Goal: Task Accomplishment & Management: Complete application form

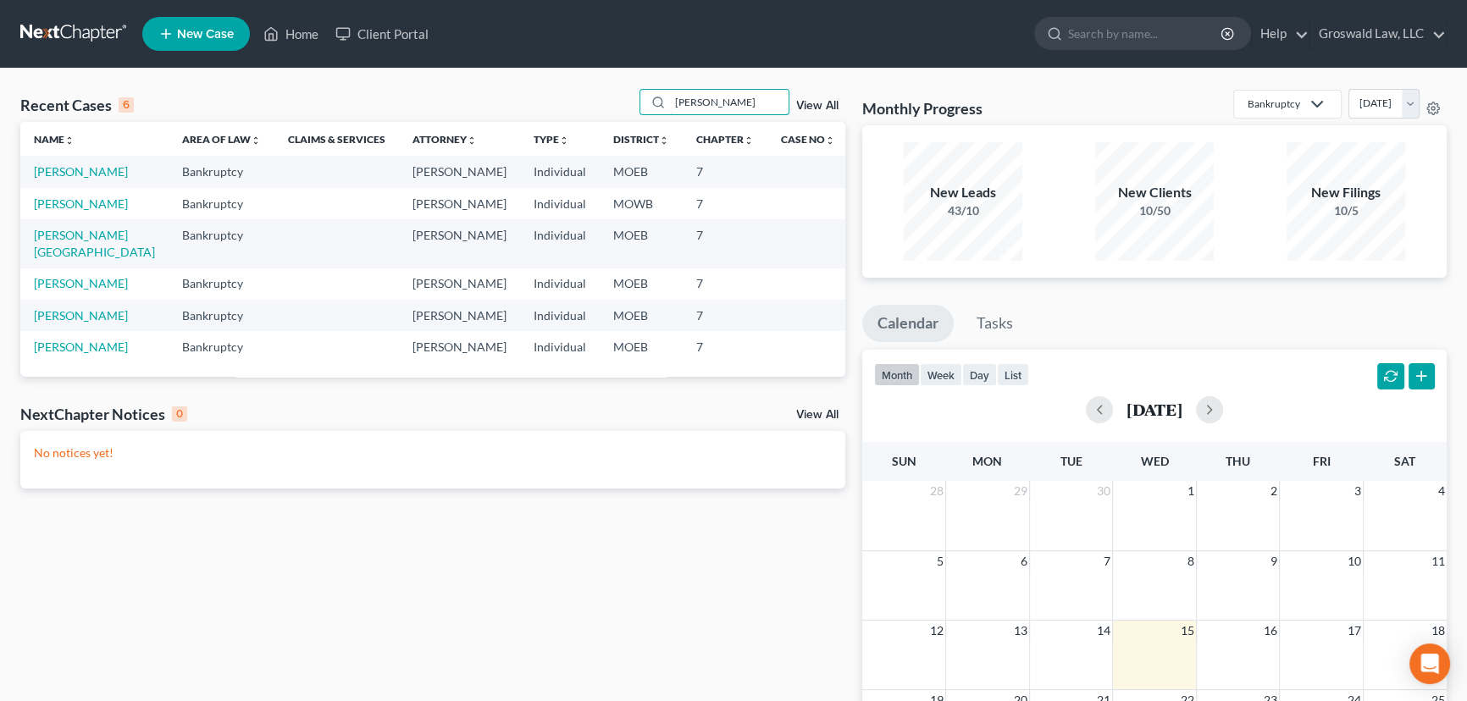
drag, startPoint x: 756, startPoint y: 98, endPoint x: 474, endPoint y: 85, distance: 282.3
click at [474, 86] on div "Recent Cases 6 [PERSON_NAME] View All Name unfold_more expand_more expand_less …" at bounding box center [733, 508] width 1467 height 879
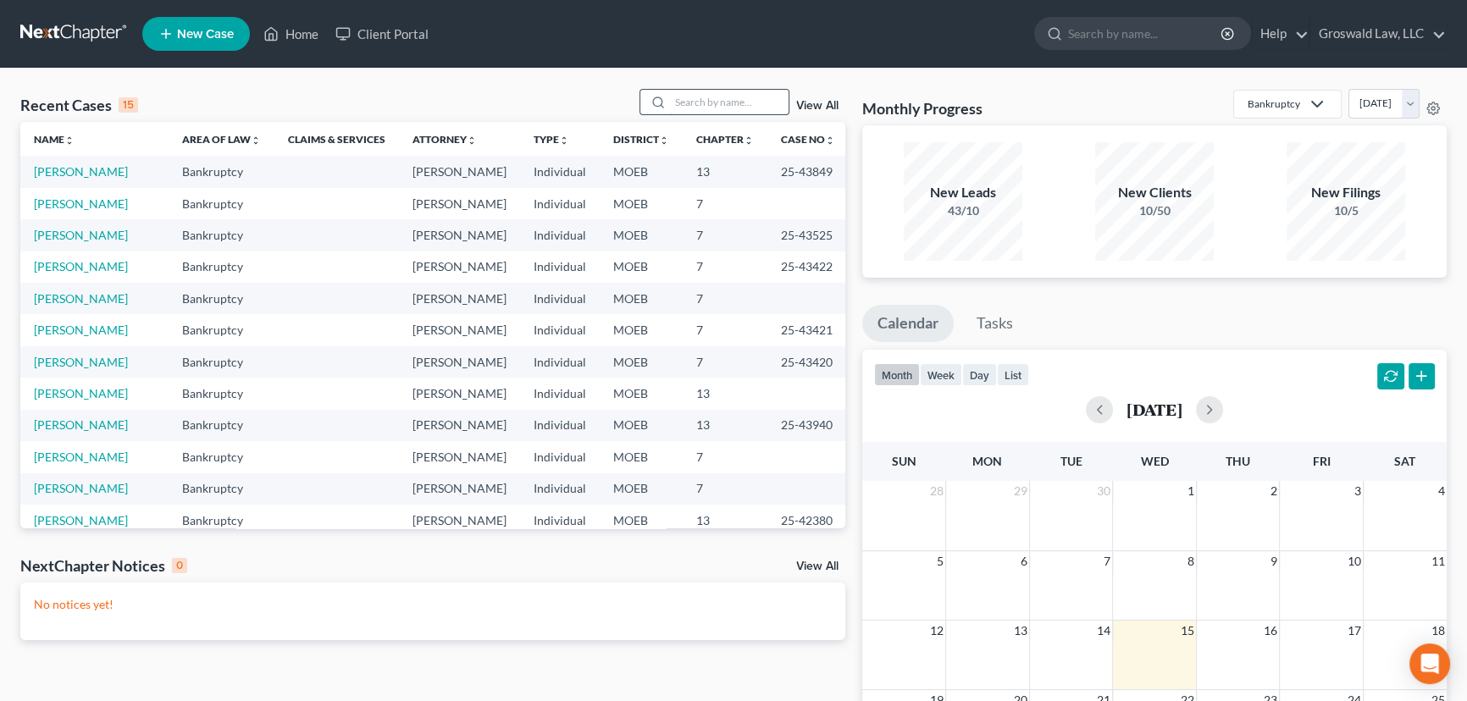
click at [689, 101] on input "search" at bounding box center [729, 102] width 119 height 25
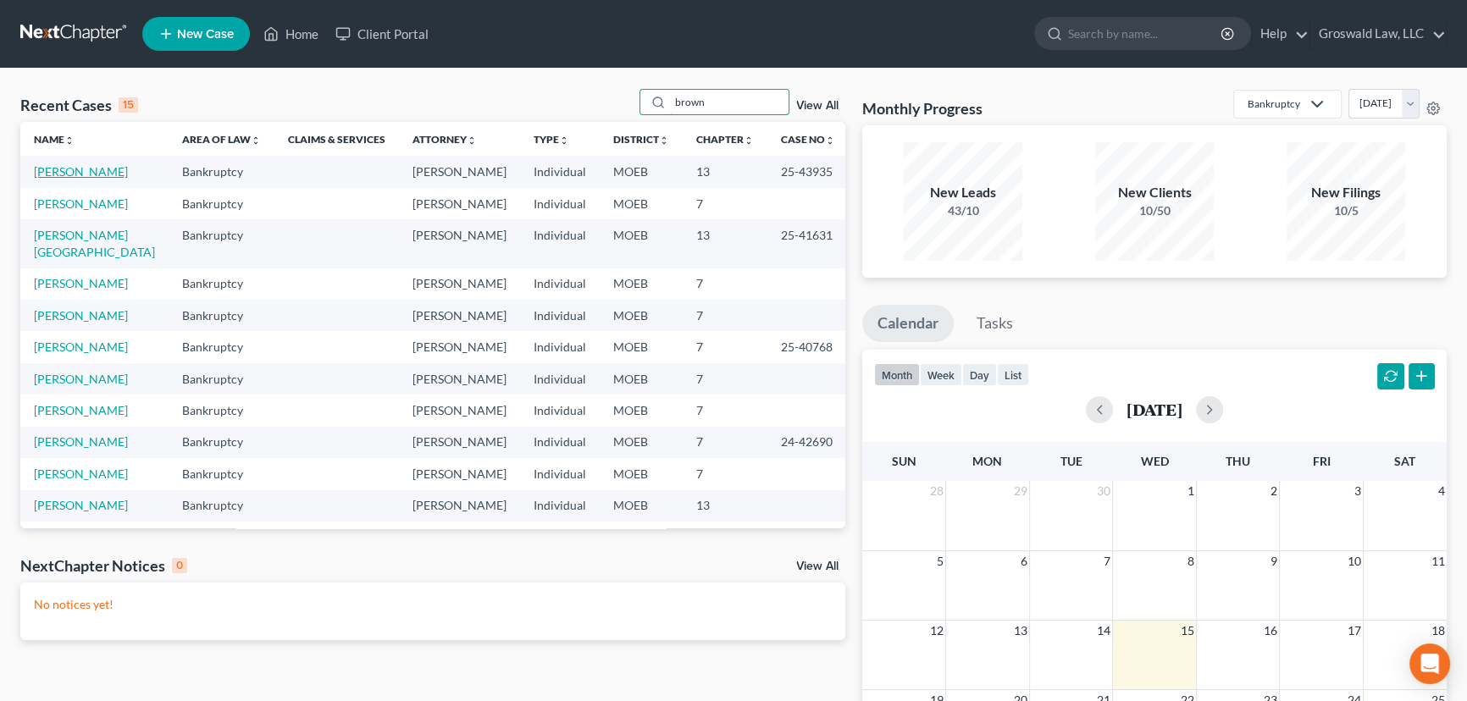
type input "brown"
click at [63, 167] on link "[PERSON_NAME]" at bounding box center [81, 171] width 94 height 14
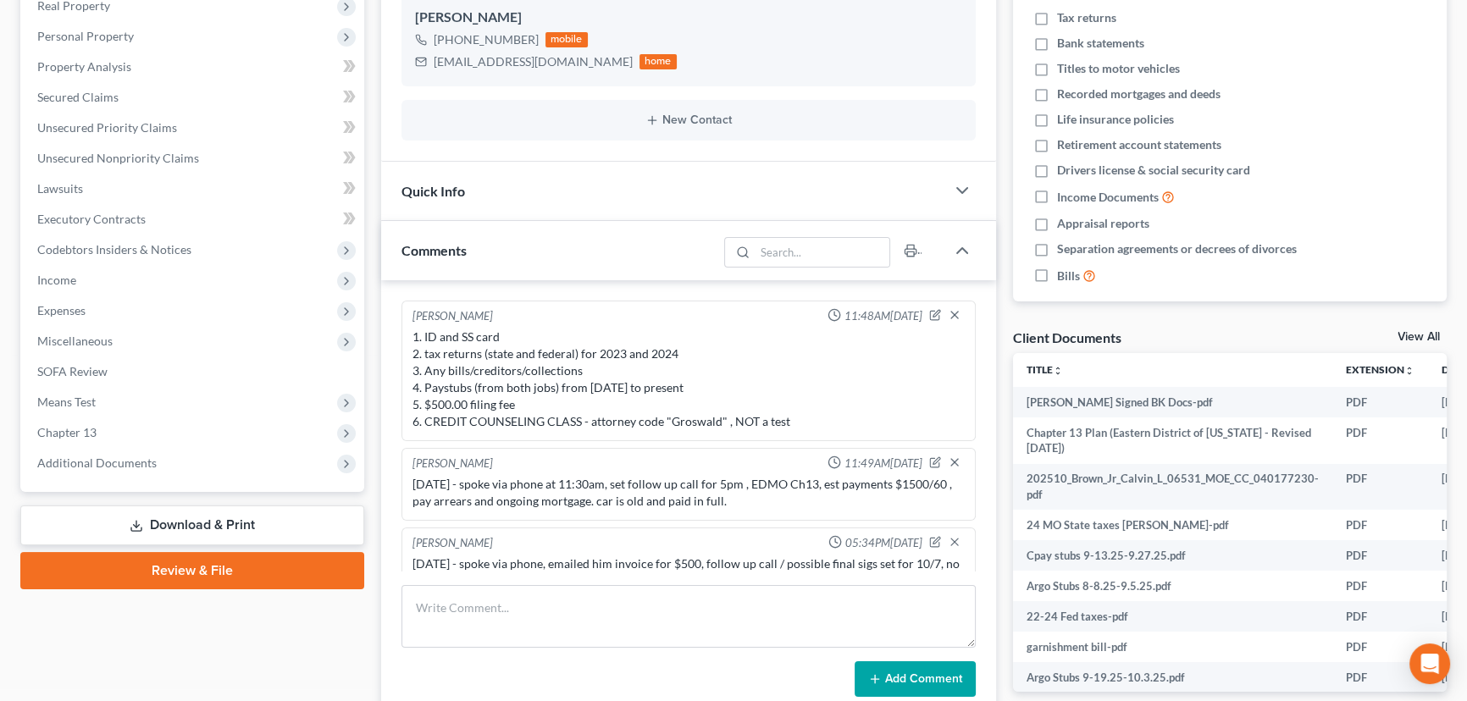
scroll to position [589, 0]
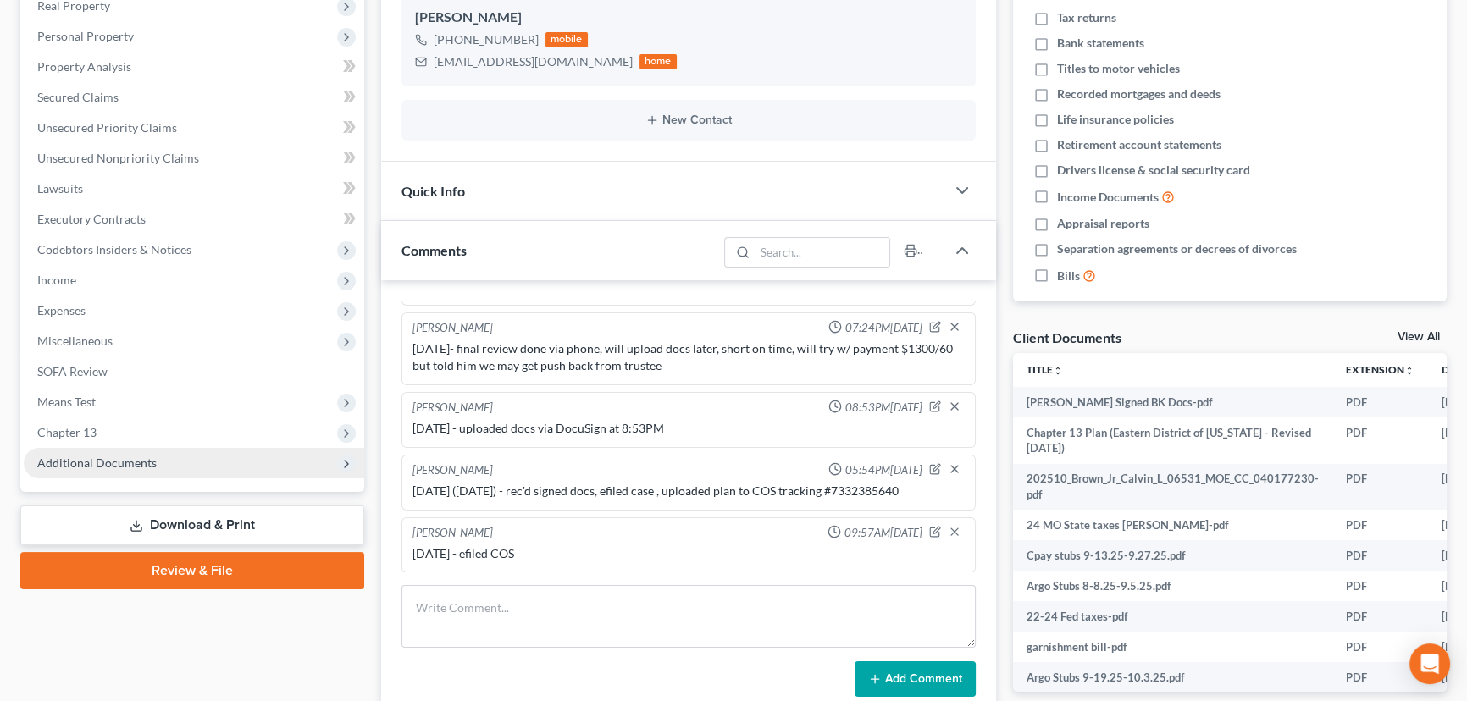
click at [166, 450] on span "Additional Documents" at bounding box center [194, 463] width 340 height 30
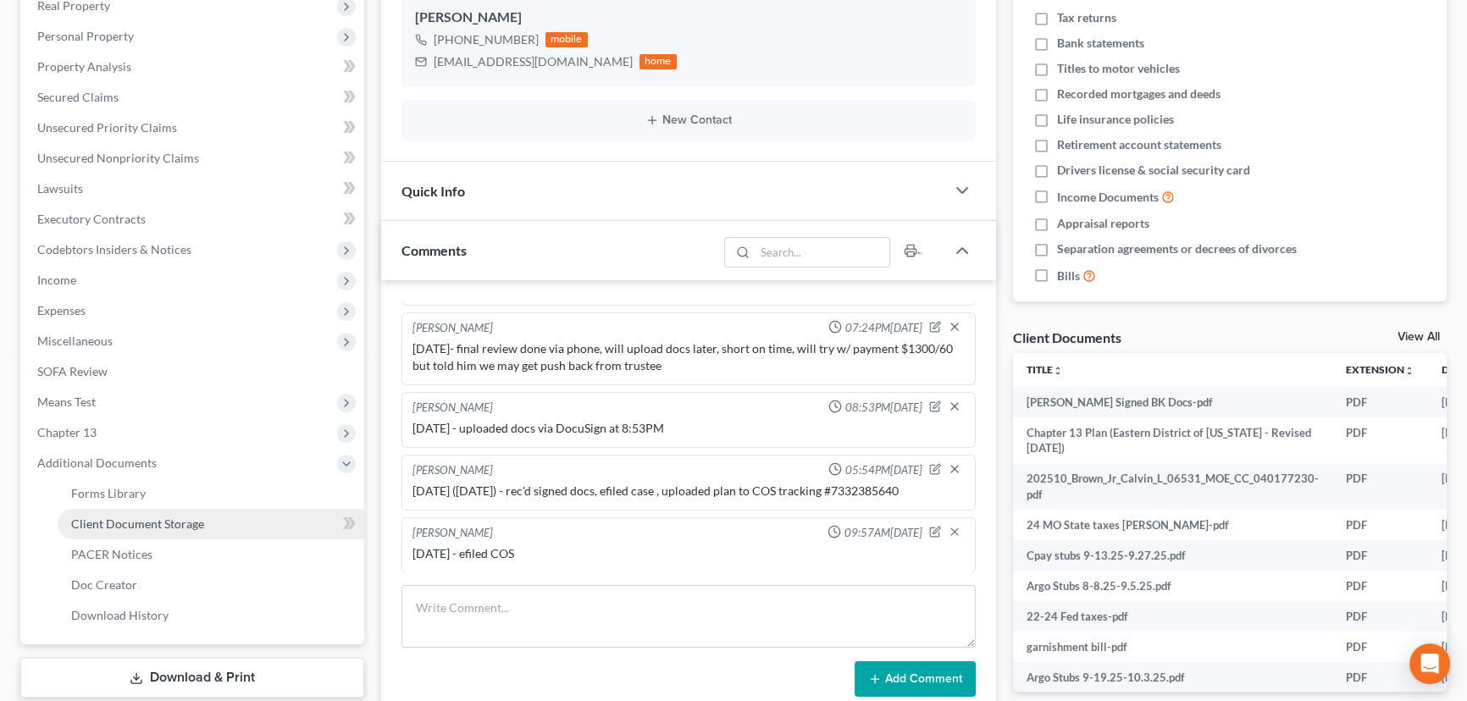
click at [180, 526] on span "Client Document Storage" at bounding box center [137, 524] width 133 height 14
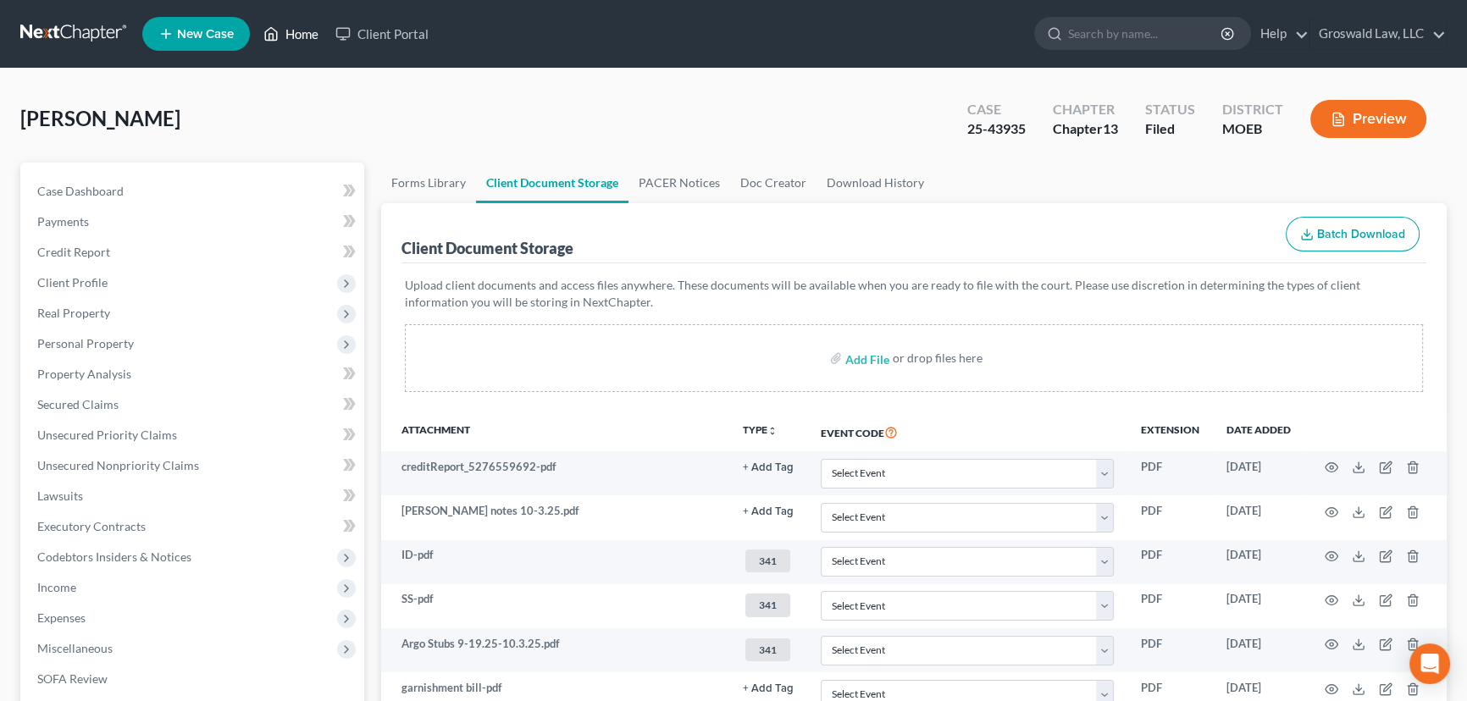
click at [294, 40] on link "Home" at bounding box center [291, 34] width 72 height 30
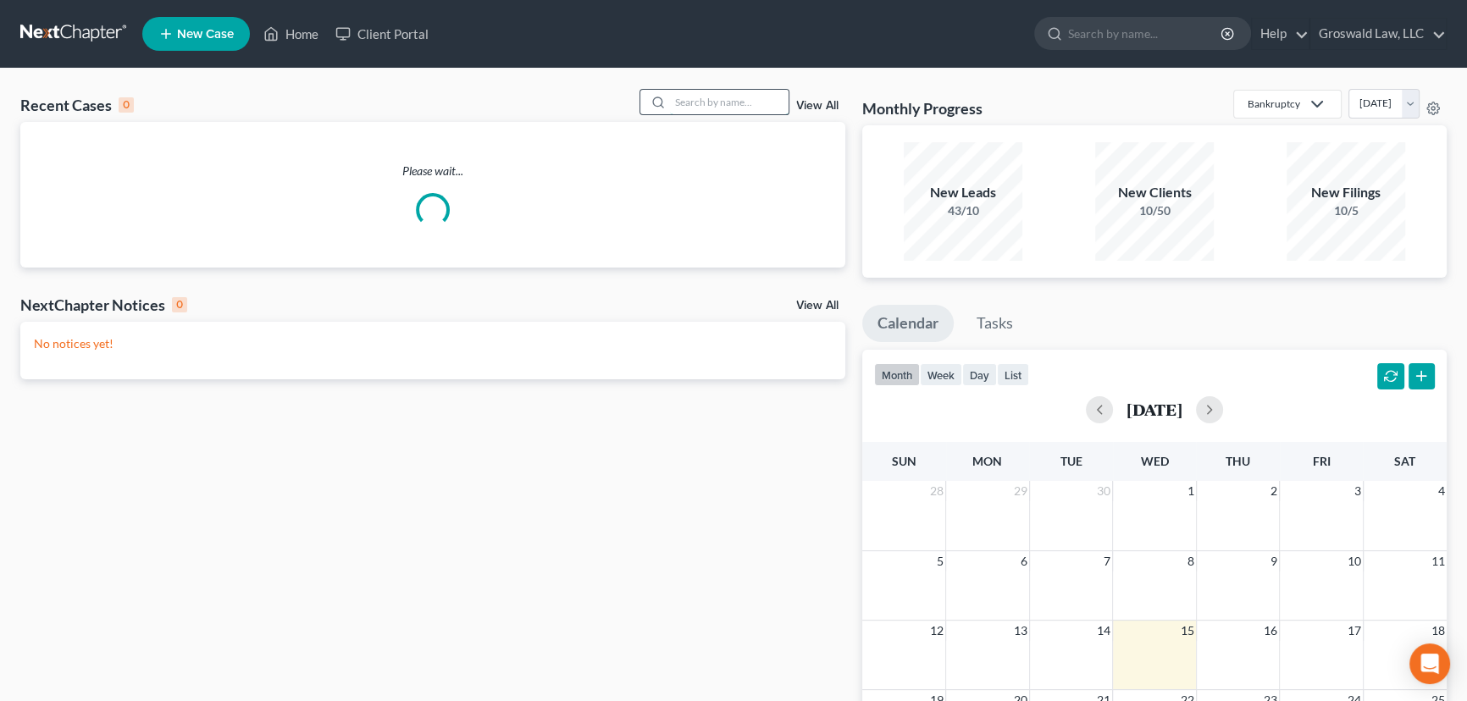
click at [733, 99] on input "search" at bounding box center [729, 102] width 119 height 25
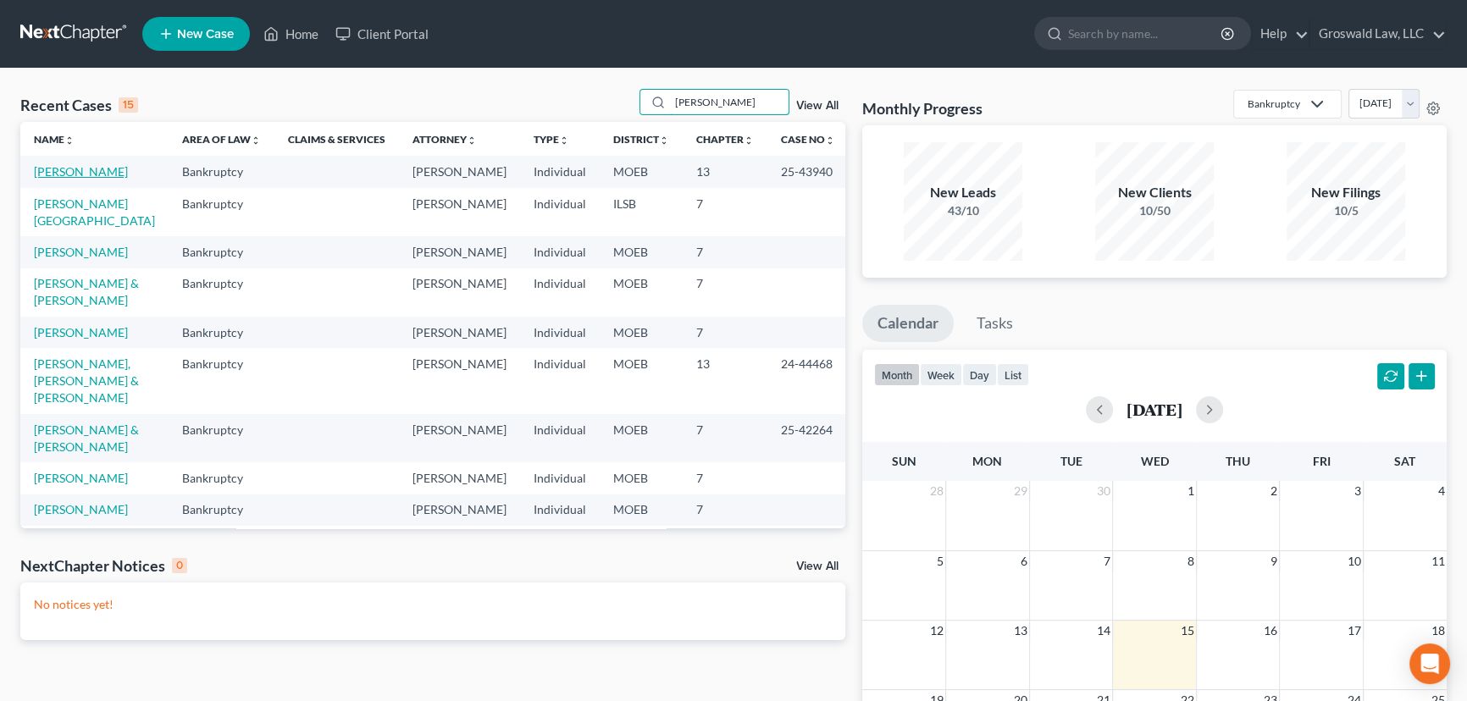
type input "[PERSON_NAME]"
click at [93, 169] on link "[PERSON_NAME]" at bounding box center [81, 171] width 94 height 14
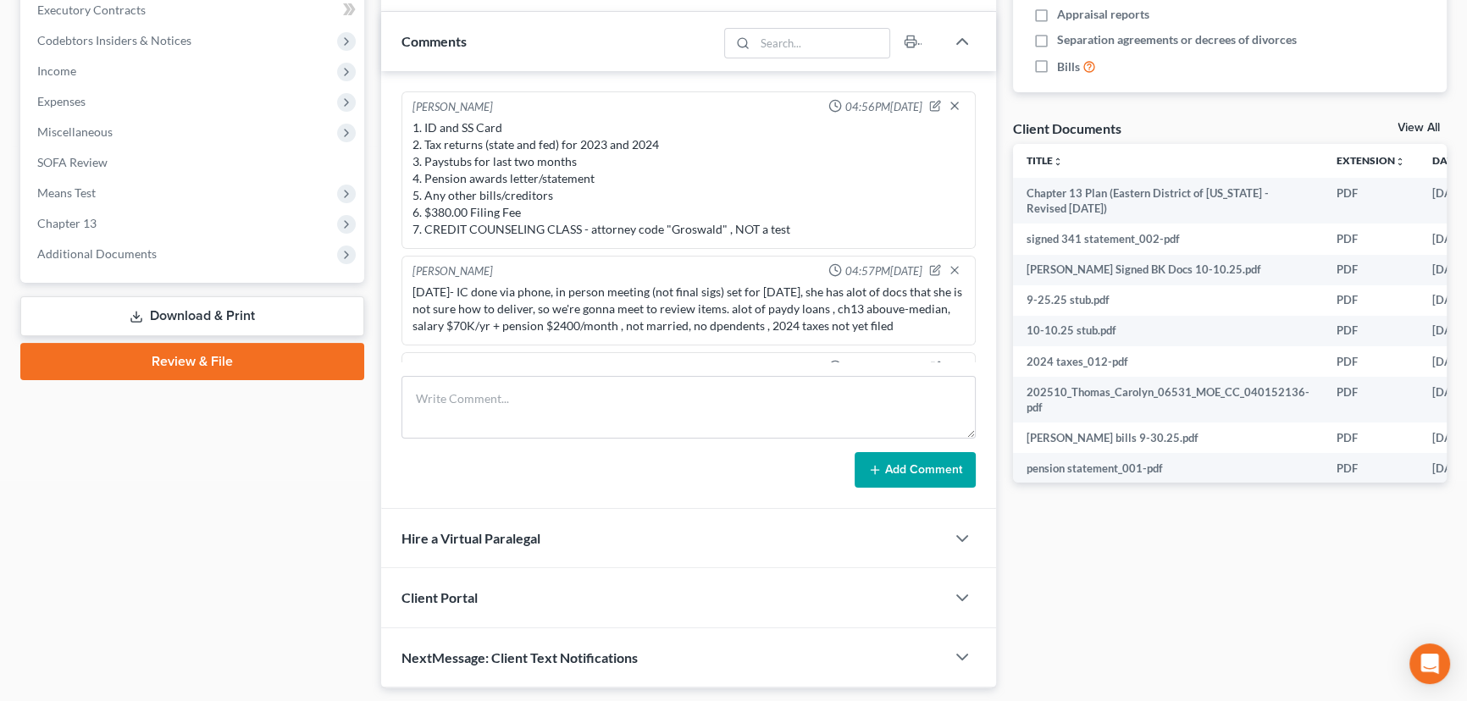
scroll to position [539, 0]
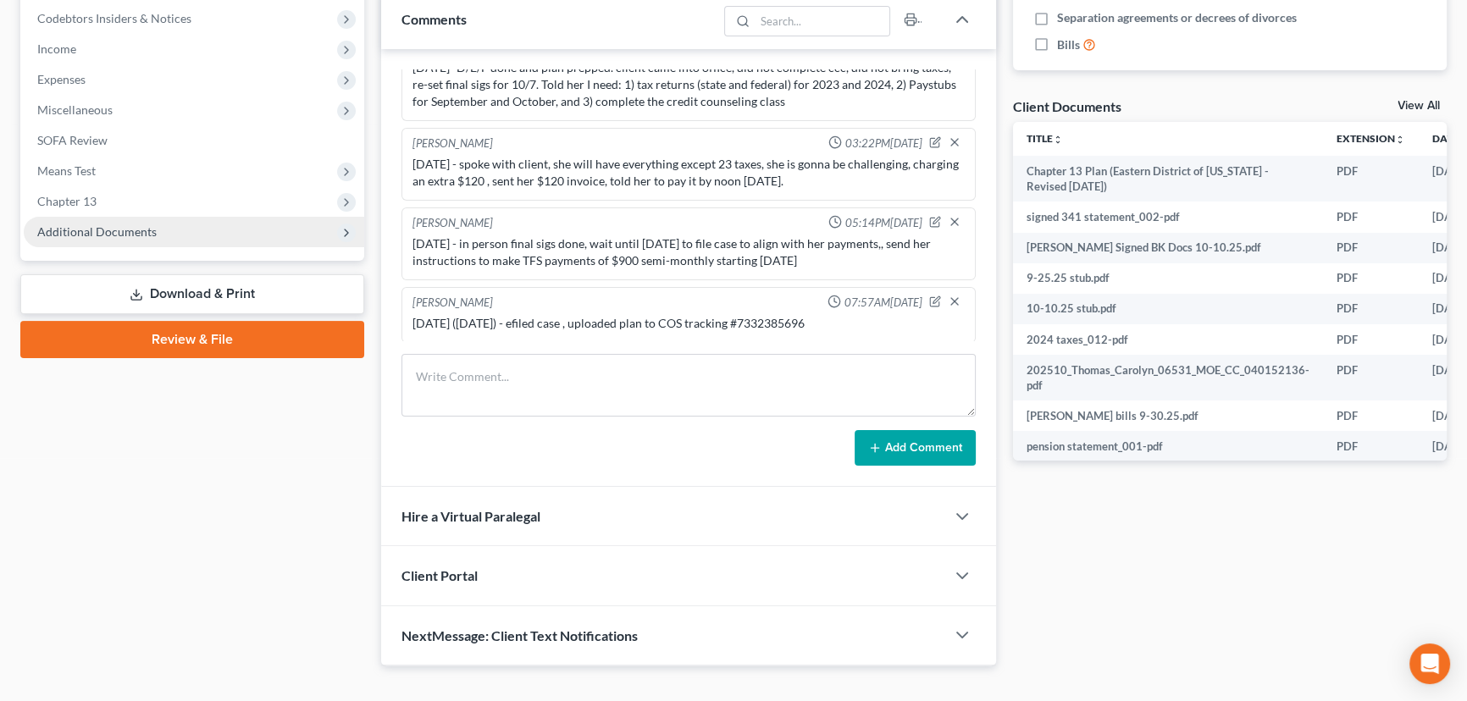
click at [140, 227] on span "Additional Documents" at bounding box center [96, 231] width 119 height 14
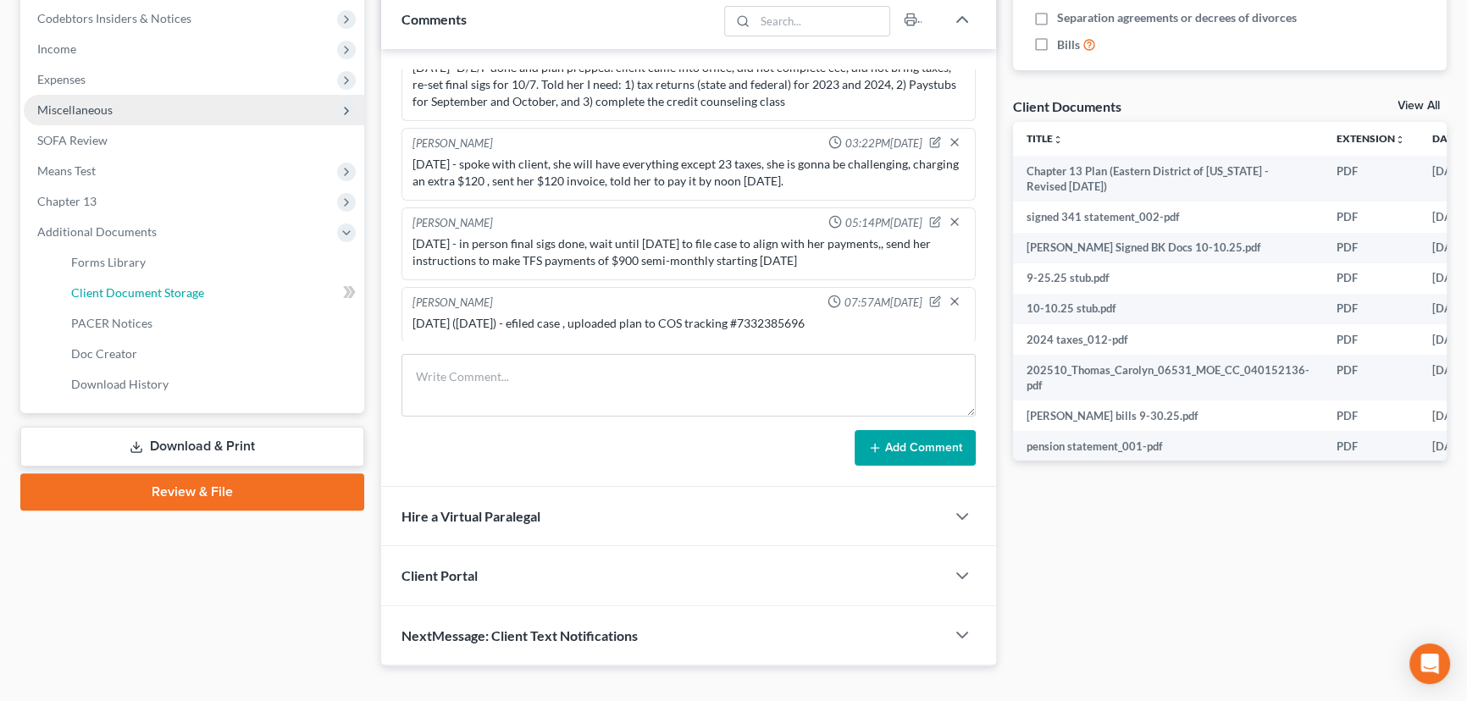
drag, startPoint x: 156, startPoint y: 296, endPoint x: 94, endPoint y: 249, distance: 77.4
click at [157, 296] on span "Client Document Storage" at bounding box center [137, 292] width 133 height 14
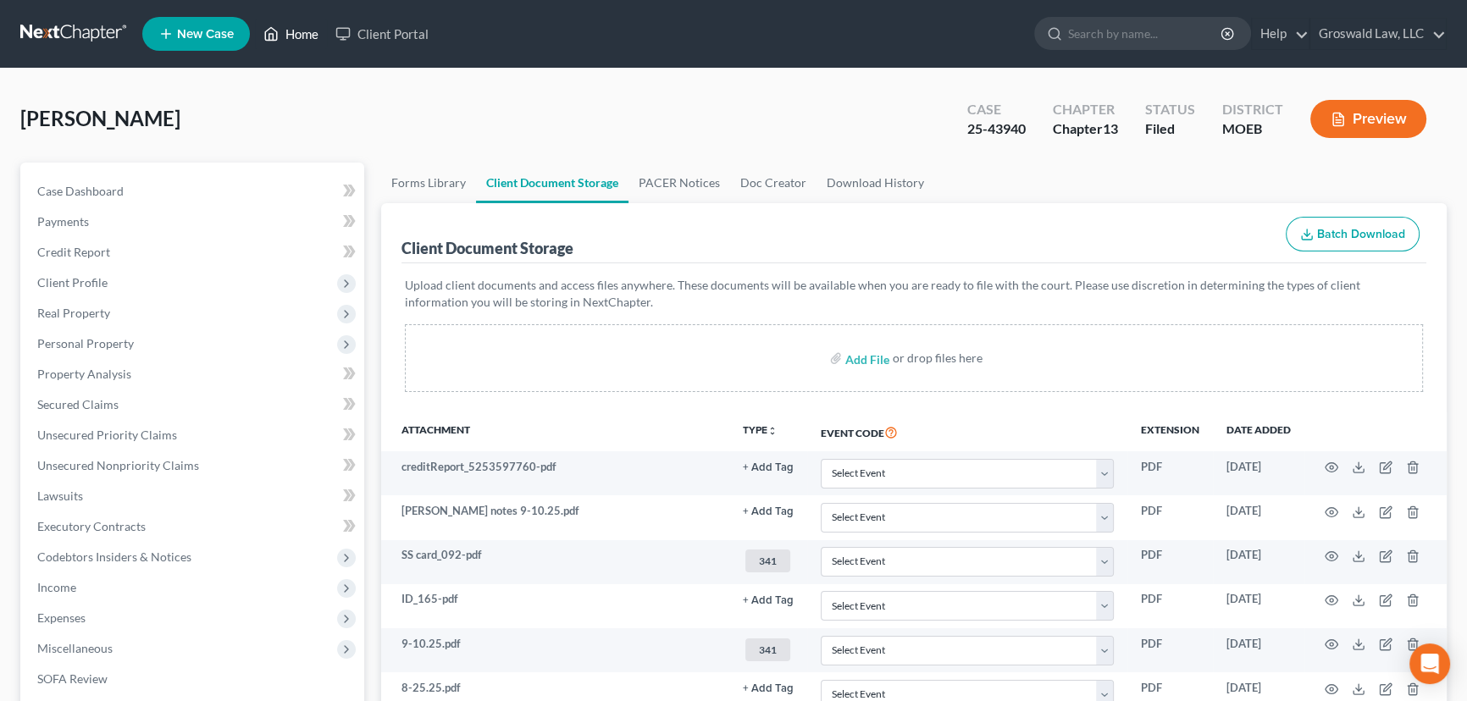
drag, startPoint x: 279, startPoint y: 28, endPoint x: 290, endPoint y: 41, distance: 16.9
click at [279, 28] on link "Home" at bounding box center [291, 34] width 72 height 30
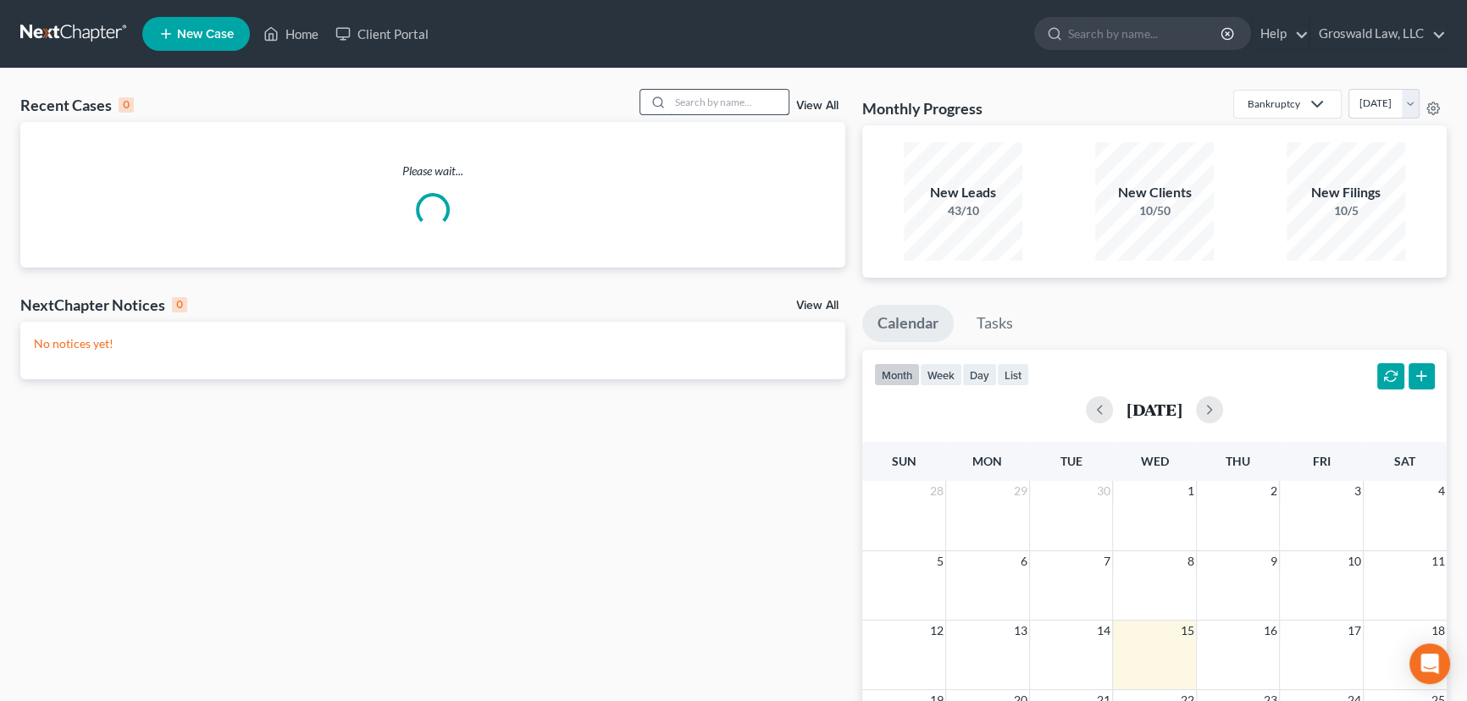
click at [714, 112] on input "search" at bounding box center [729, 102] width 119 height 25
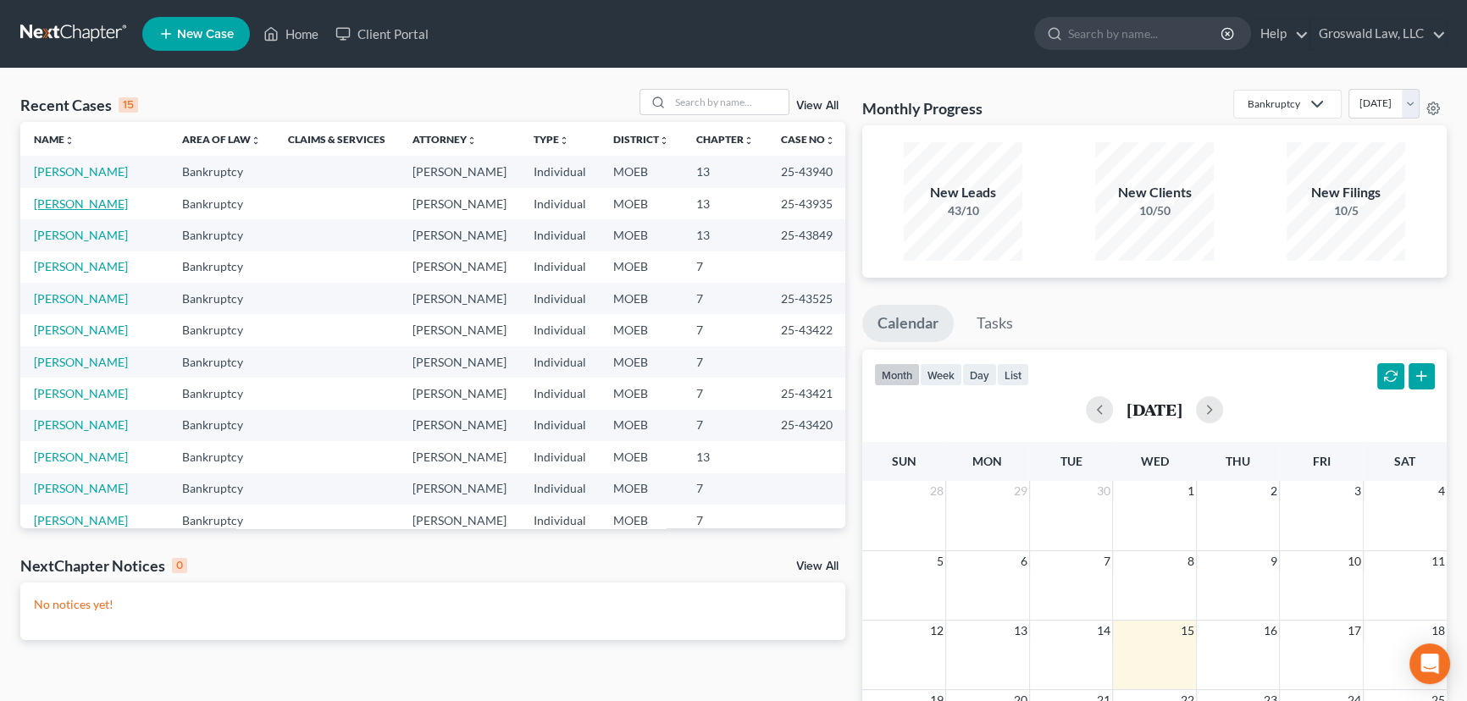
click at [86, 208] on link "[PERSON_NAME]" at bounding box center [81, 203] width 94 height 14
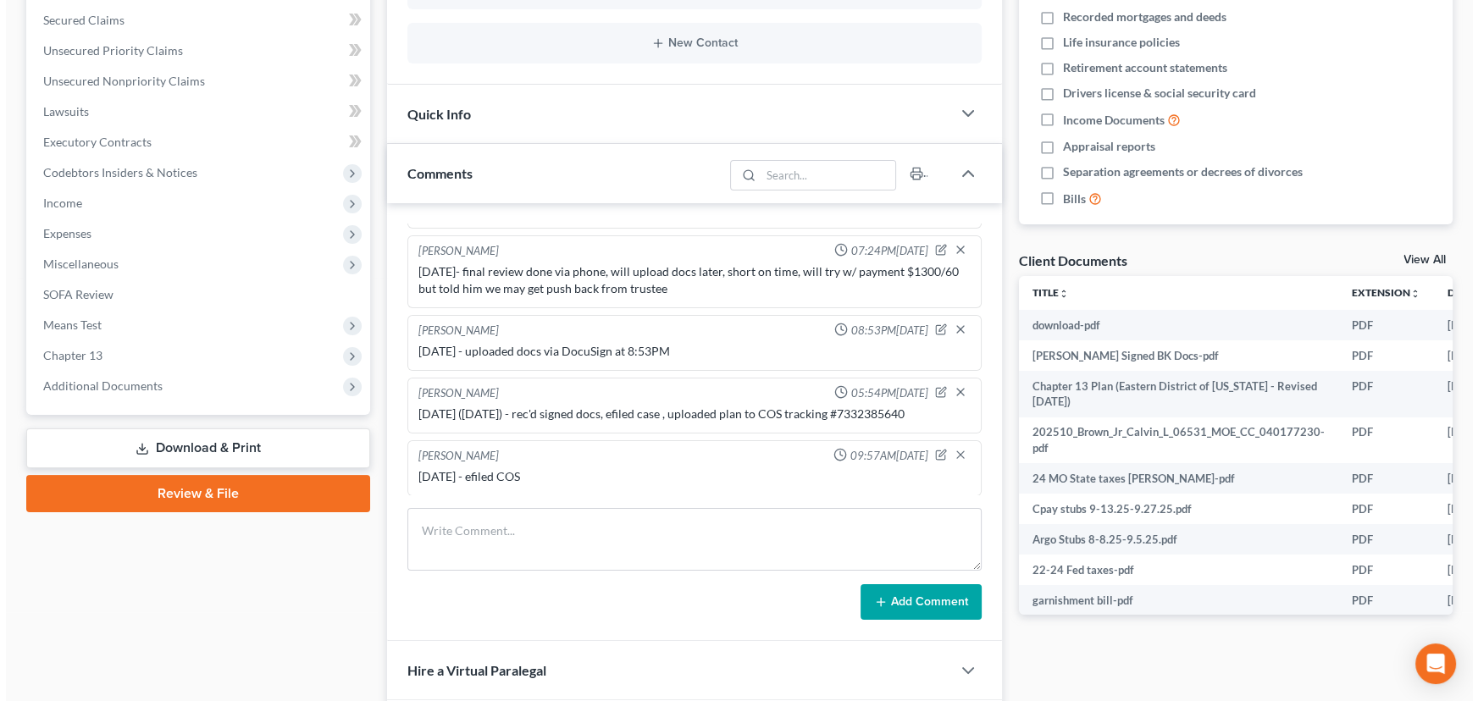
scroll to position [0, 129]
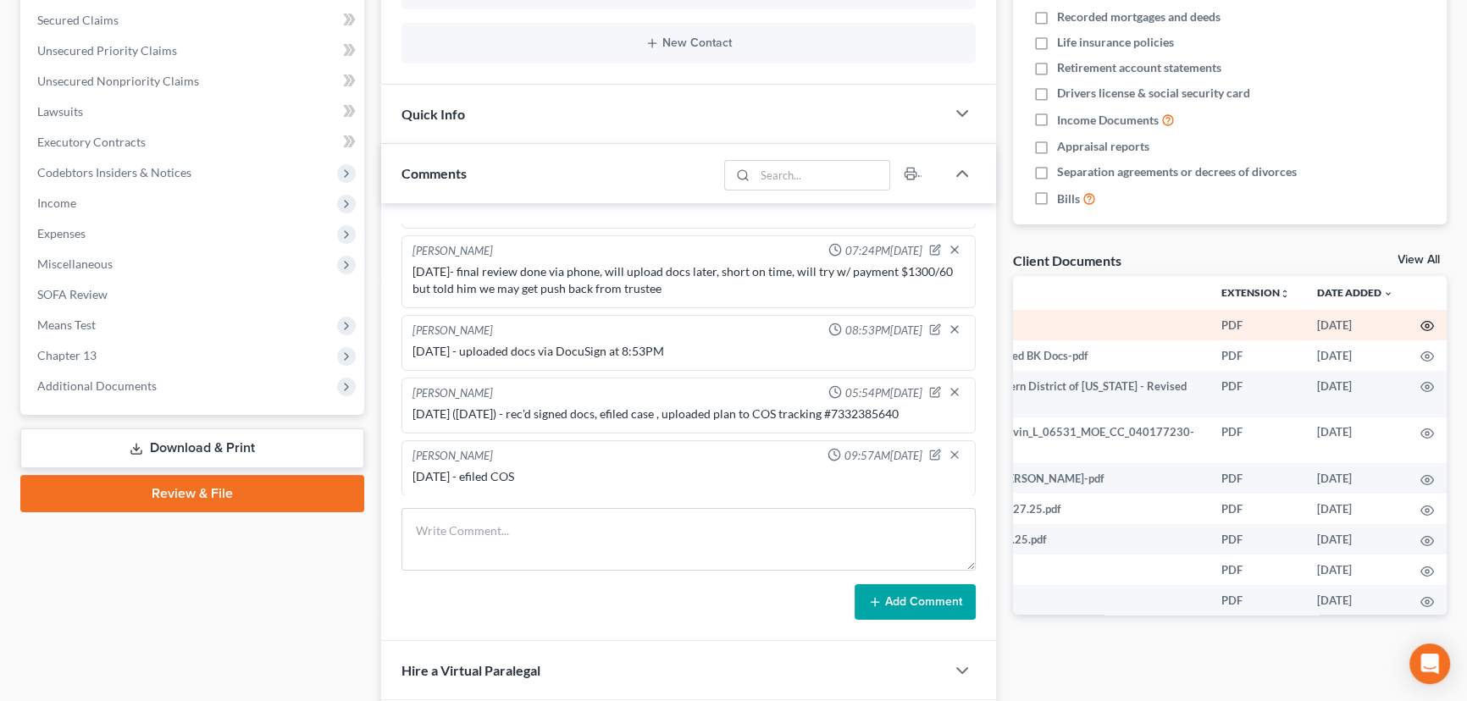
click at [1420, 325] on icon "button" at bounding box center [1427, 326] width 14 height 14
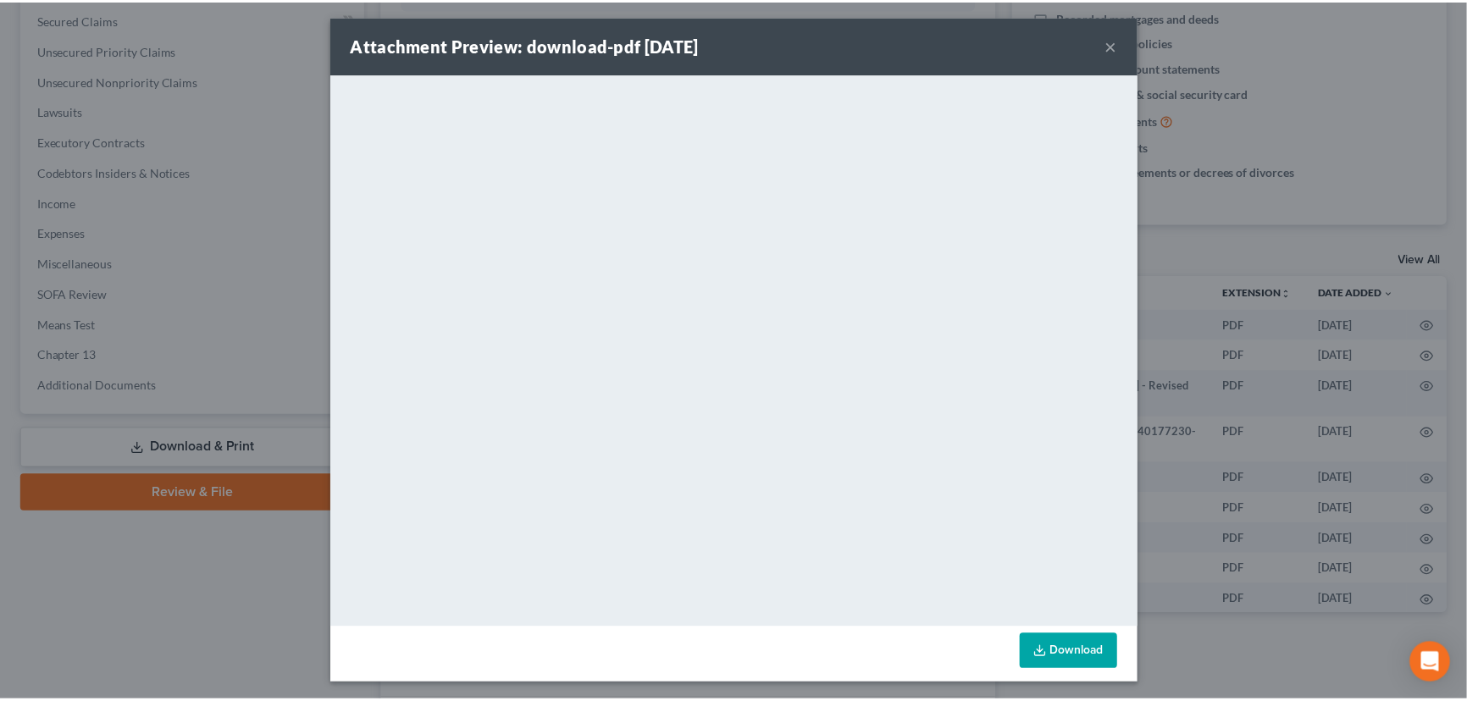
scroll to position [7, 0]
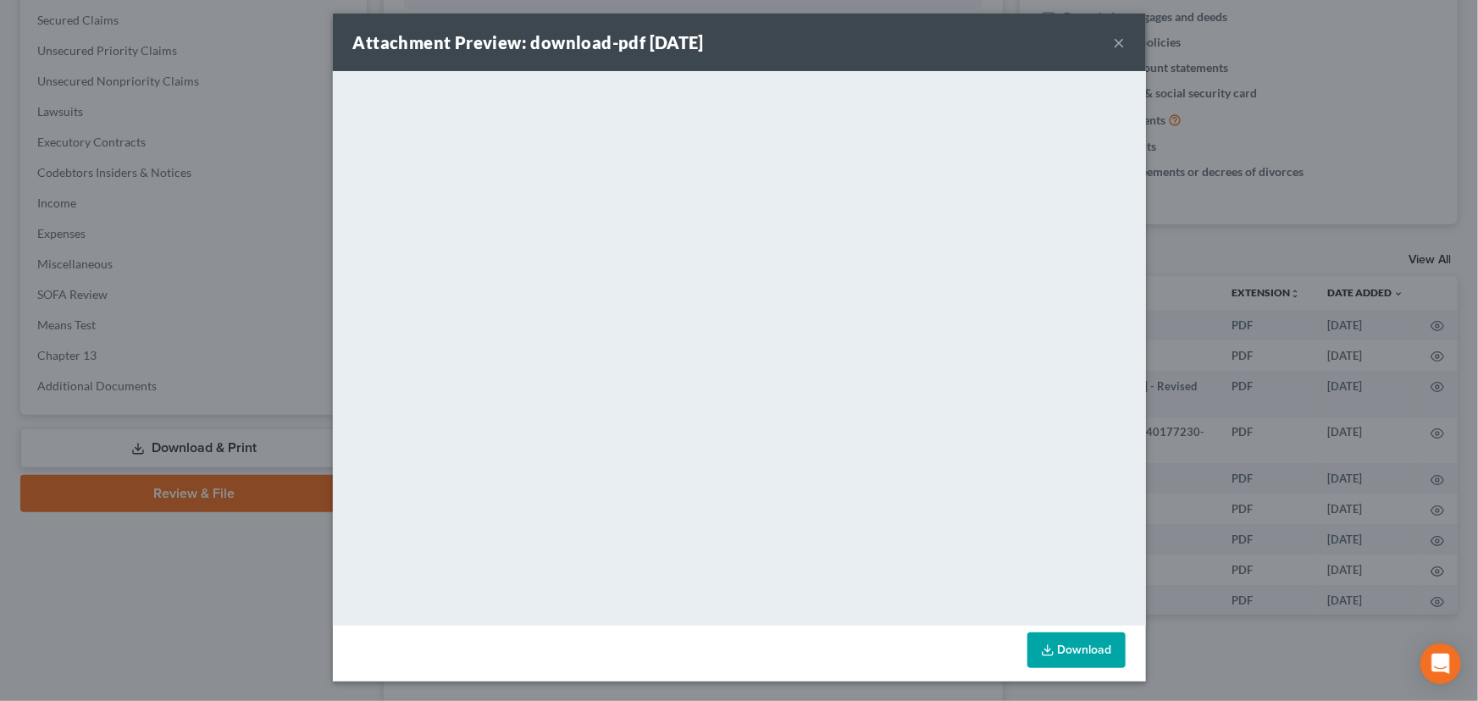
click at [1114, 39] on button "×" at bounding box center [1120, 42] width 12 height 20
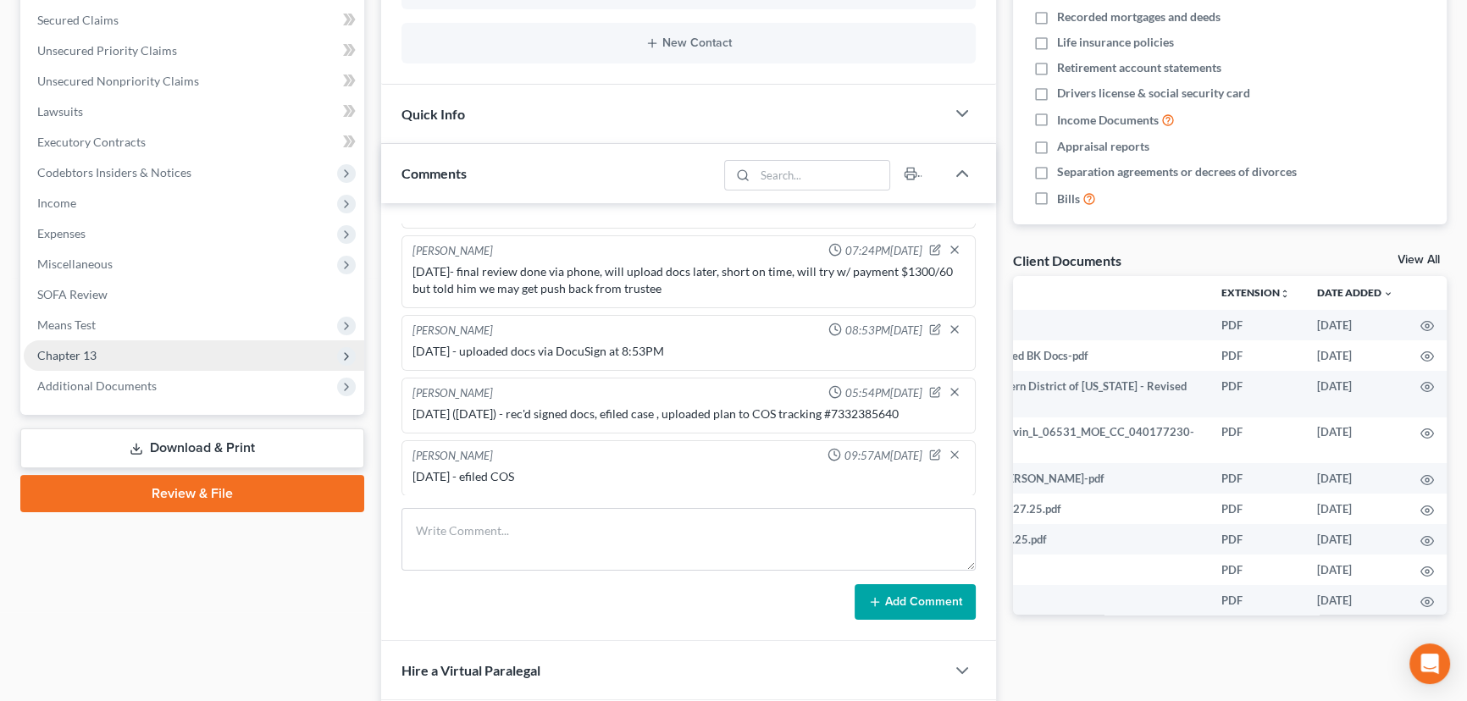
click at [101, 357] on span "Chapter 13" at bounding box center [194, 355] width 340 height 30
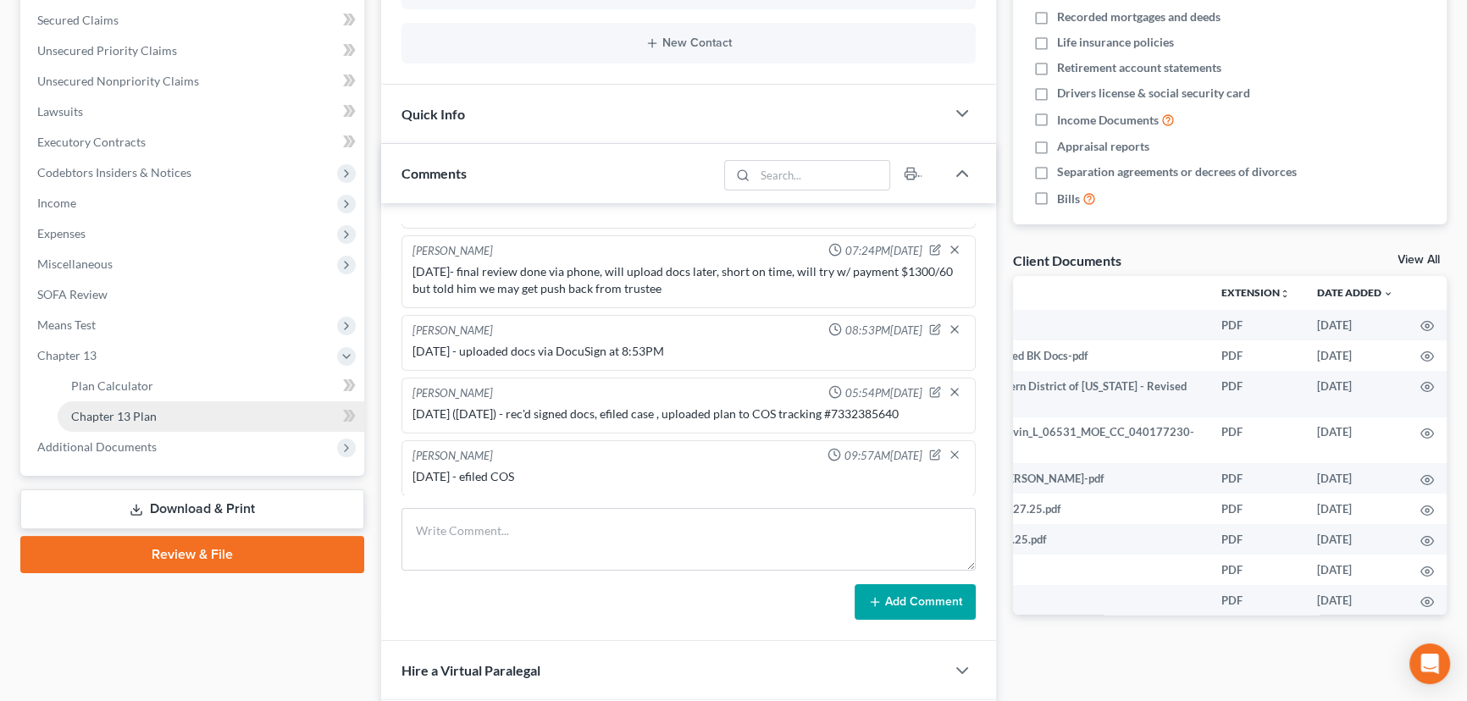
click at [167, 414] on link "Chapter 13 Plan" at bounding box center [211, 416] width 307 height 30
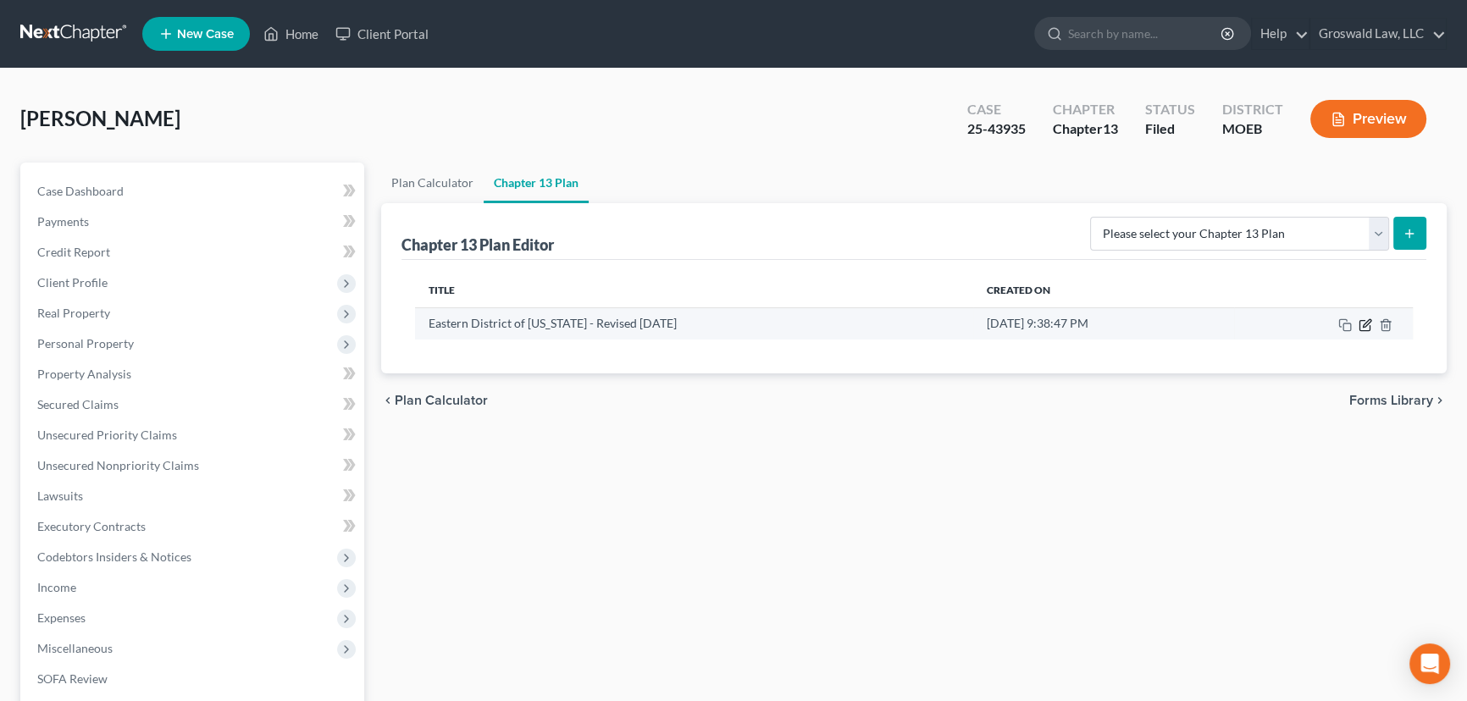
click at [1370, 322] on icon "button" at bounding box center [1365, 325] width 14 height 14
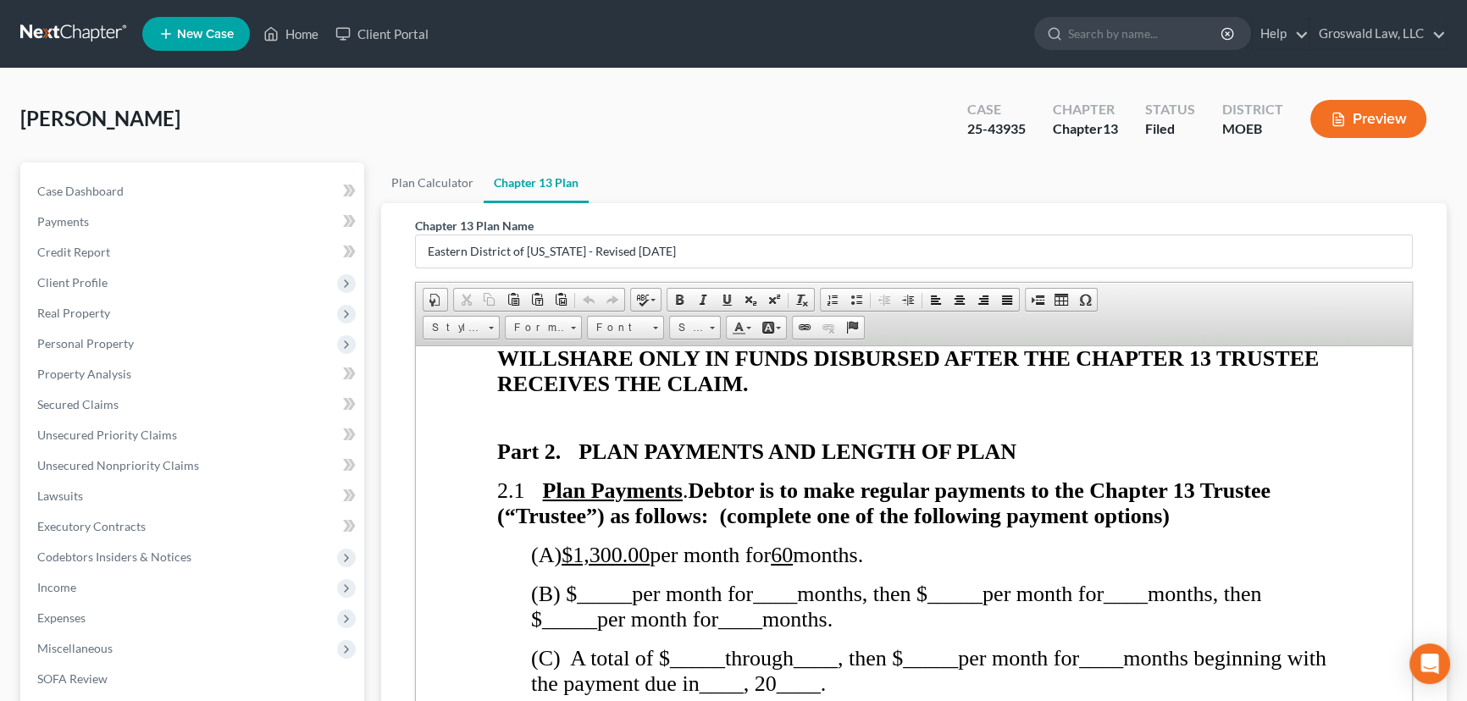
scroll to position [1231, 0]
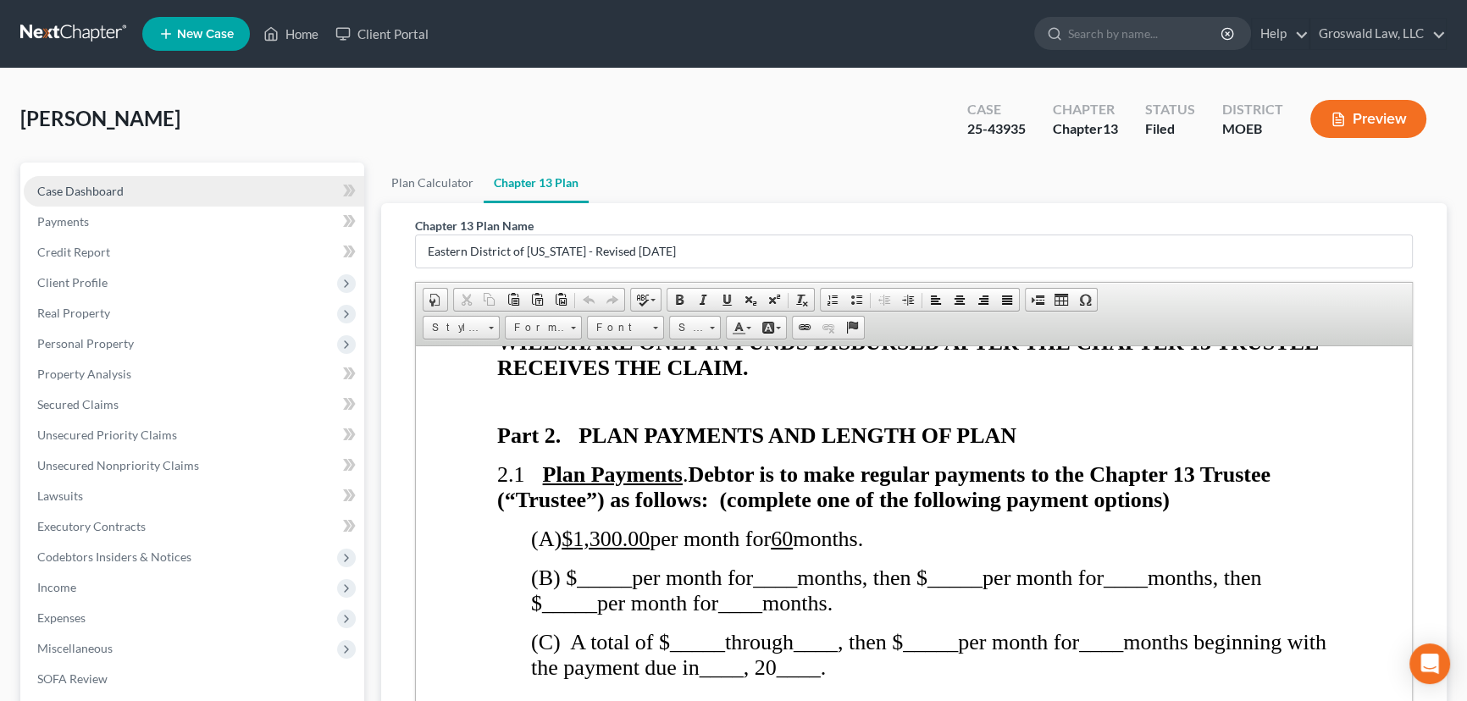
click at [104, 189] on span "Case Dashboard" at bounding box center [80, 191] width 86 height 14
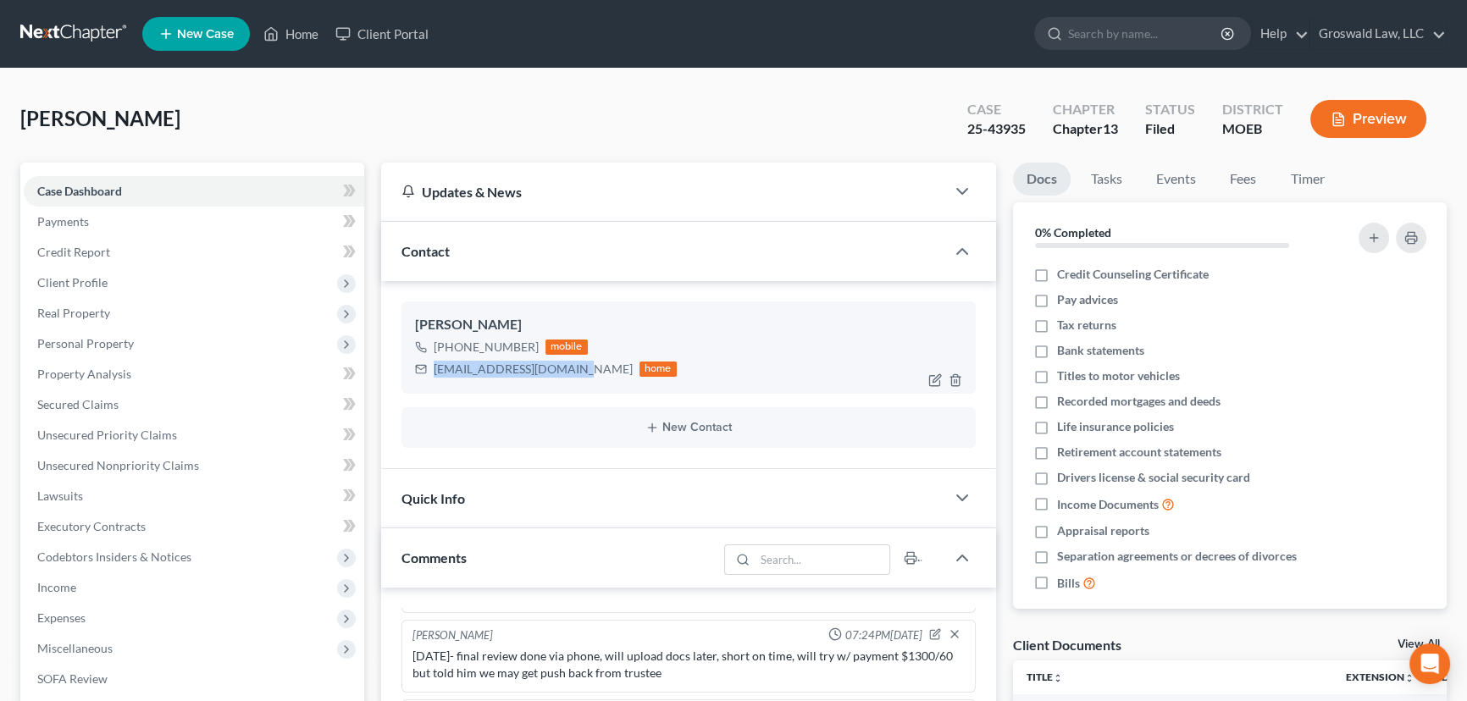
drag, startPoint x: 577, startPoint y: 370, endPoint x: 411, endPoint y: 362, distance: 166.2
click at [411, 362] on div "[PERSON_NAME] [PHONE_NUMBER] mobile [EMAIL_ADDRESS][DOMAIN_NAME] home" at bounding box center [688, 346] width 574 height 91
copy div "[EMAIL_ADDRESS][DOMAIN_NAME]"
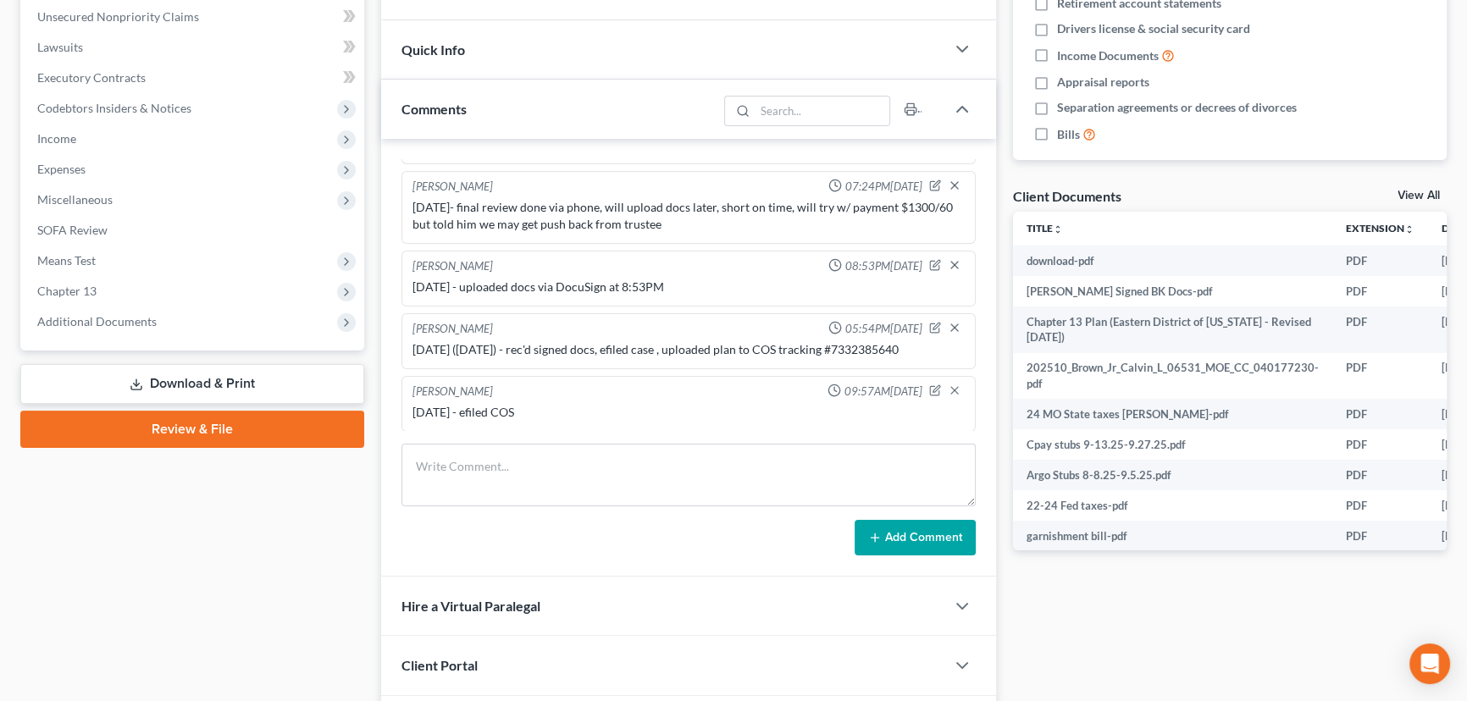
scroll to position [462, 0]
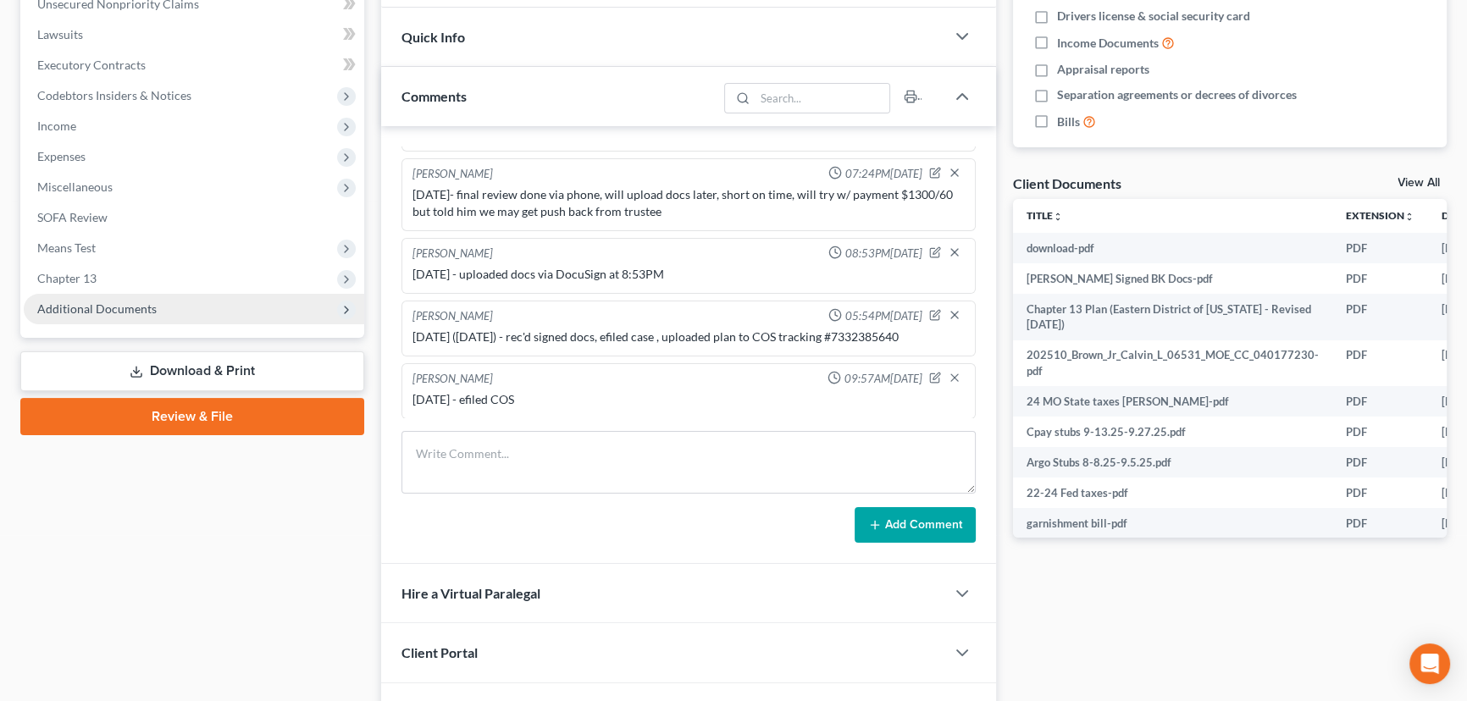
click at [169, 311] on span "Additional Documents" at bounding box center [194, 309] width 340 height 30
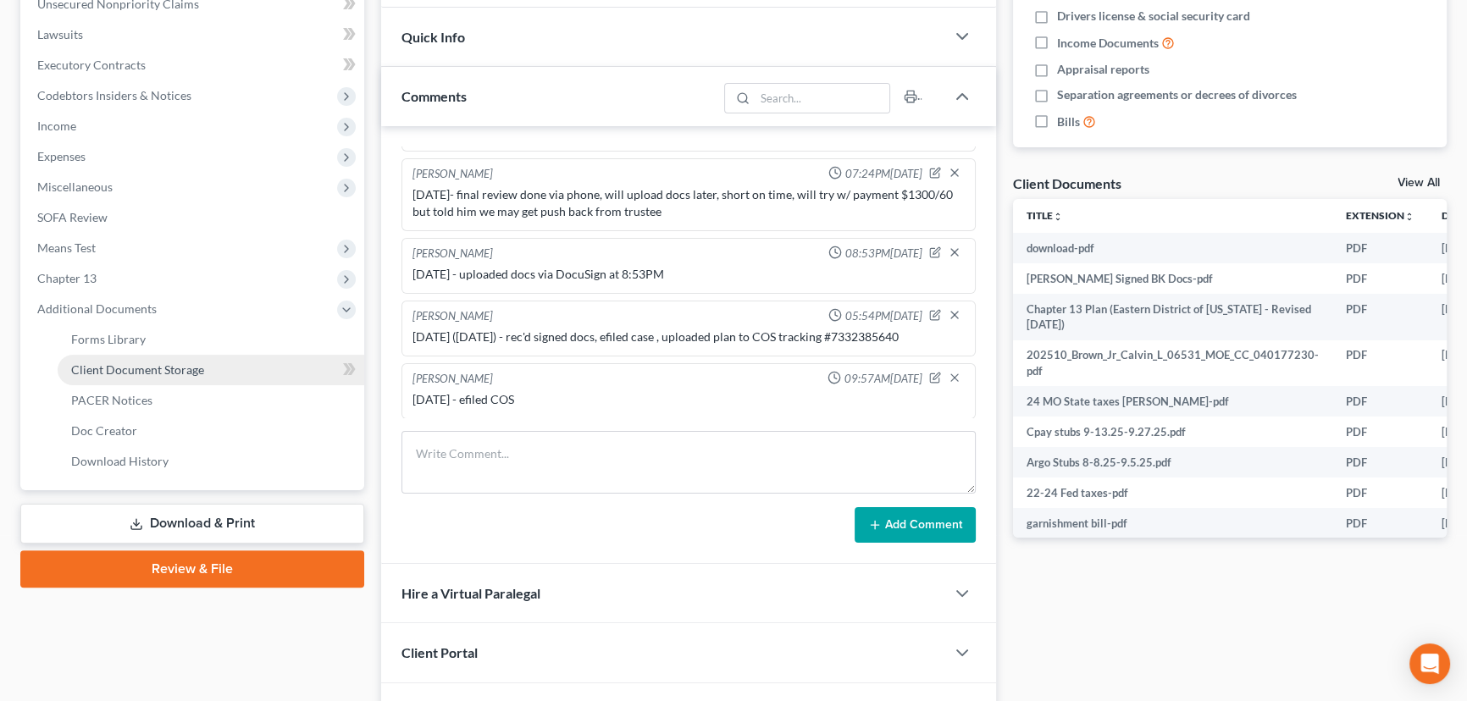
click at [195, 368] on span "Client Document Storage" at bounding box center [137, 369] width 133 height 14
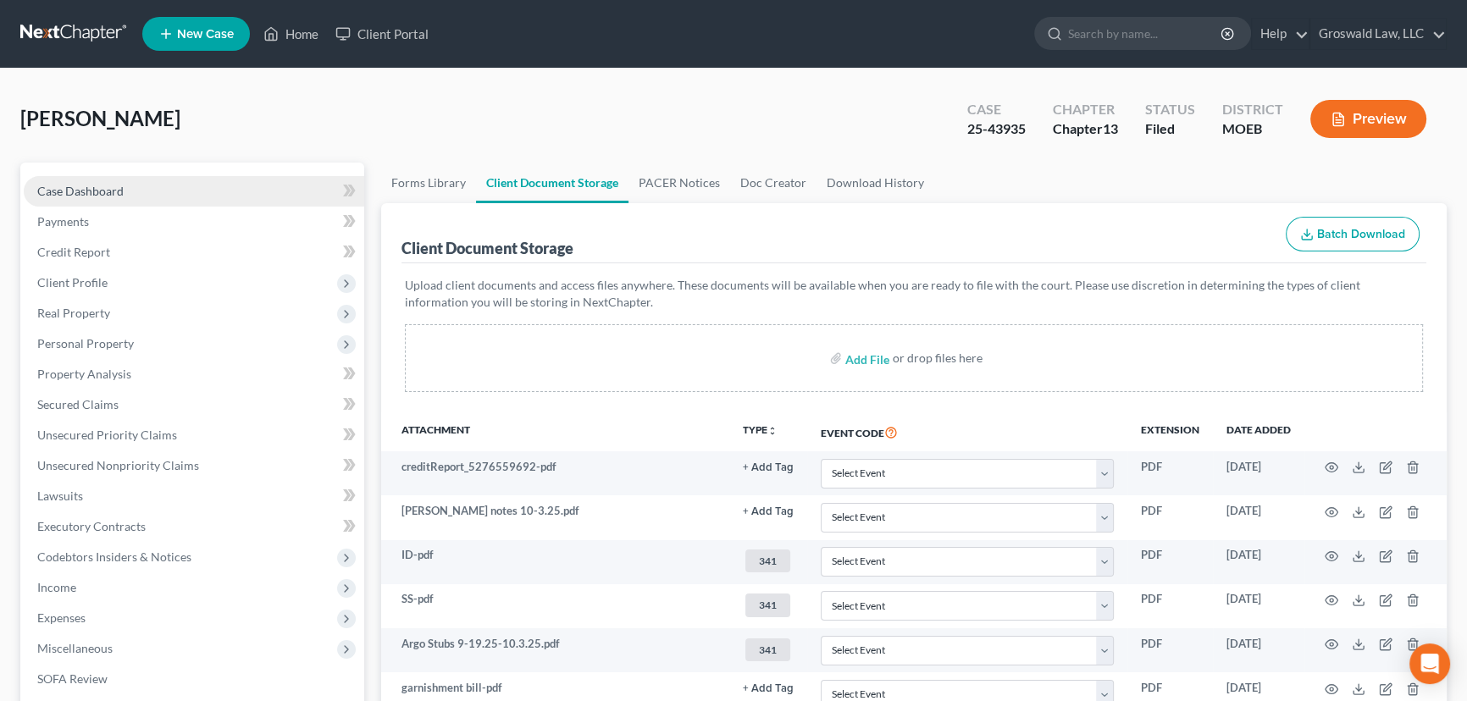
click at [167, 191] on link "Case Dashboard" at bounding box center [194, 191] width 340 height 30
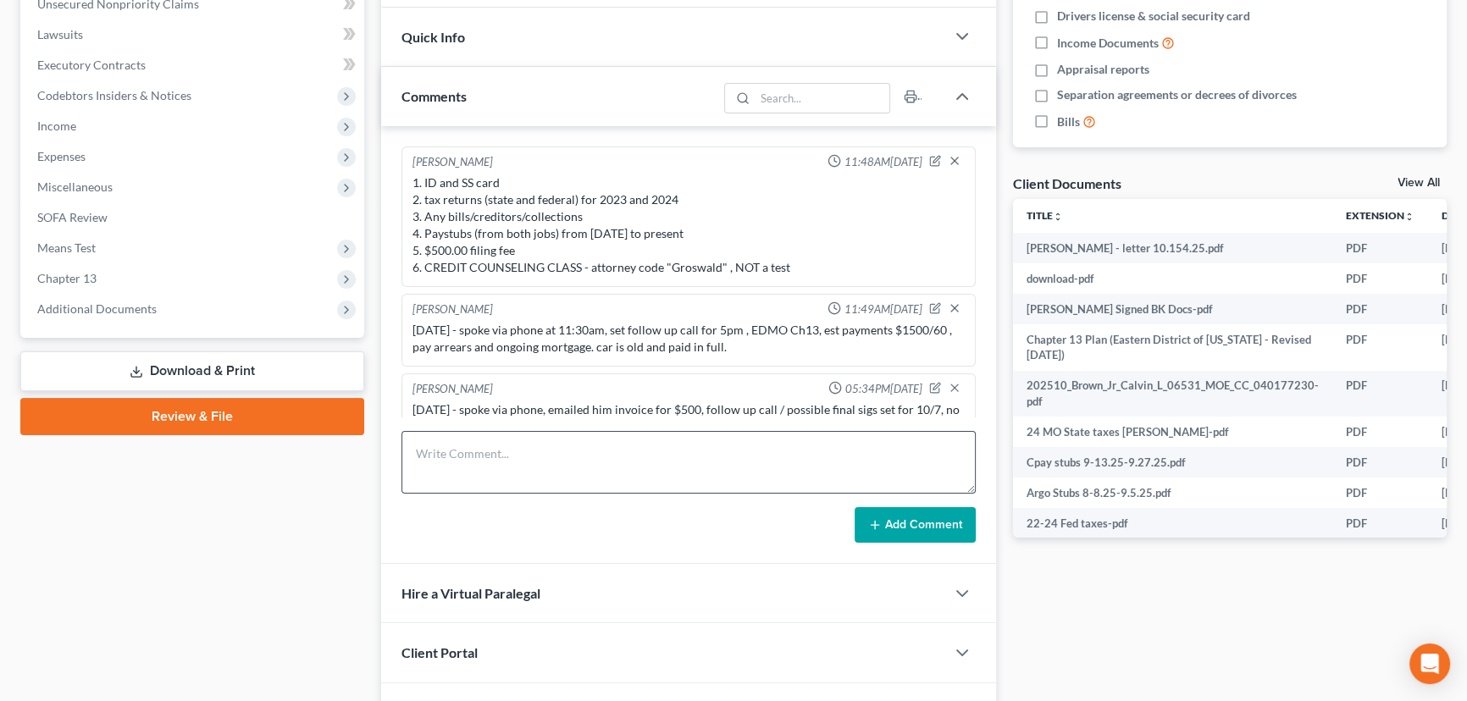
scroll to position [589, 0]
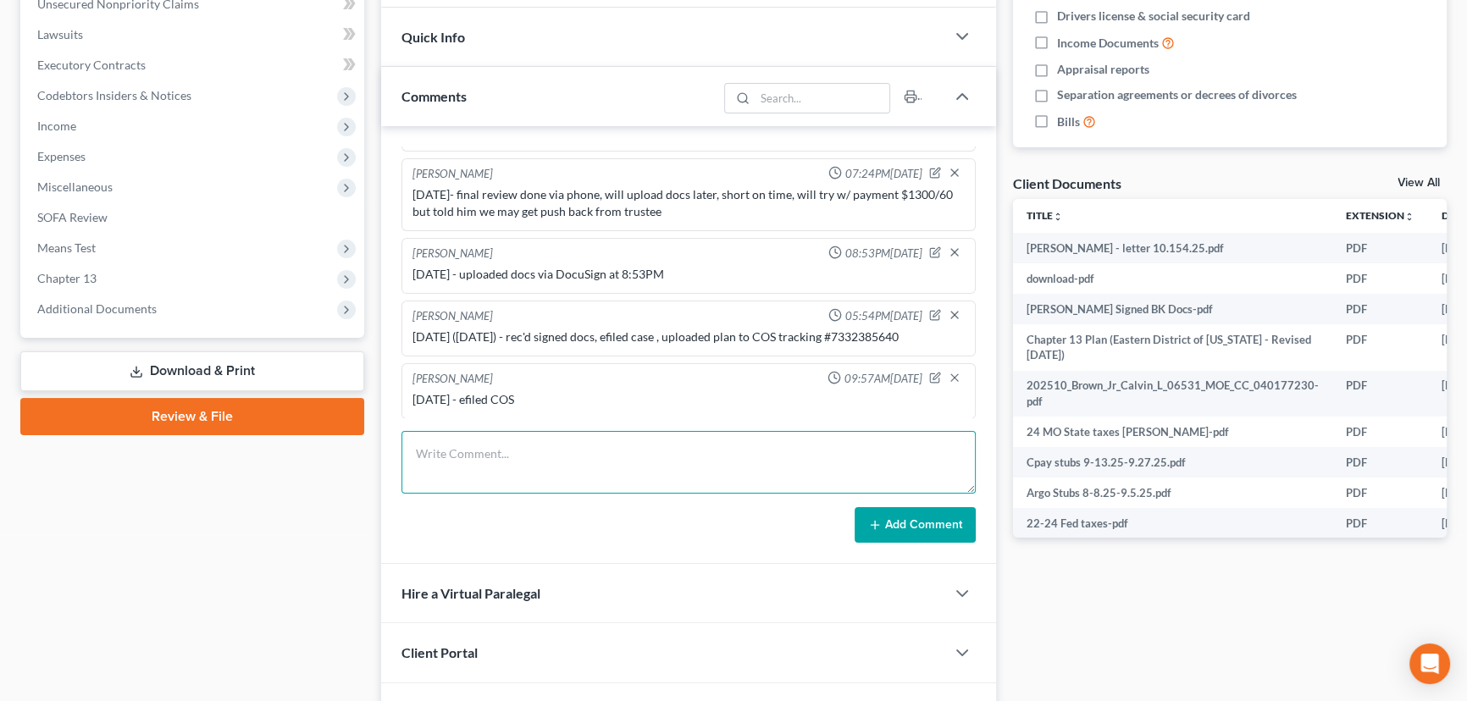
click at [640, 450] on textarea at bounding box center [688, 462] width 574 height 63
type textarea "[DATE] - emailed and mailed 341 info"
click at [943, 519] on button "Add Comment" at bounding box center [914, 525] width 121 height 36
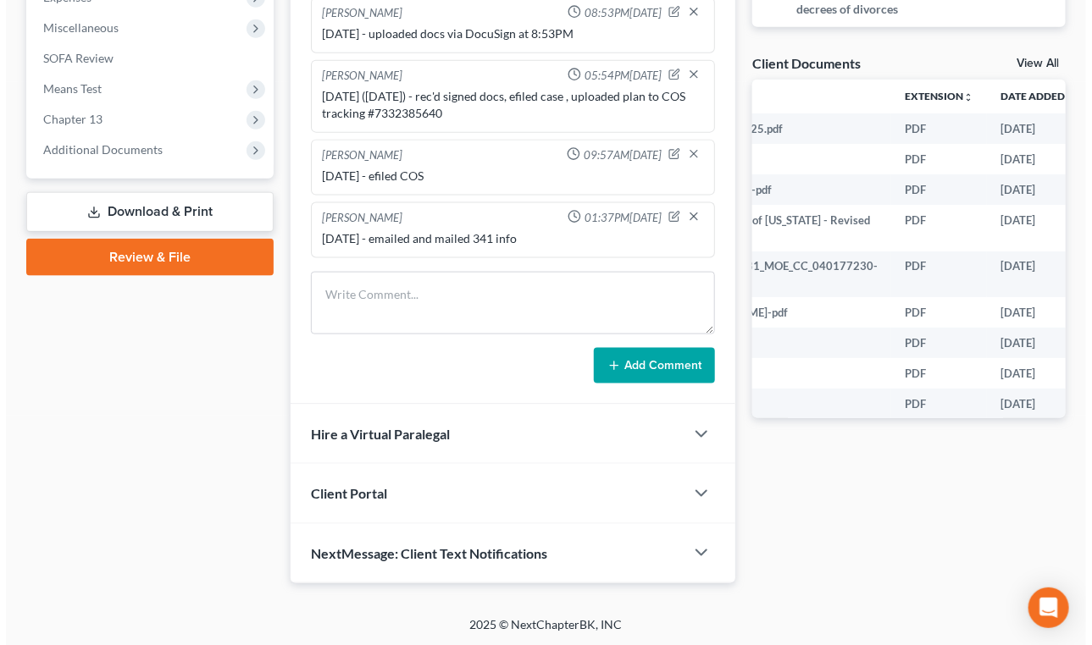
scroll to position [0, 250]
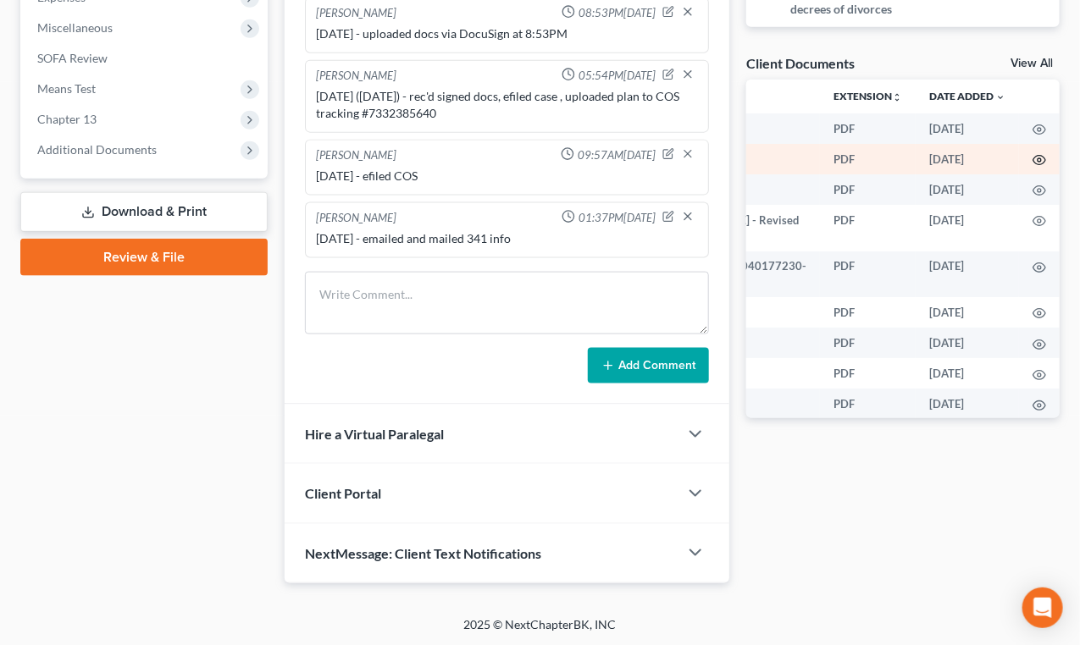
click at [1032, 153] on icon "button" at bounding box center [1039, 160] width 14 height 14
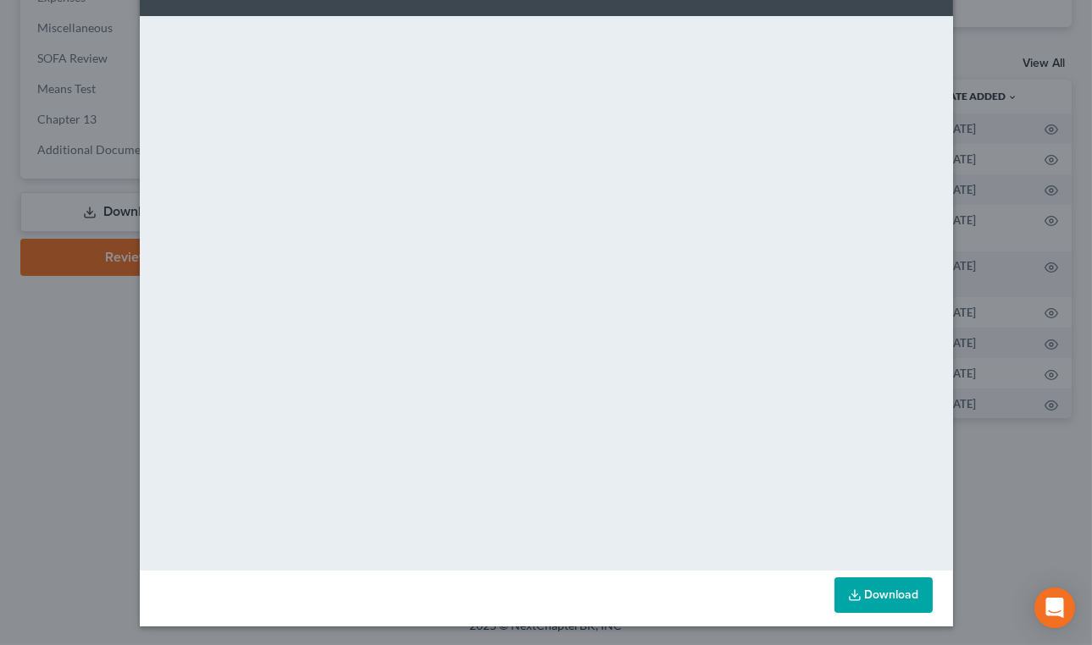
scroll to position [63, 0]
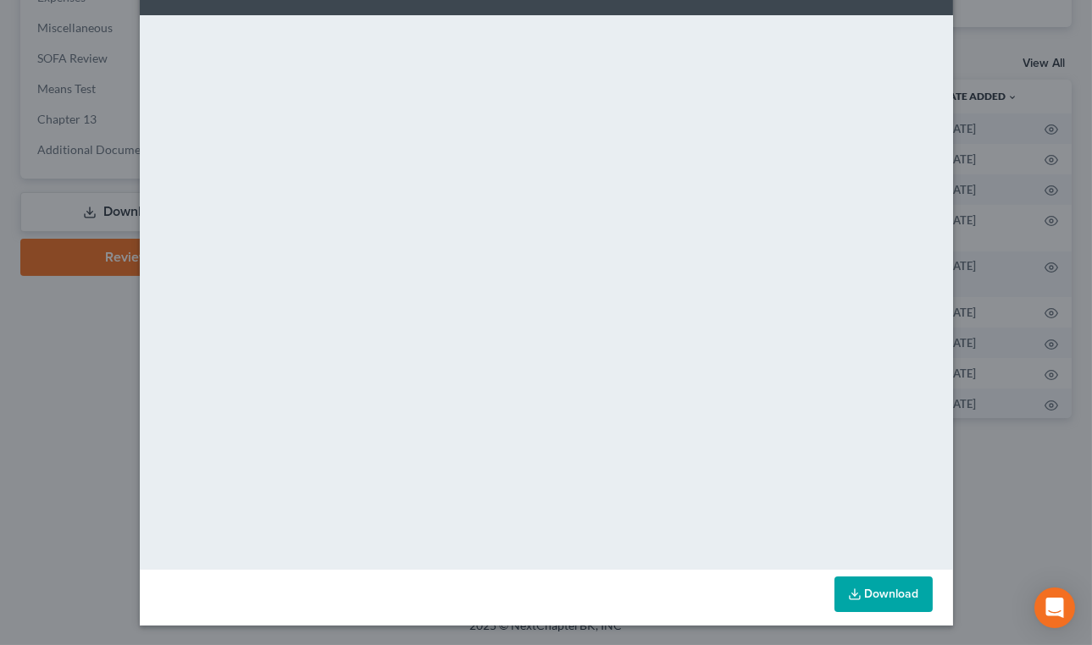
click at [904, 597] on link "Download" at bounding box center [883, 595] width 98 height 36
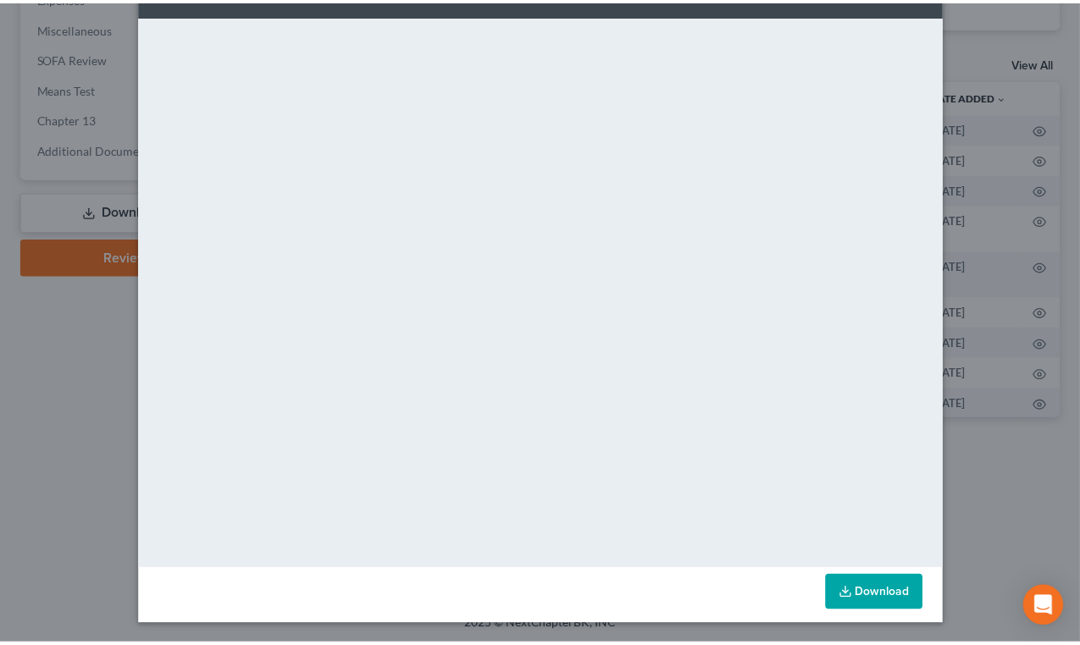
scroll to position [0, 0]
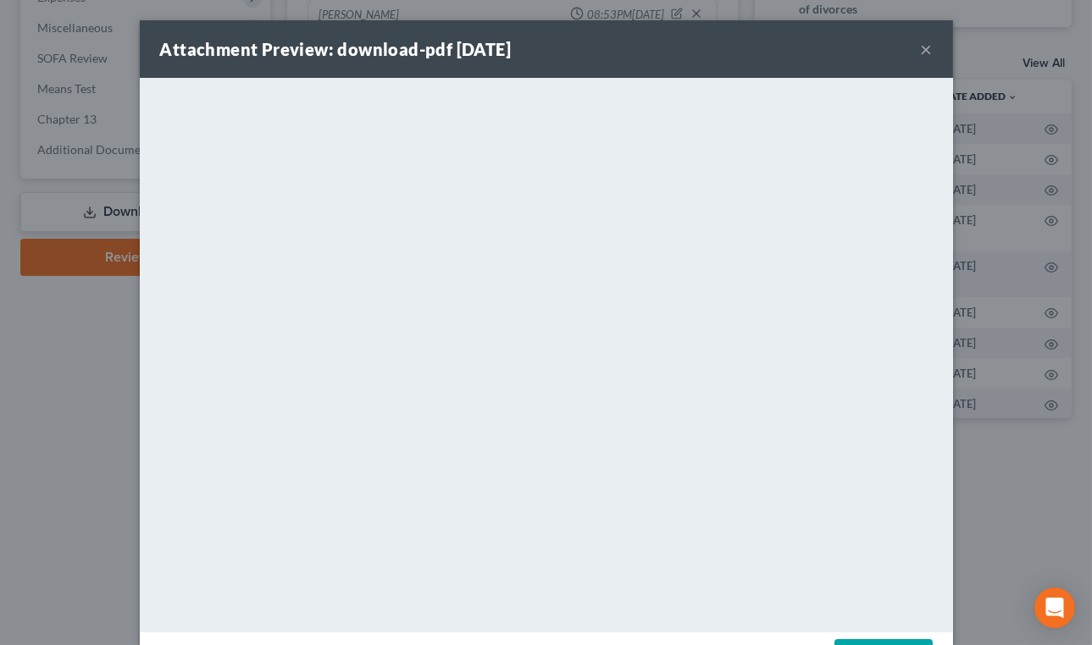
click at [920, 49] on button "×" at bounding box center [926, 49] width 12 height 20
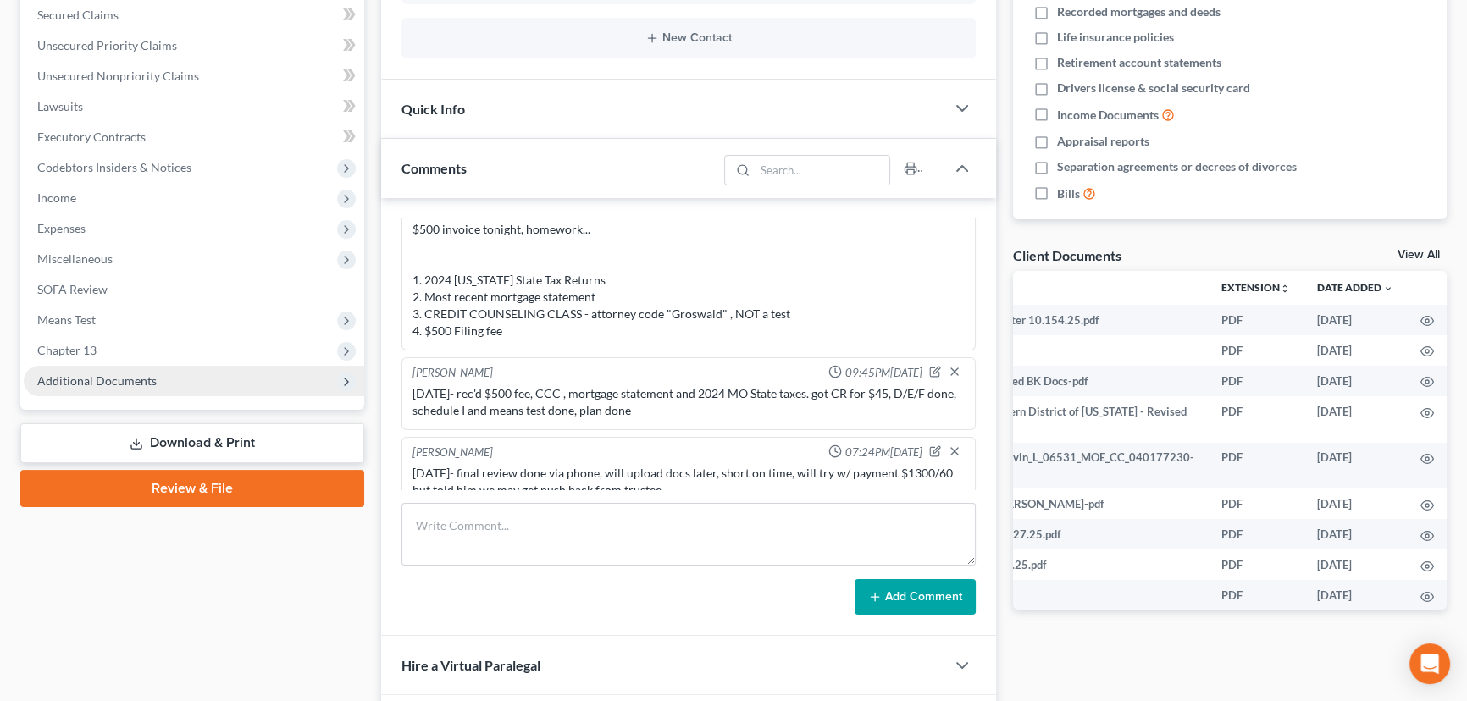
scroll to position [344, 0]
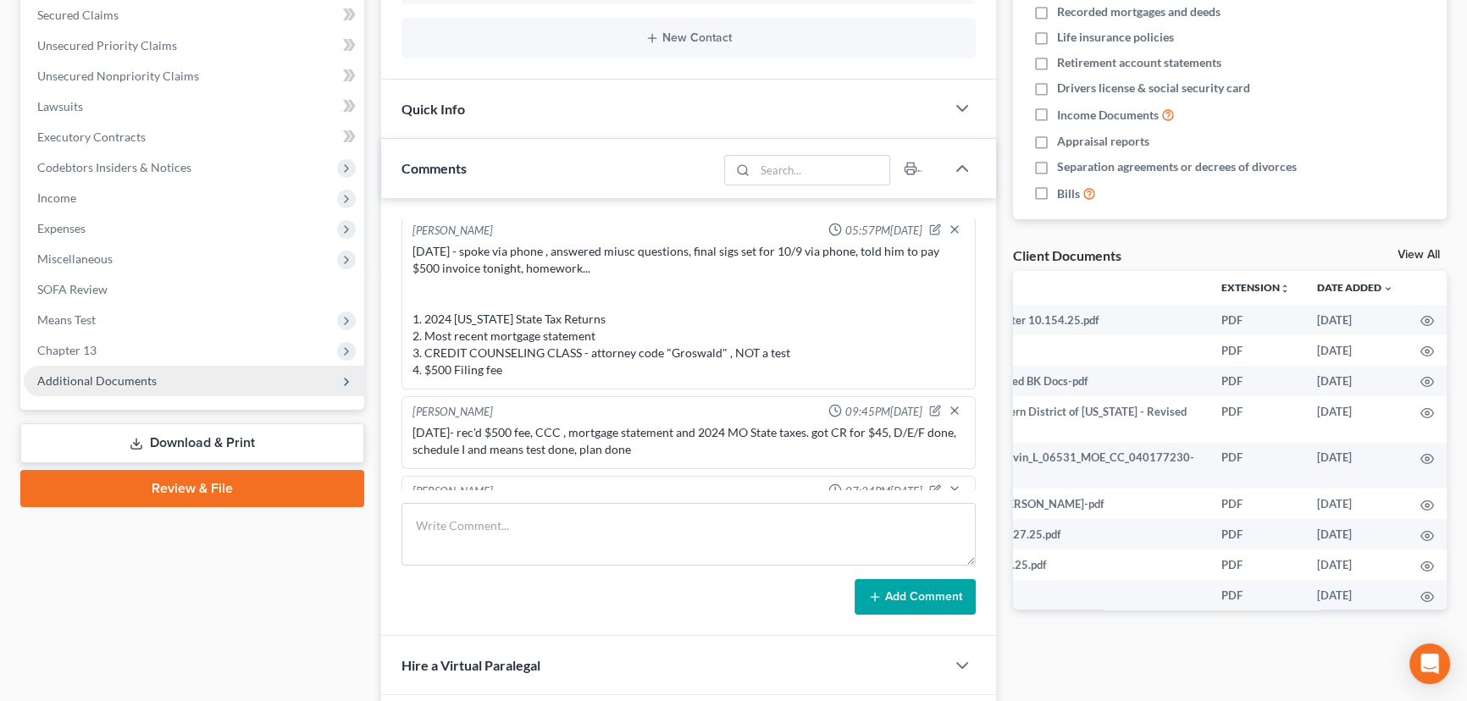
click at [93, 380] on span "Additional Documents" at bounding box center [96, 380] width 119 height 14
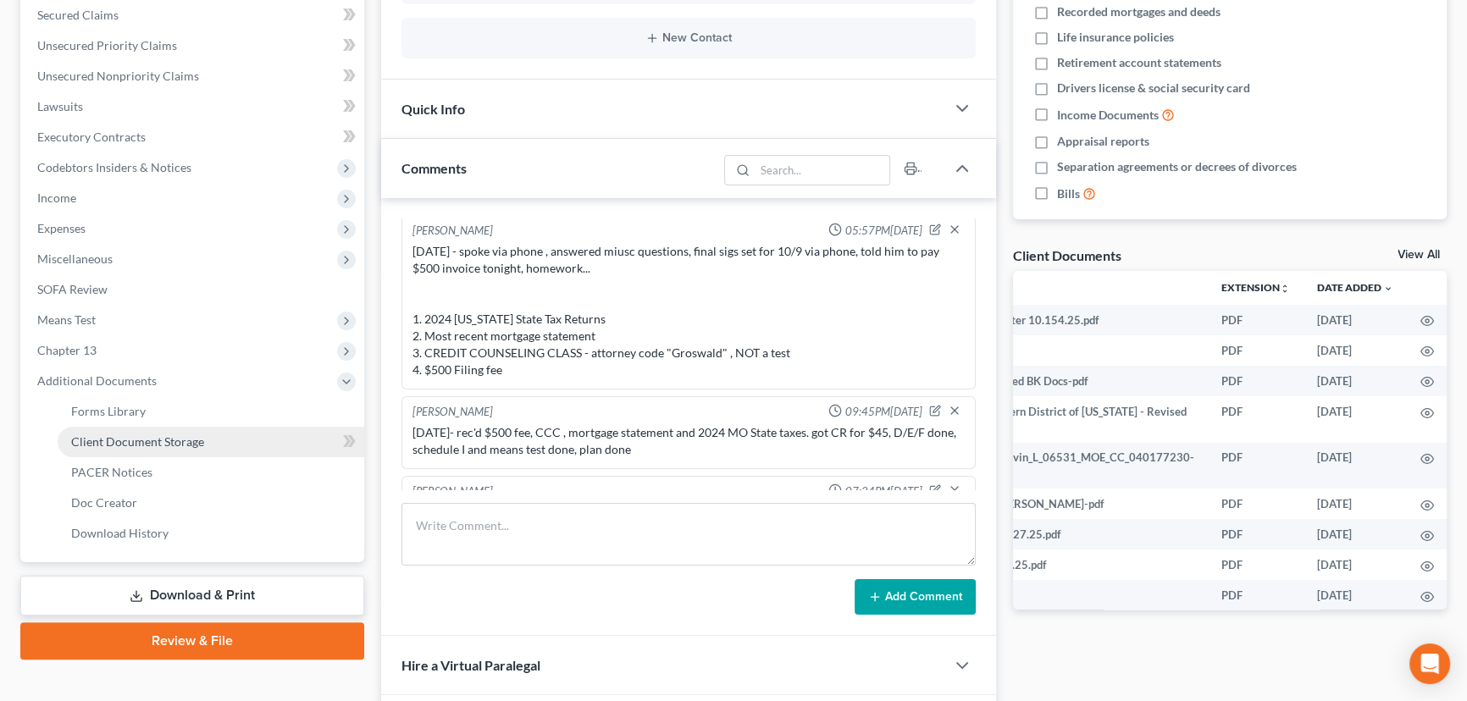
click at [146, 445] on span "Client Document Storage" at bounding box center [137, 441] width 133 height 14
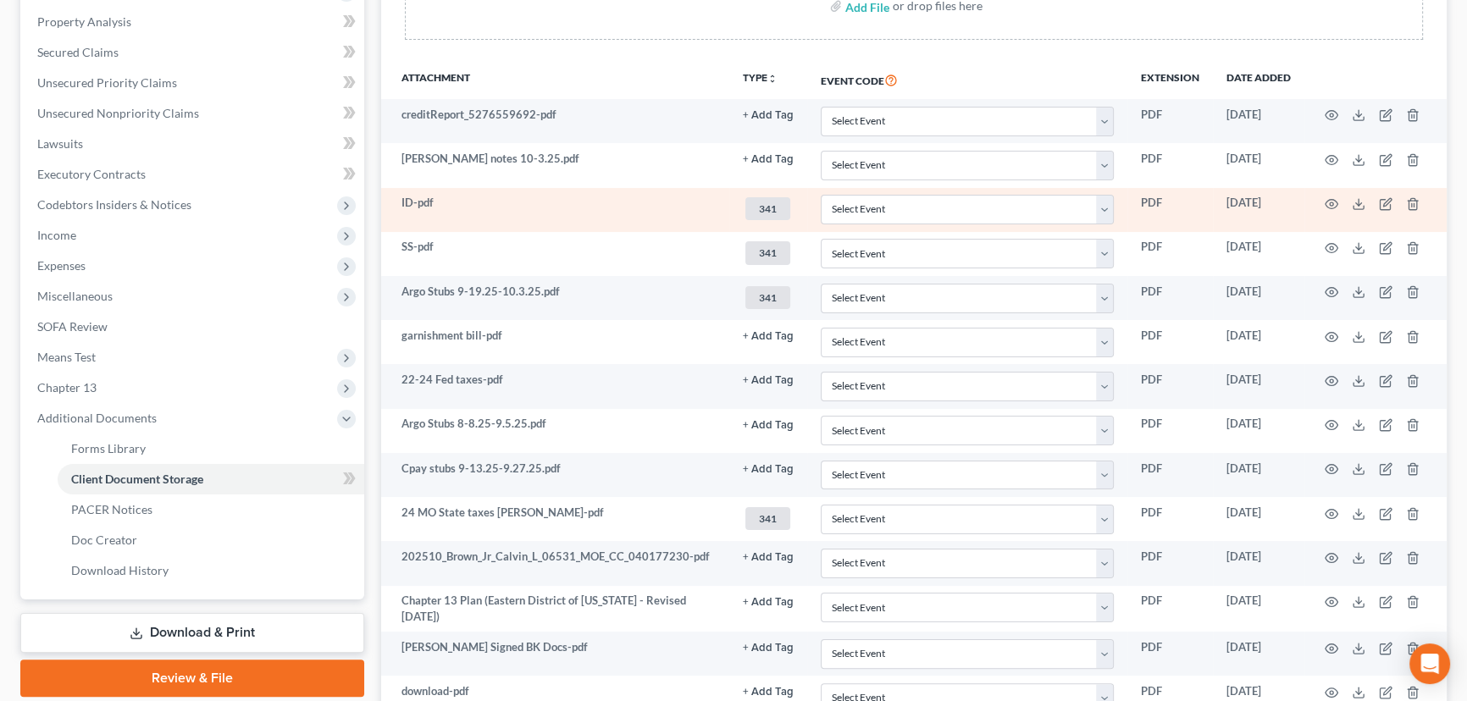
scroll to position [311, 0]
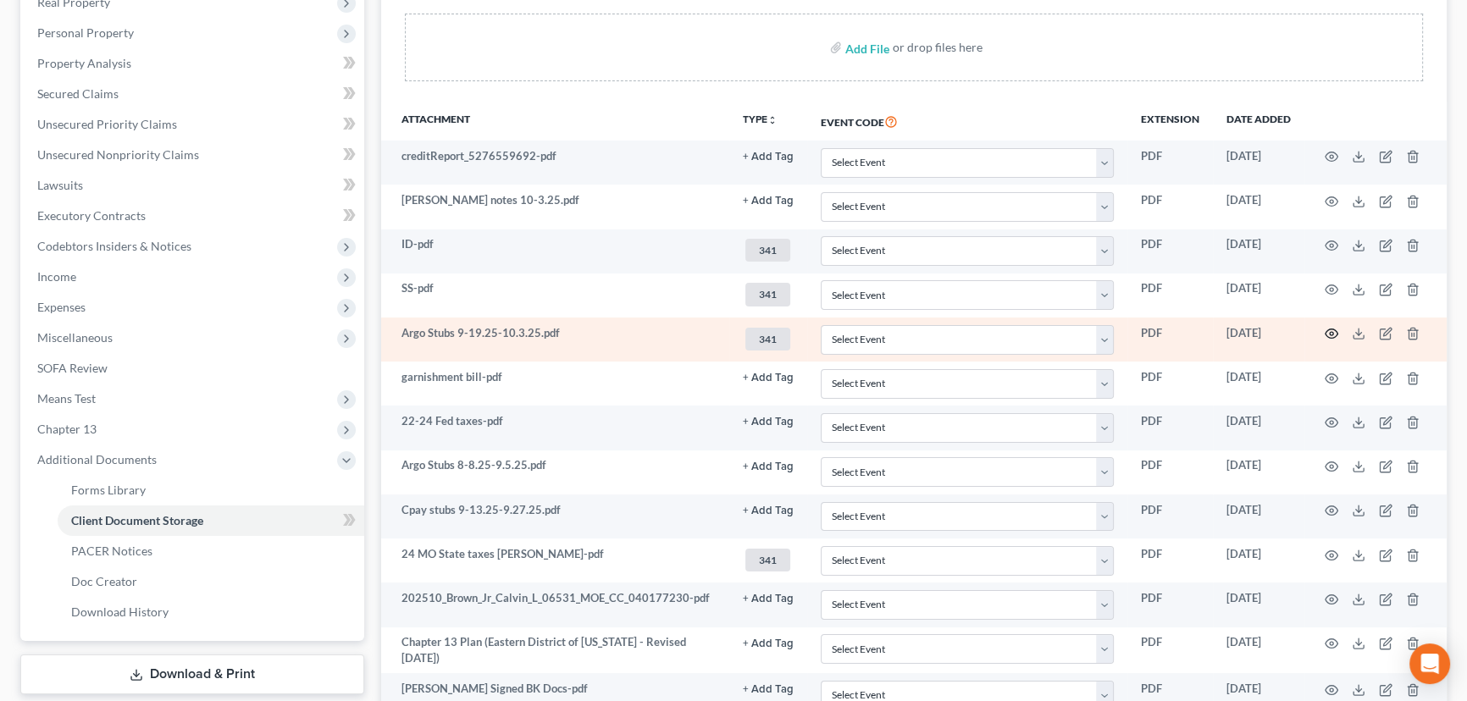
click at [1331, 331] on icon "button" at bounding box center [1331, 334] width 14 height 14
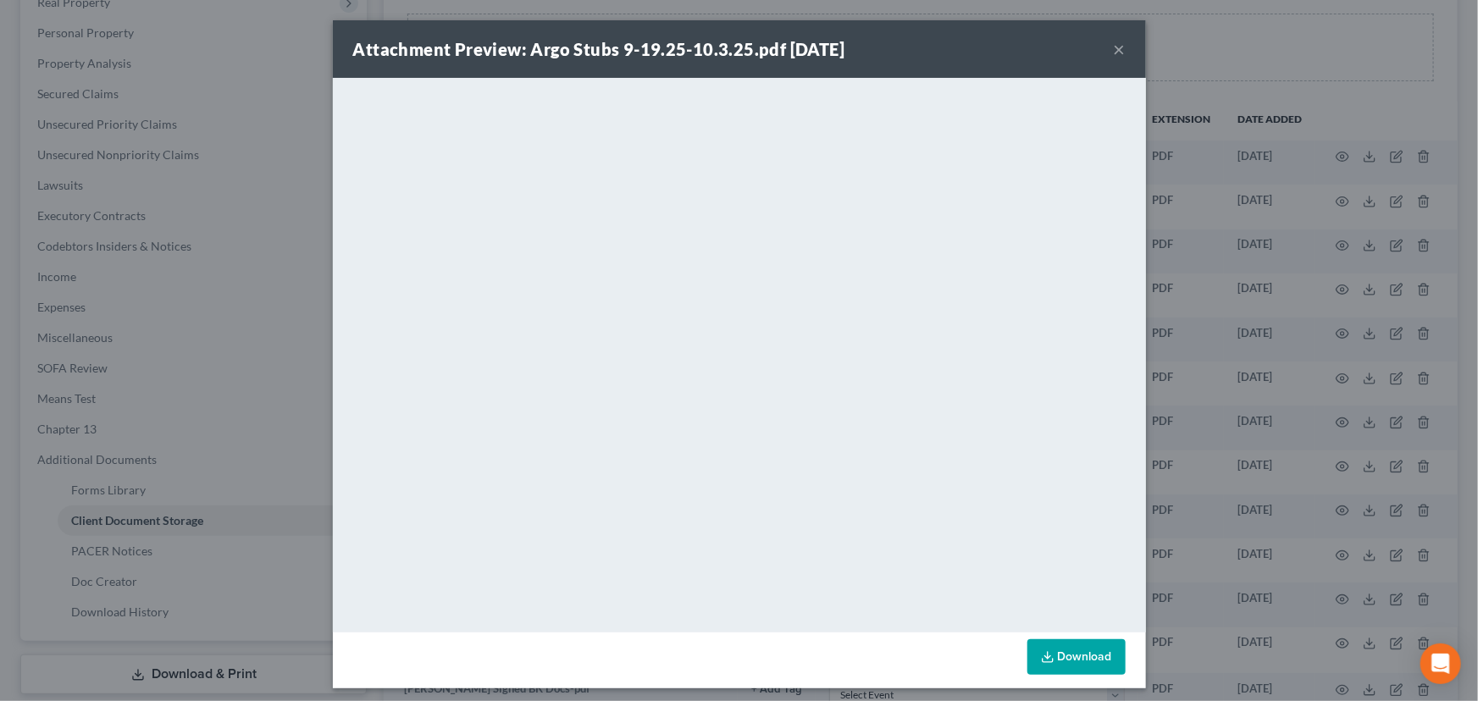
click at [1114, 47] on button "×" at bounding box center [1120, 49] width 12 height 20
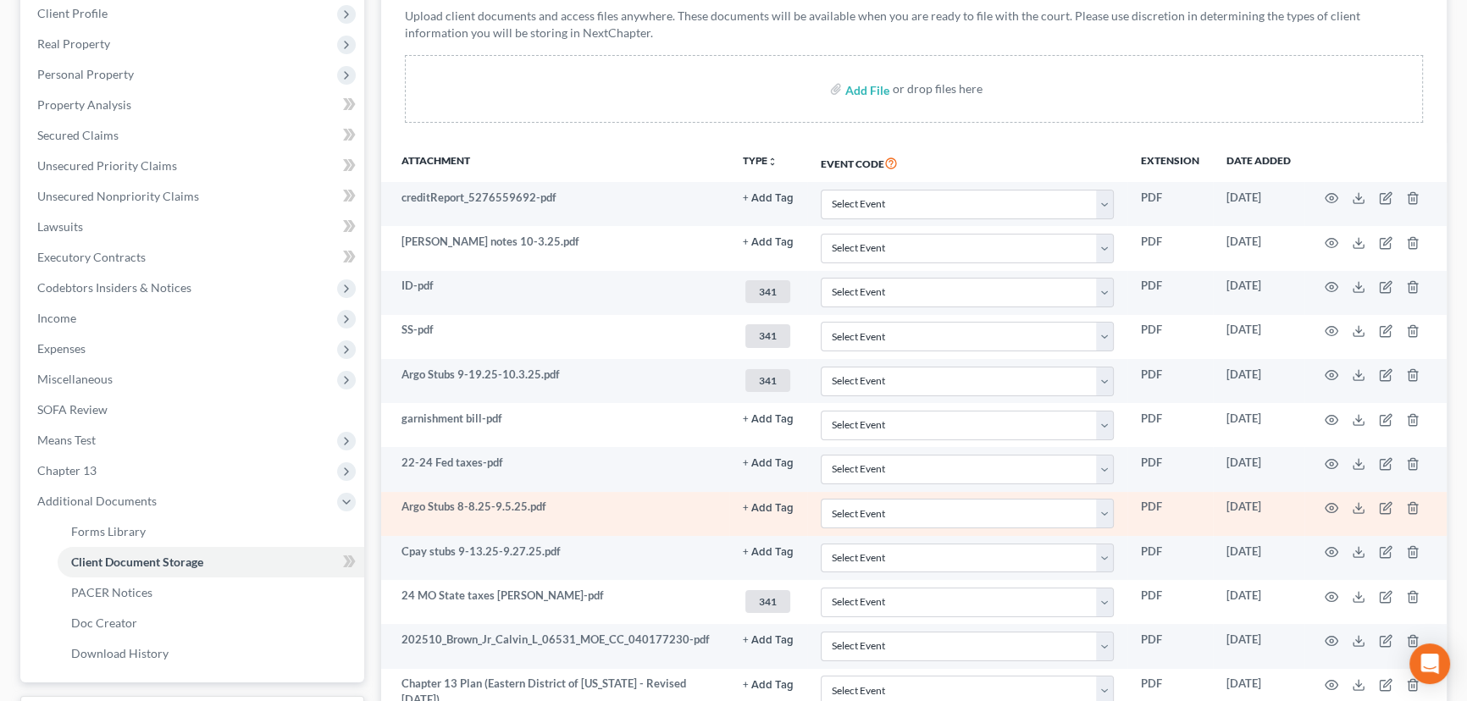
scroll to position [384, 0]
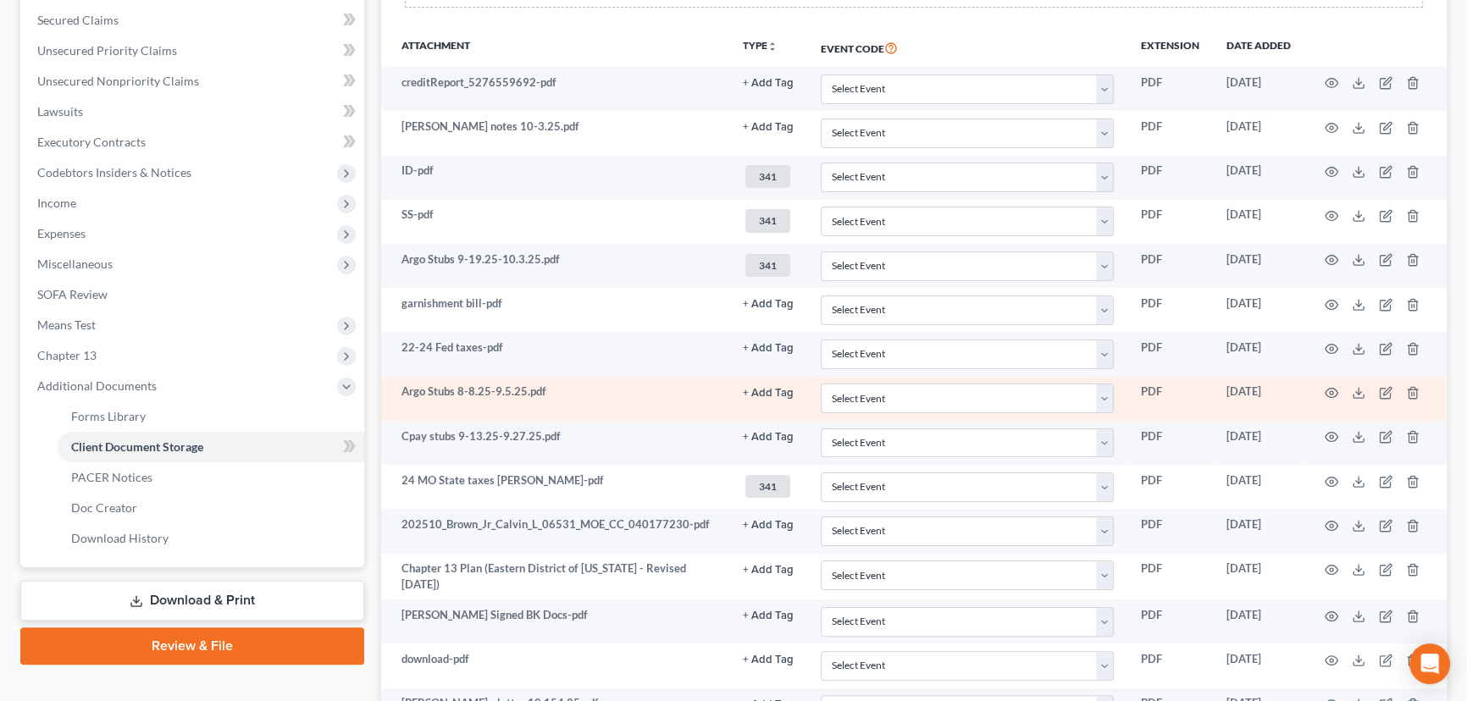
click at [766, 393] on button "+ Add Tag" at bounding box center [768, 393] width 51 height 11
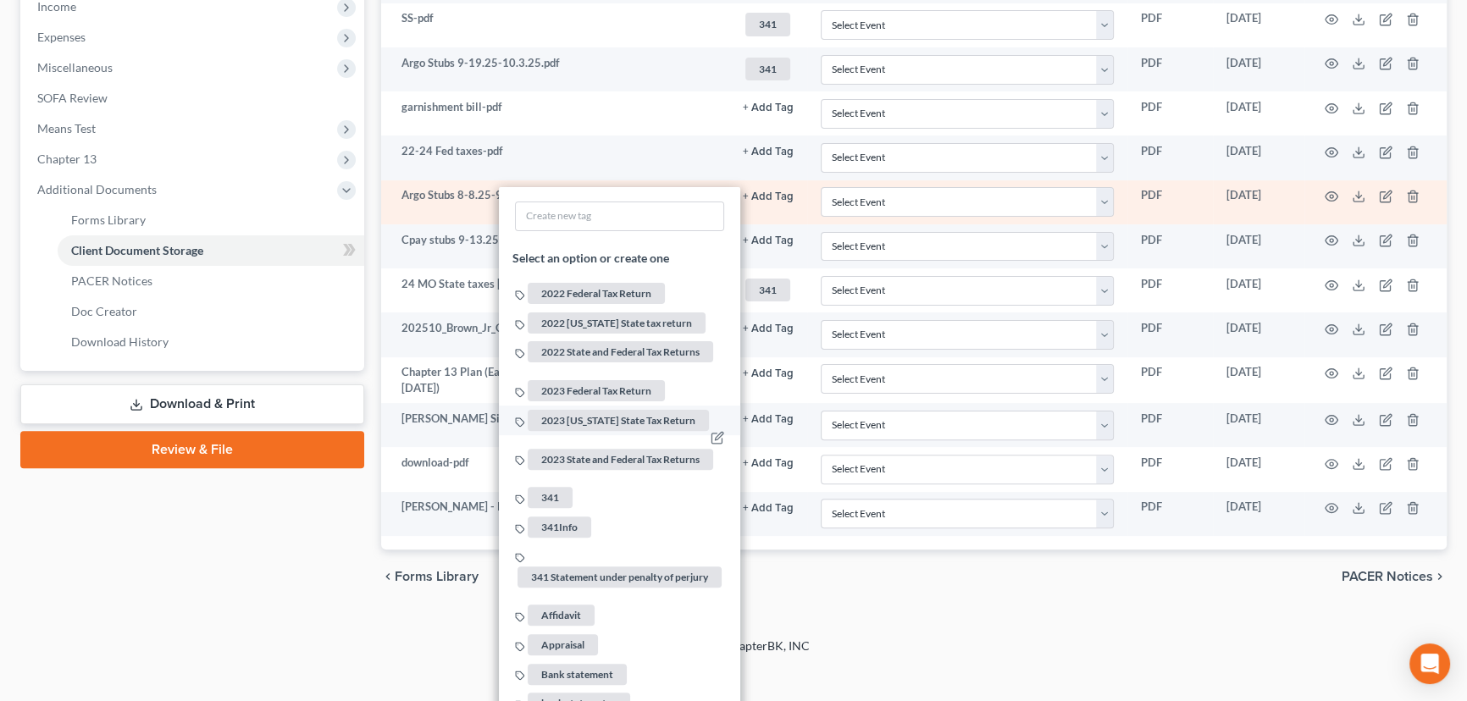
scroll to position [616, 0]
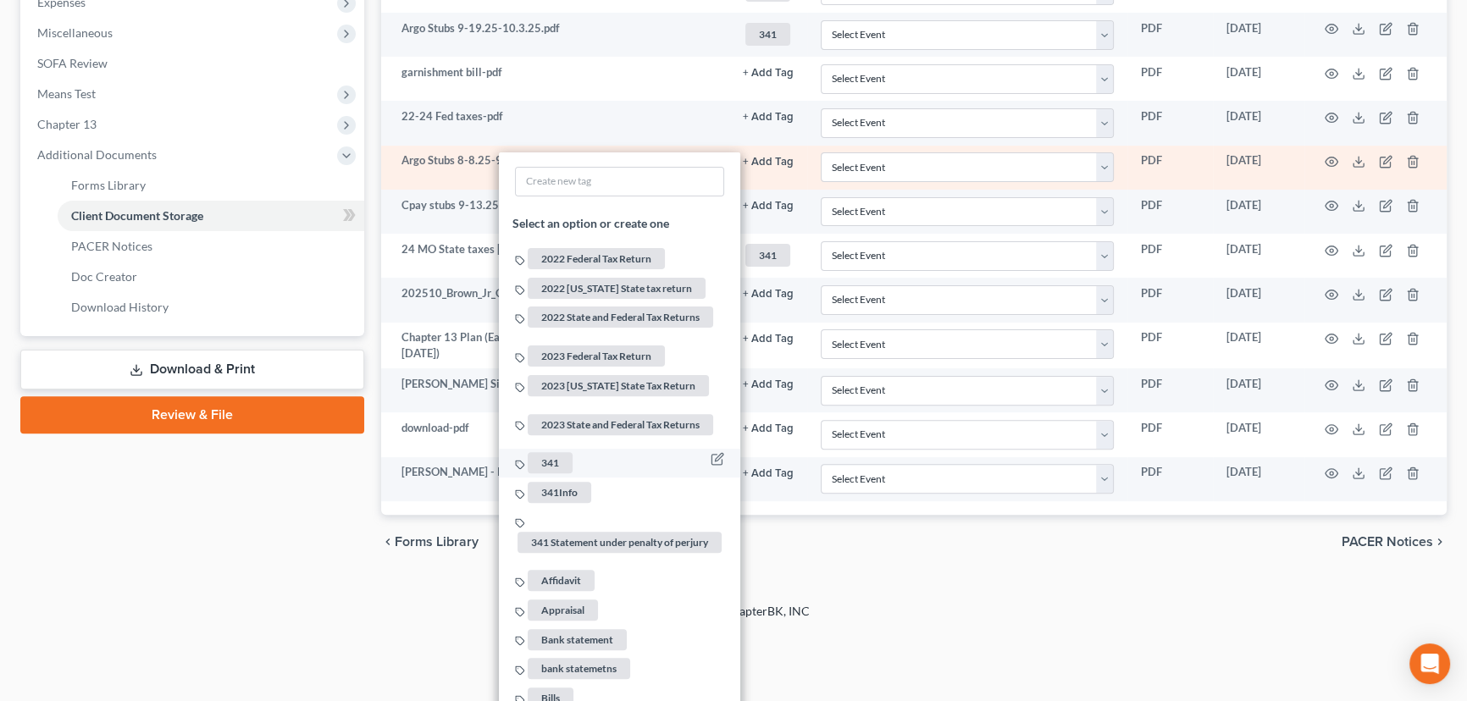
click at [555, 453] on span "341" at bounding box center [550, 463] width 45 height 21
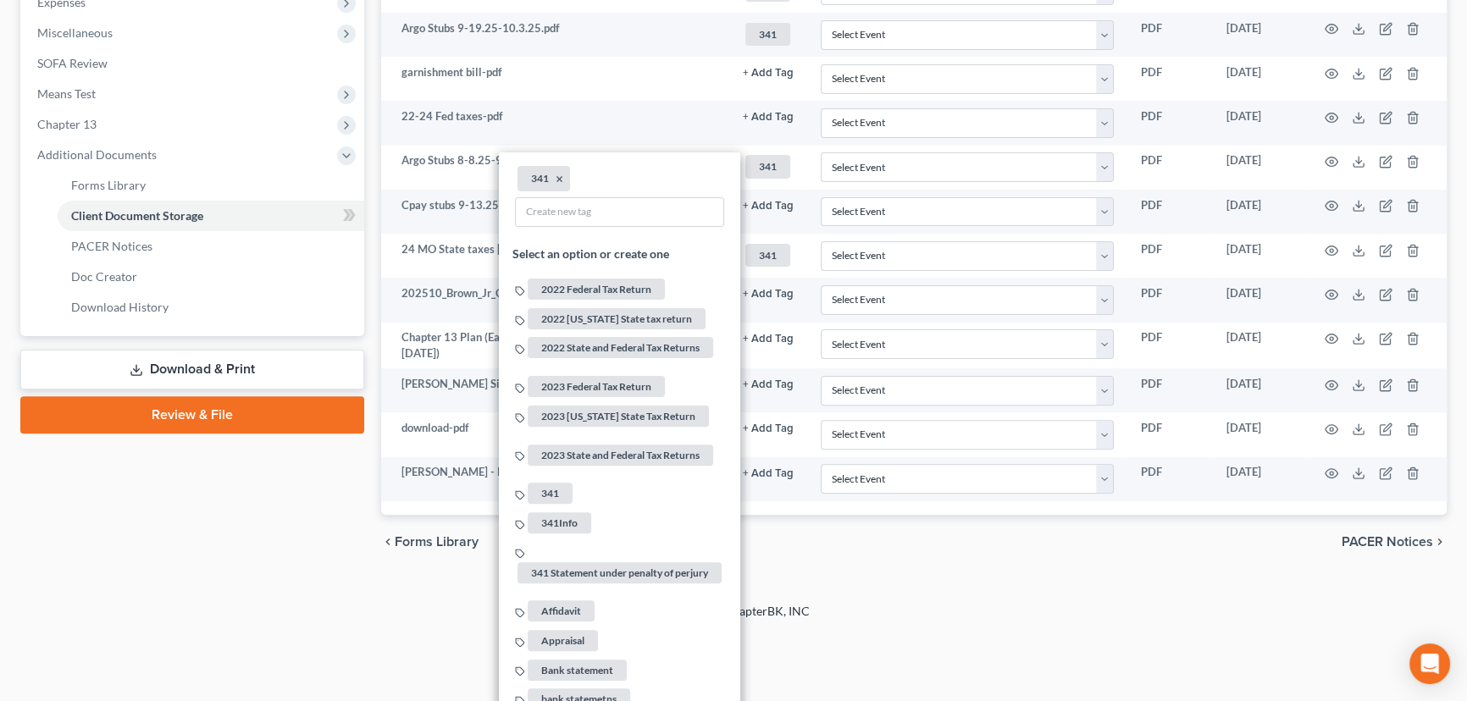
drag, startPoint x: 923, startPoint y: 593, endPoint x: 917, endPoint y: 572, distance: 22.0
click at [923, 593] on div "[PERSON_NAME] Upgraded Case 25-43935 Chapter Chapter 13 Status Filed District M…" at bounding box center [733, 28] width 1467 height 1150
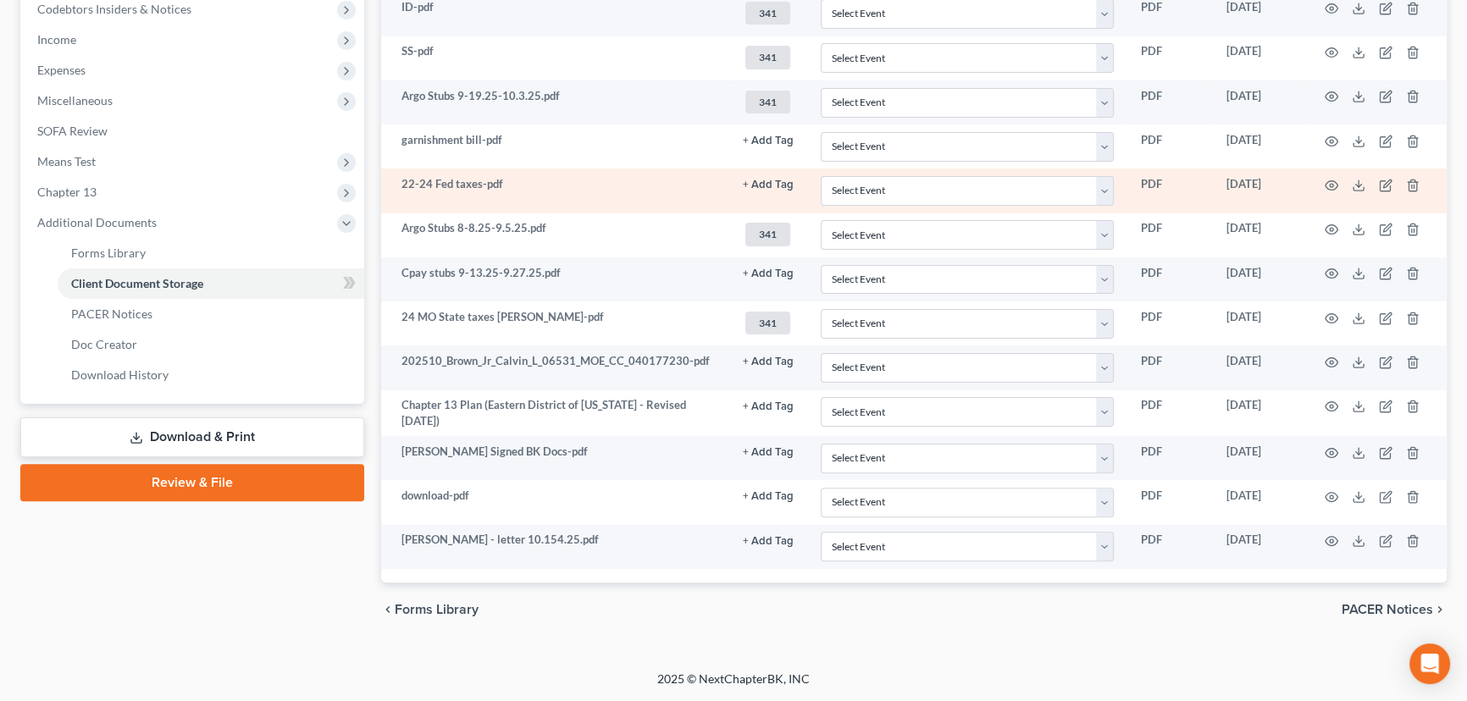
scroll to position [542, 0]
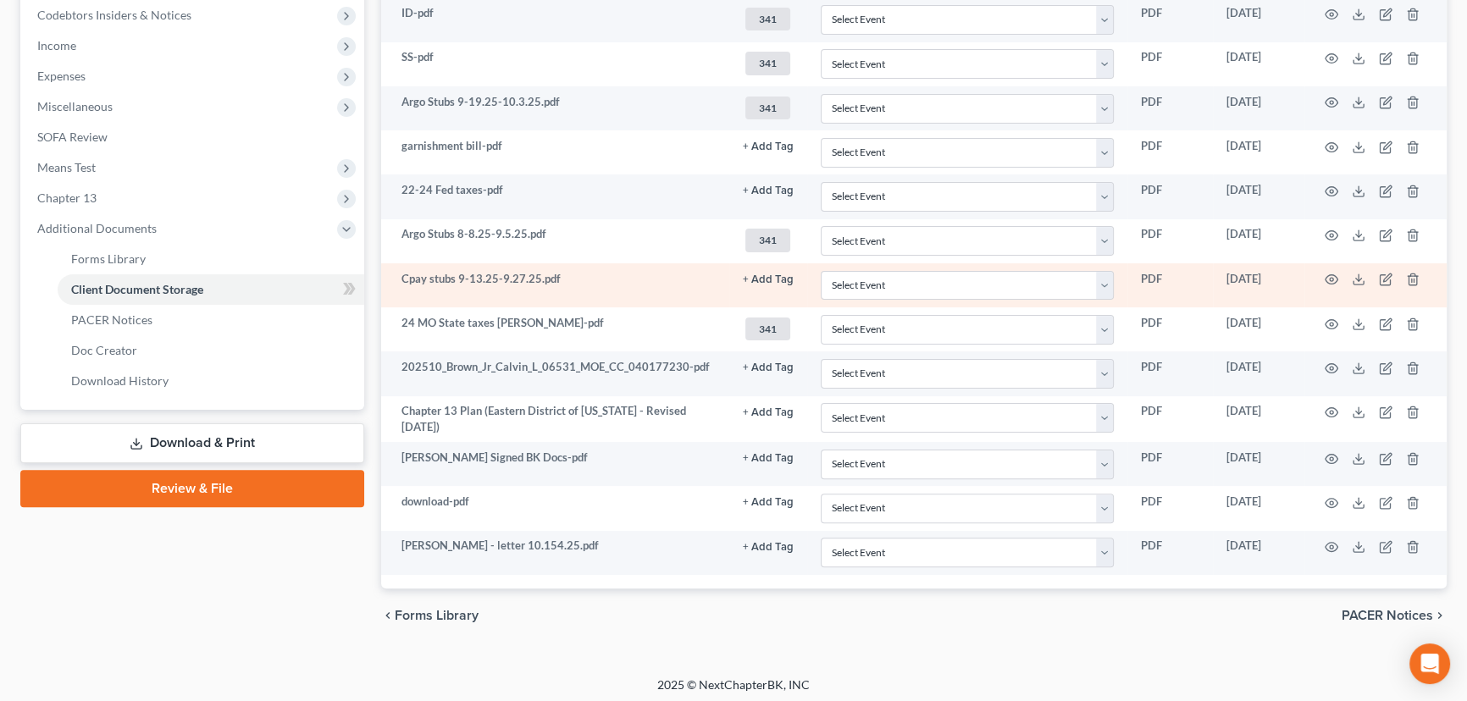
click at [777, 278] on button "+ Add Tag" at bounding box center [768, 279] width 51 height 11
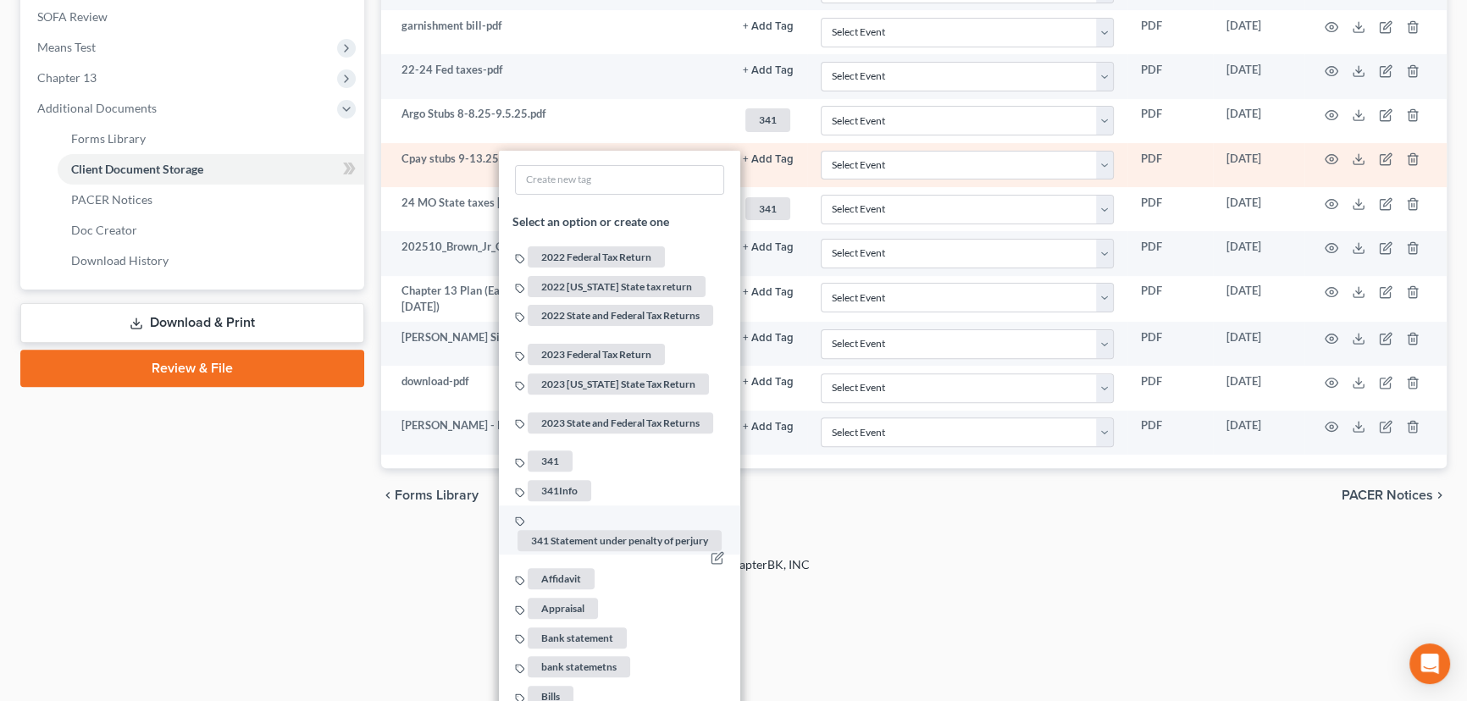
scroll to position [695, 0]
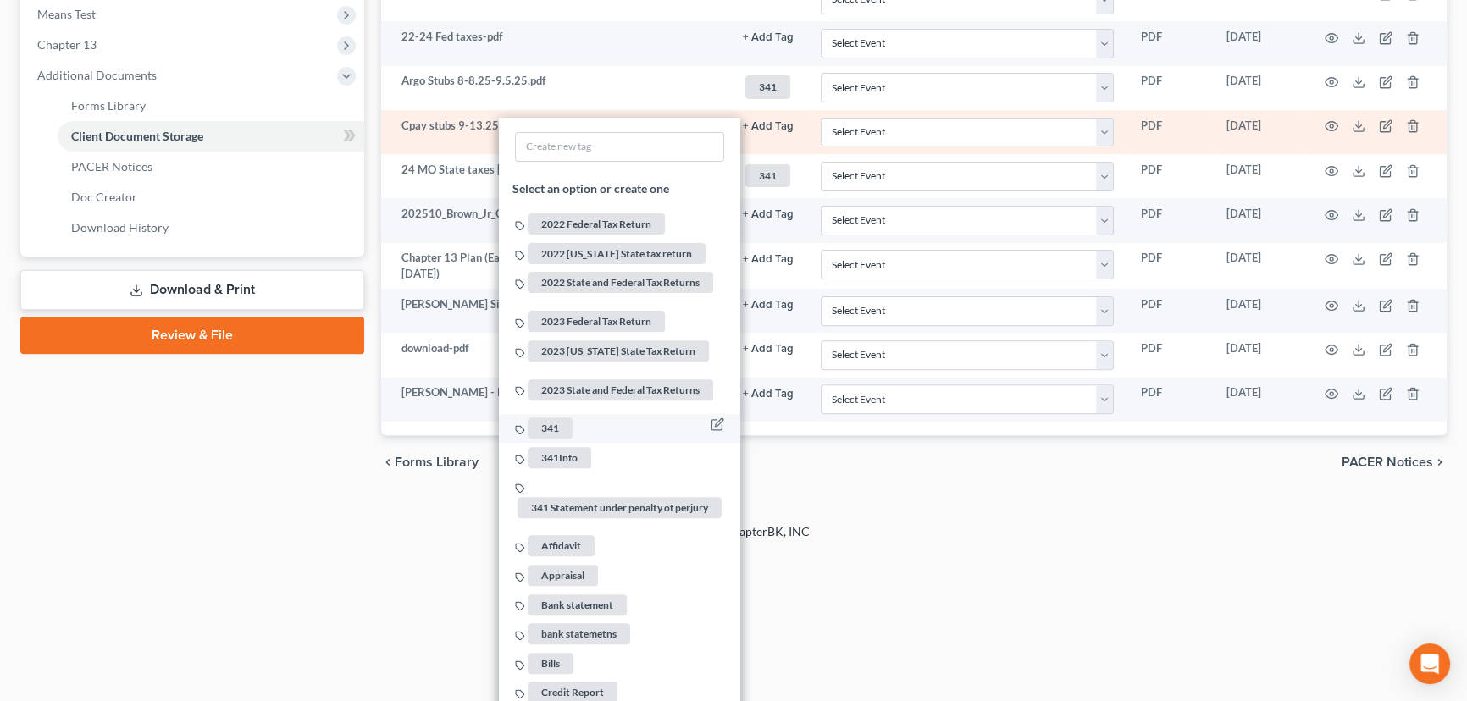
click at [544, 417] on span "341" at bounding box center [550, 427] width 45 height 21
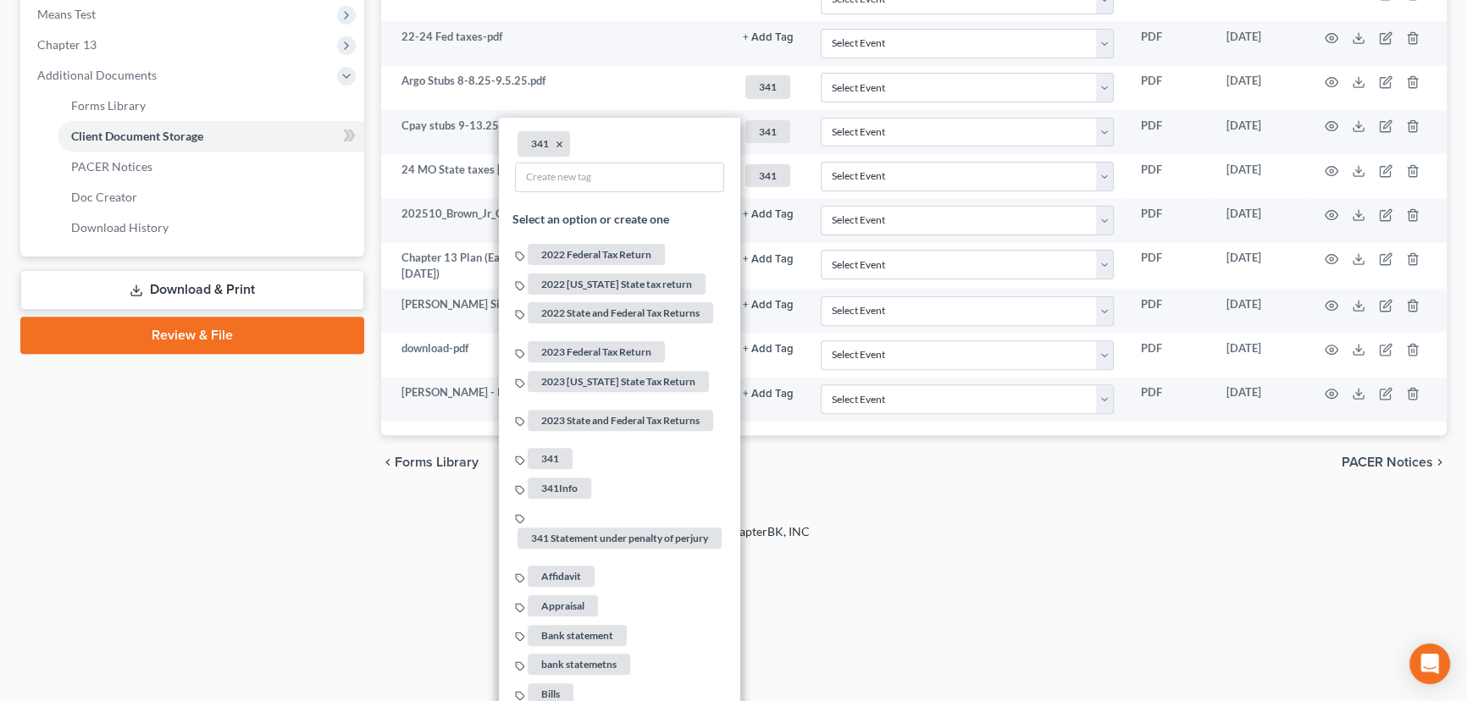
click at [981, 547] on div "2025 © NextChapterBK, INC" at bounding box center [733, 538] width 965 height 30
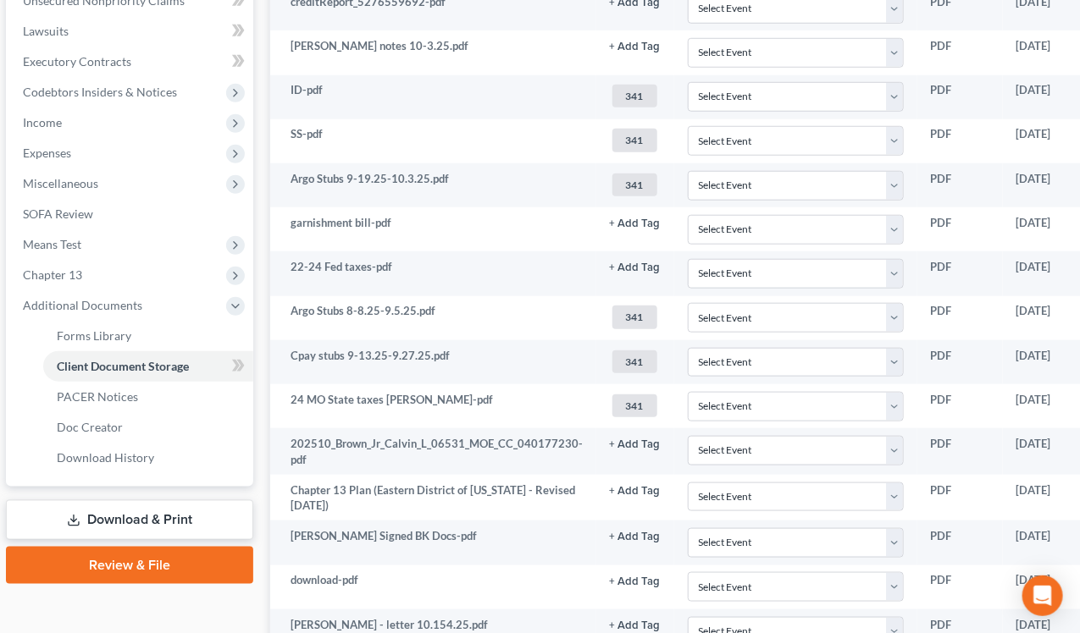
scroll to position [465, 163]
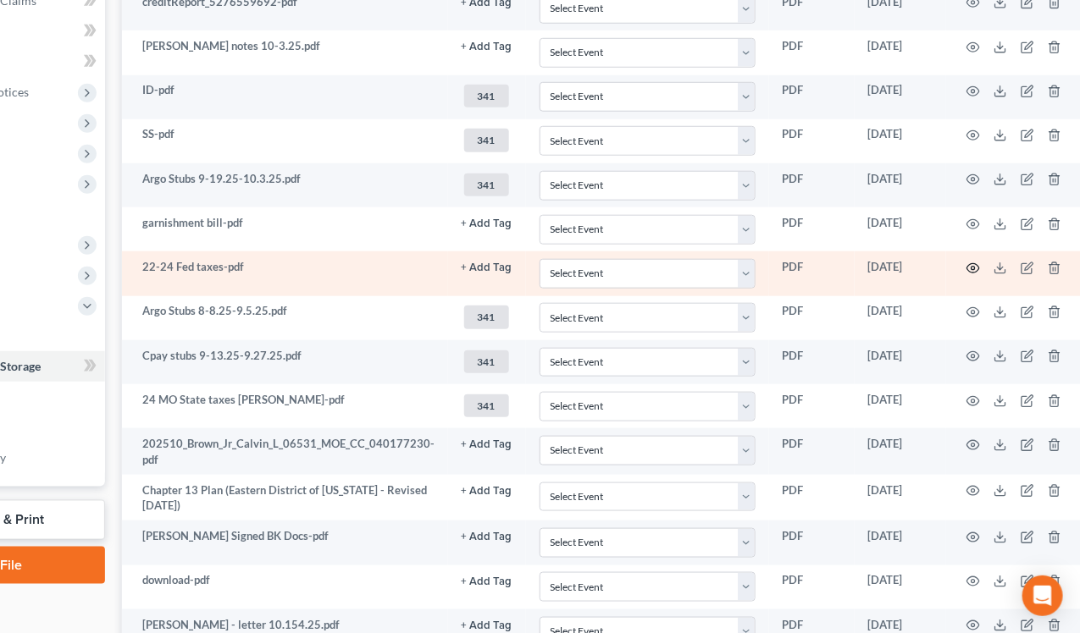
click at [971, 267] on circle "button" at bounding box center [972, 268] width 3 height 3
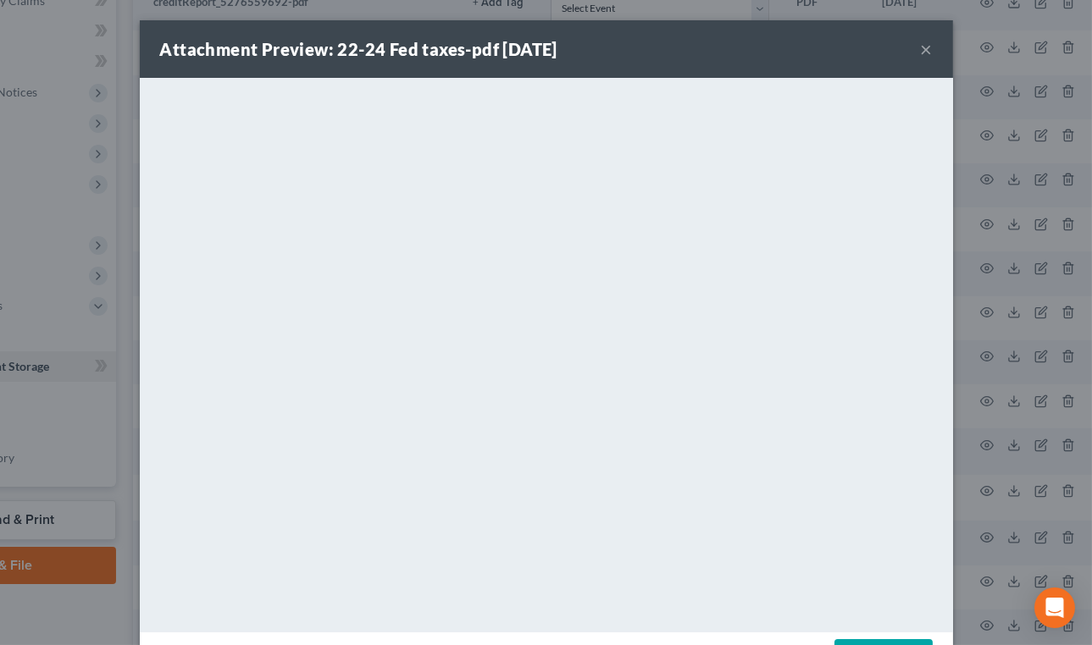
scroll to position [465, 0]
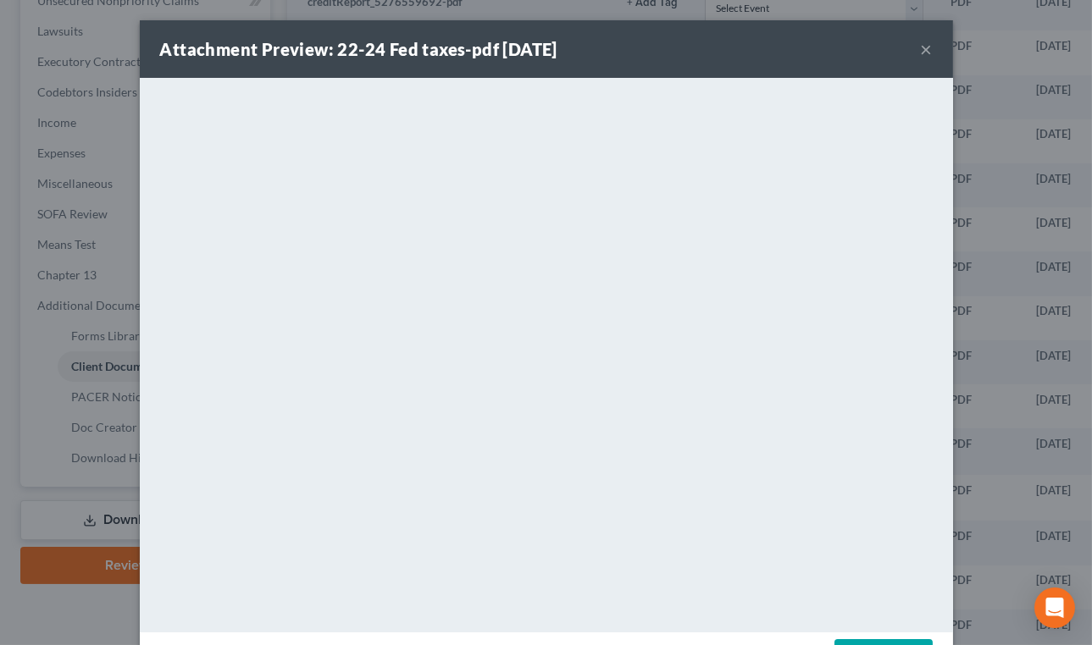
click at [920, 49] on button "×" at bounding box center [926, 49] width 12 height 20
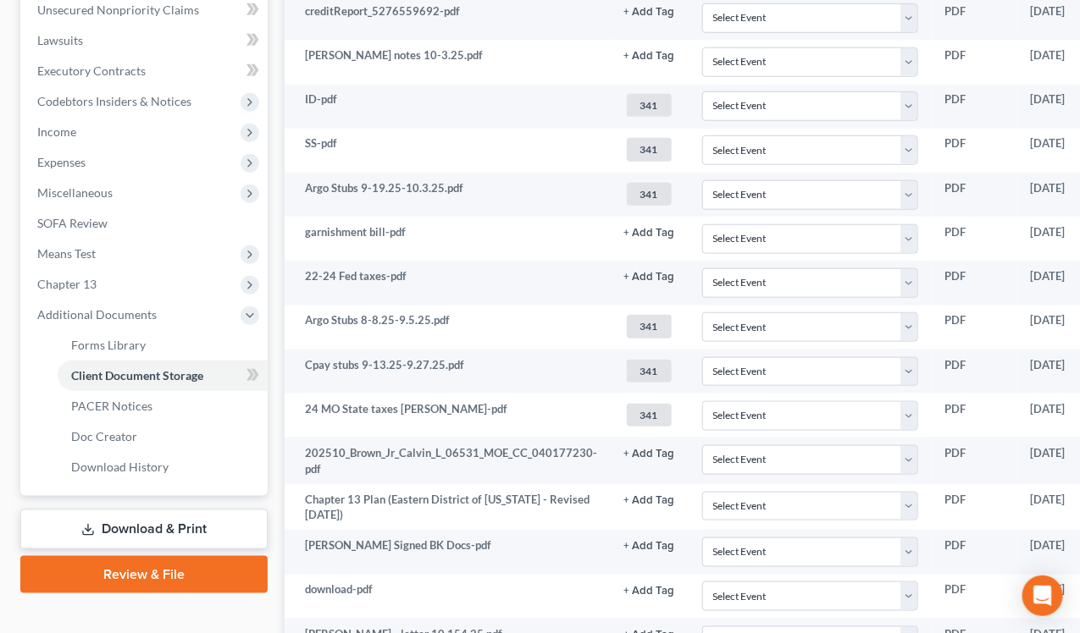
scroll to position [0, 0]
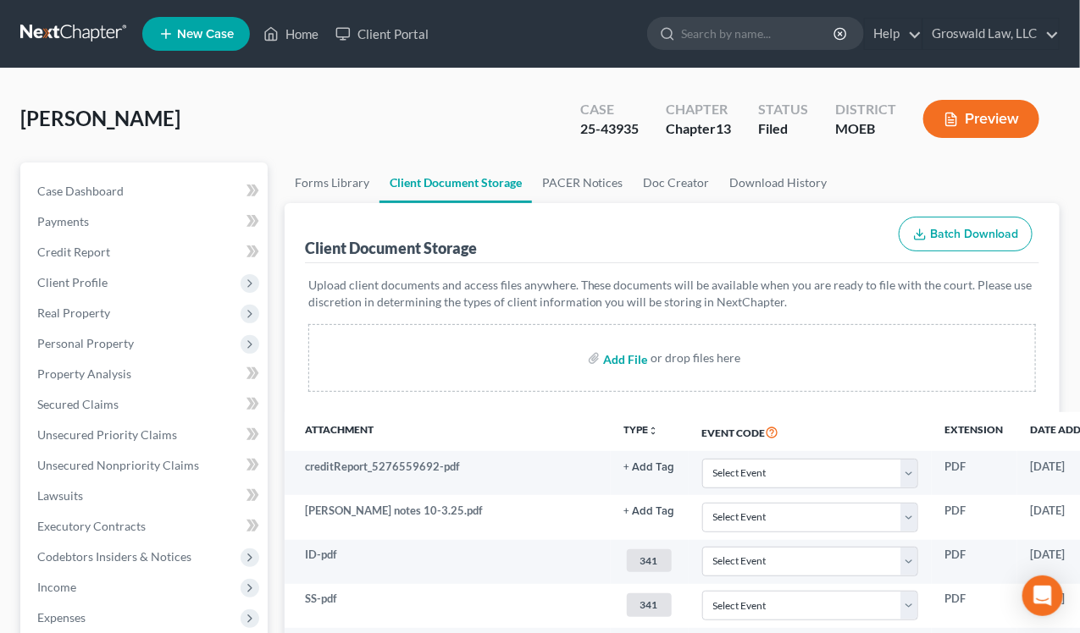
click at [611, 351] on input "file" at bounding box center [623, 358] width 41 height 30
type input "C:\fakepath\24 fed tax.pdf"
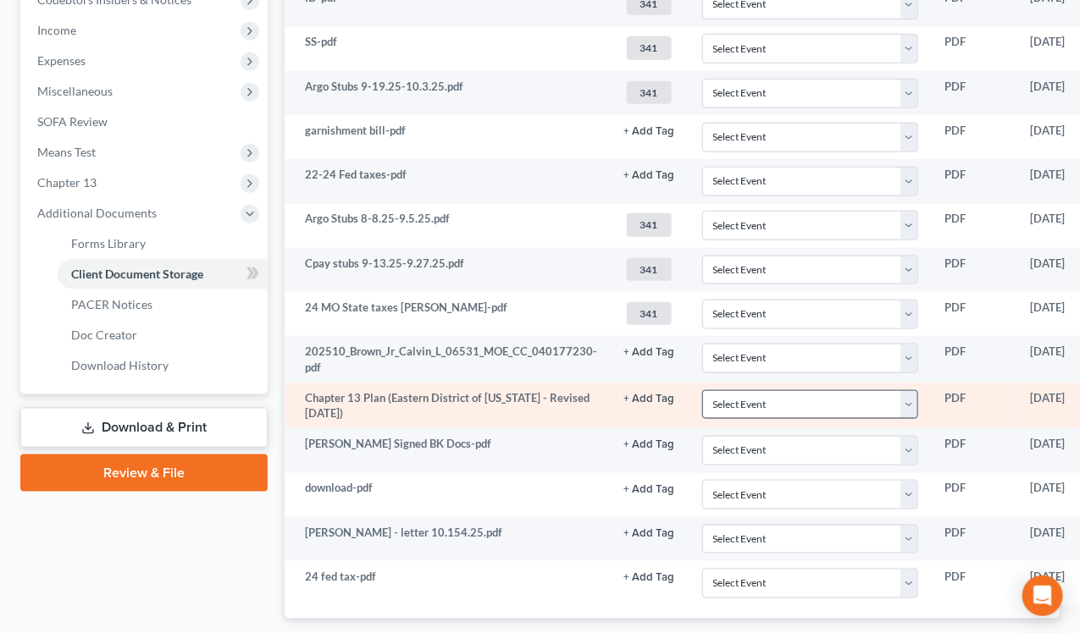
scroll to position [658, 0]
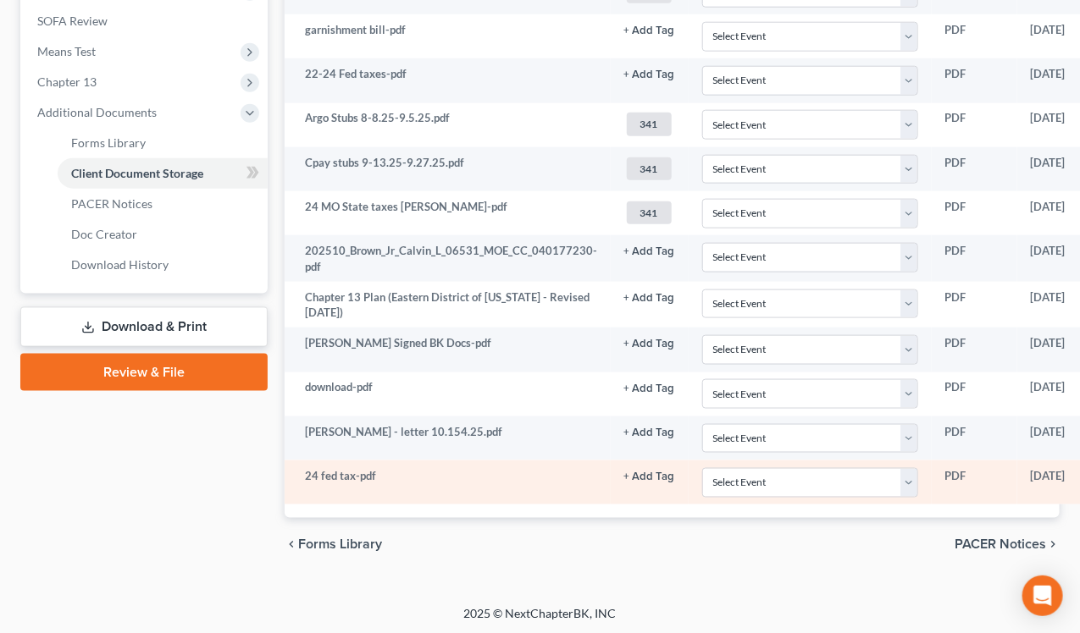
click at [649, 472] on button "+ Add Tag" at bounding box center [649, 477] width 51 height 11
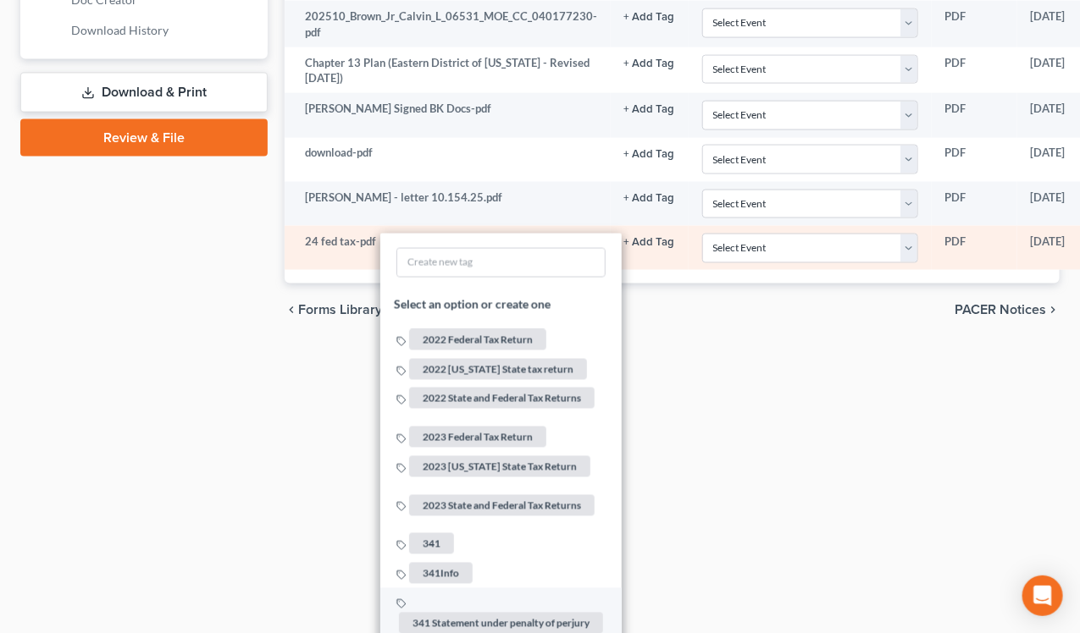
scroll to position [965, 0]
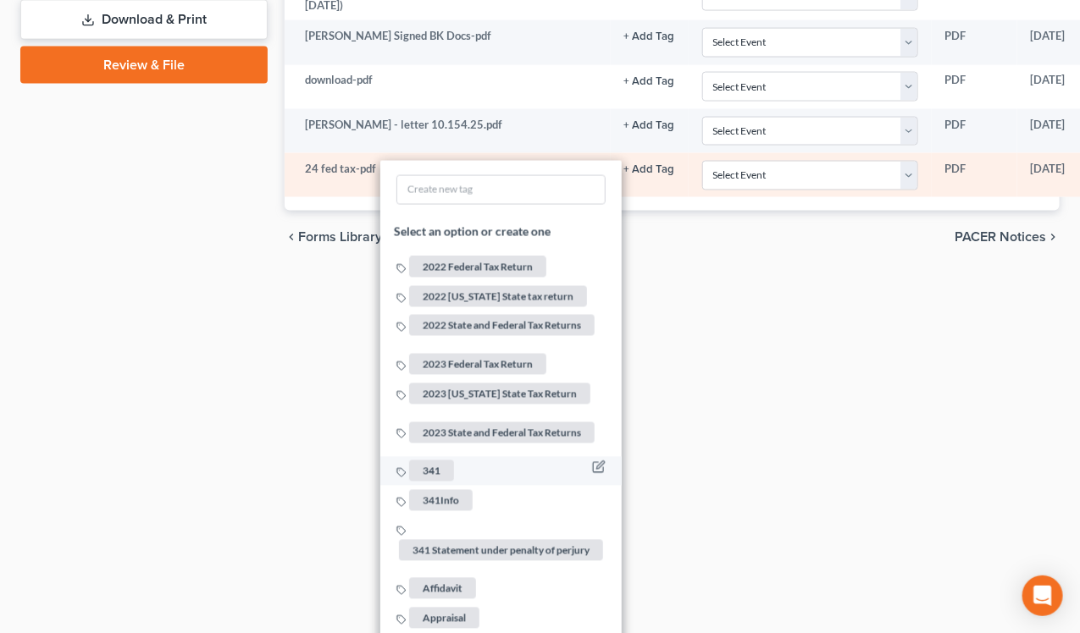
click at [424, 461] on span "341" at bounding box center [431, 471] width 45 height 21
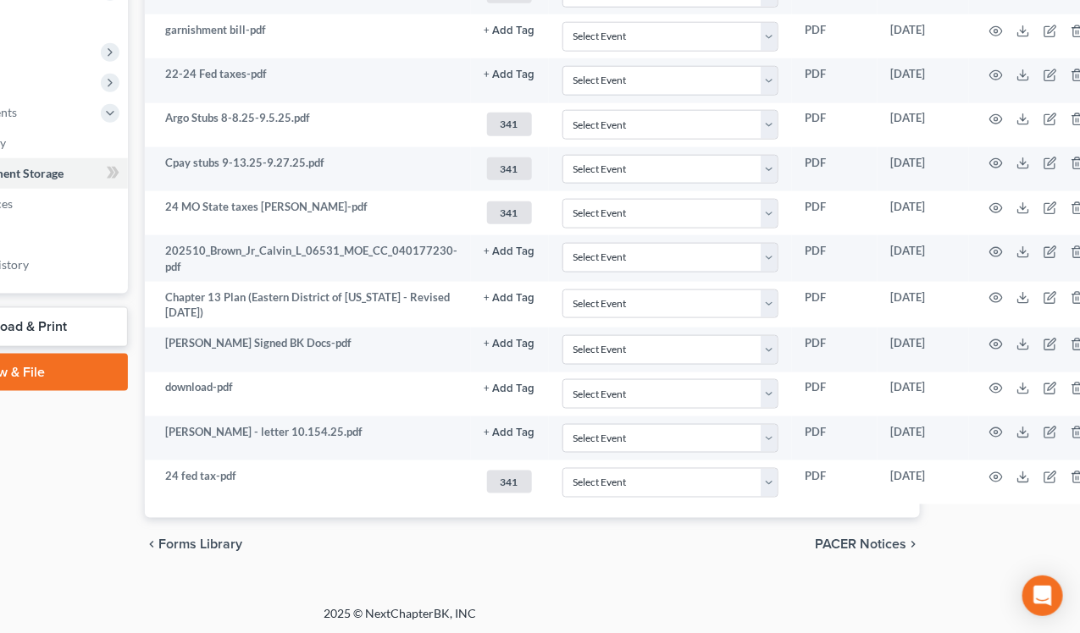
scroll to position [658, 163]
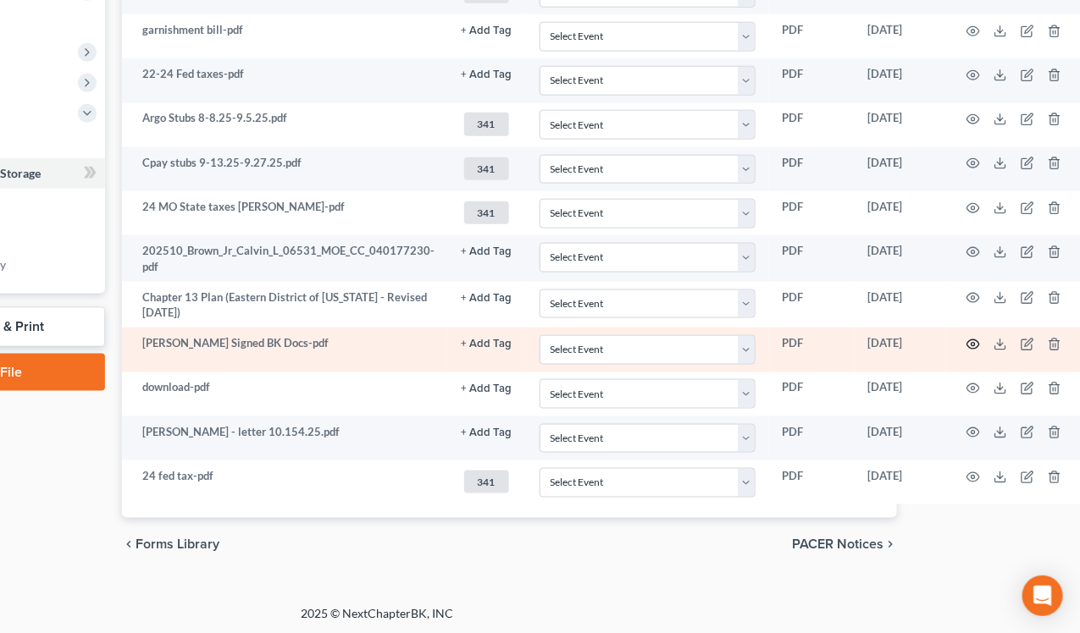
click at [971, 343] on circle "button" at bounding box center [972, 344] width 3 height 3
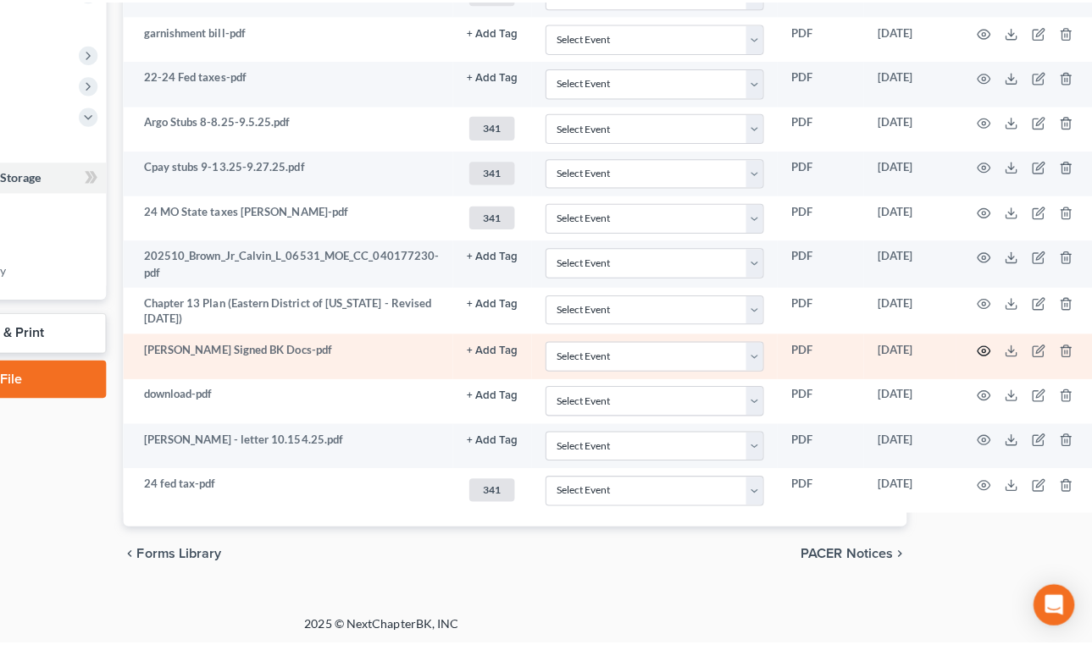
scroll to position [646, 154]
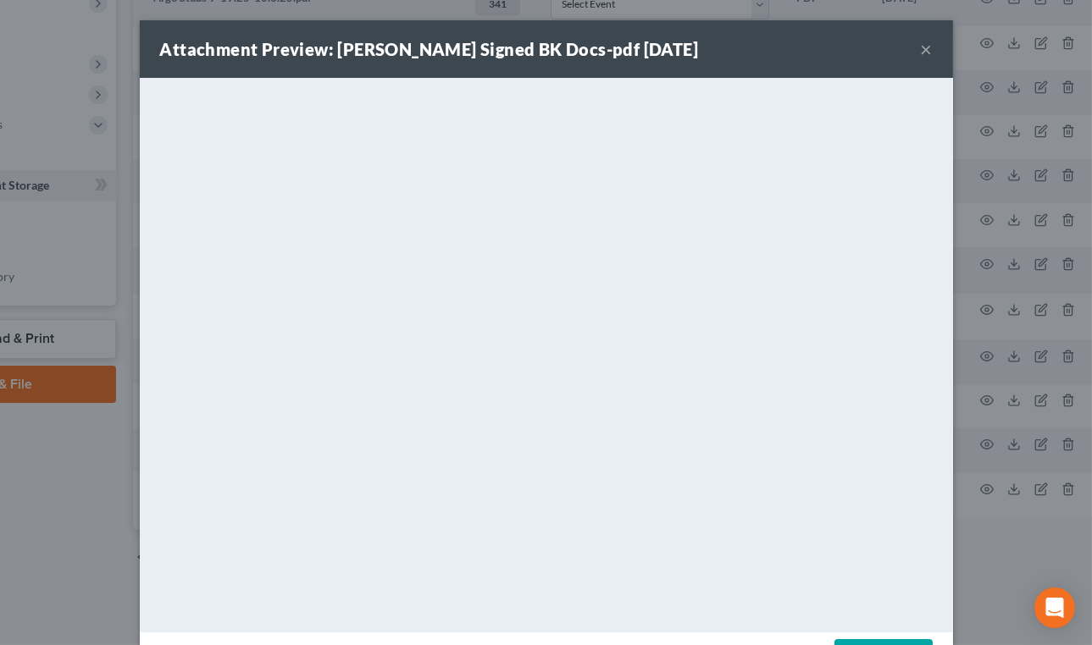
click at [920, 49] on button "×" at bounding box center [926, 49] width 12 height 20
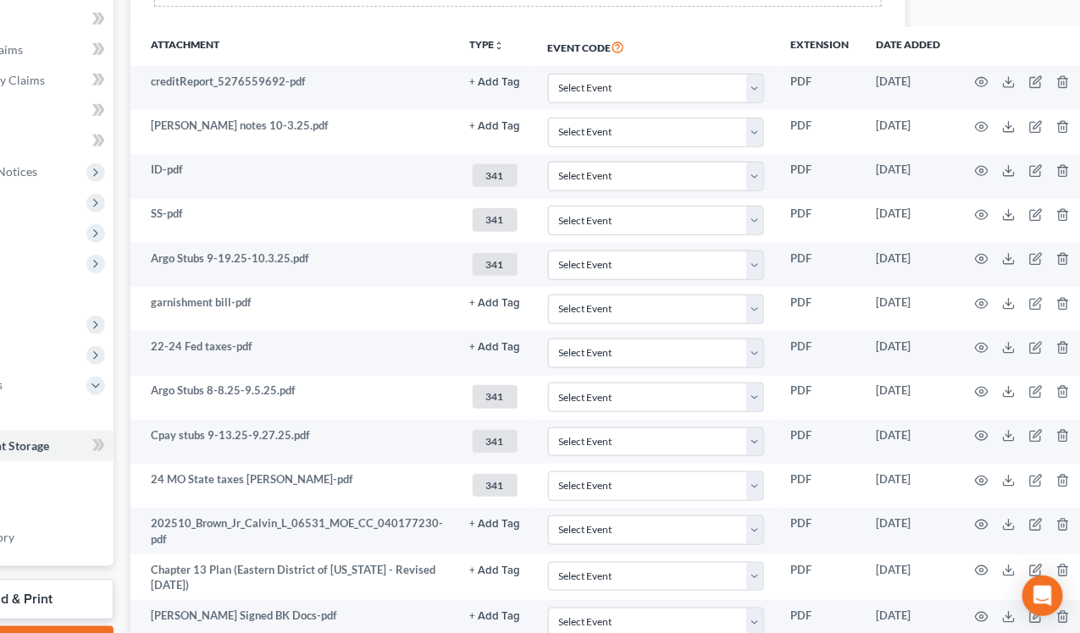
scroll to position [0, 154]
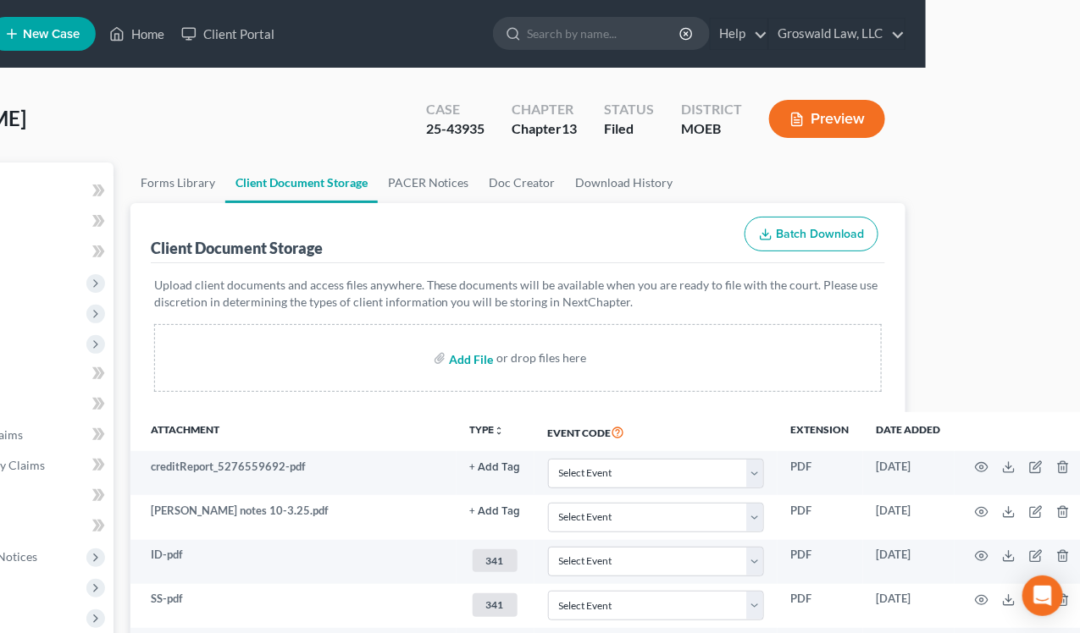
click at [470, 363] on input "file" at bounding box center [469, 358] width 41 height 30
type input "C:\fakepath\341 statement.pdf"
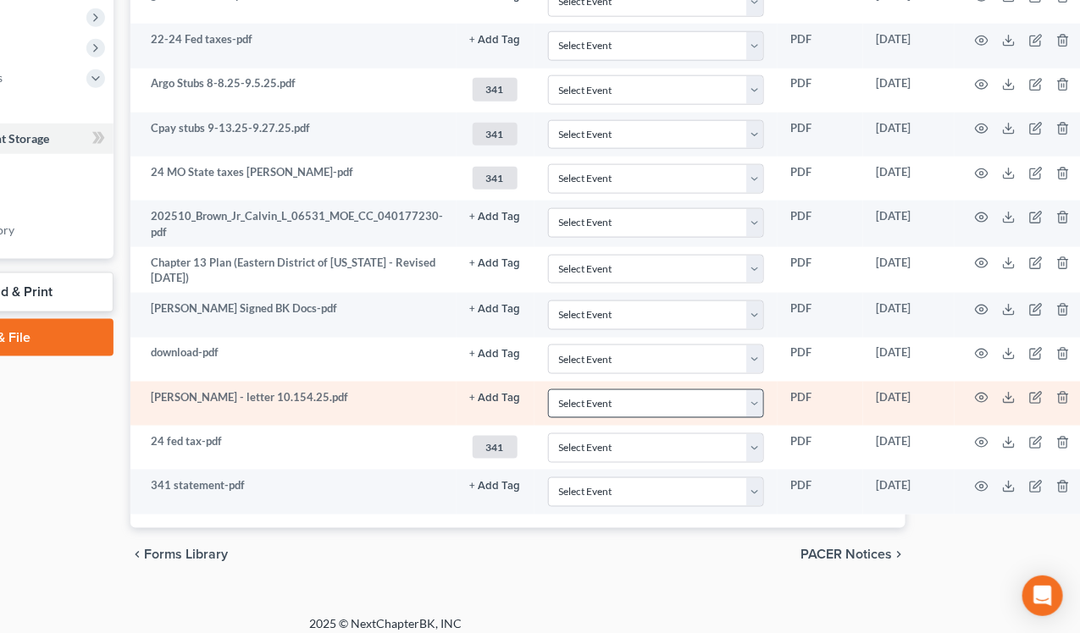
scroll to position [702, 154]
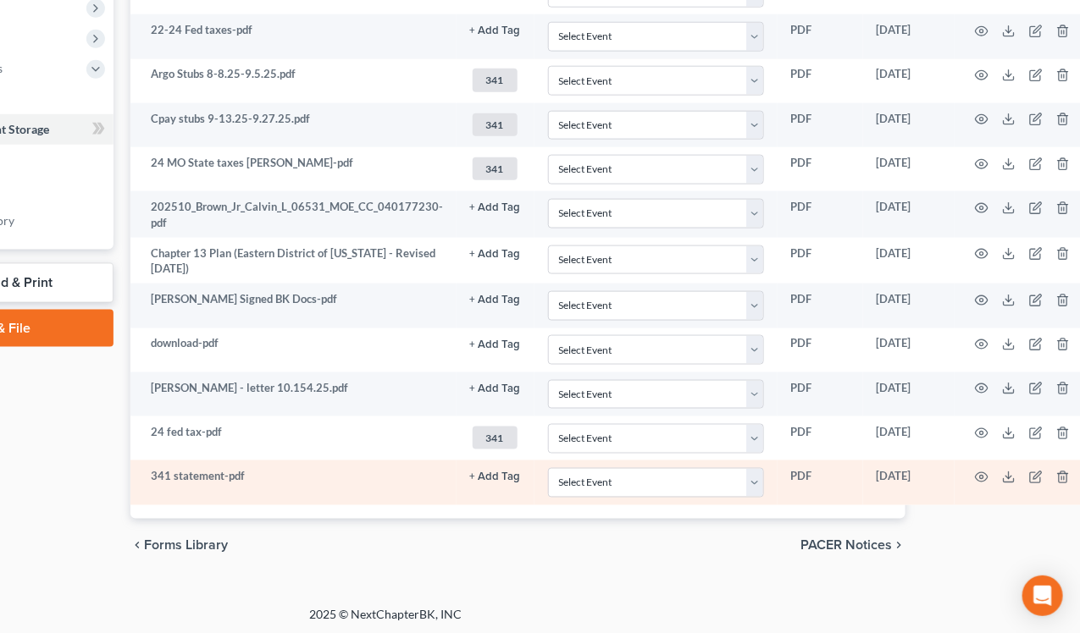
click at [495, 477] on button "+ Add Tag" at bounding box center [495, 477] width 51 height 11
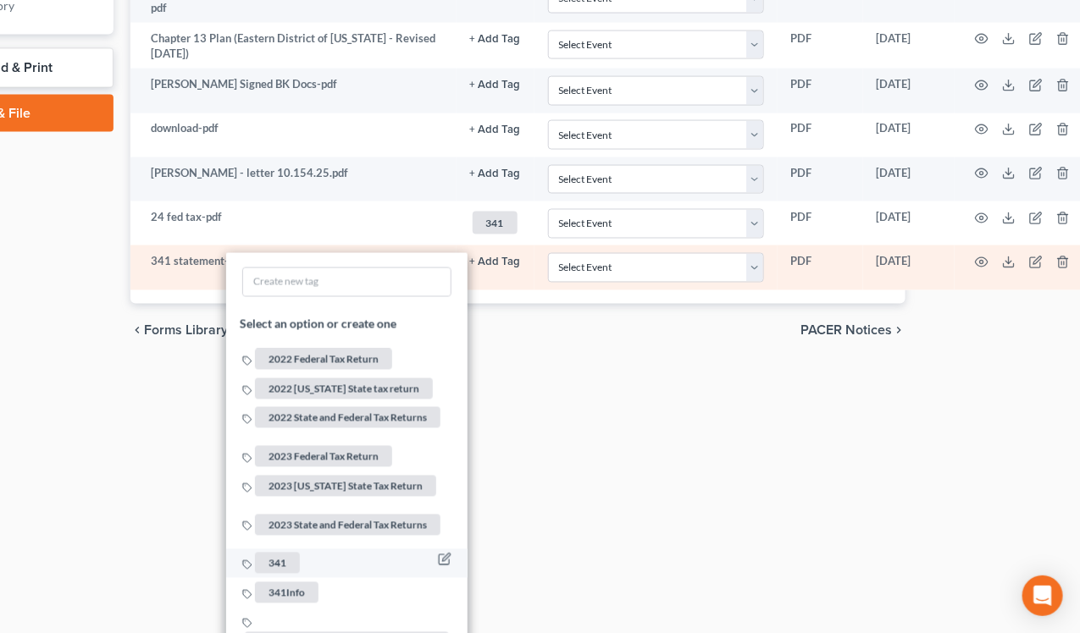
scroll to position [932, 154]
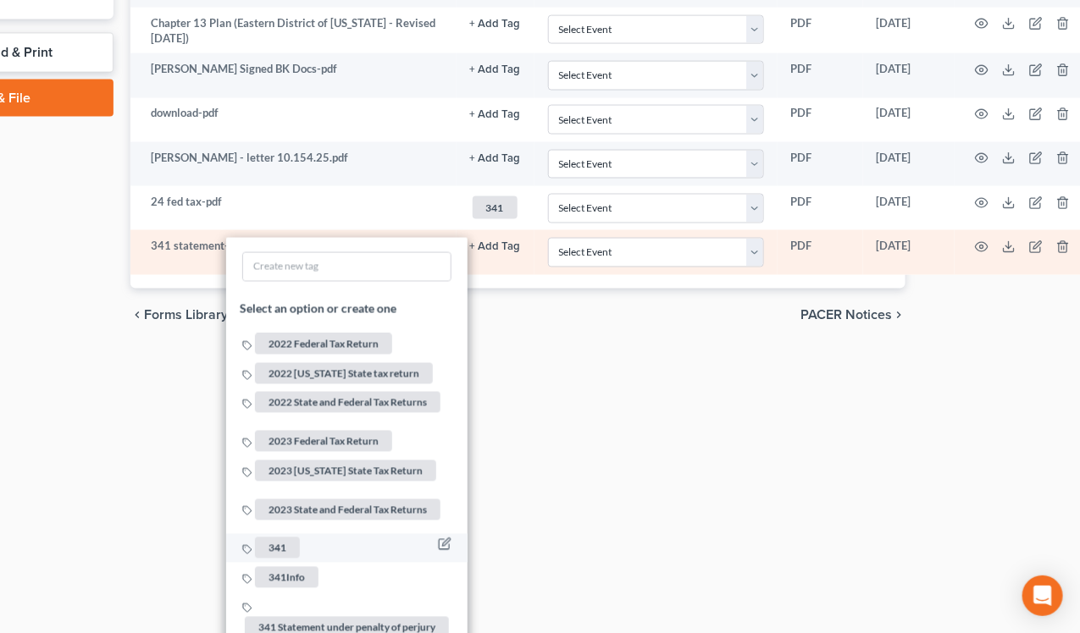
click at [271, 539] on span "341" at bounding box center [277, 549] width 45 height 21
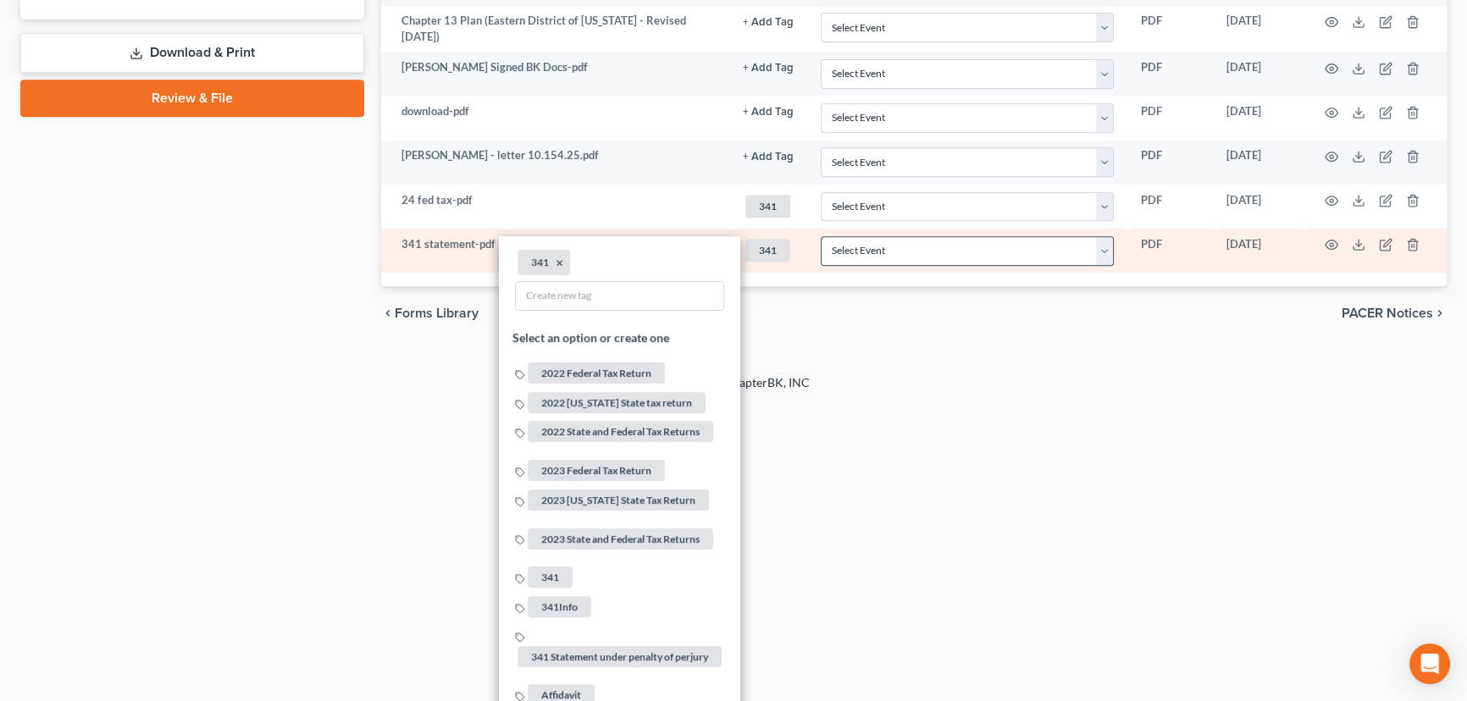
drag, startPoint x: 893, startPoint y: 542, endPoint x: 887, endPoint y: 534, distance: 9.2
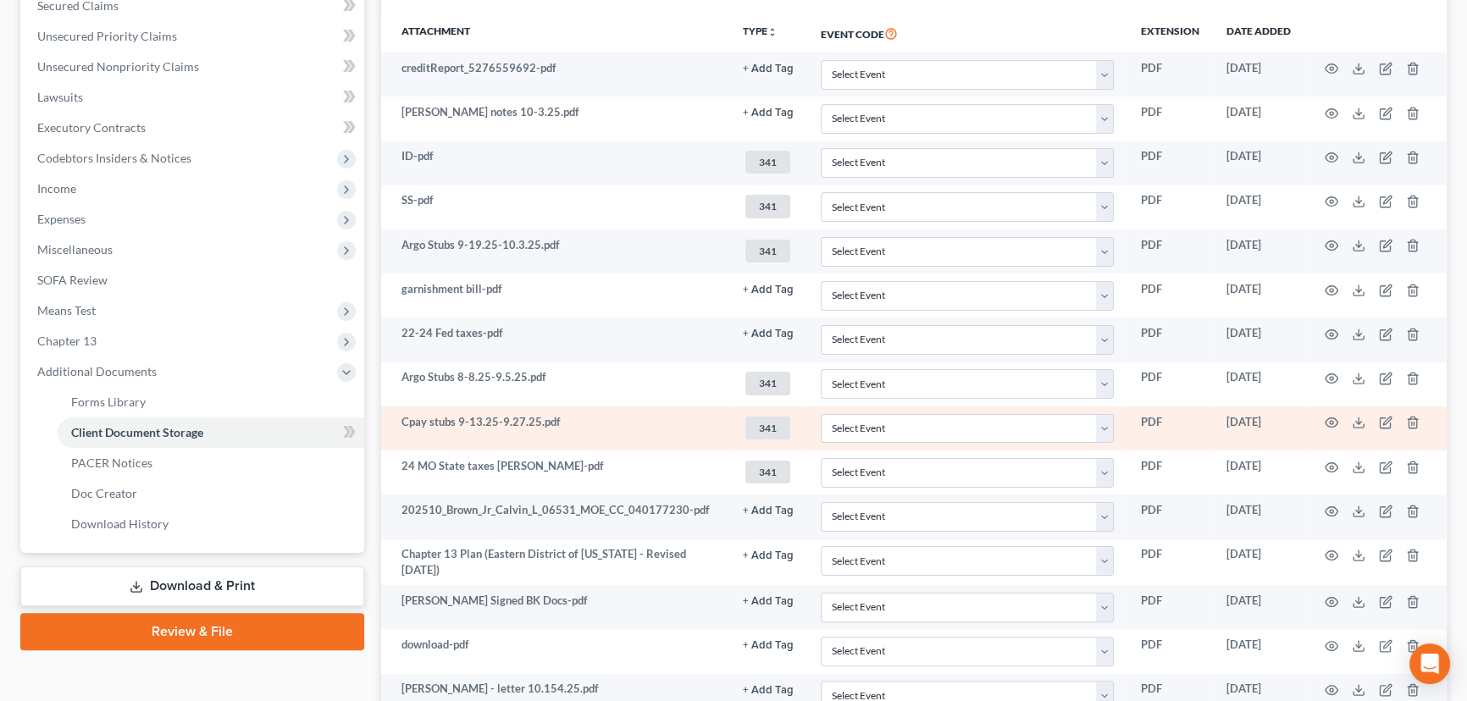
scroll to position [322, 0]
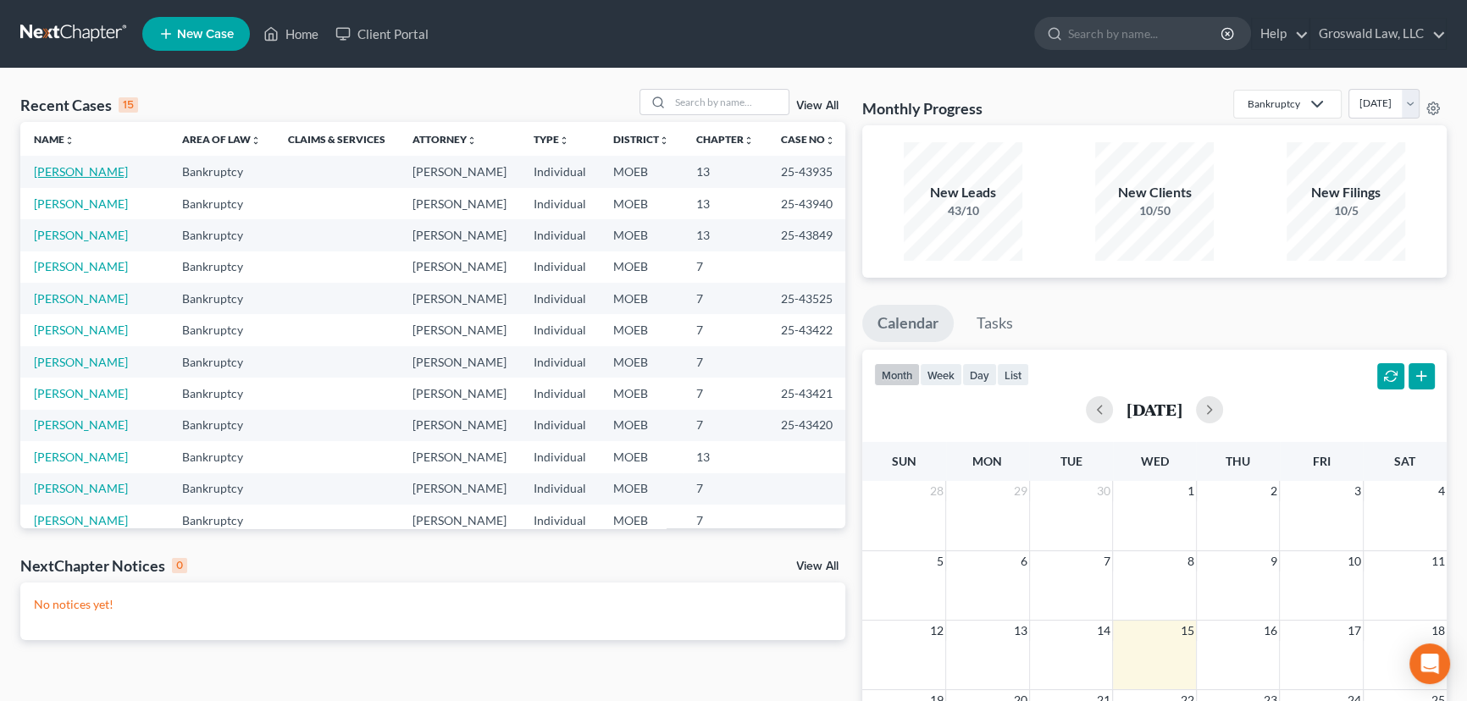
click at [81, 174] on link "[PERSON_NAME]" at bounding box center [81, 171] width 94 height 14
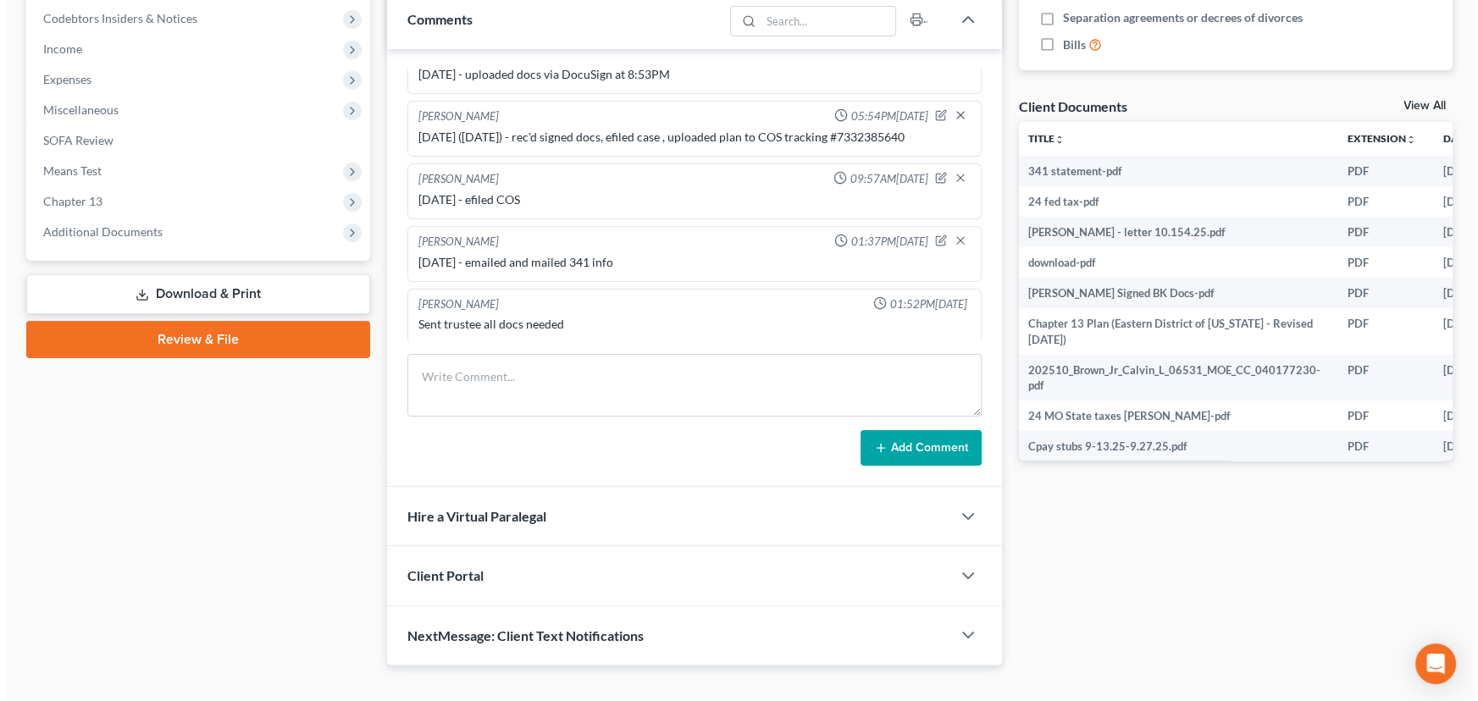
scroll to position [0, 129]
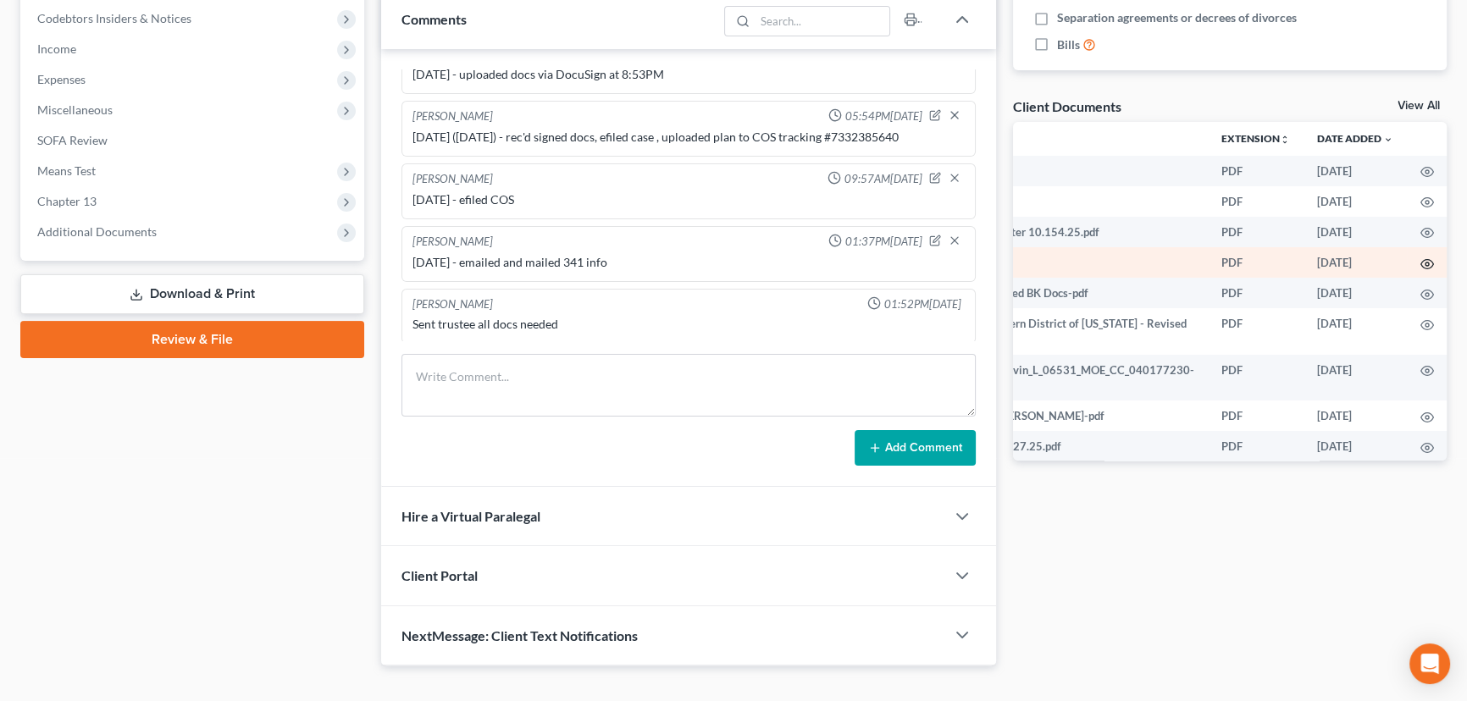
click at [1420, 258] on icon "button" at bounding box center [1427, 264] width 14 height 14
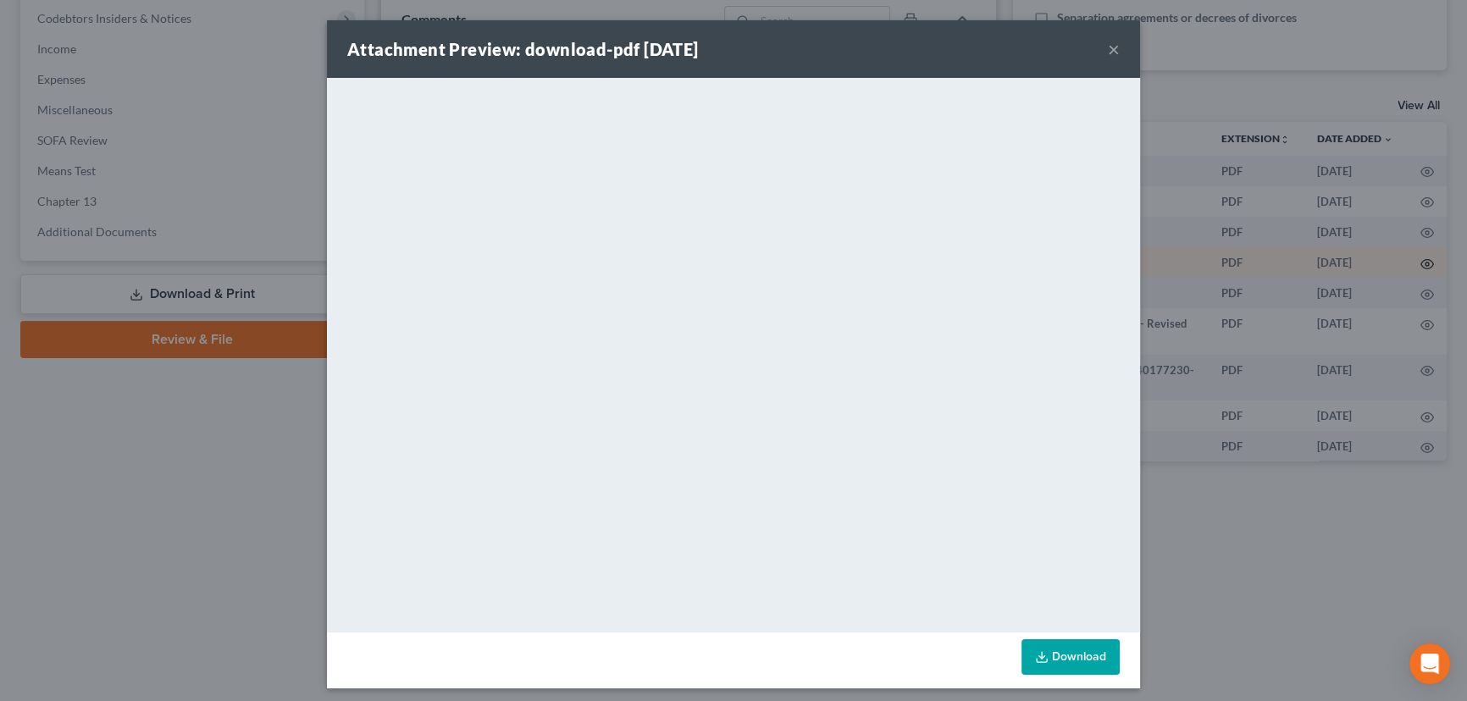
scroll to position [0, 127]
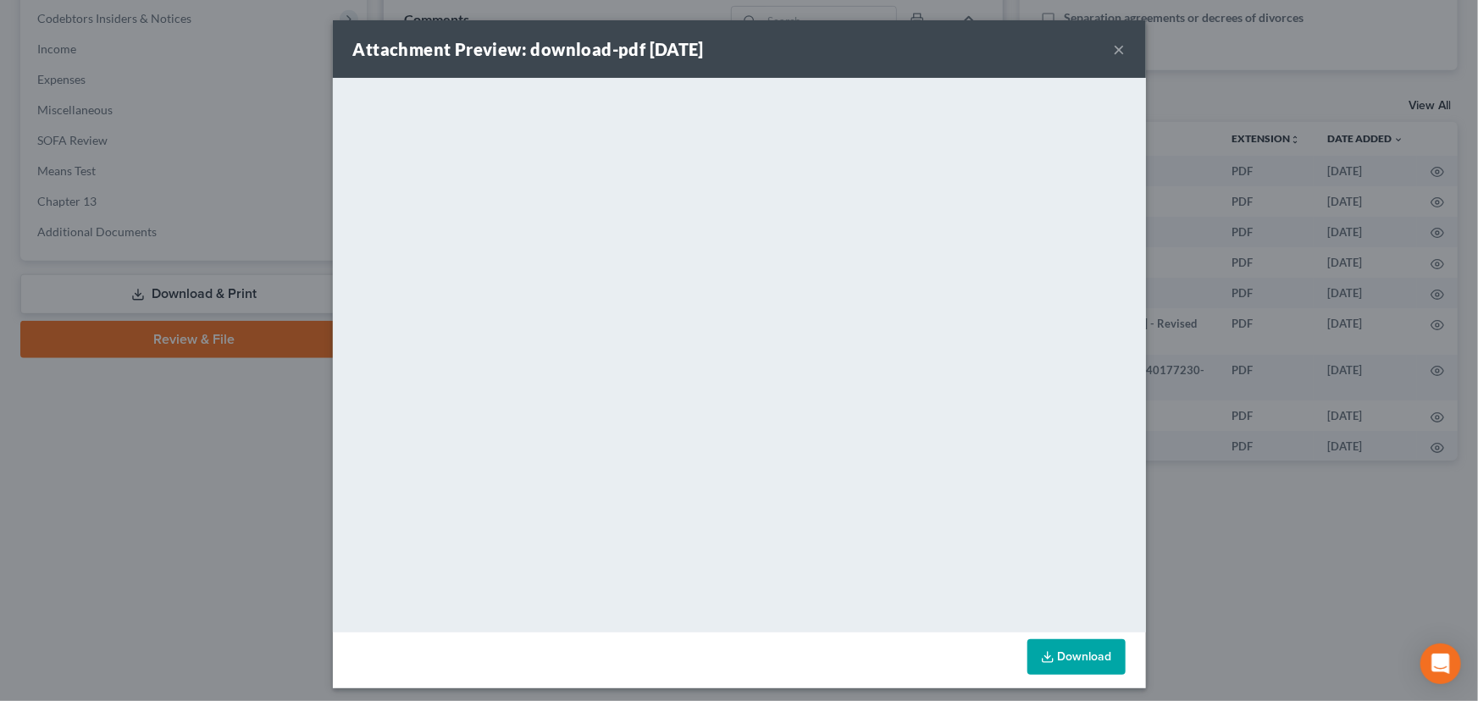
click at [1114, 45] on button "×" at bounding box center [1120, 49] width 12 height 20
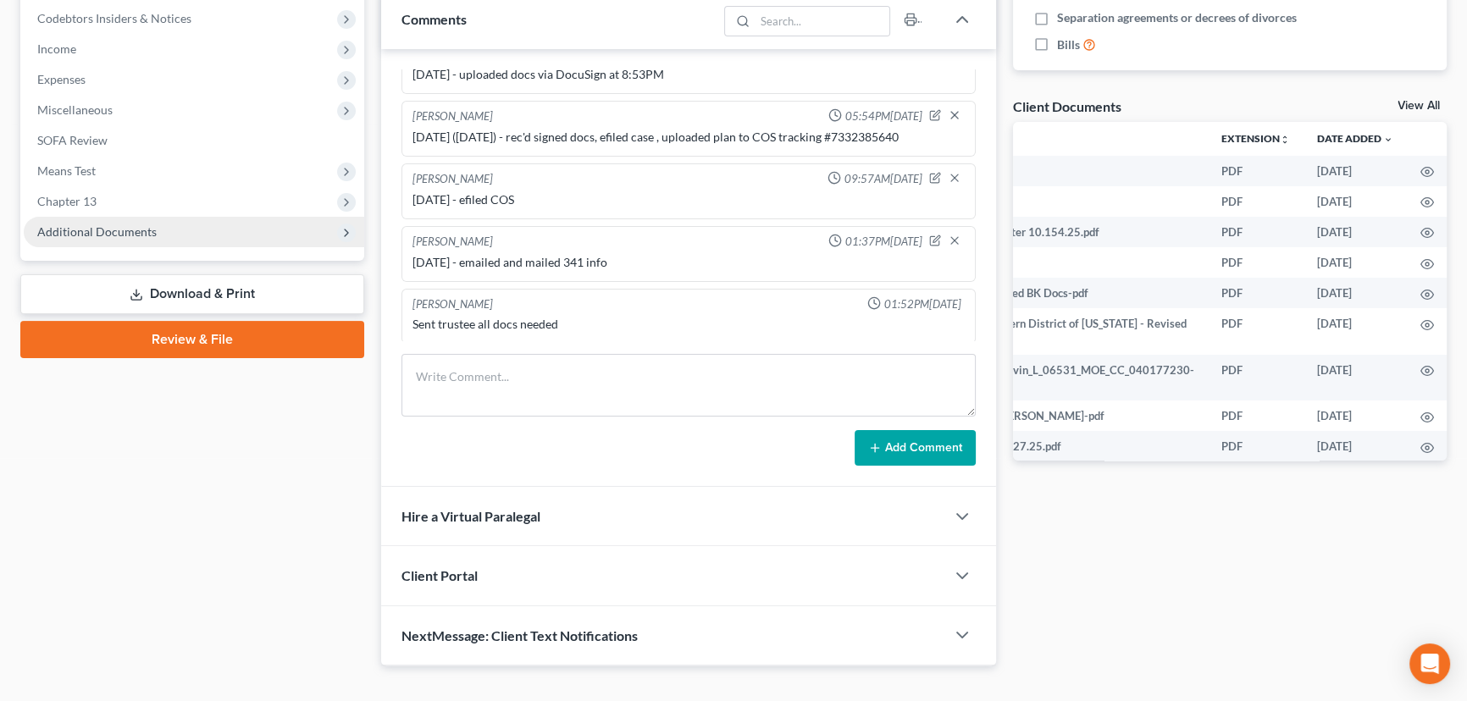
click at [207, 233] on span "Additional Documents" at bounding box center [194, 232] width 340 height 30
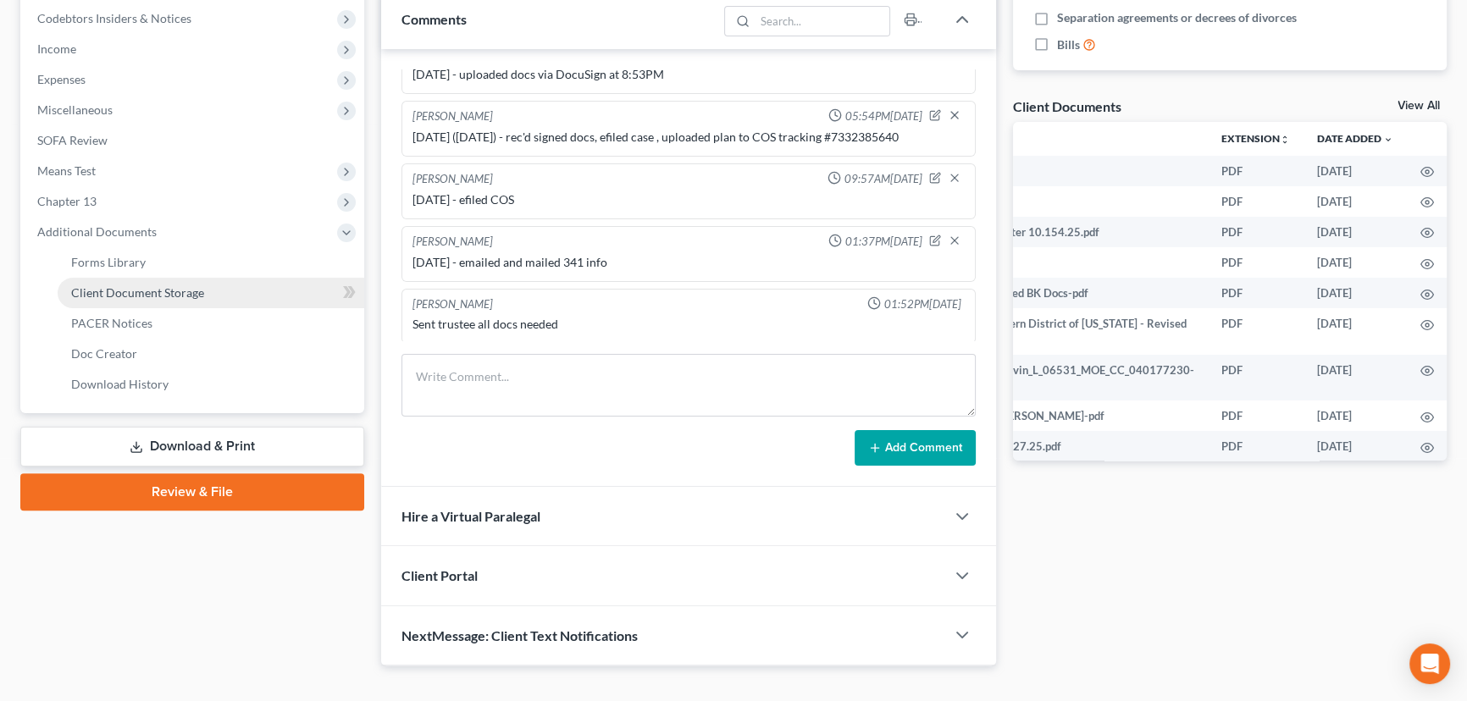
click at [200, 291] on span "Client Document Storage" at bounding box center [137, 292] width 133 height 14
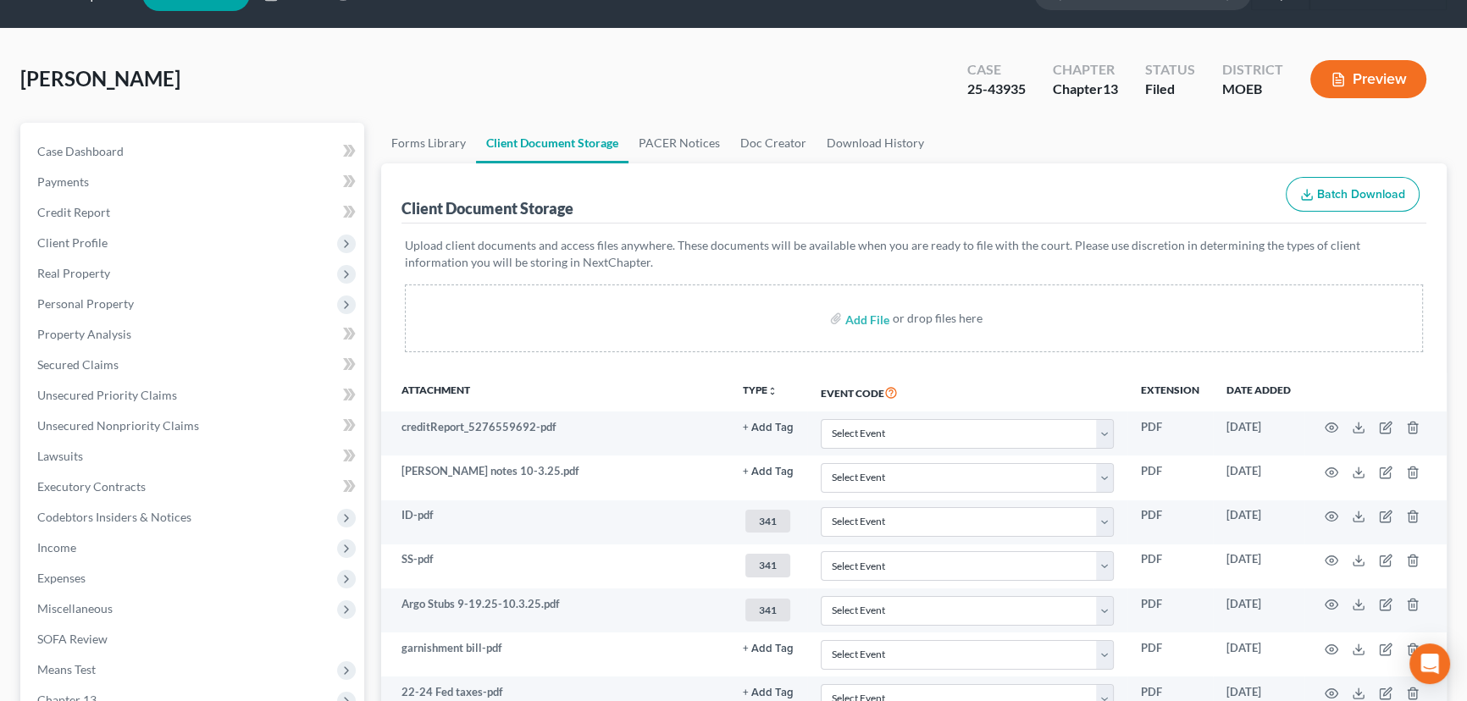
scroll to position [630, 0]
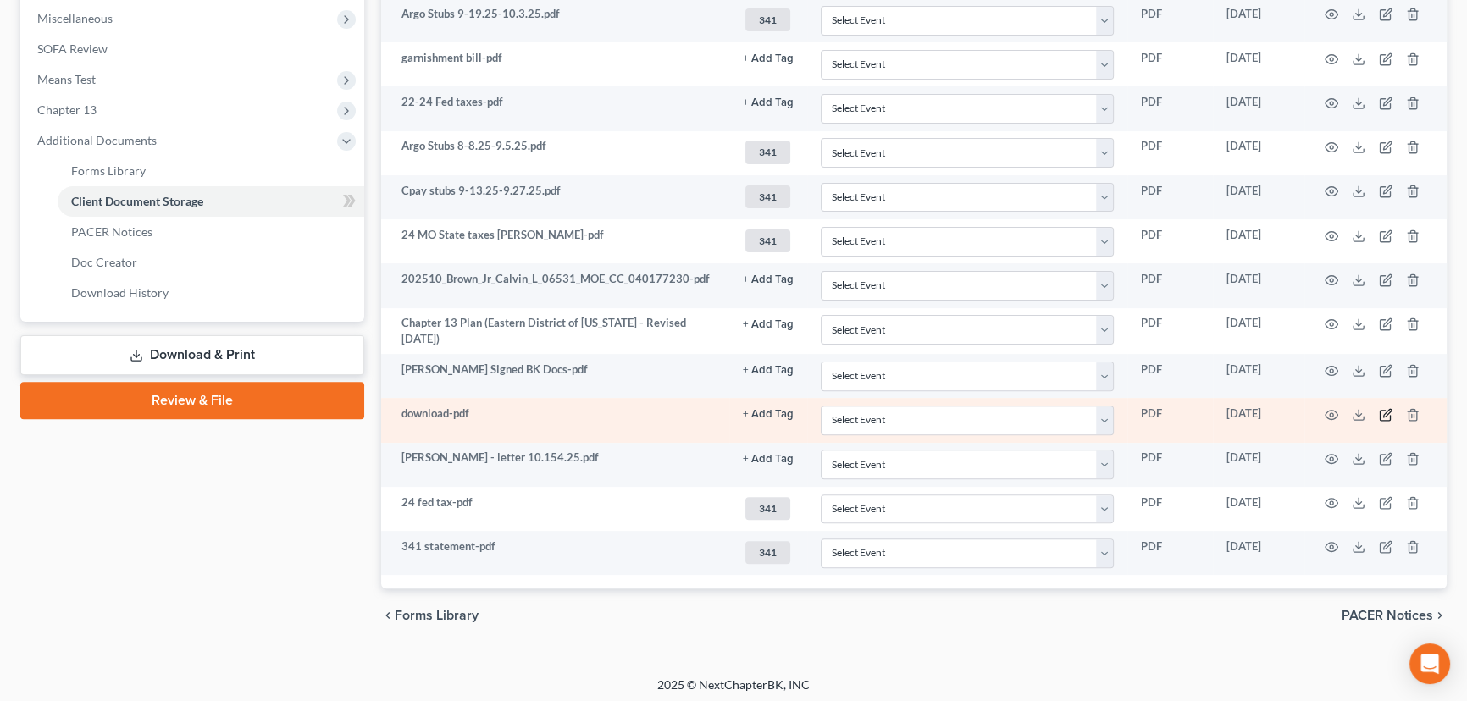
click at [1388, 413] on icon "button" at bounding box center [1386, 415] width 14 height 14
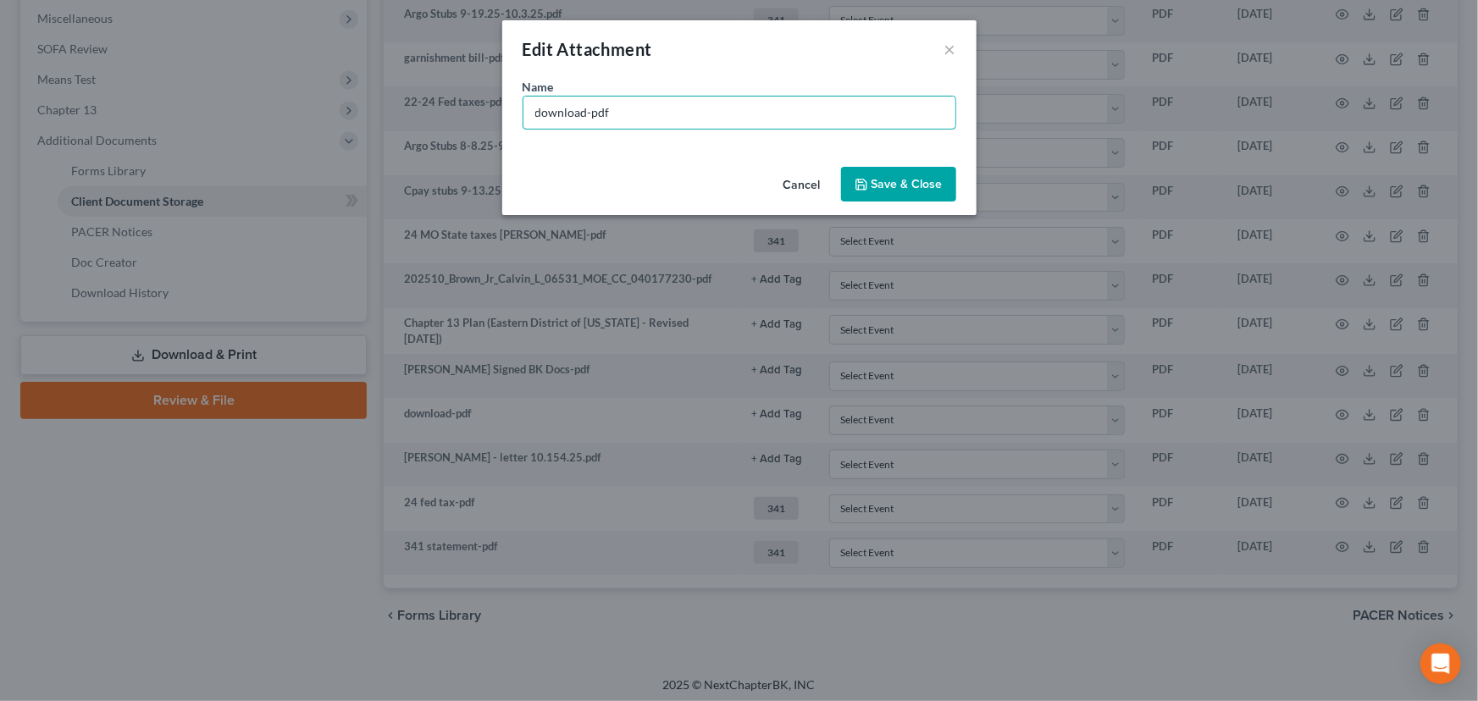
drag, startPoint x: 585, startPoint y: 114, endPoint x: 439, endPoint y: 107, distance: 145.8
click at [439, 107] on div "Edit Attachment × Name * download-pdf Cancel Save & Close" at bounding box center [739, 350] width 1478 height 701
type input "Form 309-pdf"
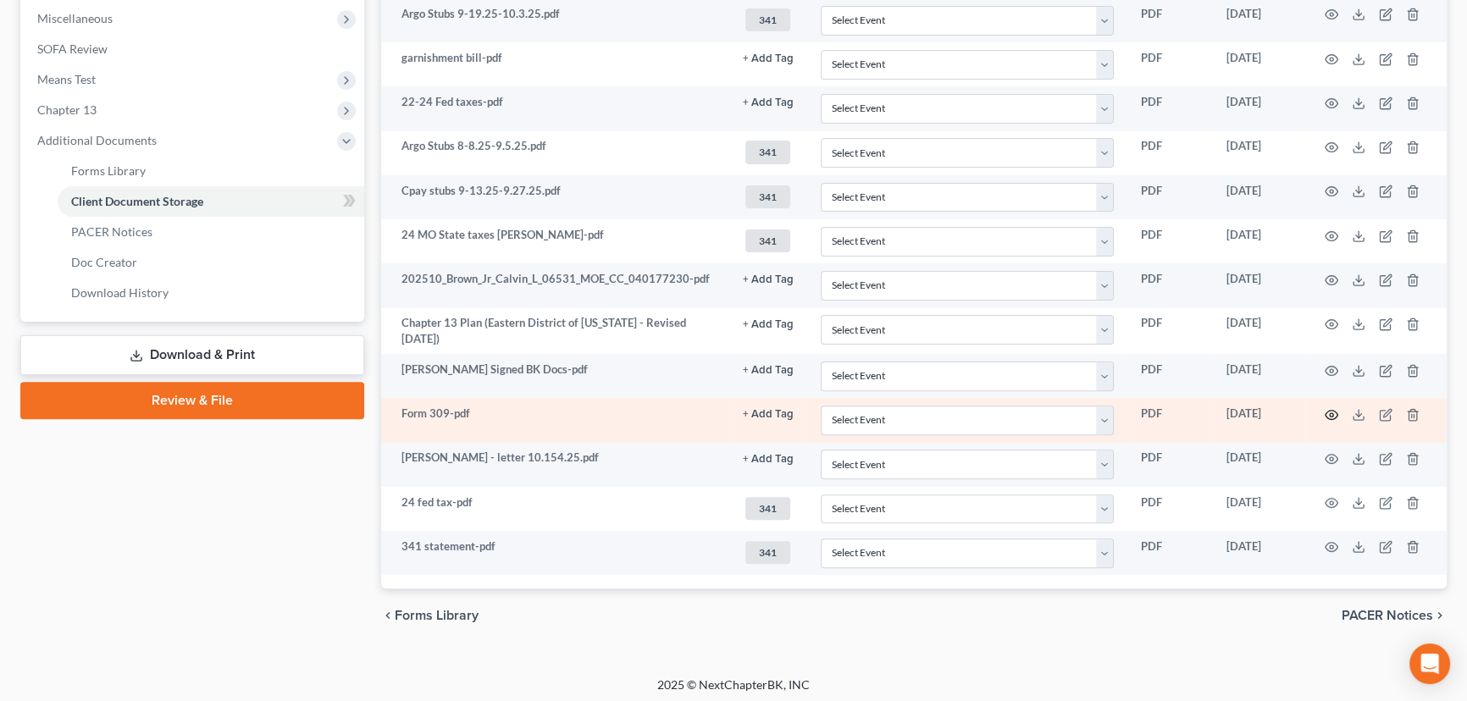
click at [1328, 408] on icon "button" at bounding box center [1331, 415] width 14 height 14
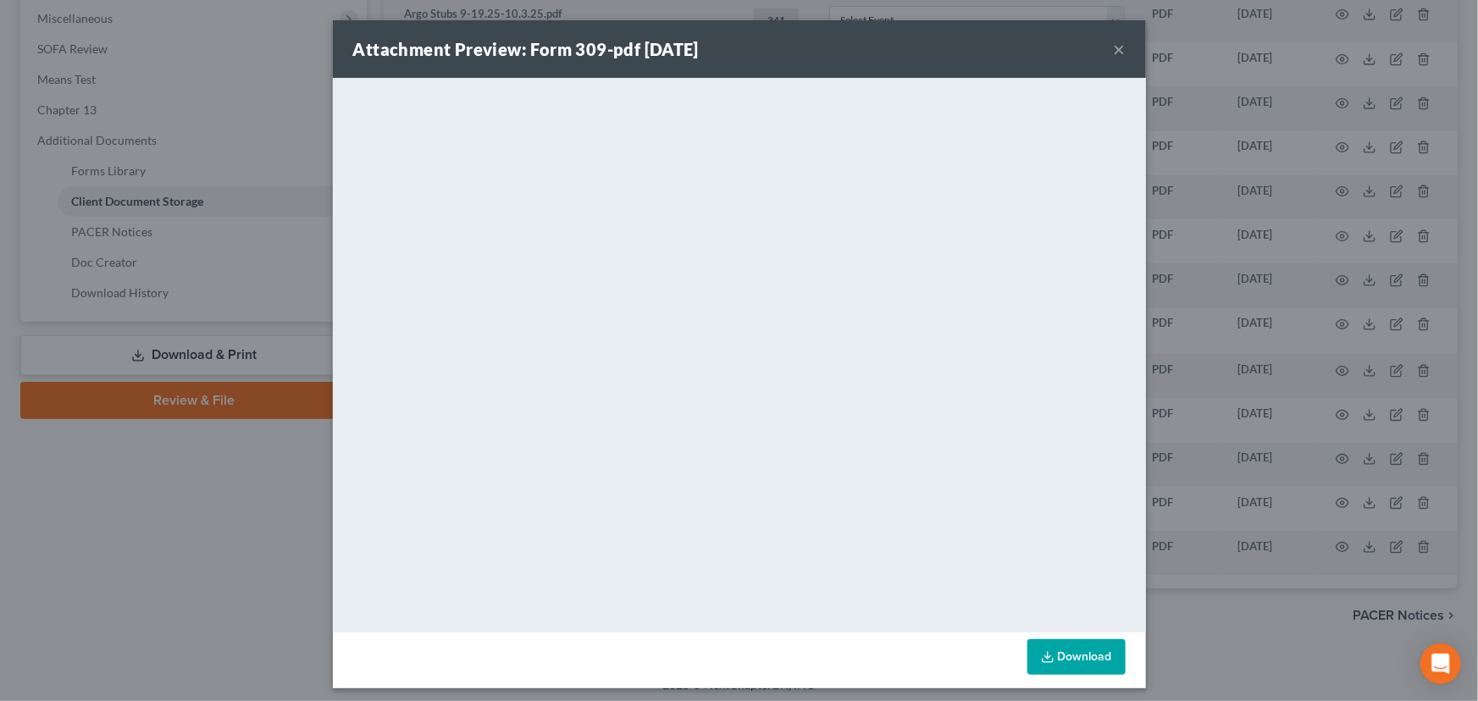
click at [1114, 51] on button "×" at bounding box center [1120, 49] width 12 height 20
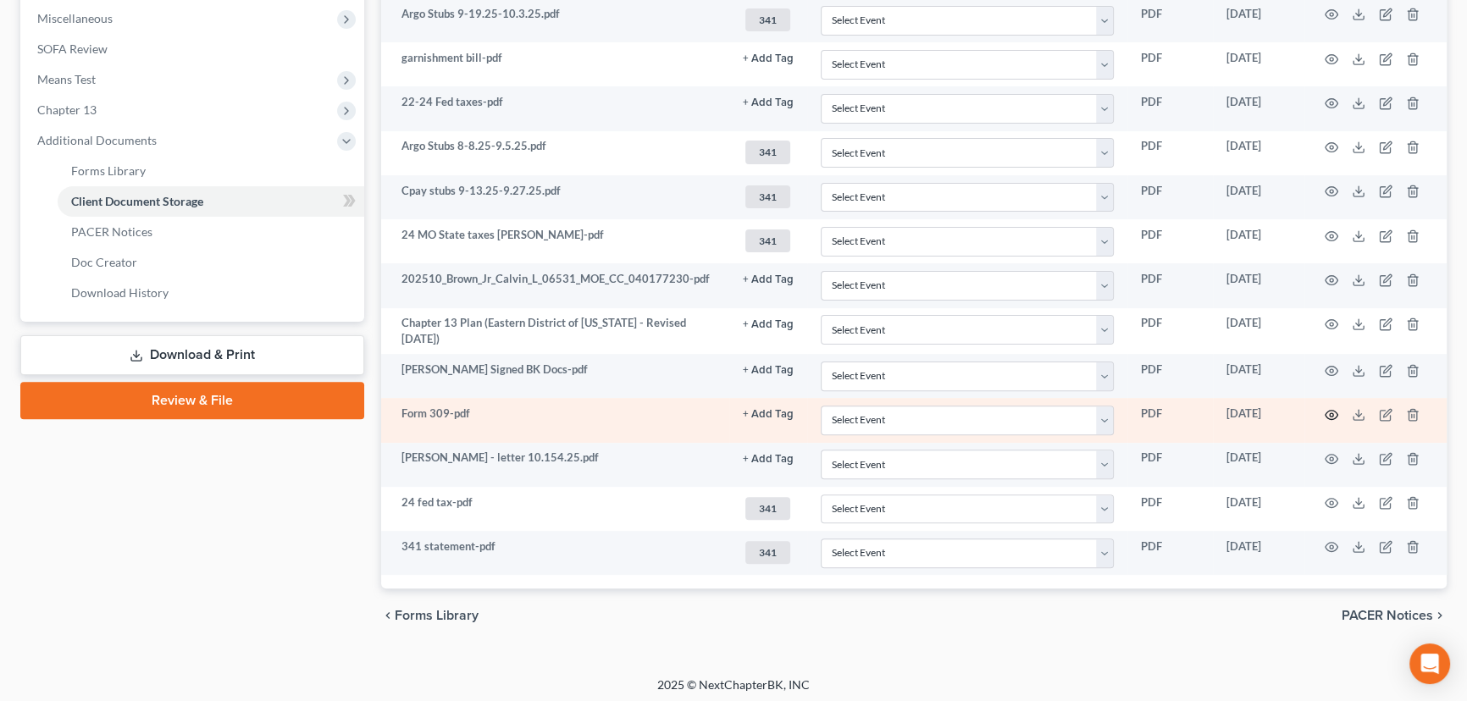
click at [1333, 412] on icon "button" at bounding box center [1331, 414] width 13 height 9
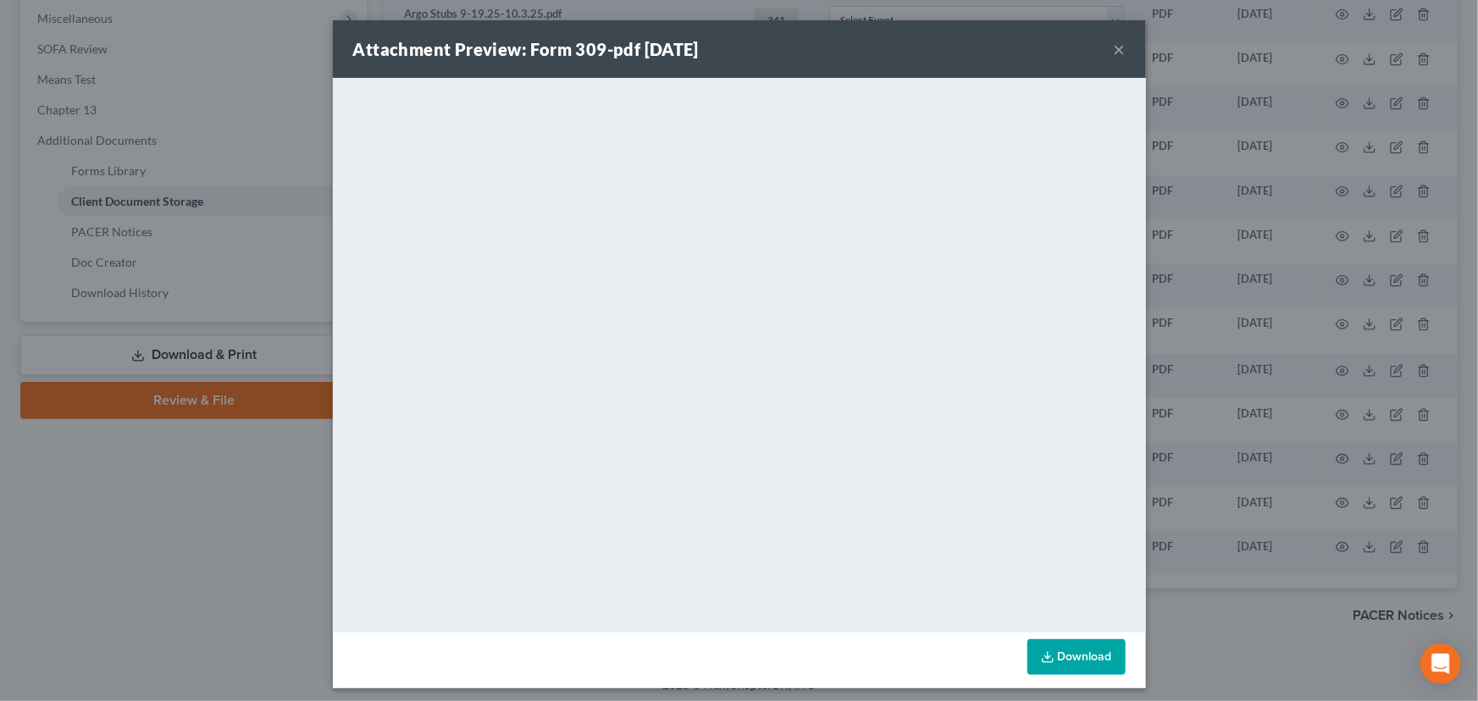
click at [1114, 47] on button "×" at bounding box center [1120, 49] width 12 height 20
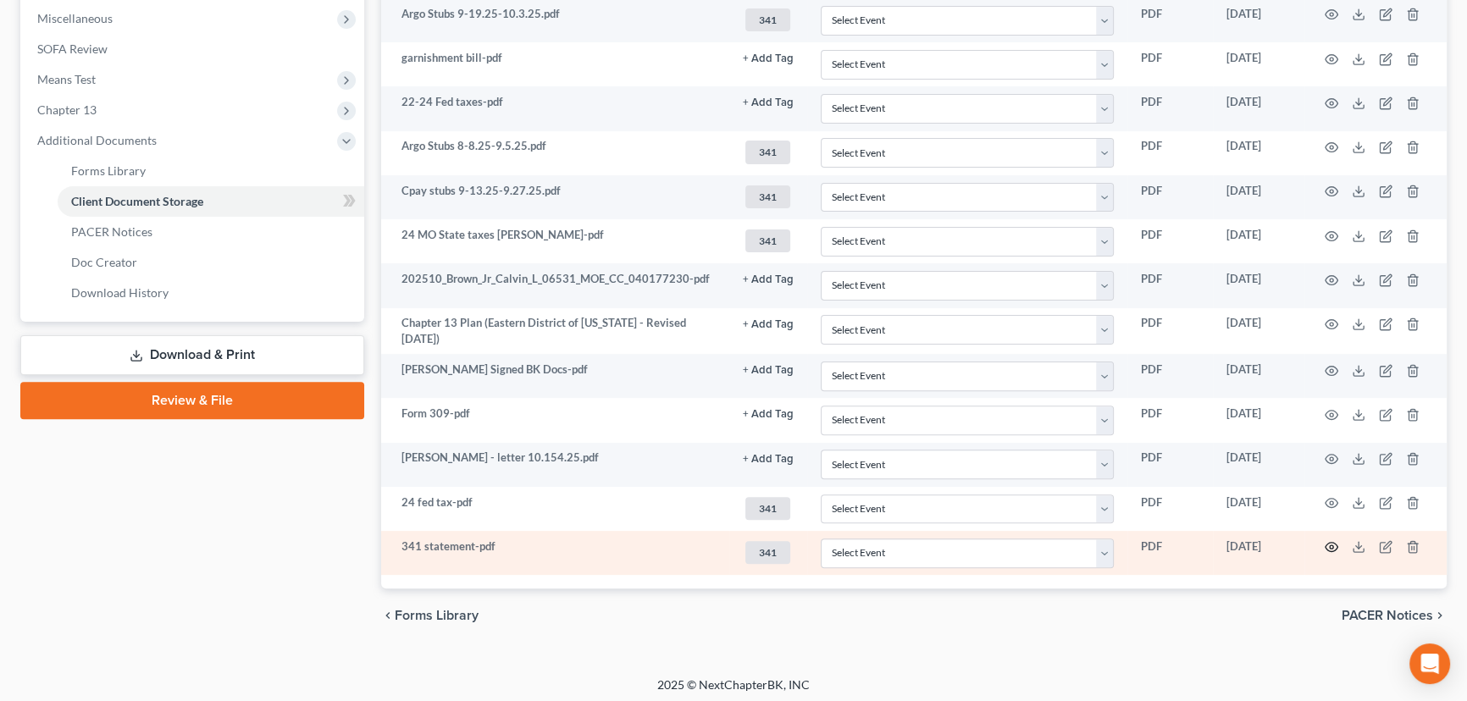
click at [1328, 542] on icon "button" at bounding box center [1331, 547] width 14 height 14
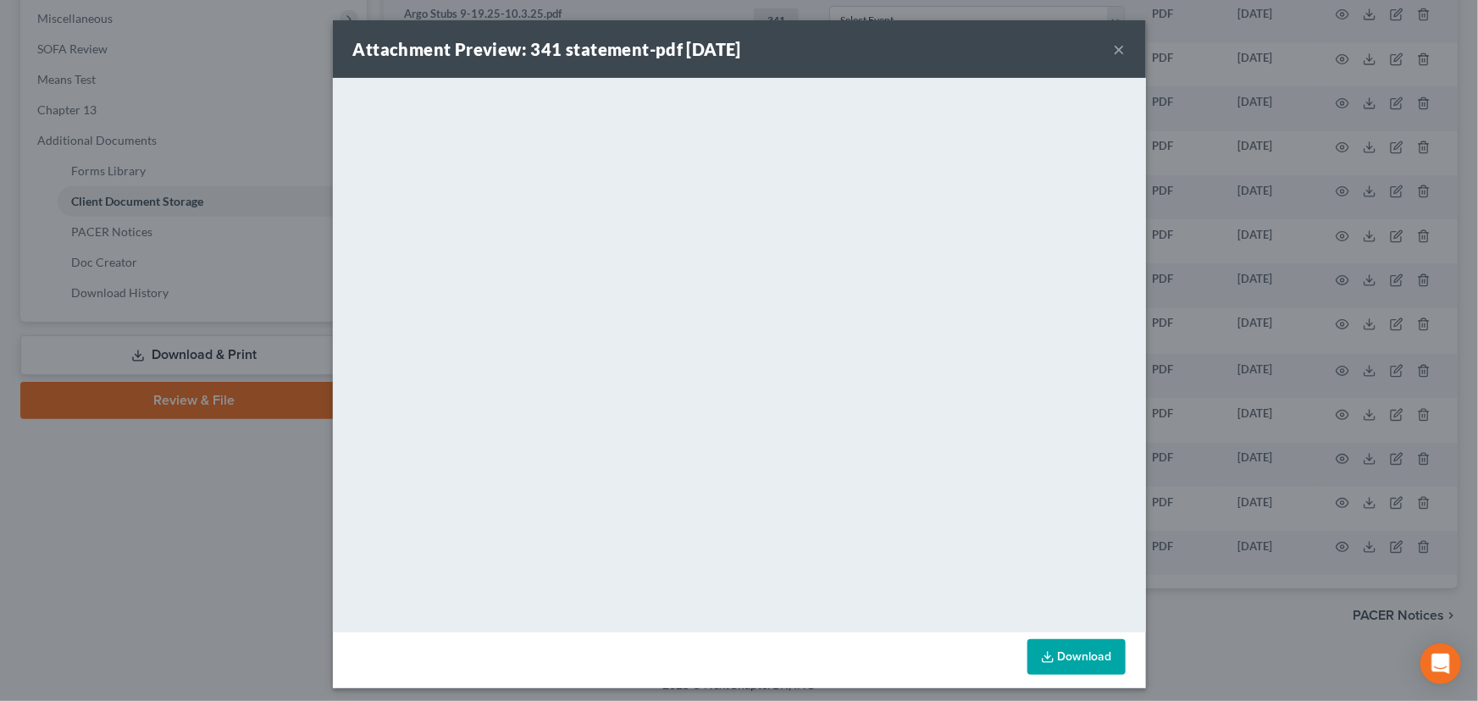
click at [1114, 47] on button "×" at bounding box center [1120, 49] width 12 height 20
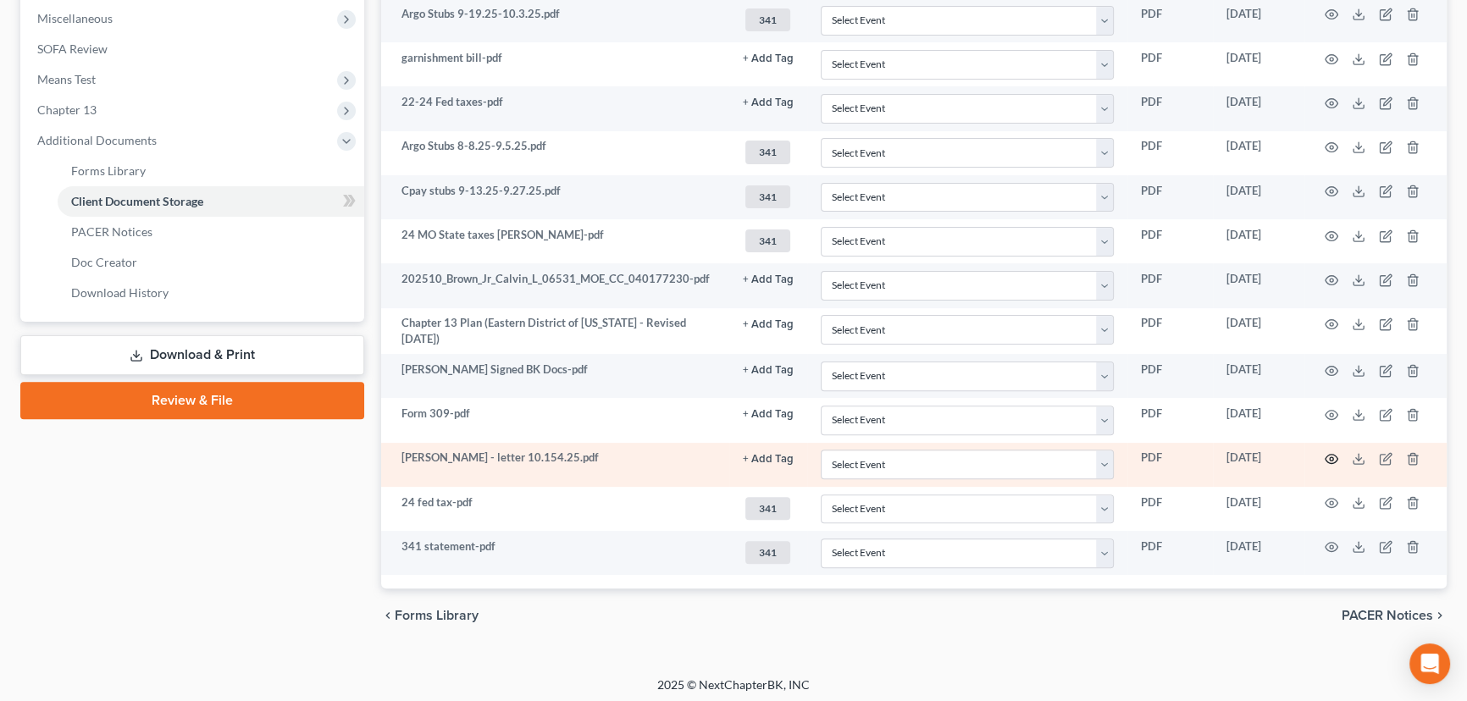
click at [1335, 452] on icon "button" at bounding box center [1331, 459] width 14 height 14
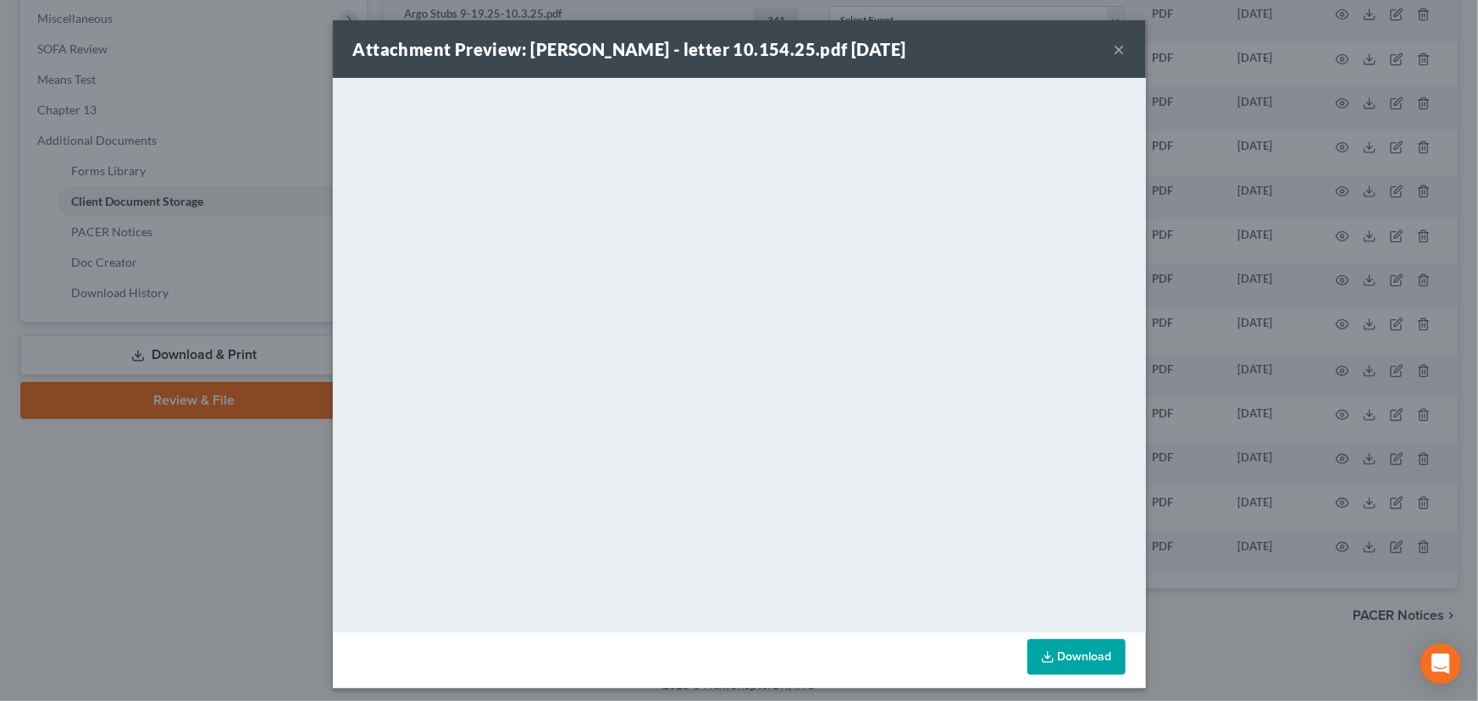
click at [1069, 655] on link "Download" at bounding box center [1076, 657] width 98 height 36
click at [1119, 47] on div "Attachment Preview: Brown-Calvin - letter 10.154.25.pdf 10/15/2025 ×" at bounding box center [739, 49] width 813 height 58
click at [1115, 49] on button "×" at bounding box center [1120, 49] width 12 height 20
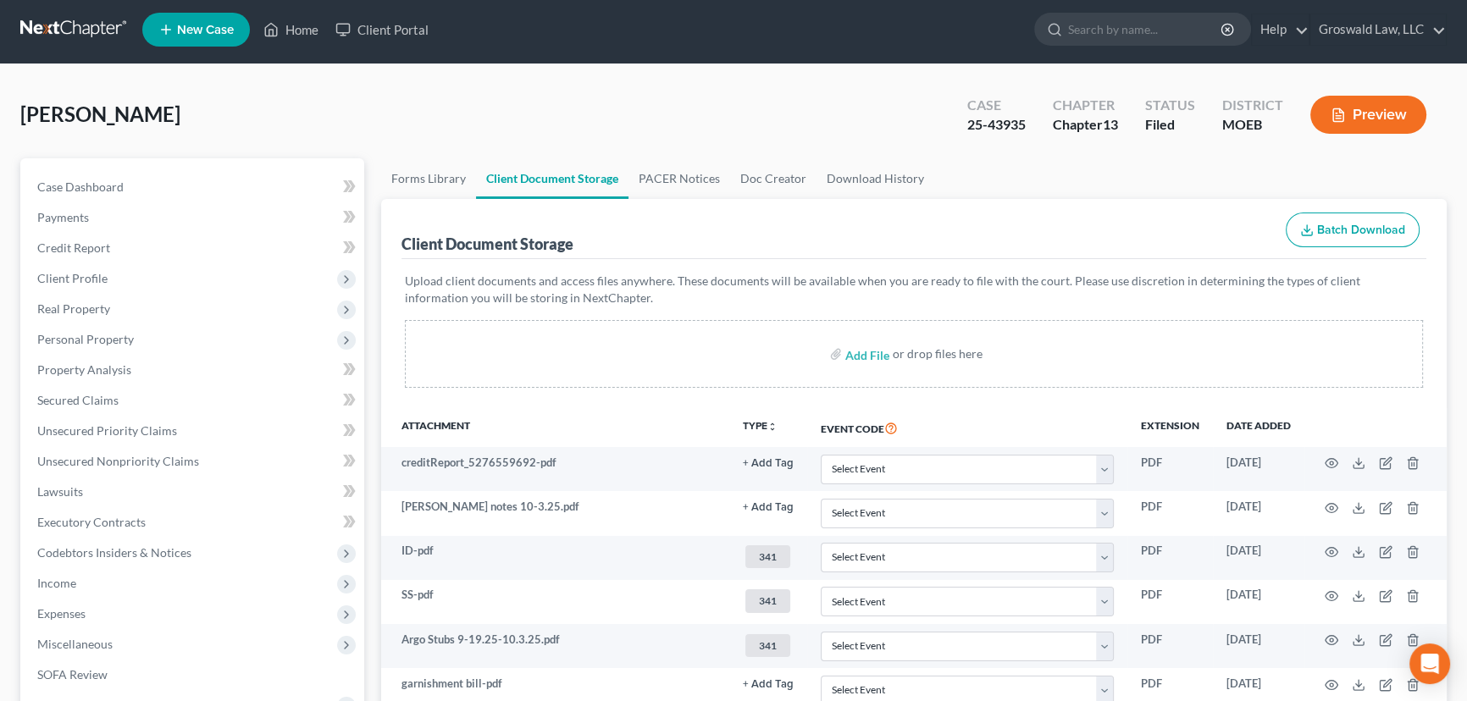
scroll to position [0, 0]
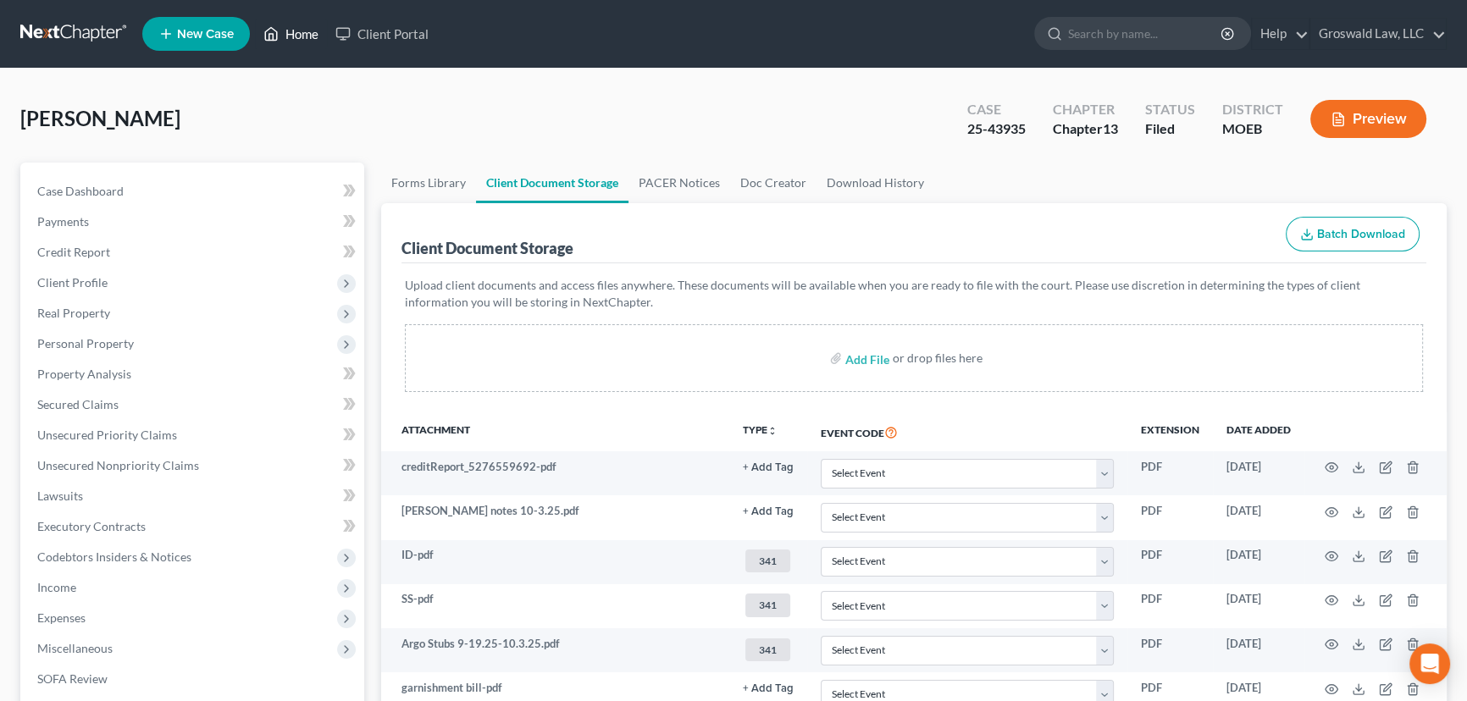
click at [300, 30] on link "Home" at bounding box center [291, 34] width 72 height 30
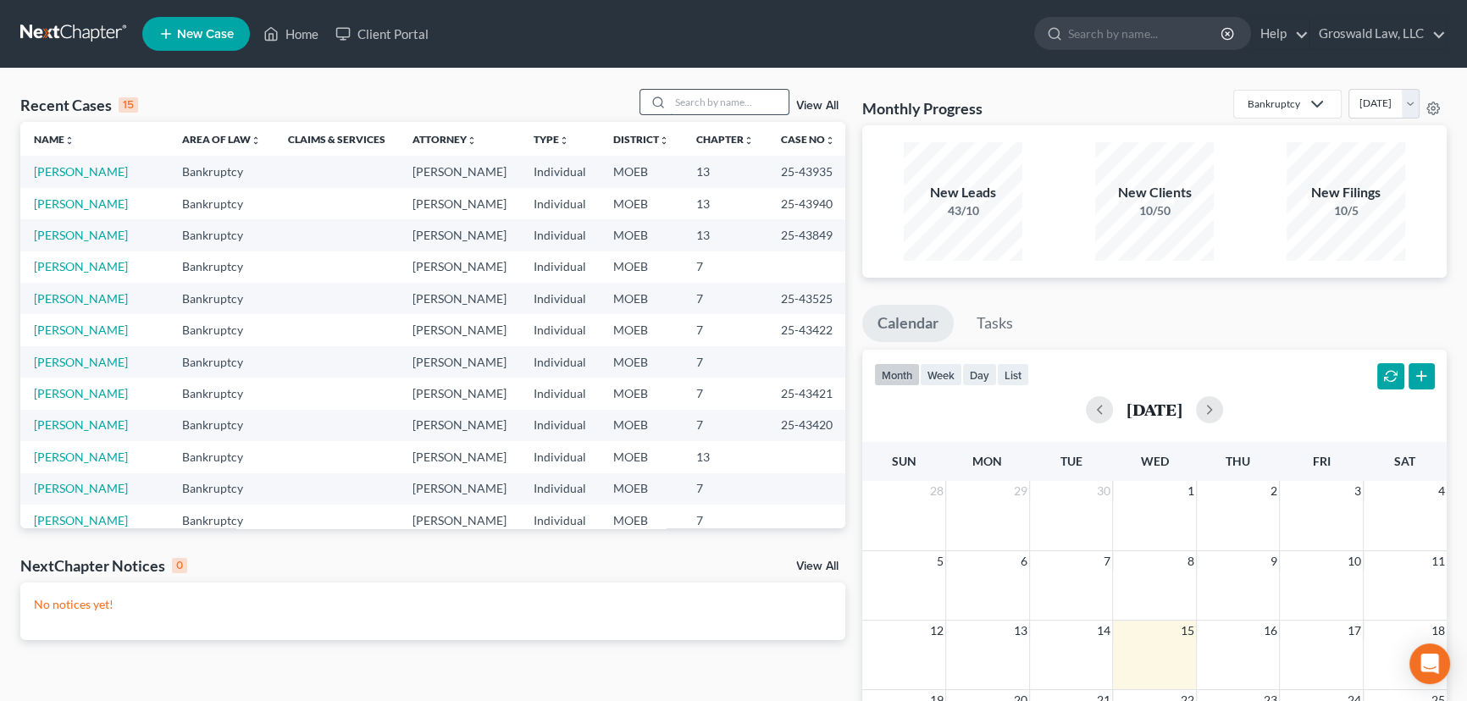
click at [760, 111] on input "search" at bounding box center [729, 102] width 119 height 25
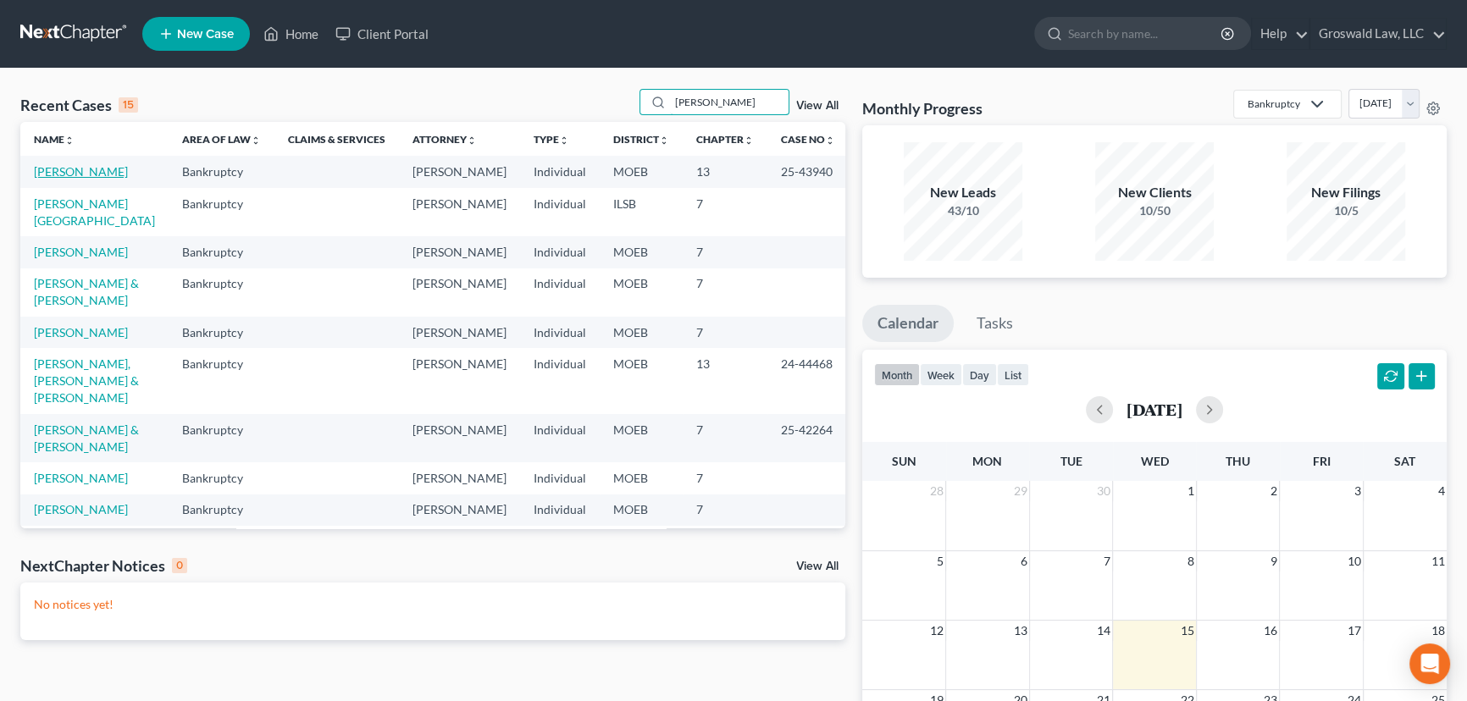
type input "[PERSON_NAME]"
click at [93, 174] on link "[PERSON_NAME]" at bounding box center [81, 171] width 94 height 14
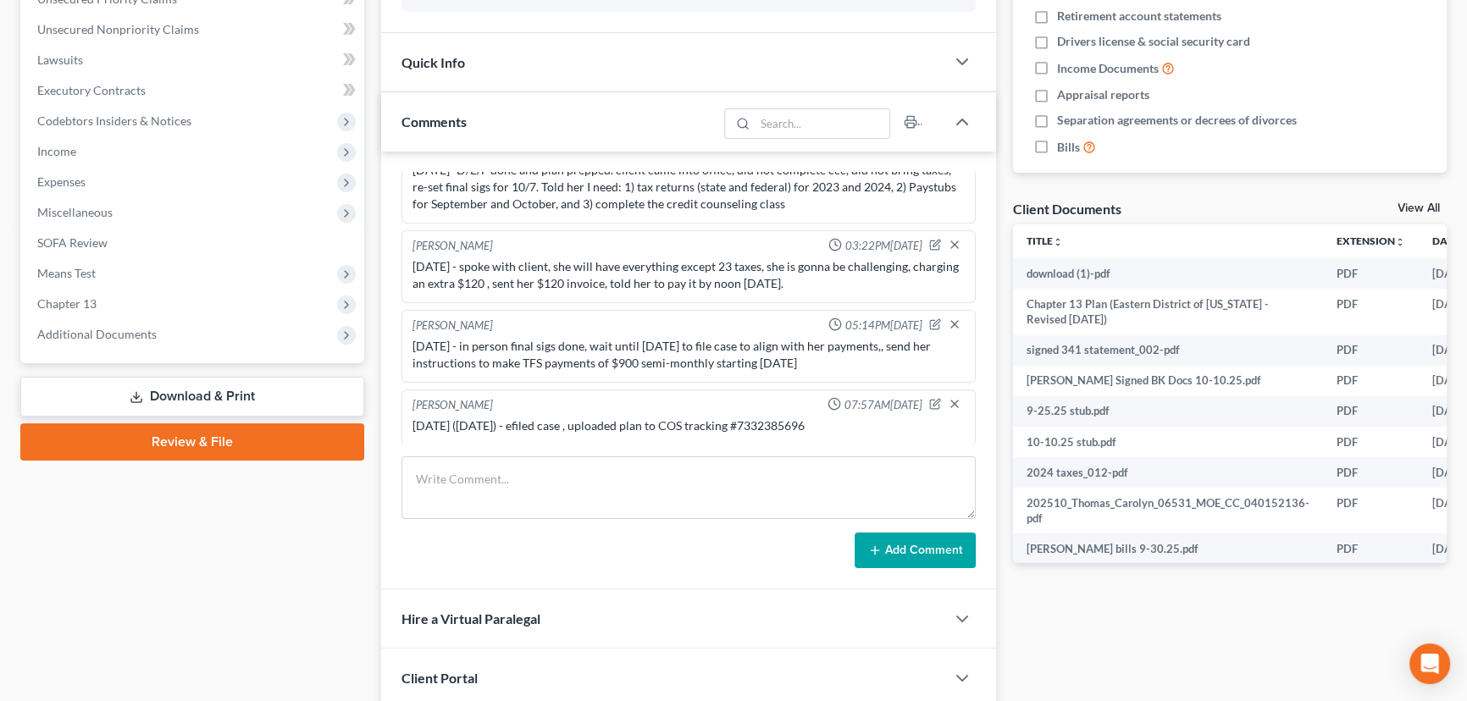
scroll to position [565, 0]
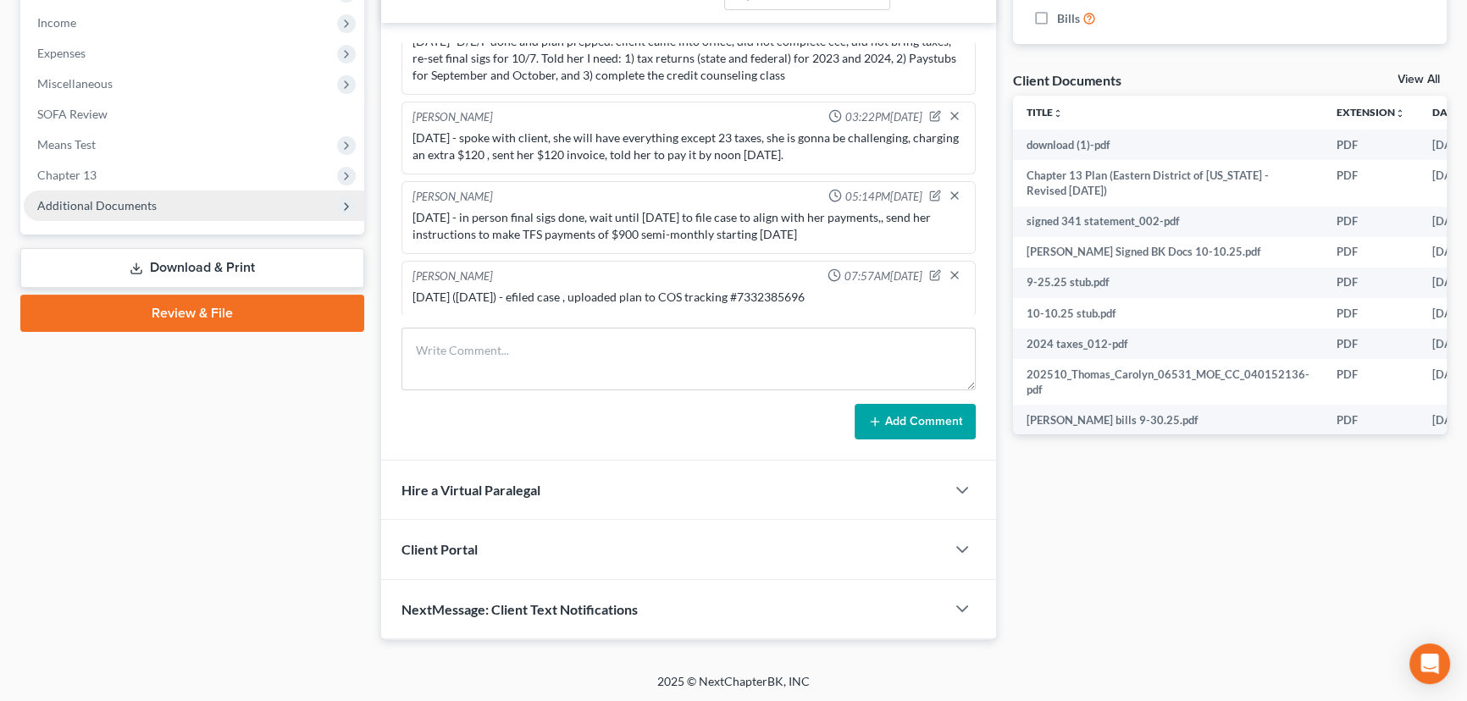
click at [171, 212] on span "Additional Documents" at bounding box center [194, 206] width 340 height 30
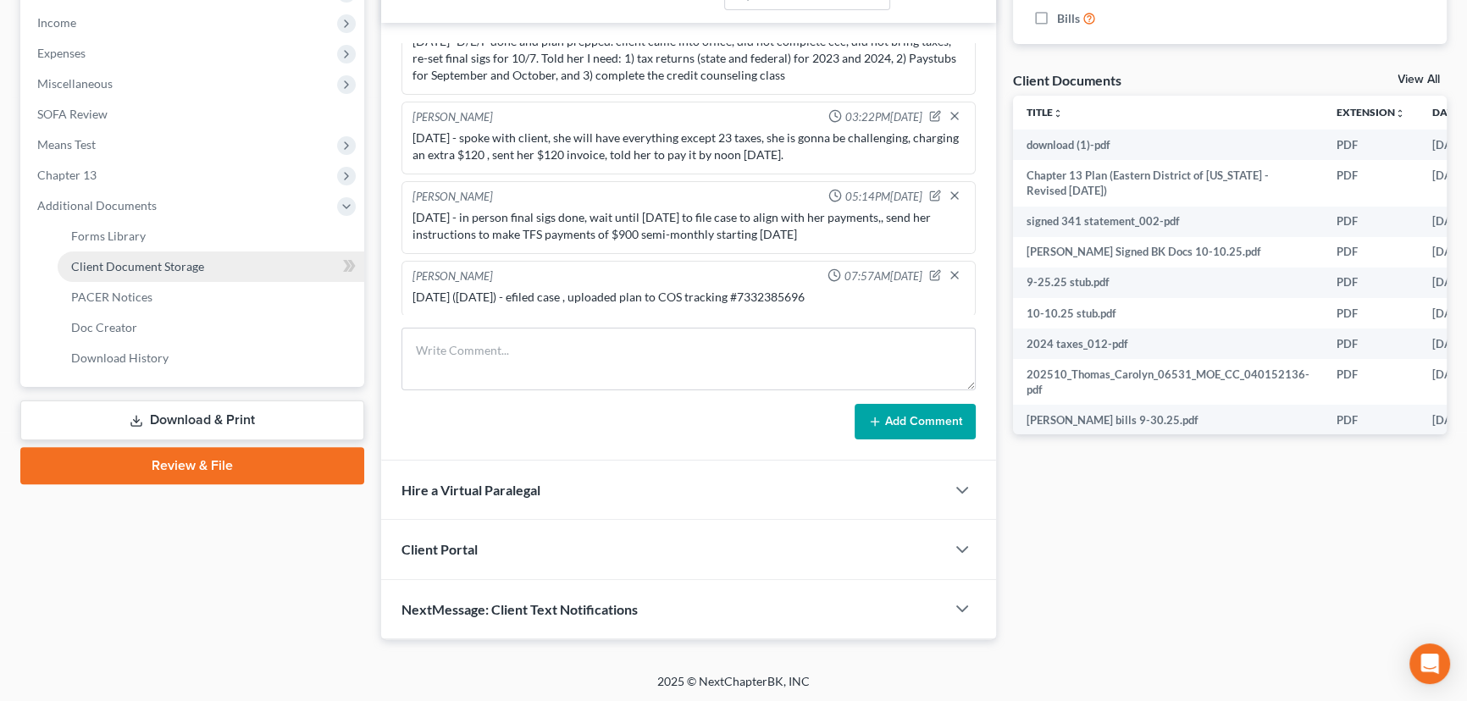
click at [235, 268] on link "Client Document Storage" at bounding box center [211, 266] width 307 height 30
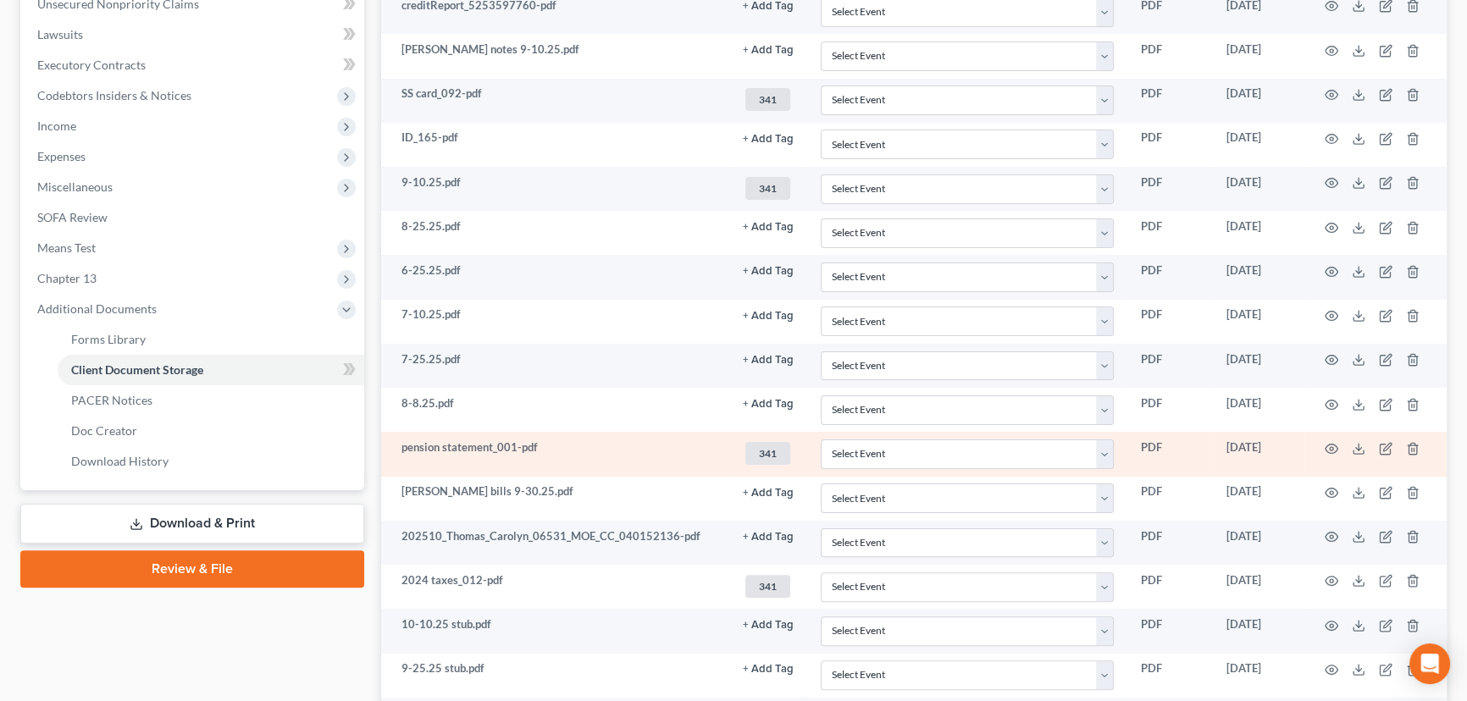
scroll to position [762, 0]
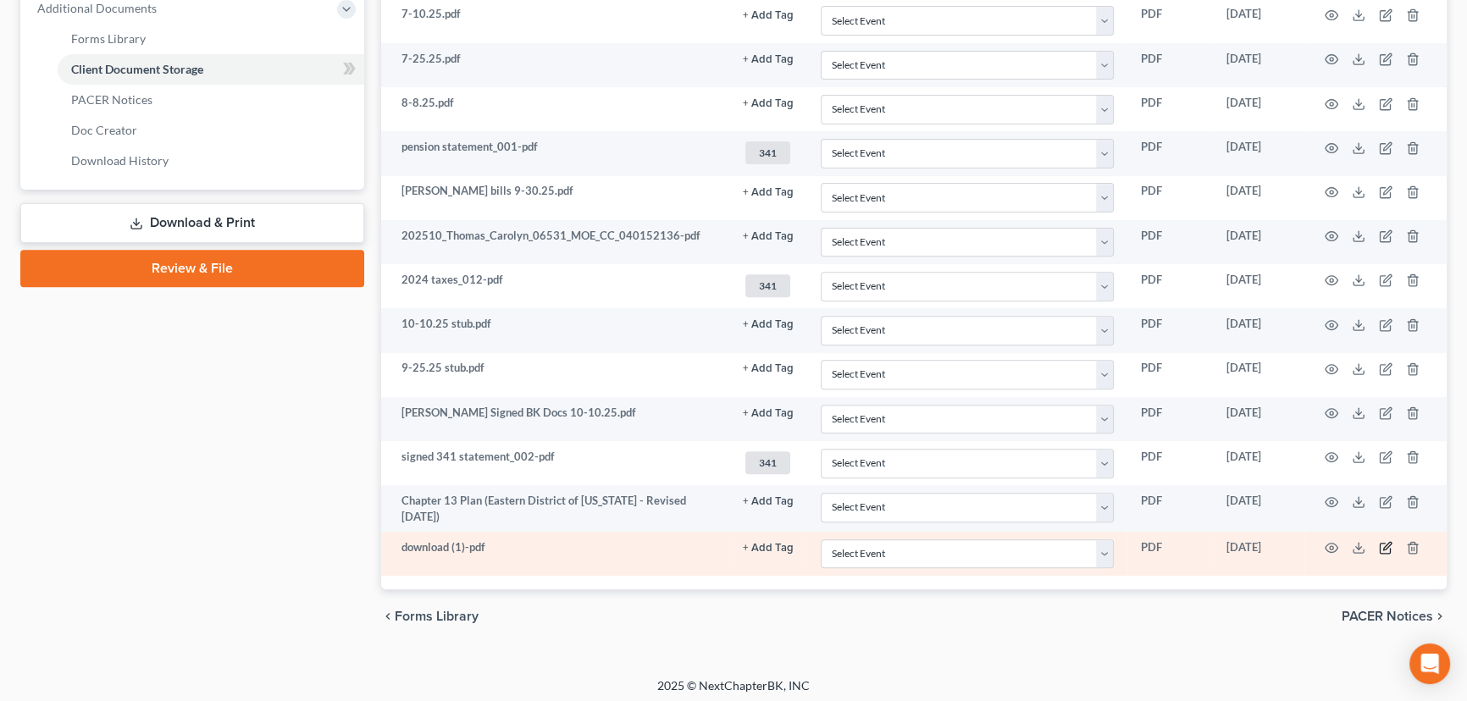
click at [1388, 542] on icon "button" at bounding box center [1387, 546] width 8 height 8
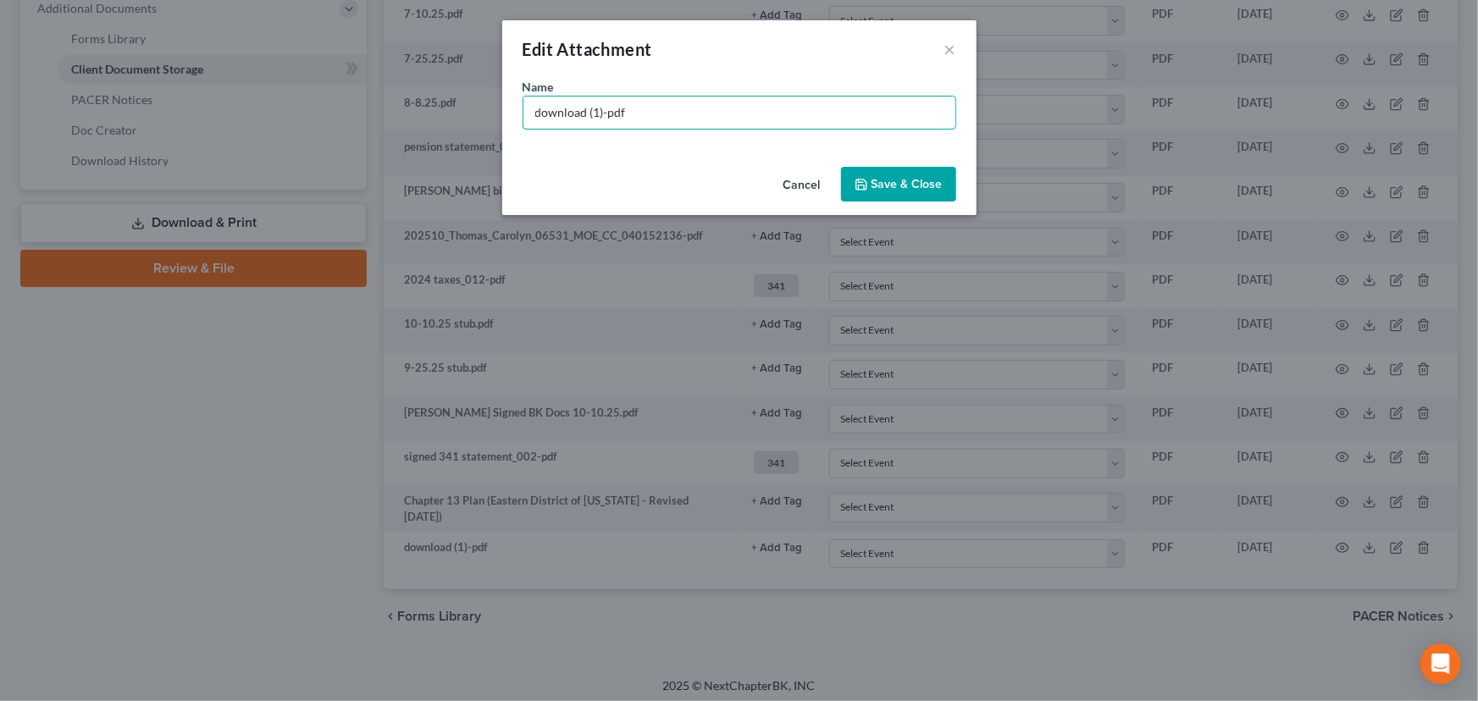
drag, startPoint x: 601, startPoint y: 115, endPoint x: 450, endPoint y: 96, distance: 152.0
click at [450, 97] on div "Edit Attachment × Name * download (1)-pdf Cancel Save & Close" at bounding box center [739, 350] width 1478 height 701
type input "Form 309-pdf"
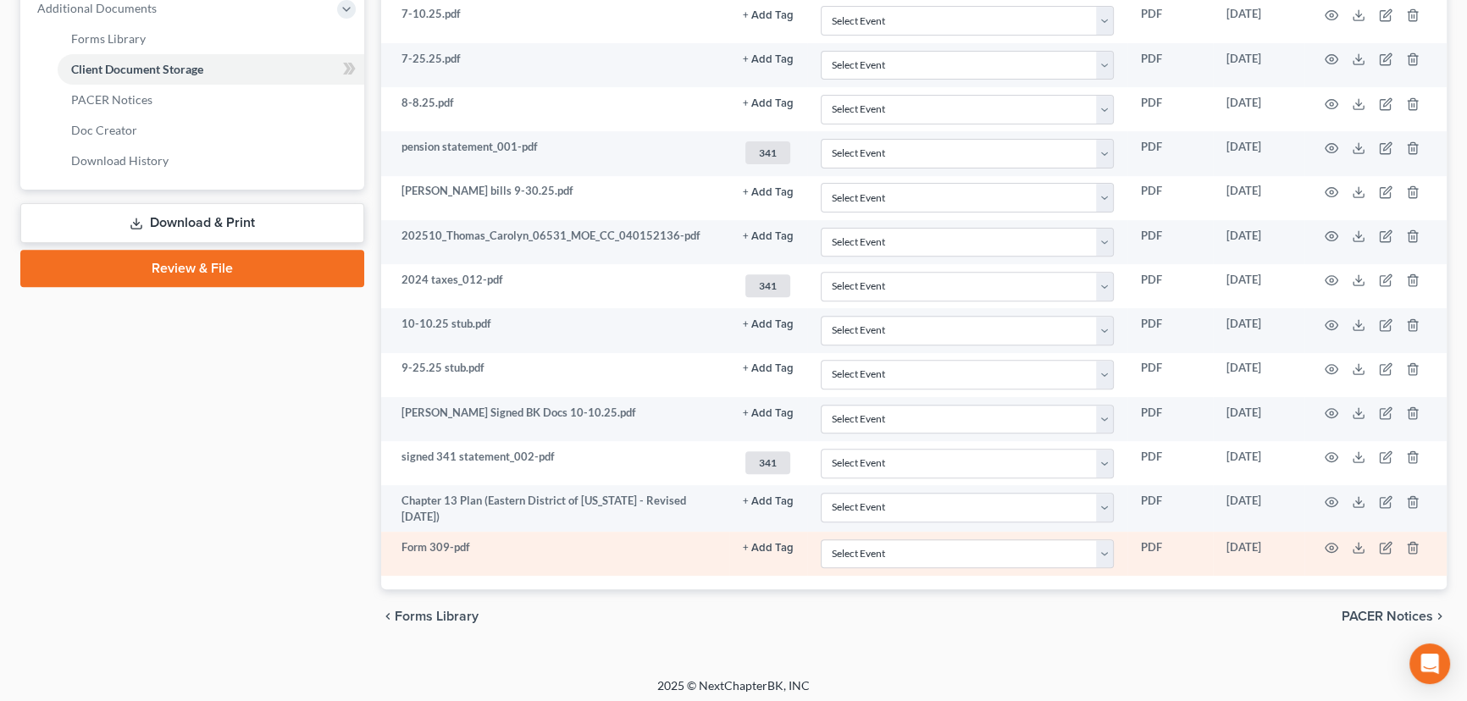
click at [763, 543] on button "+ Add Tag" at bounding box center [768, 548] width 51 height 11
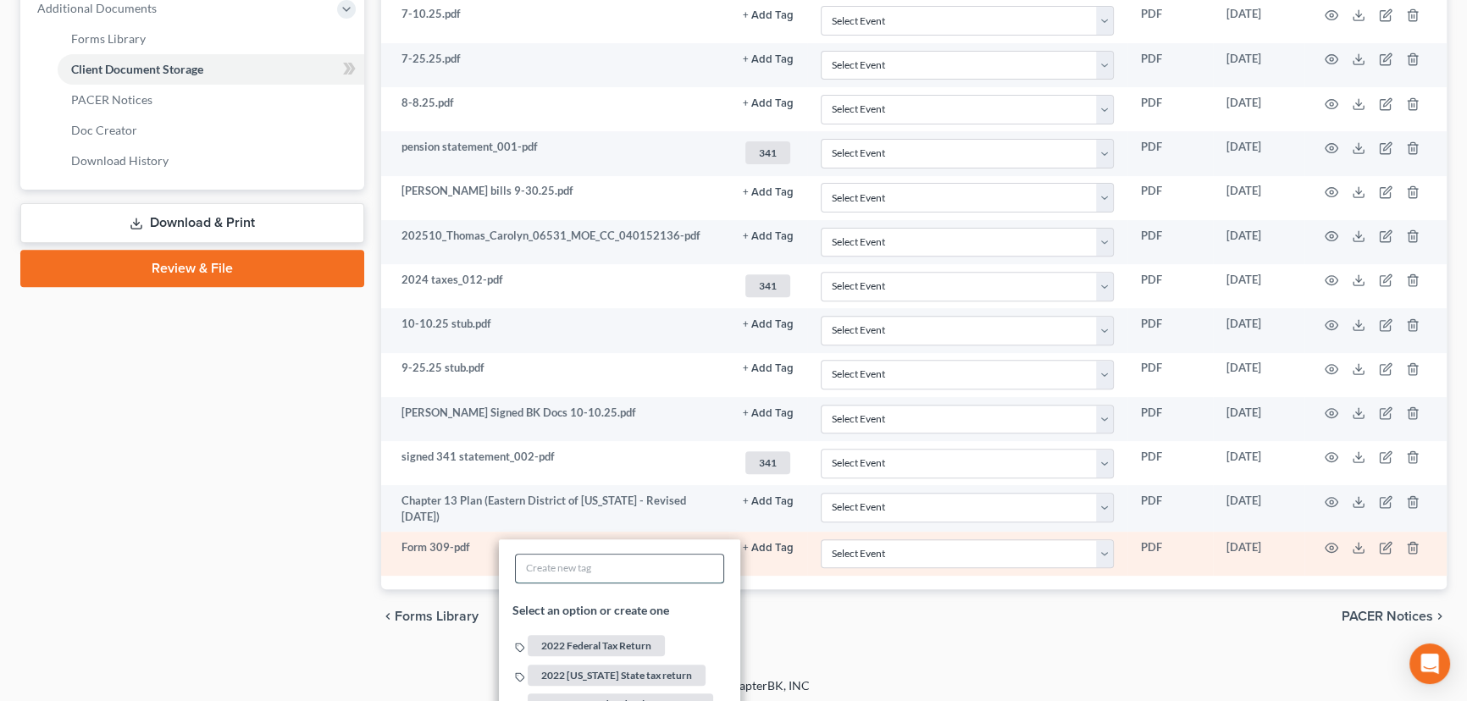
click at [585, 559] on input "text" at bounding box center [619, 568] width 207 height 28
type input "309"
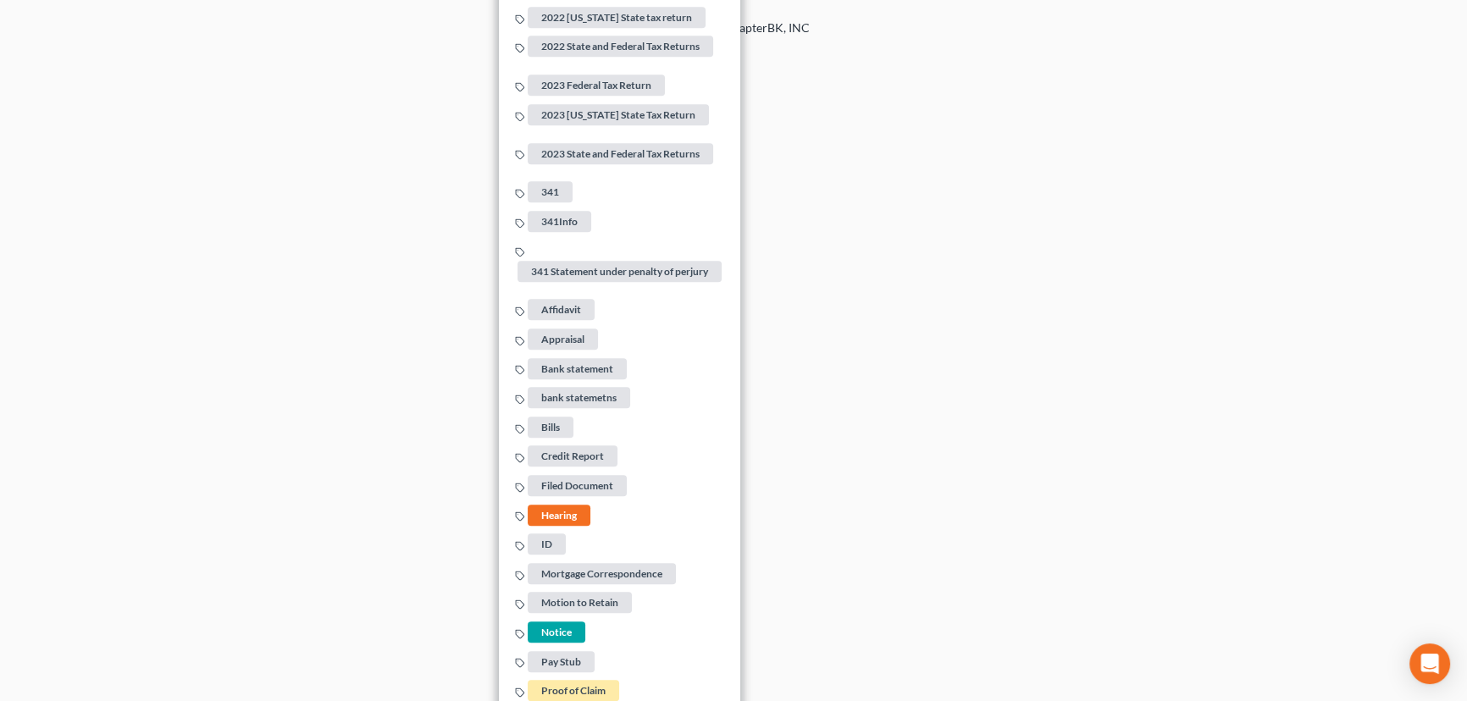
scroll to position [916, 0]
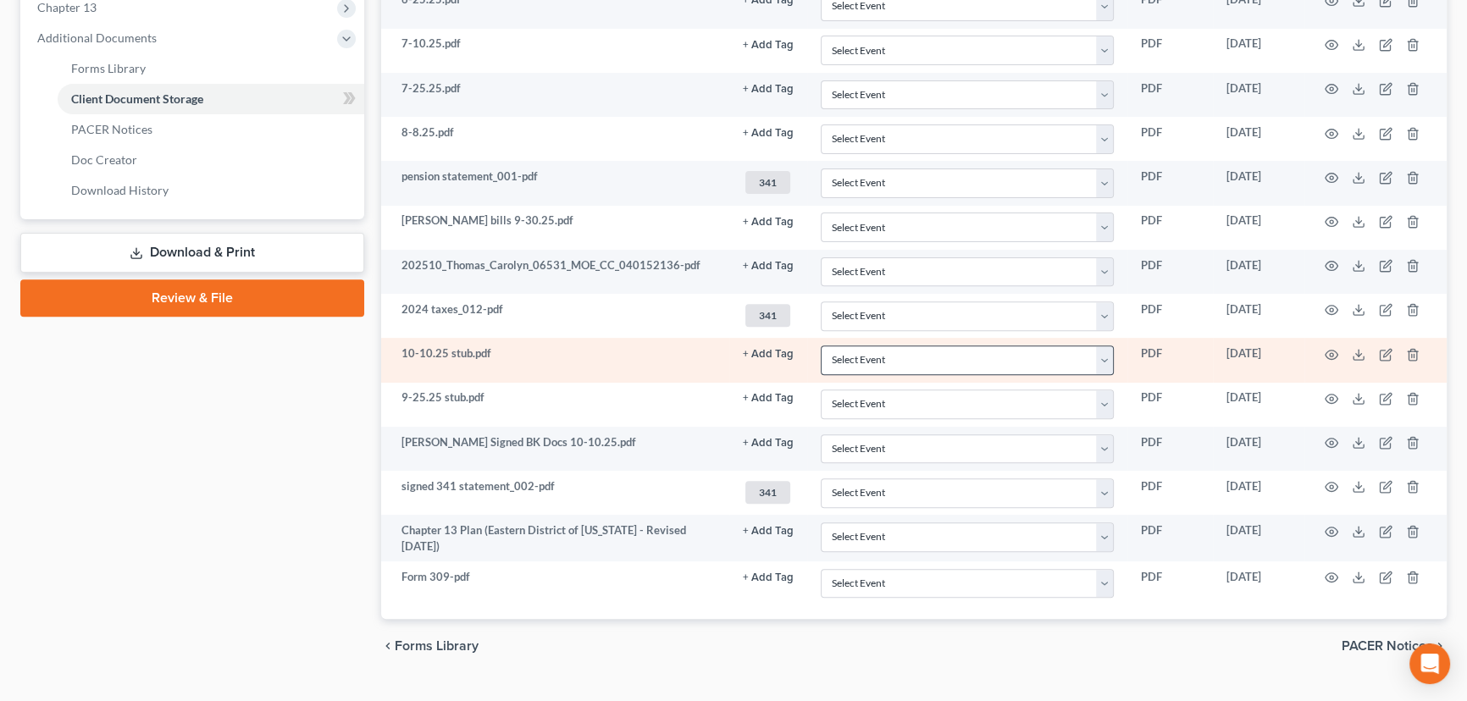
scroll to position [762, 0]
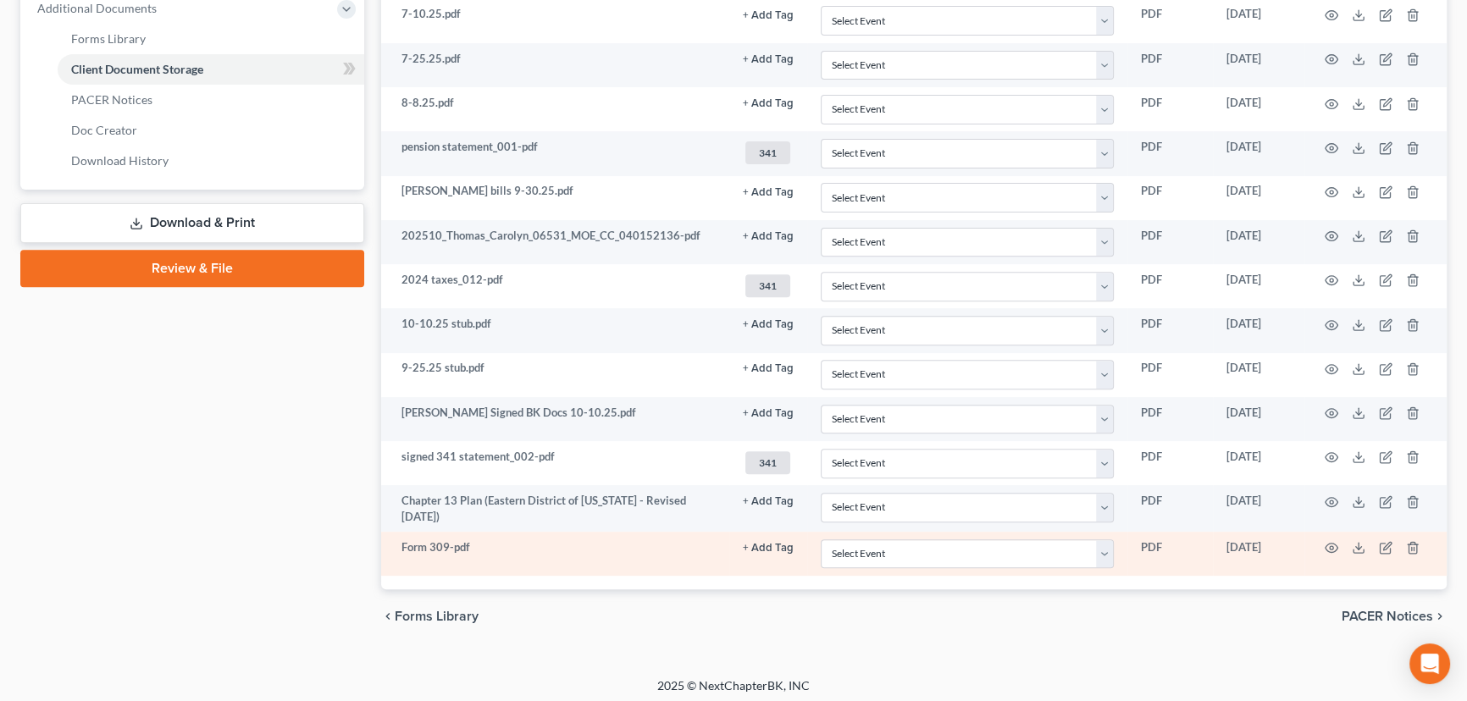
click at [764, 543] on button "+ Add Tag" at bounding box center [768, 548] width 51 height 11
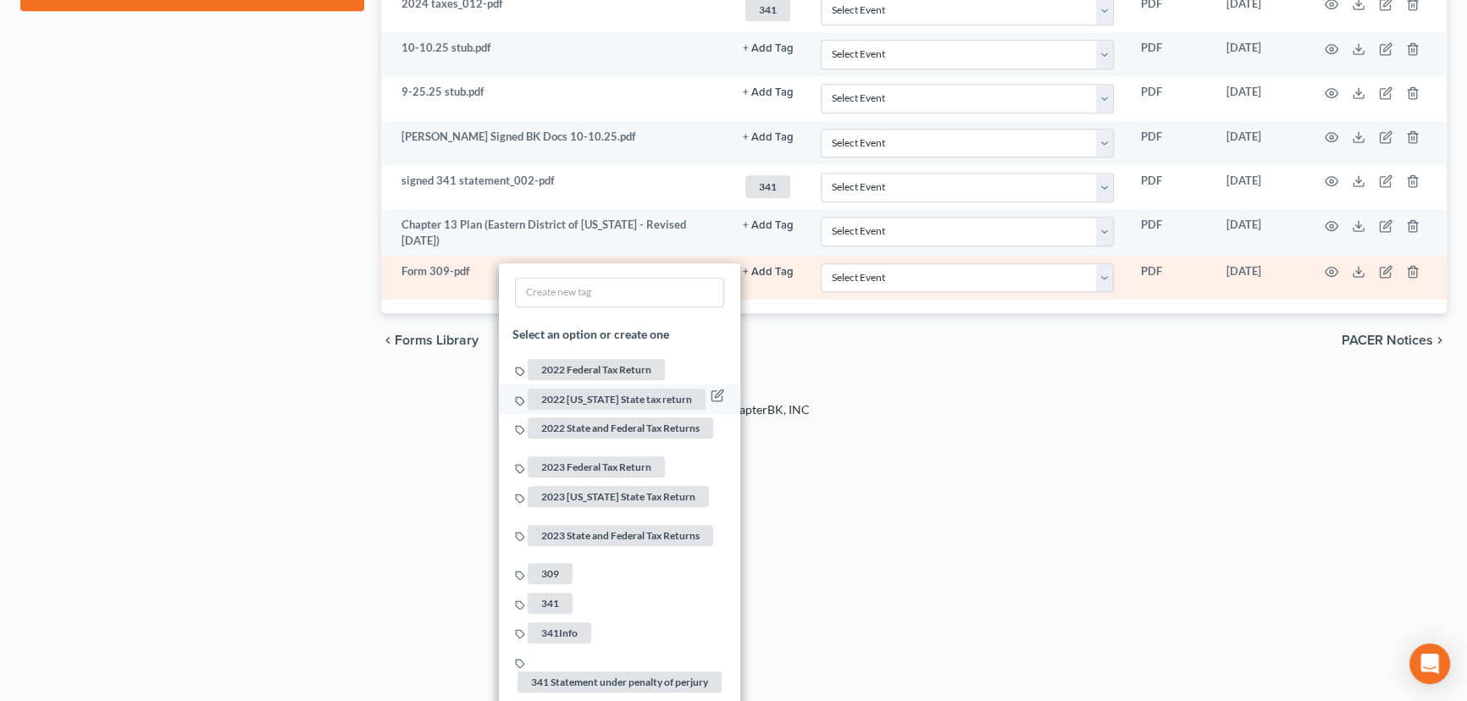
scroll to position [1070, 0]
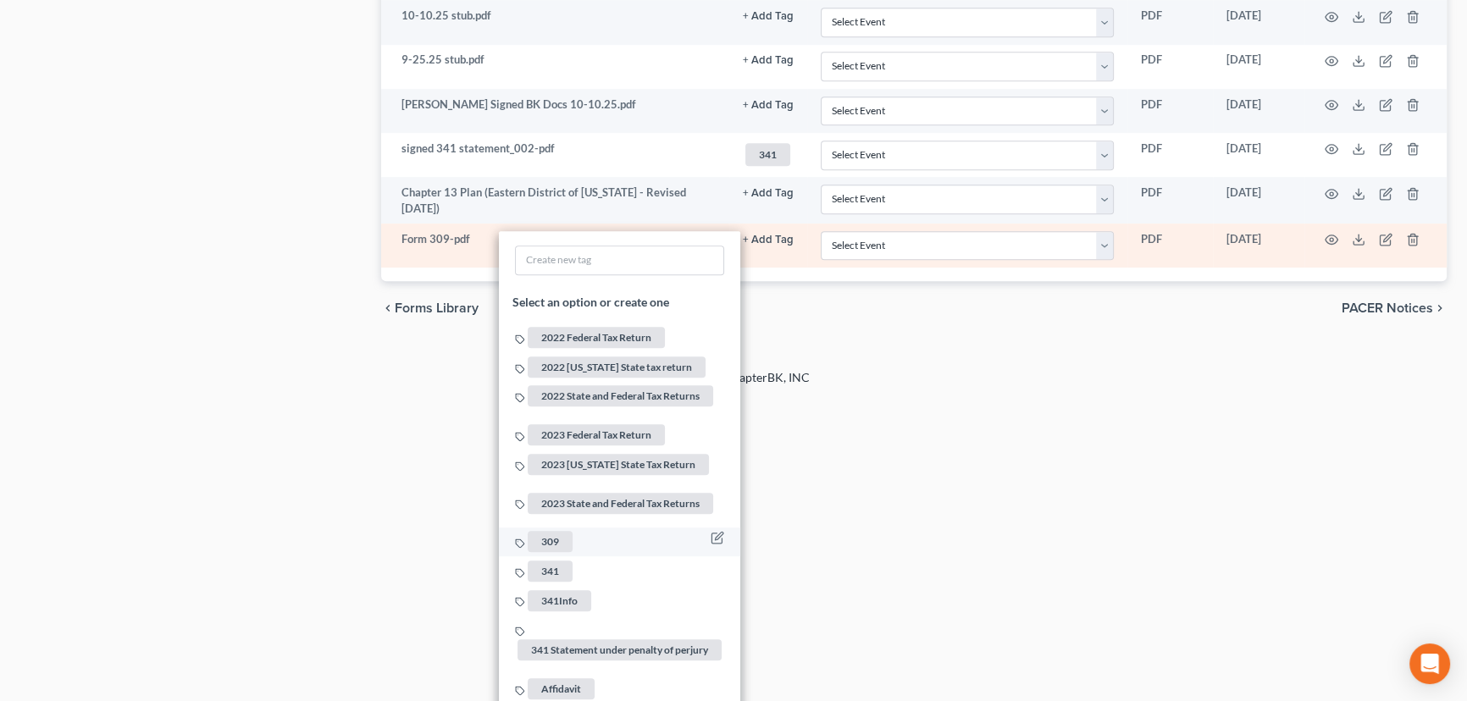
click at [546, 531] on span "309" at bounding box center [550, 541] width 45 height 21
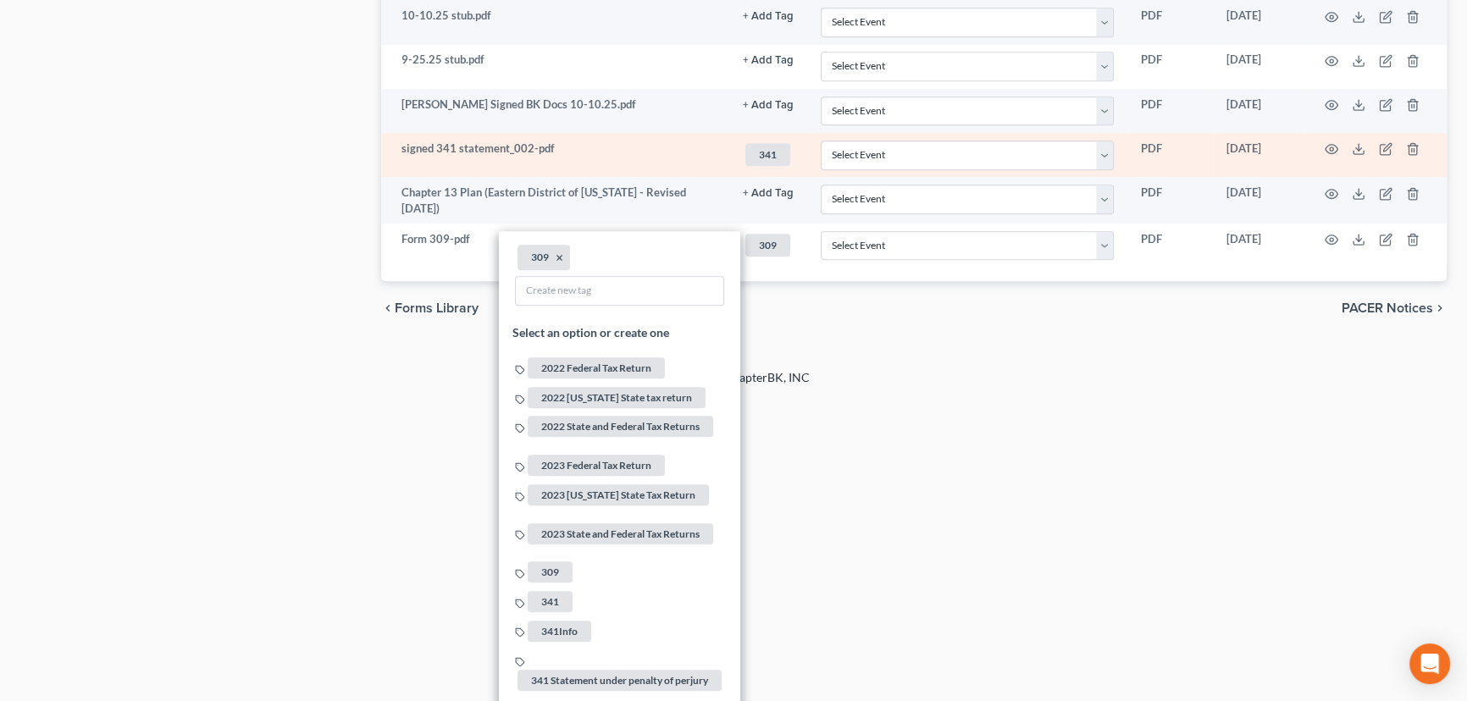
scroll to position [762, 0]
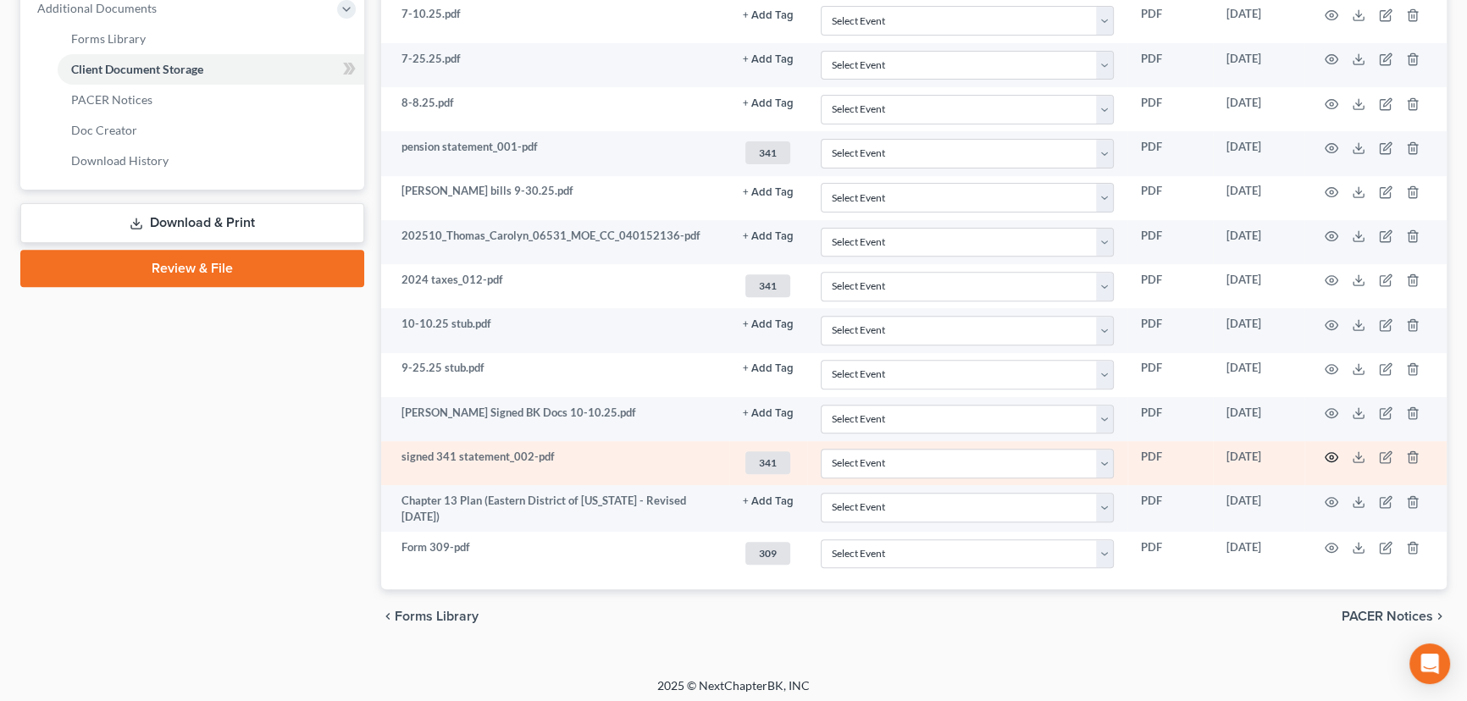
click at [1332, 450] on icon "button" at bounding box center [1331, 457] width 14 height 14
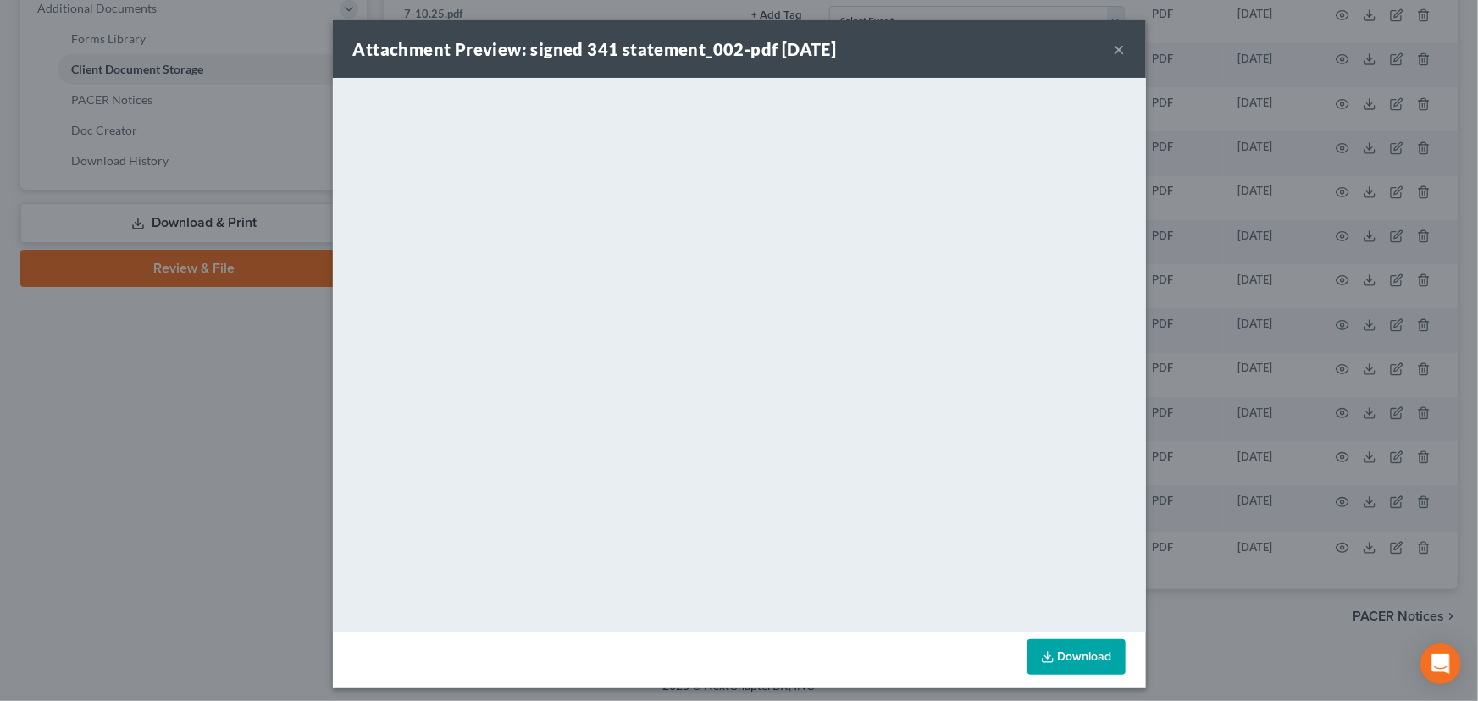
click at [1118, 47] on button "×" at bounding box center [1120, 49] width 12 height 20
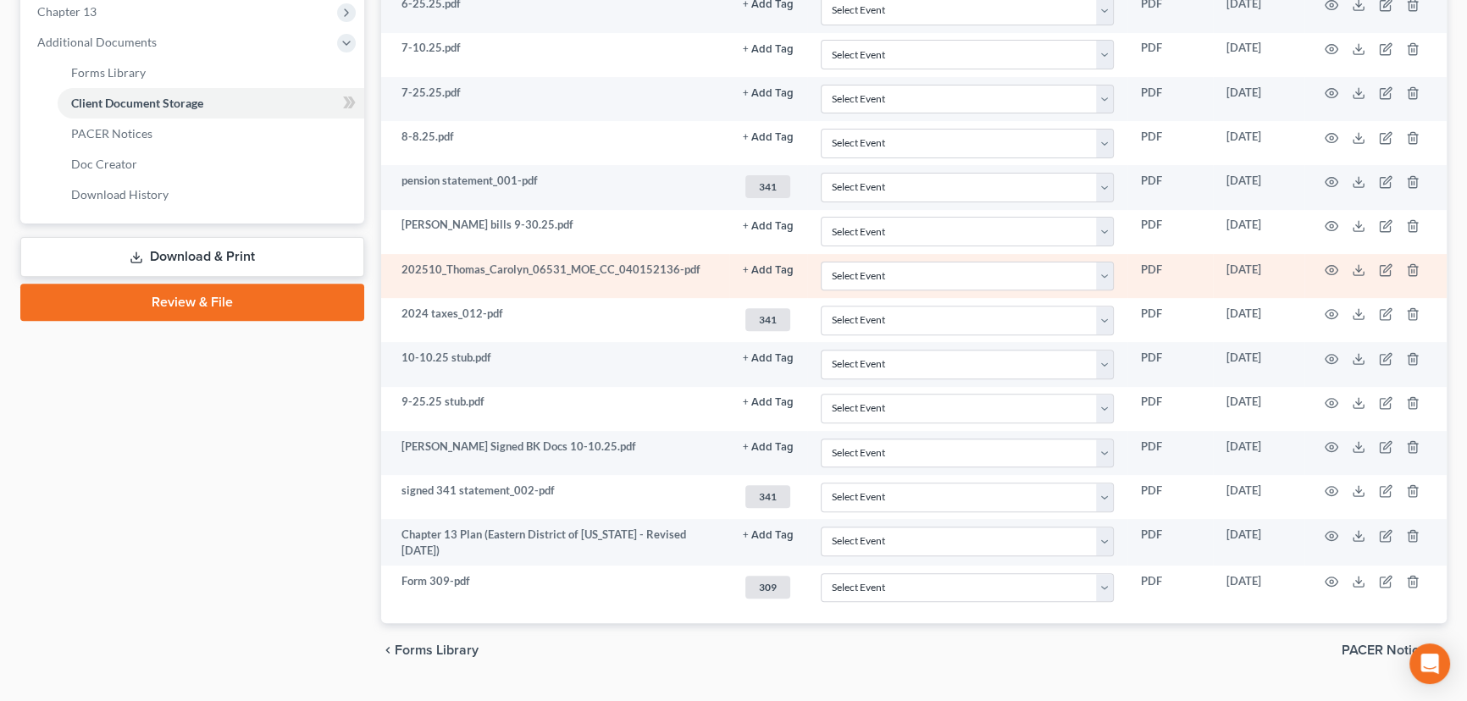
scroll to position [686, 0]
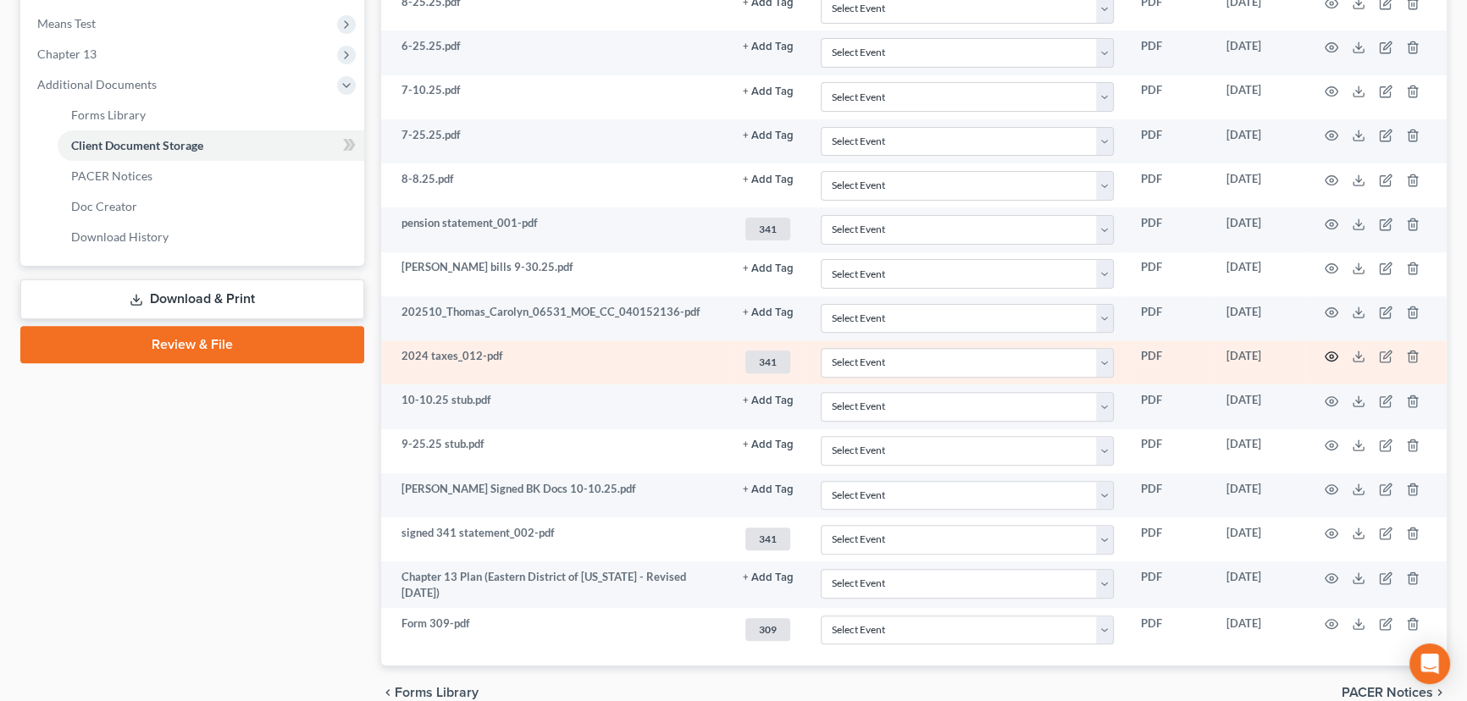
click at [1329, 355] on circle "button" at bounding box center [1330, 356] width 3 height 3
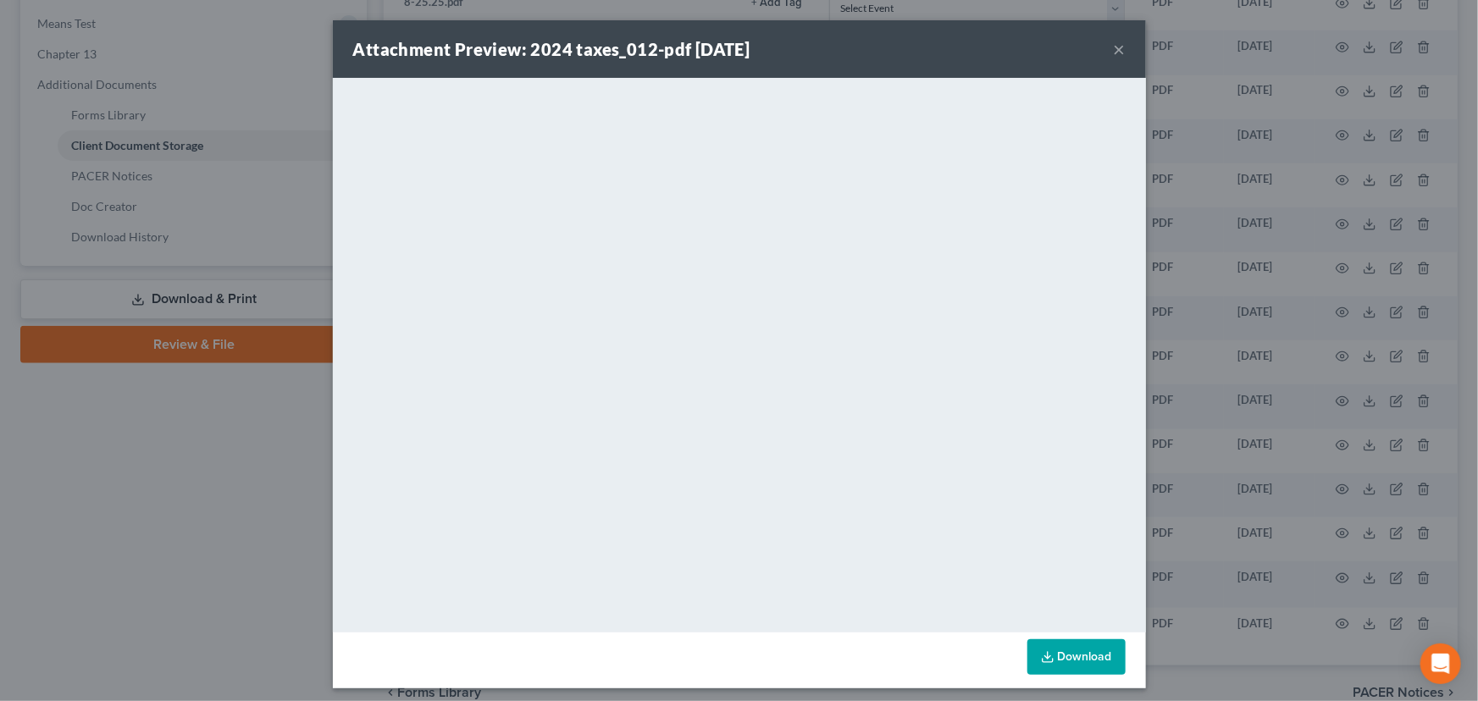
click at [1114, 52] on button "×" at bounding box center [1120, 49] width 12 height 20
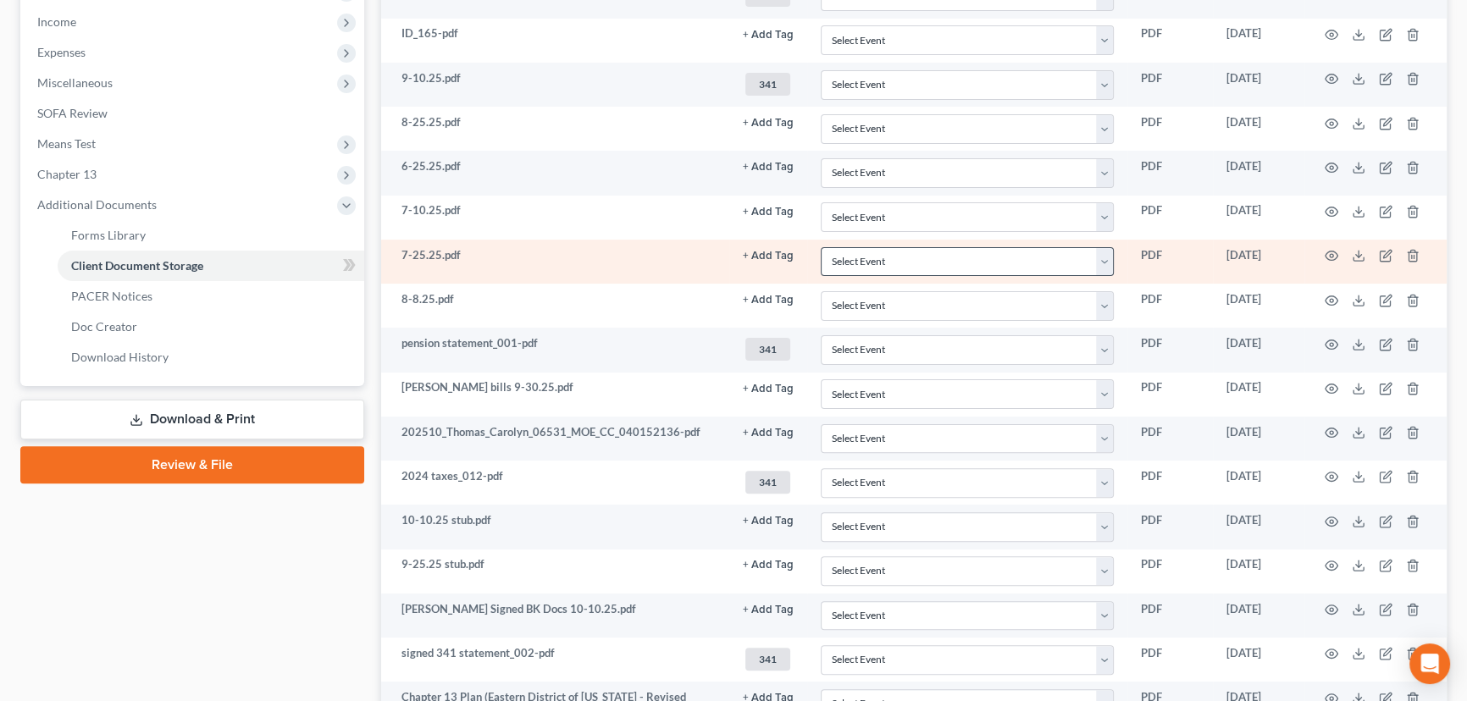
scroll to position [609, 0]
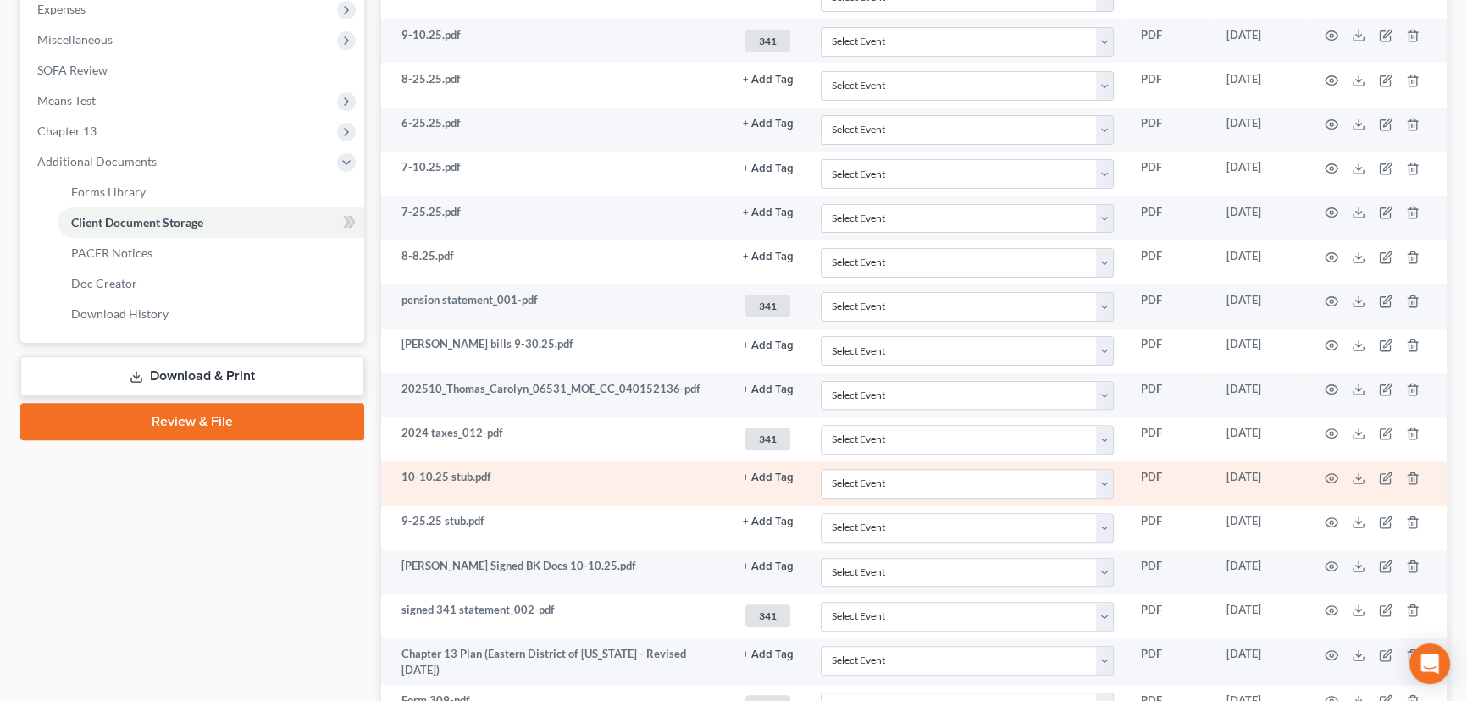
click at [761, 474] on button "+ Add Tag" at bounding box center [768, 478] width 51 height 11
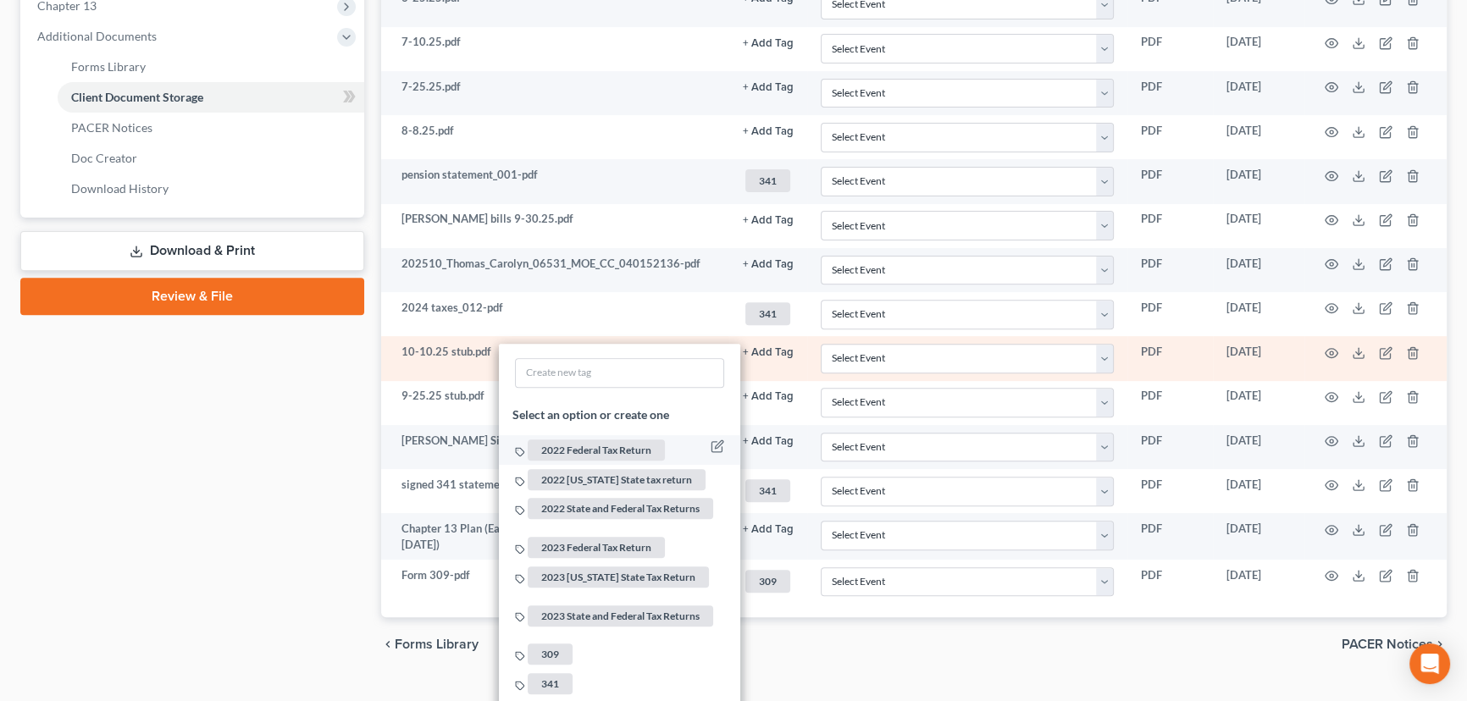
scroll to position [762, 0]
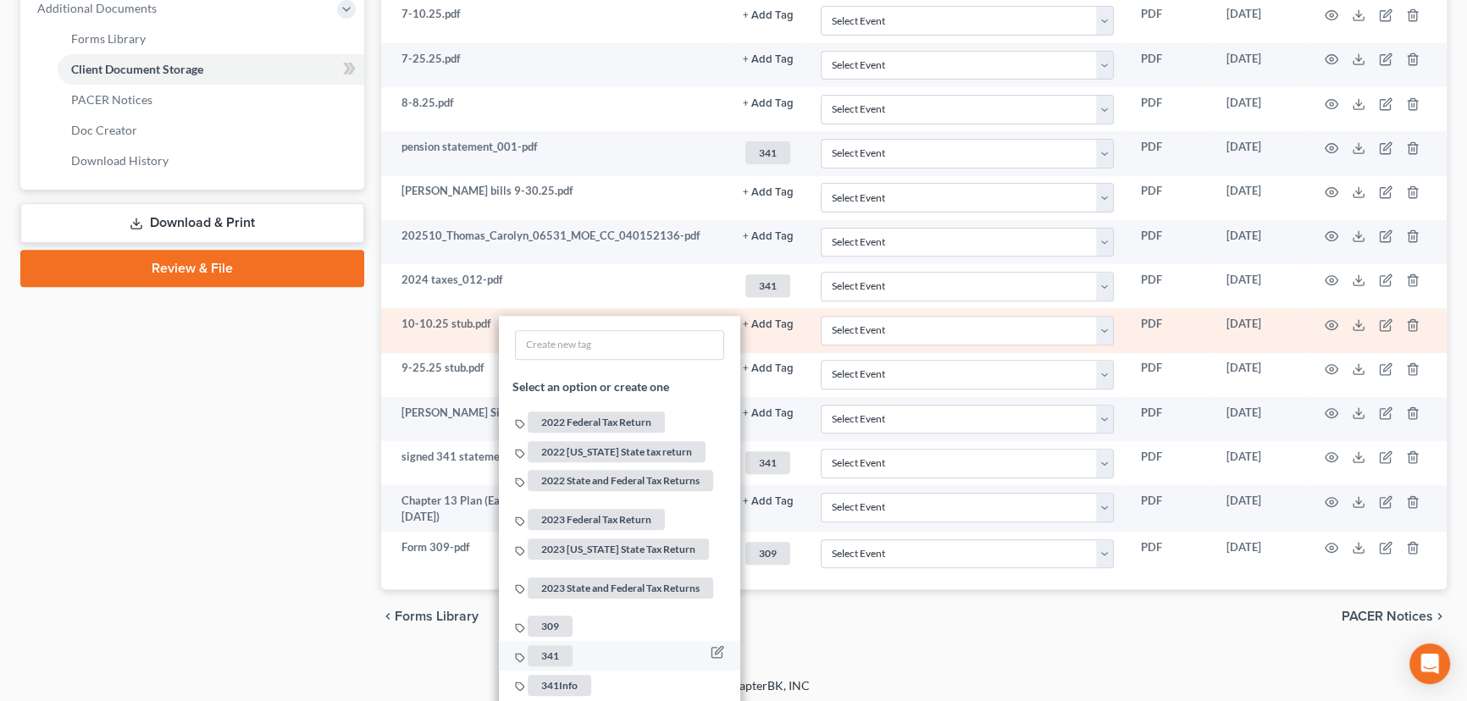
click at [537, 645] on span "341" at bounding box center [550, 655] width 45 height 21
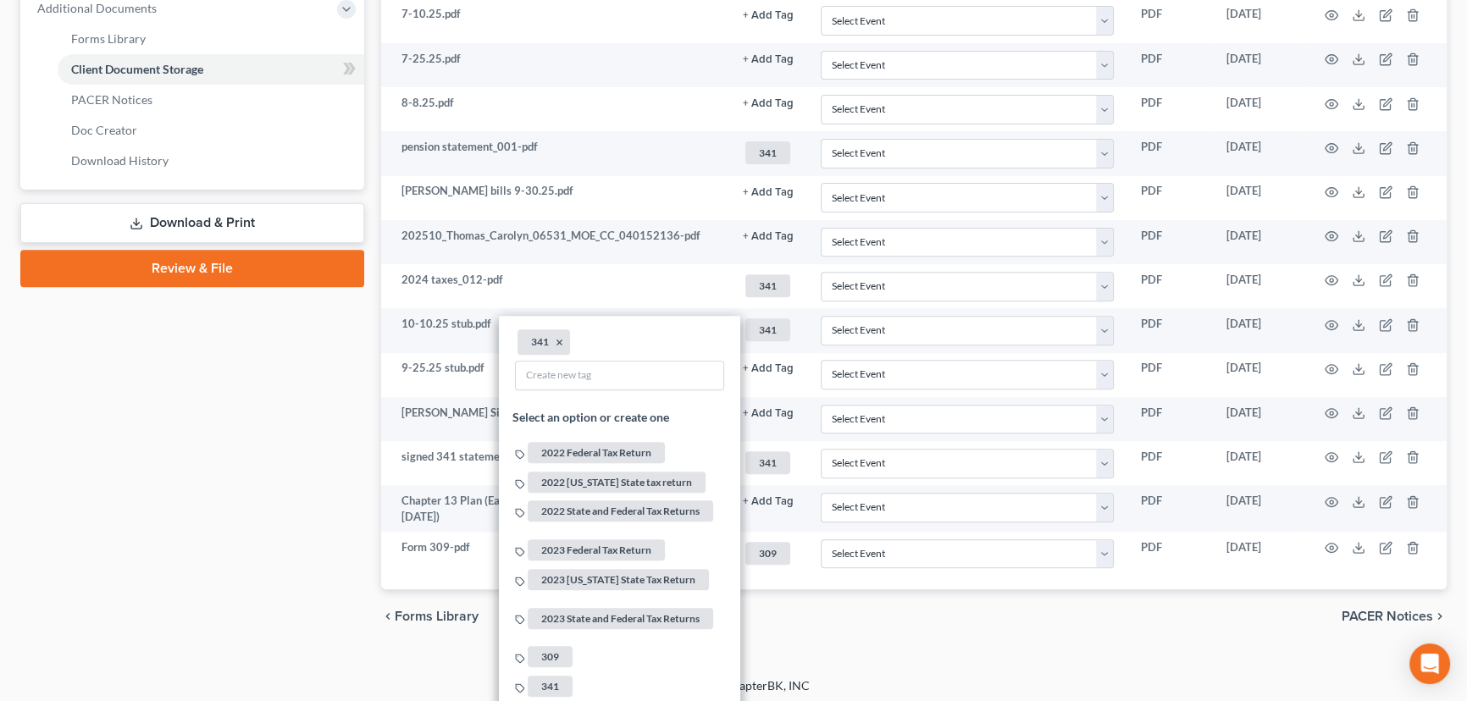
click at [260, 594] on div "Case Dashboard Payments Invoices Payments Payments Credit Report Client Profile" at bounding box center [192, 21] width 361 height 1243
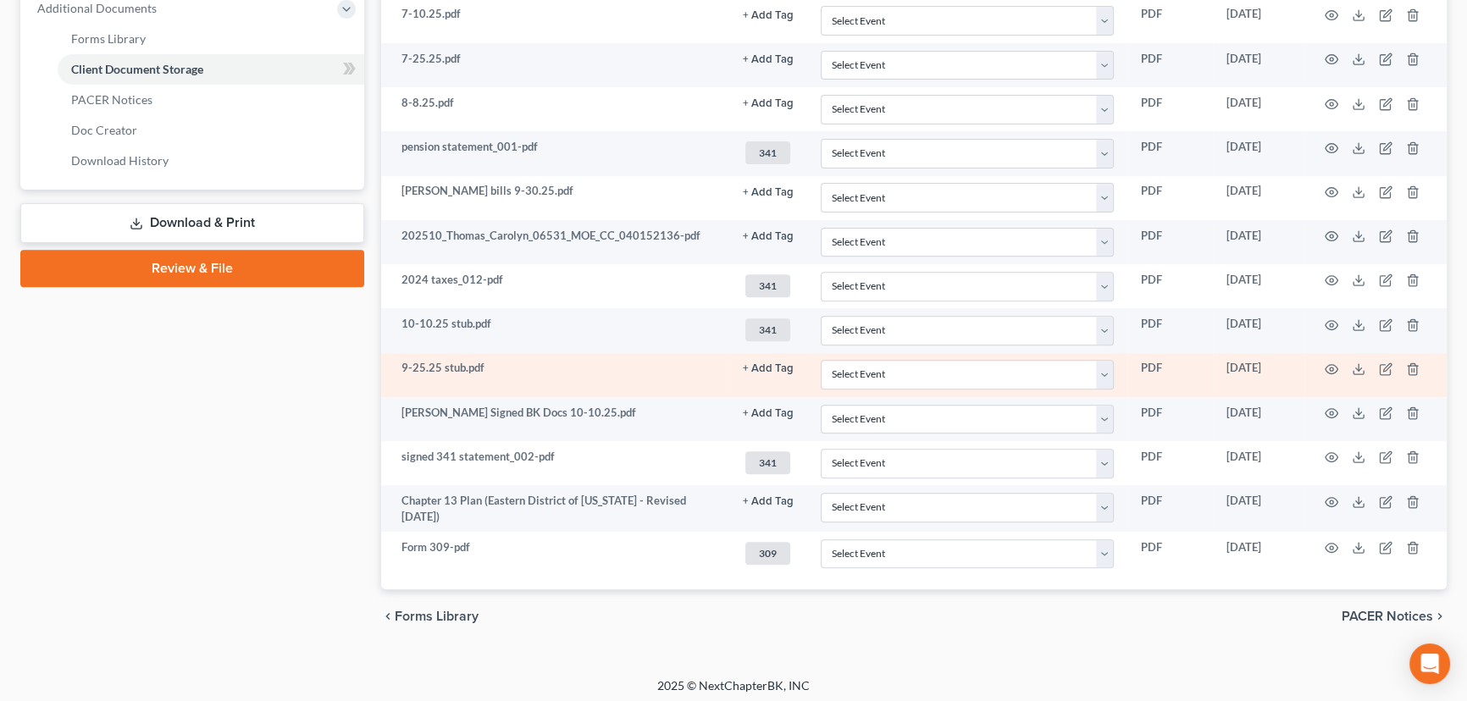
click at [775, 368] on button "+ Add Tag" at bounding box center [768, 368] width 51 height 11
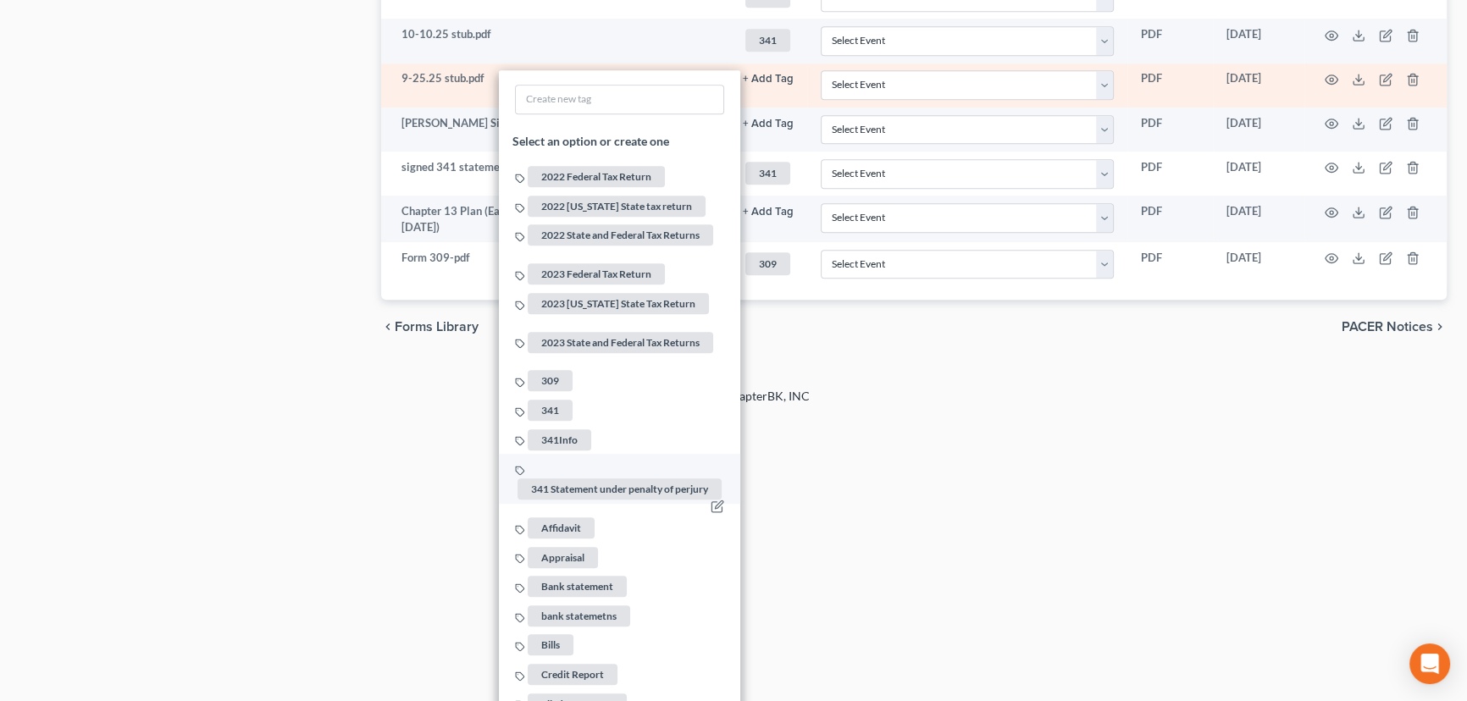
scroll to position [1070, 0]
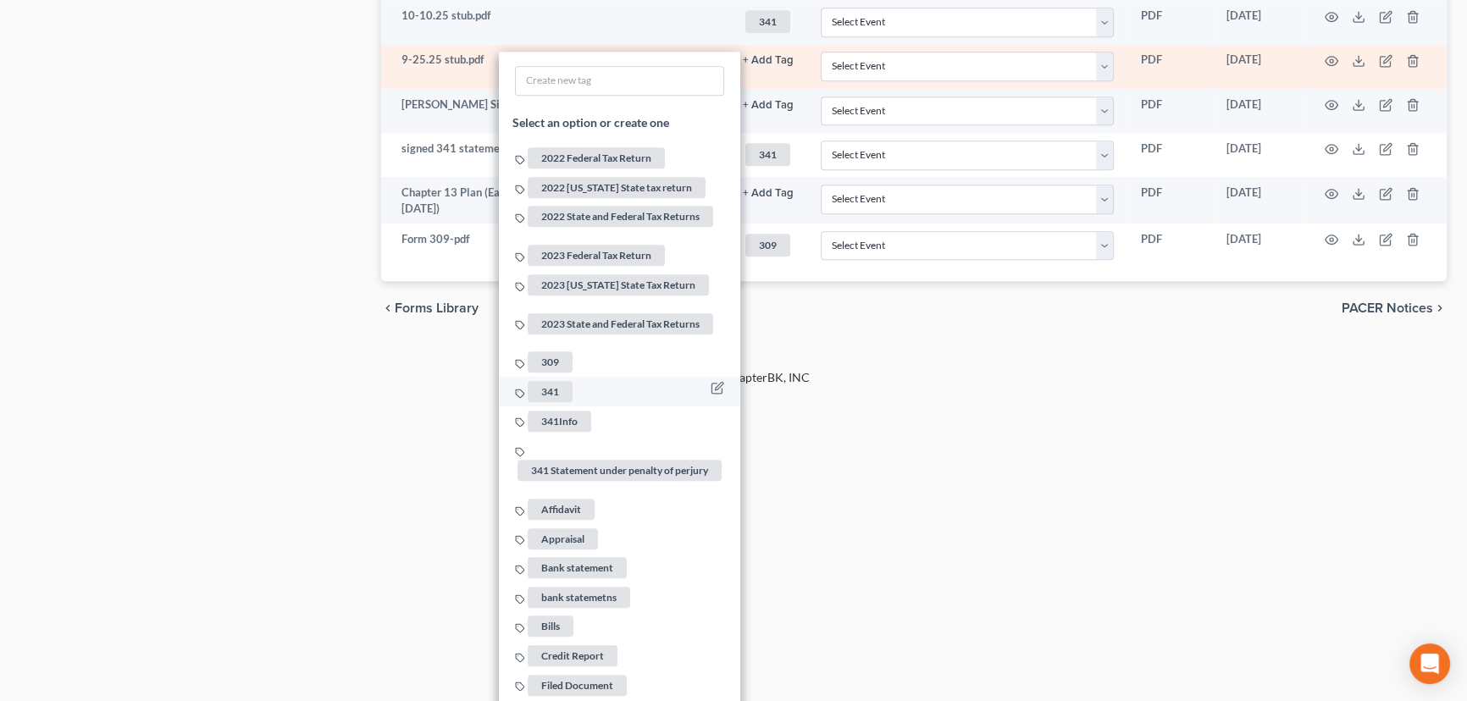
click at [547, 381] on span "341" at bounding box center [550, 391] width 45 height 21
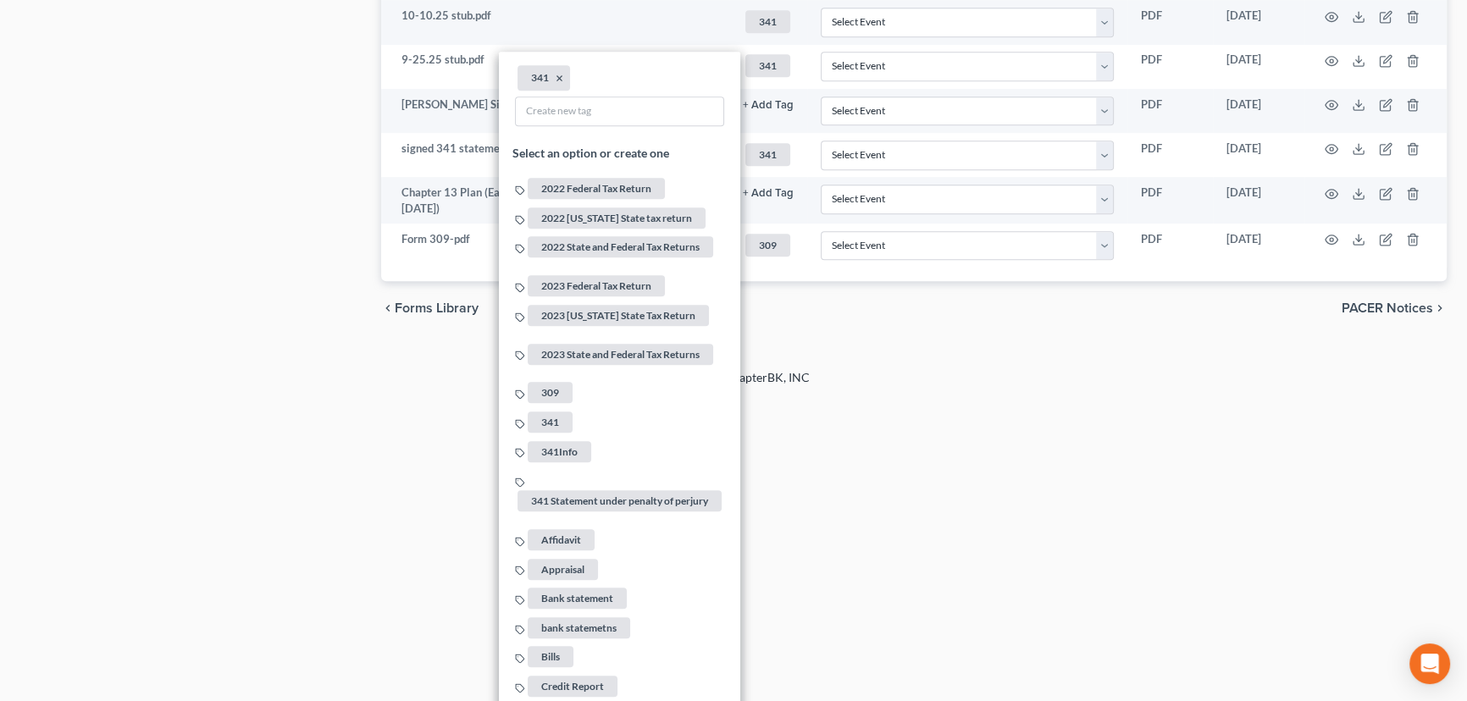
click at [179, 378] on footer "2025 © NextChapterBK, INC" at bounding box center [733, 384] width 1467 height 30
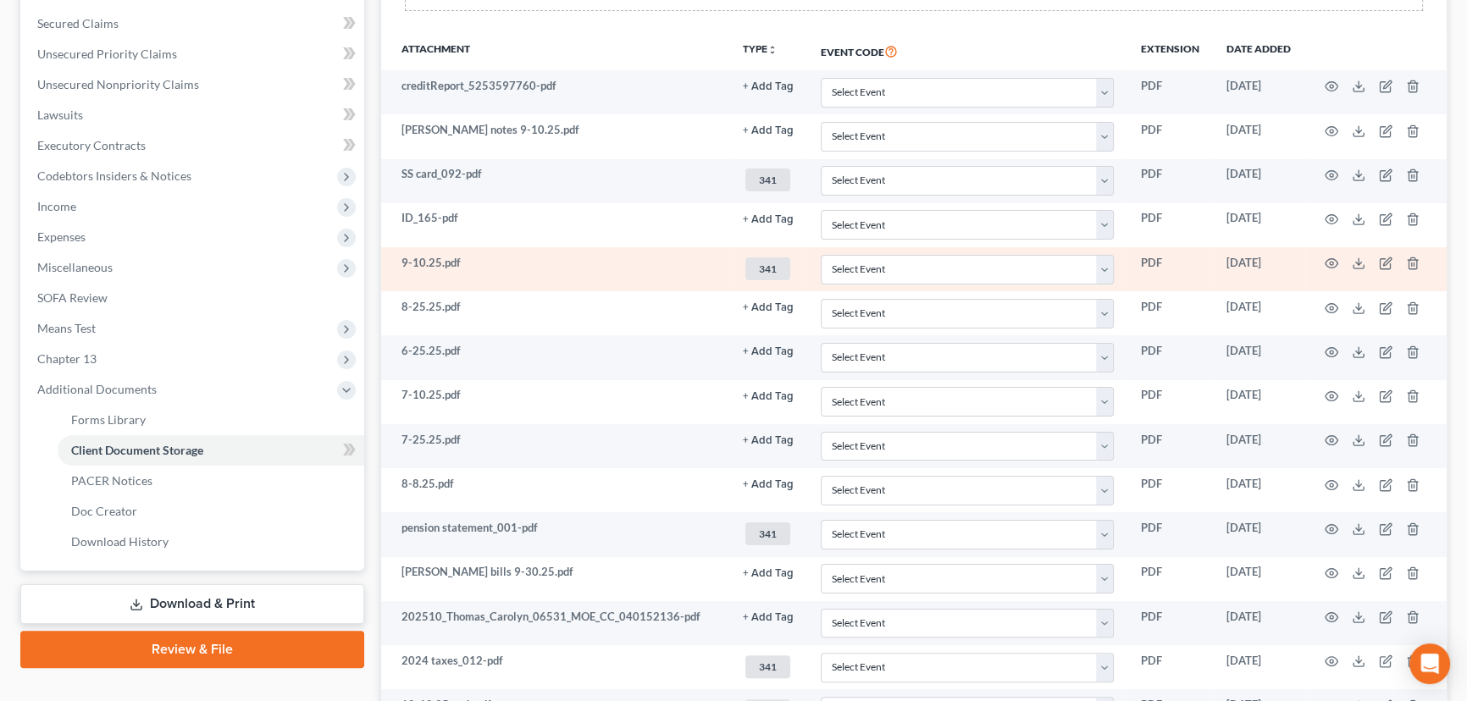
scroll to position [378, 0]
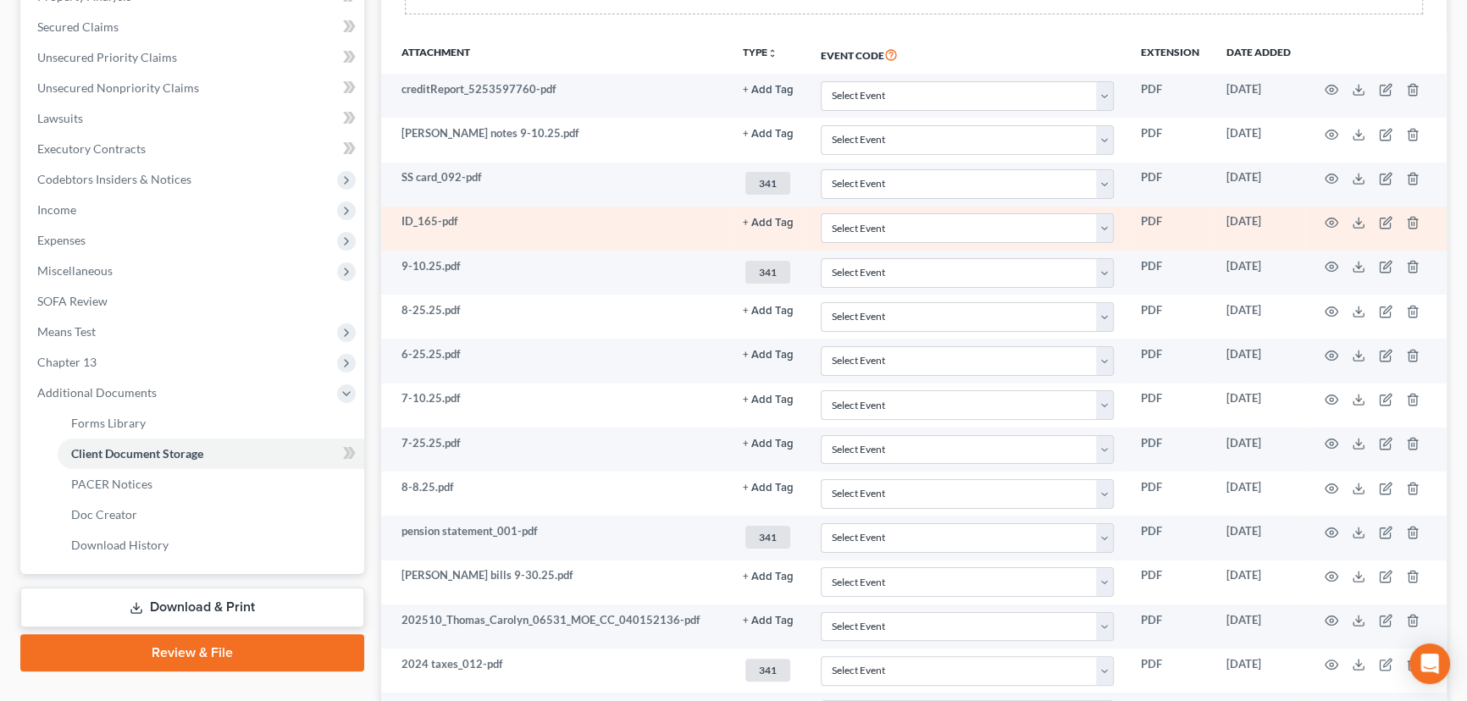
click at [777, 218] on button "+ Add Tag" at bounding box center [768, 223] width 51 height 11
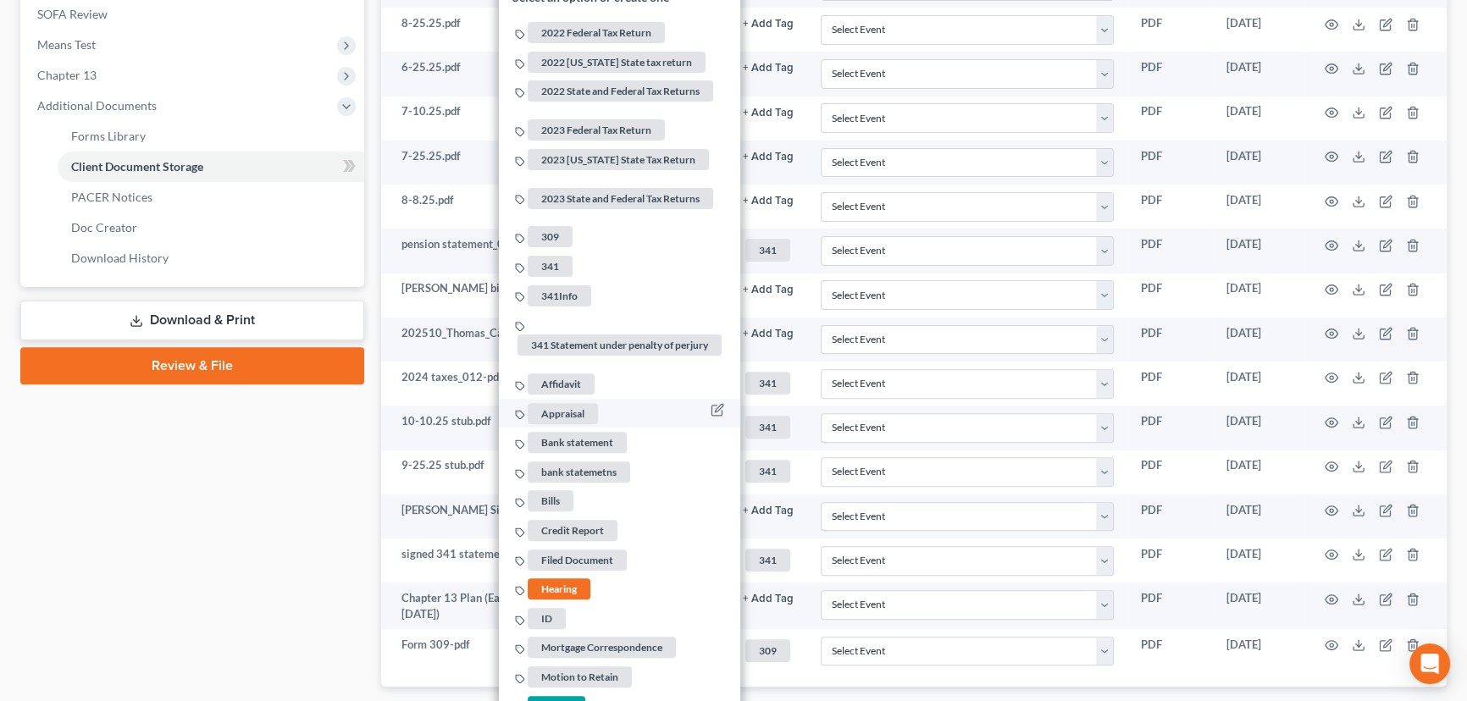
scroll to position [655, 0]
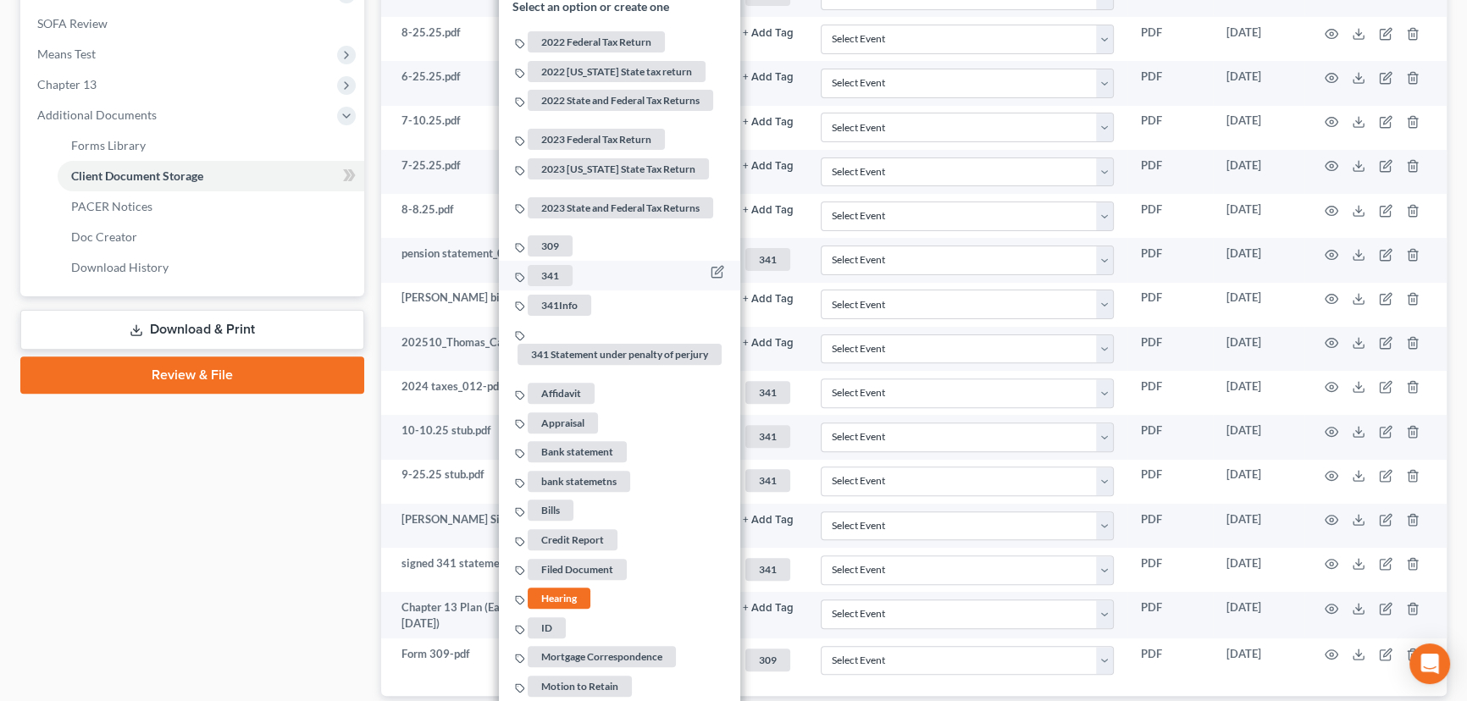
click at [560, 265] on span "341" at bounding box center [550, 275] width 45 height 21
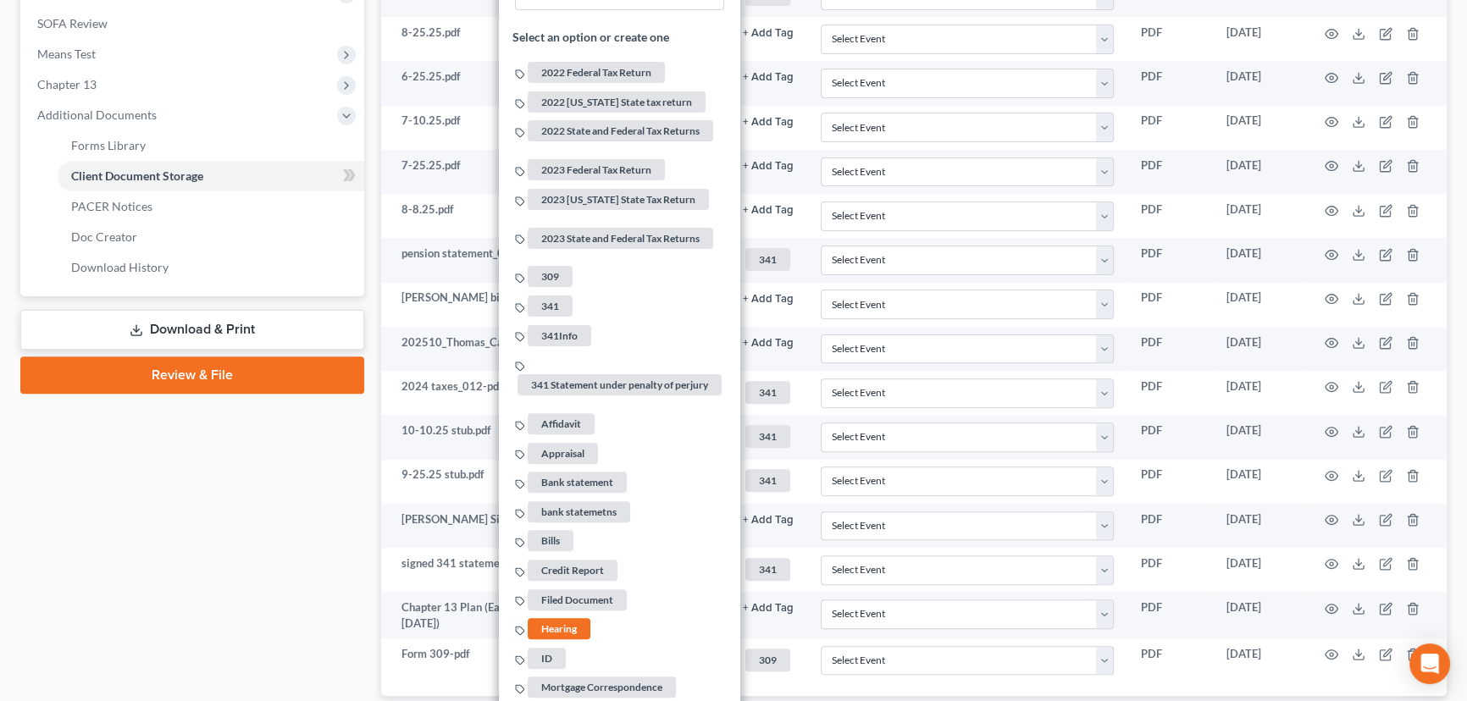
drag, startPoint x: 214, startPoint y: 517, endPoint x: 244, endPoint y: 503, distance: 32.6
click at [215, 517] on div "Case Dashboard Payments Invoices Payments Payments Credit Report Client Profile" at bounding box center [192, 128] width 361 height 1243
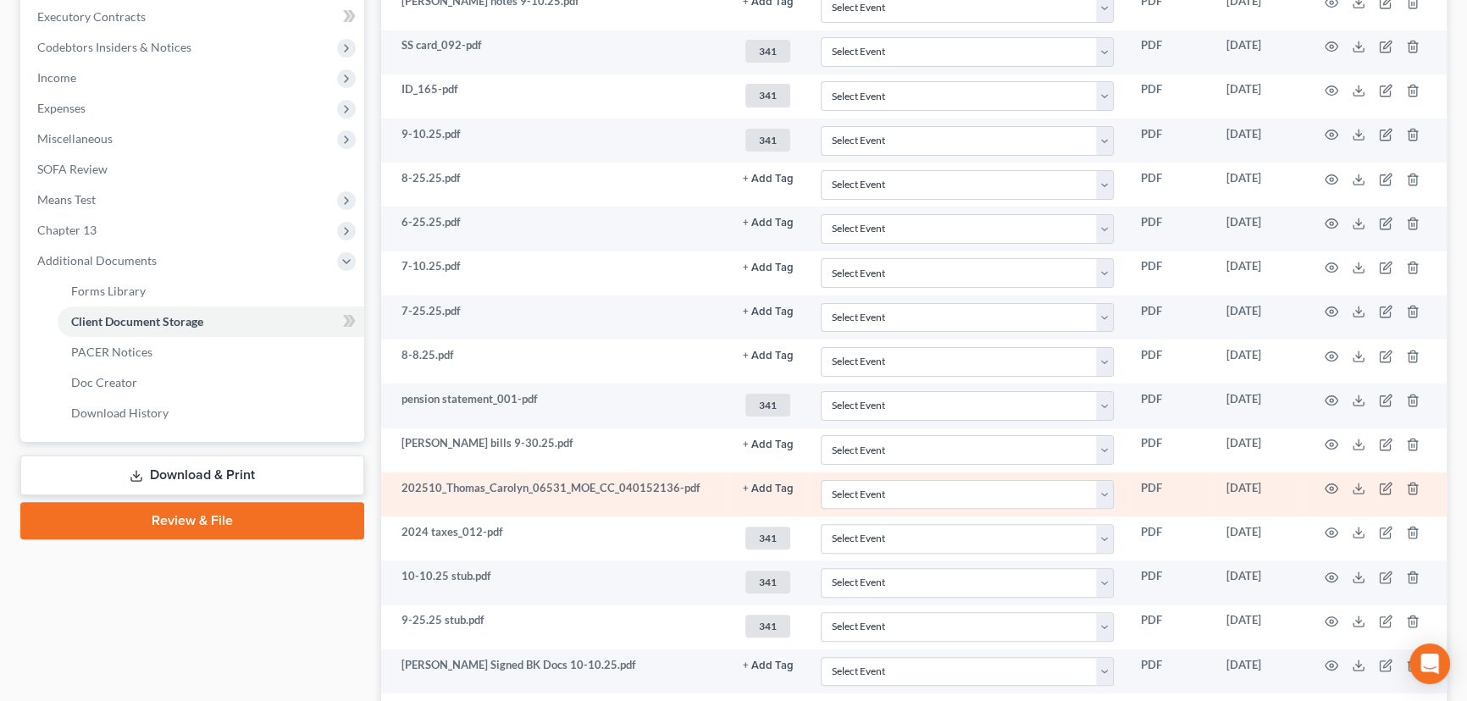
scroll to position [501, 0]
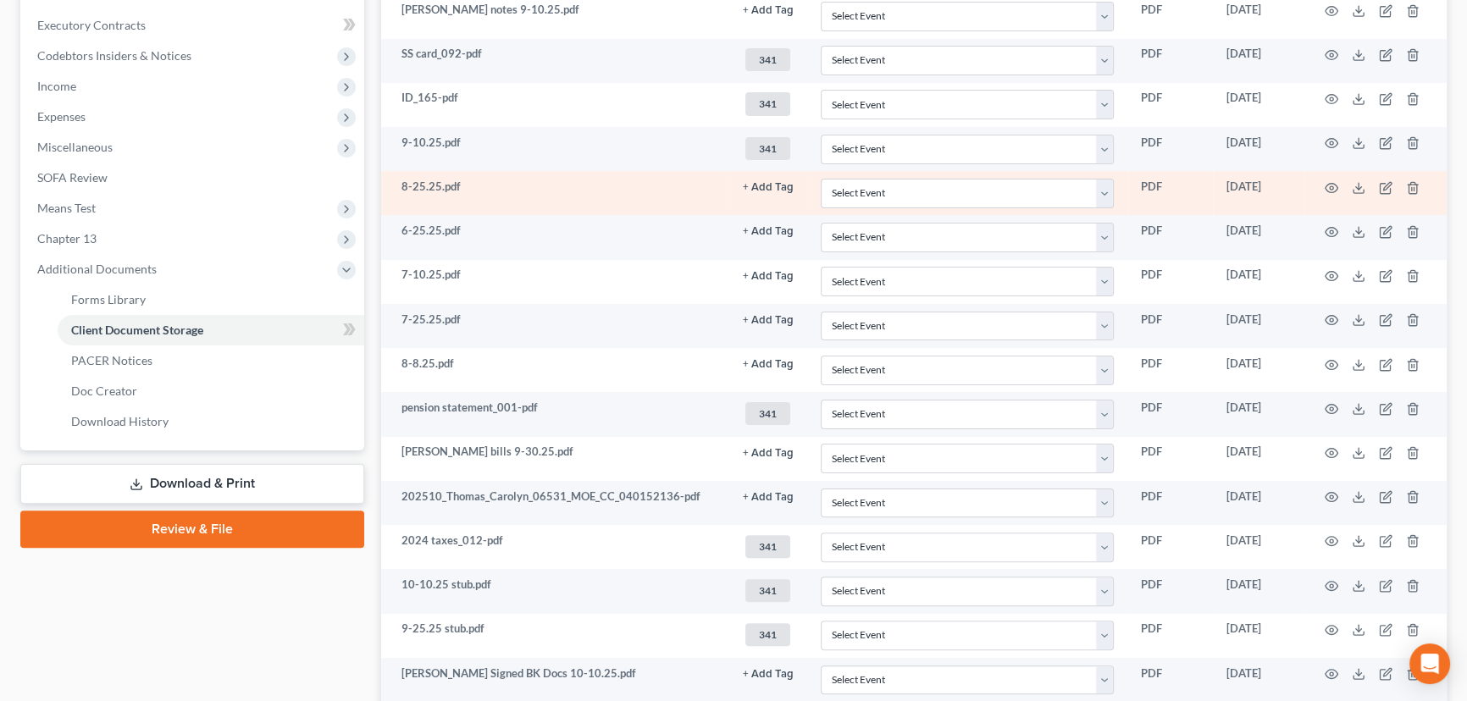
click at [772, 182] on button "+ Add Tag" at bounding box center [768, 187] width 51 height 11
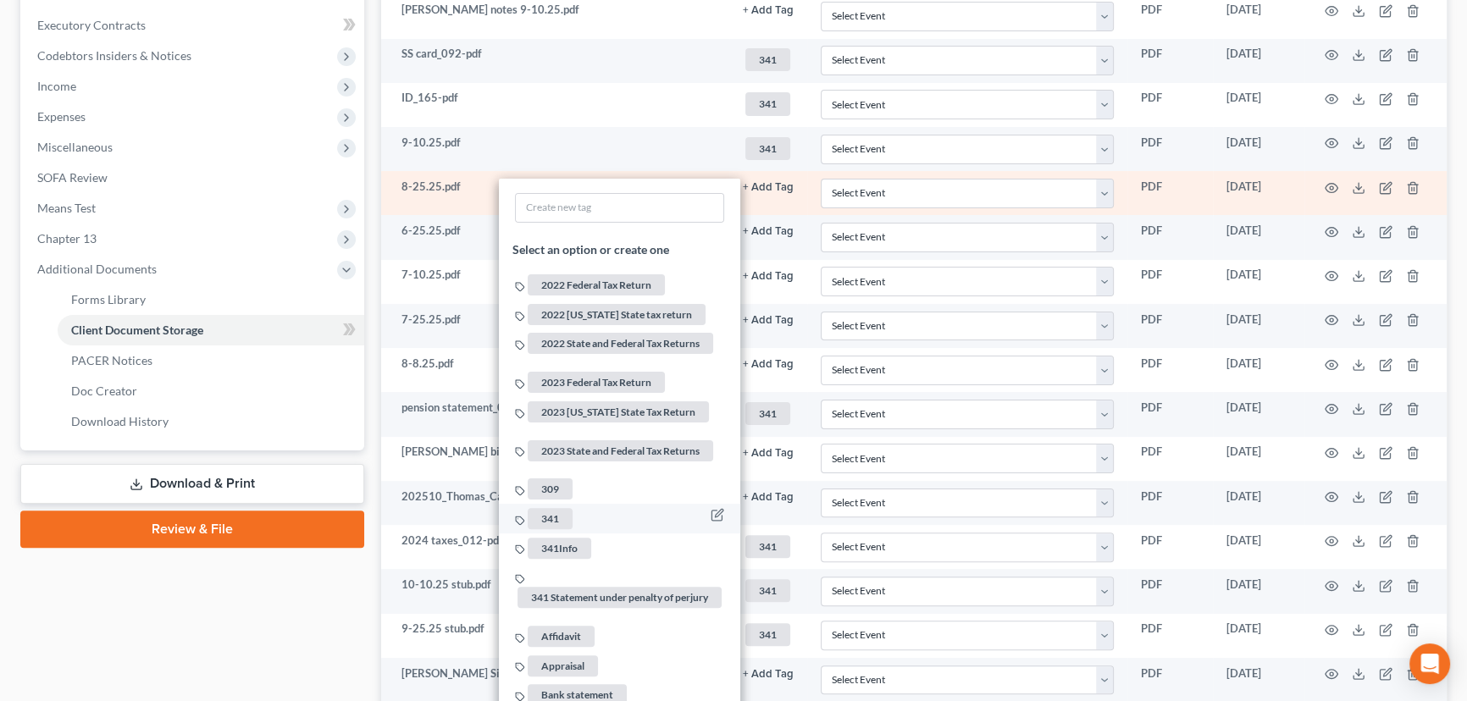
click at [549, 508] on span "341" at bounding box center [550, 518] width 45 height 21
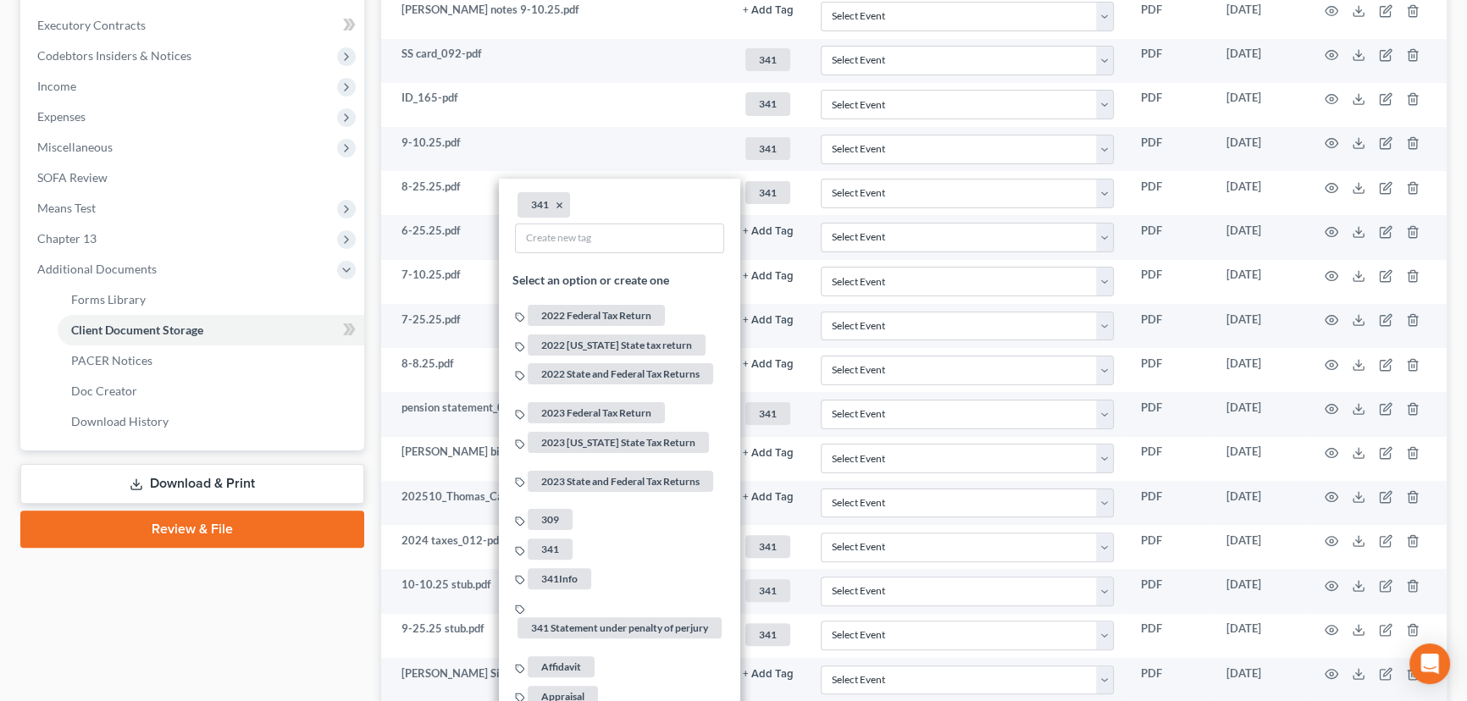
drag, startPoint x: 246, startPoint y: 626, endPoint x: 263, endPoint y: 616, distance: 20.5
click at [246, 626] on div "Case Dashboard Payments Invoices Payments Payments Credit Report Client Profile" at bounding box center [192, 282] width 361 height 1243
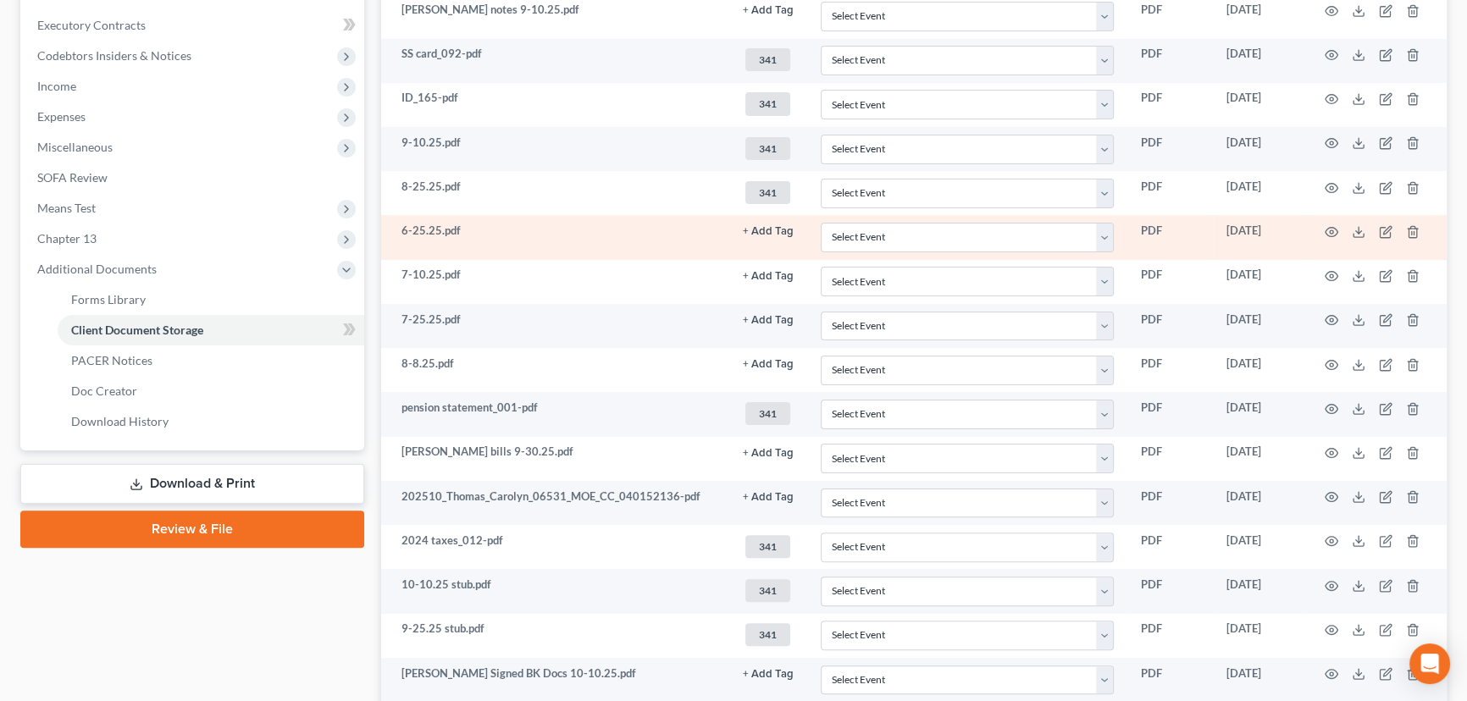
click at [777, 228] on button "+ Add Tag" at bounding box center [768, 231] width 51 height 11
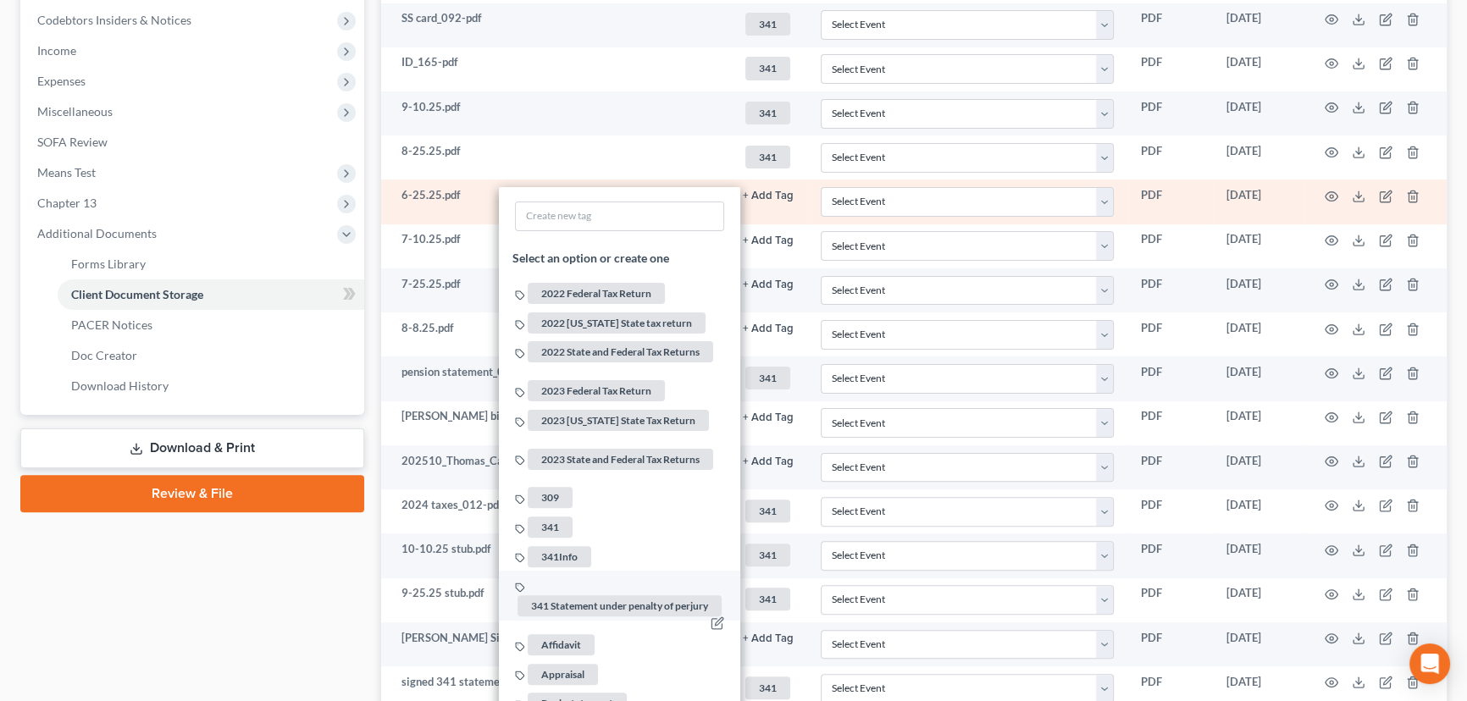
scroll to position [578, 0]
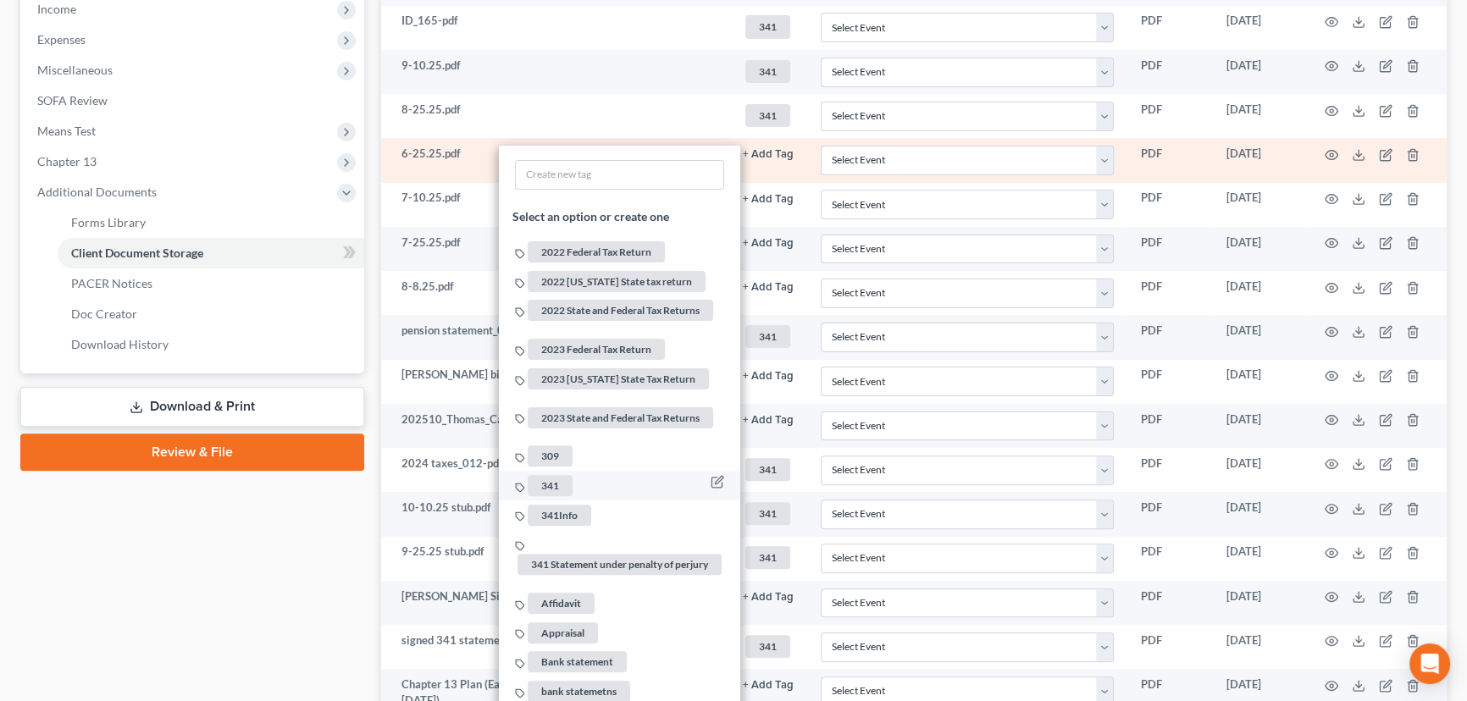
click at [553, 475] on span "341" at bounding box center [550, 485] width 45 height 21
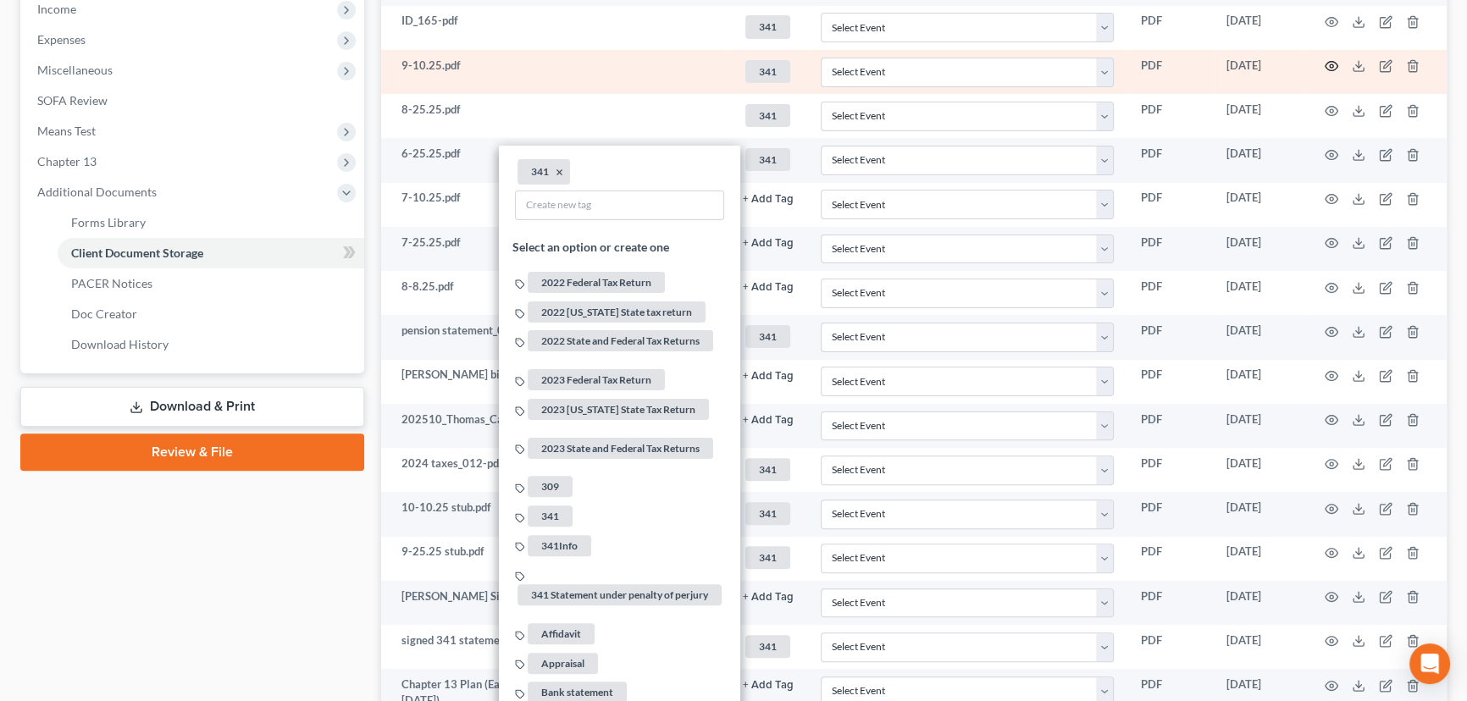
click at [1334, 64] on icon "button" at bounding box center [1331, 66] width 14 height 14
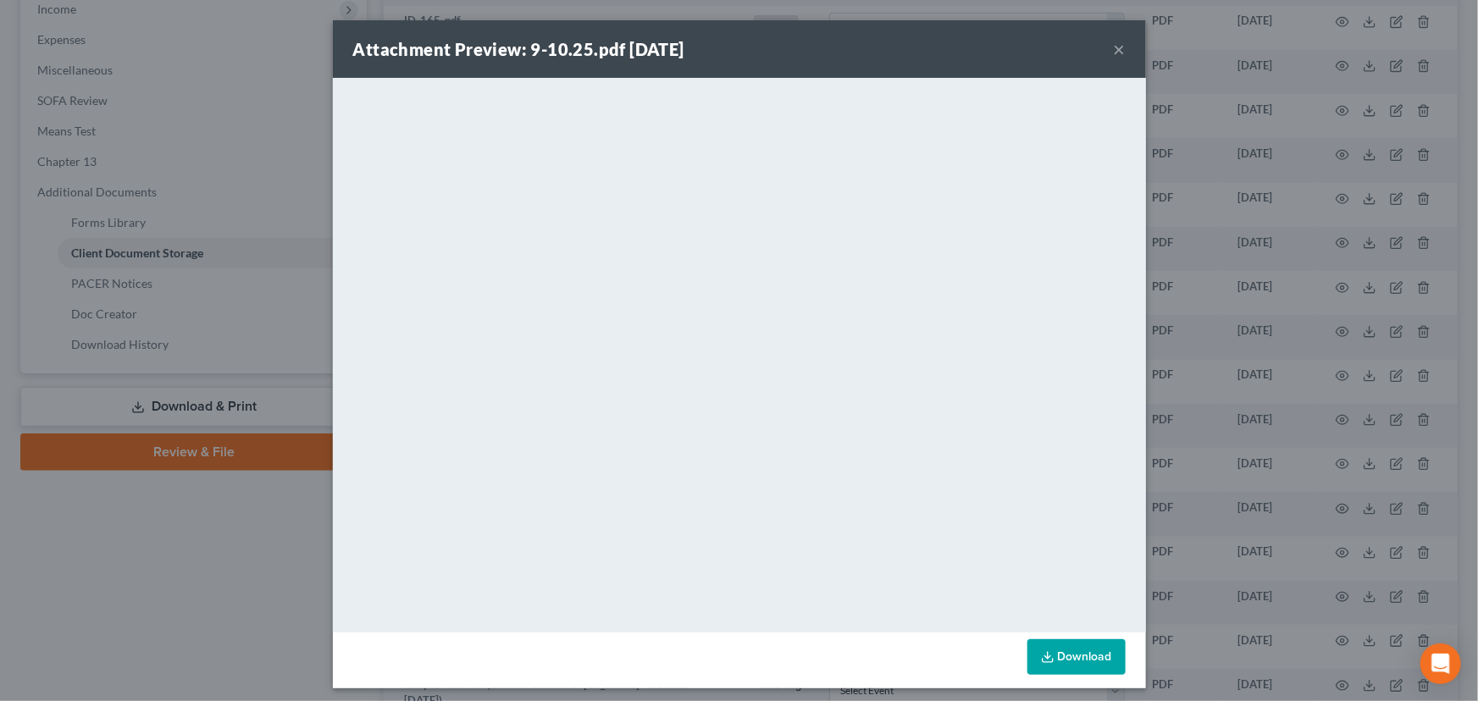
click at [1115, 50] on button "×" at bounding box center [1120, 49] width 12 height 20
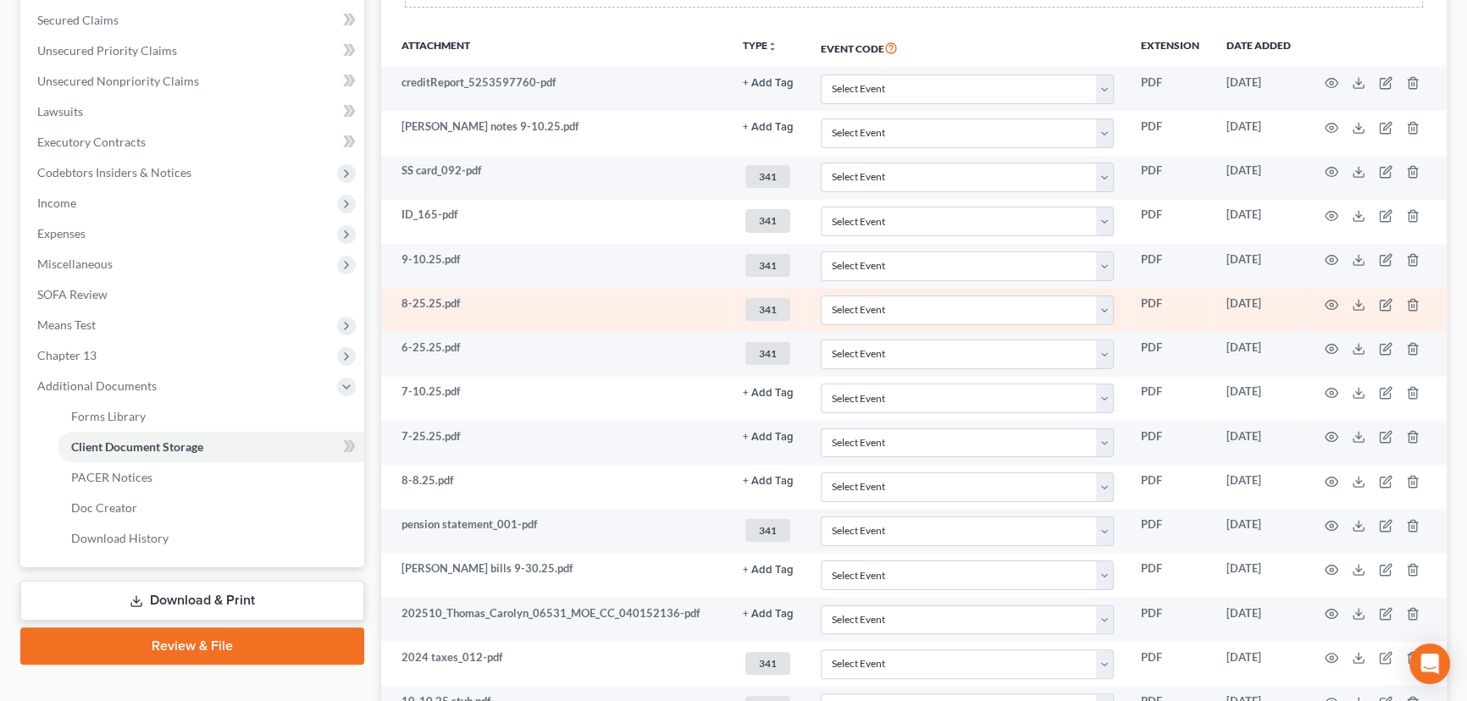
scroll to position [424, 0]
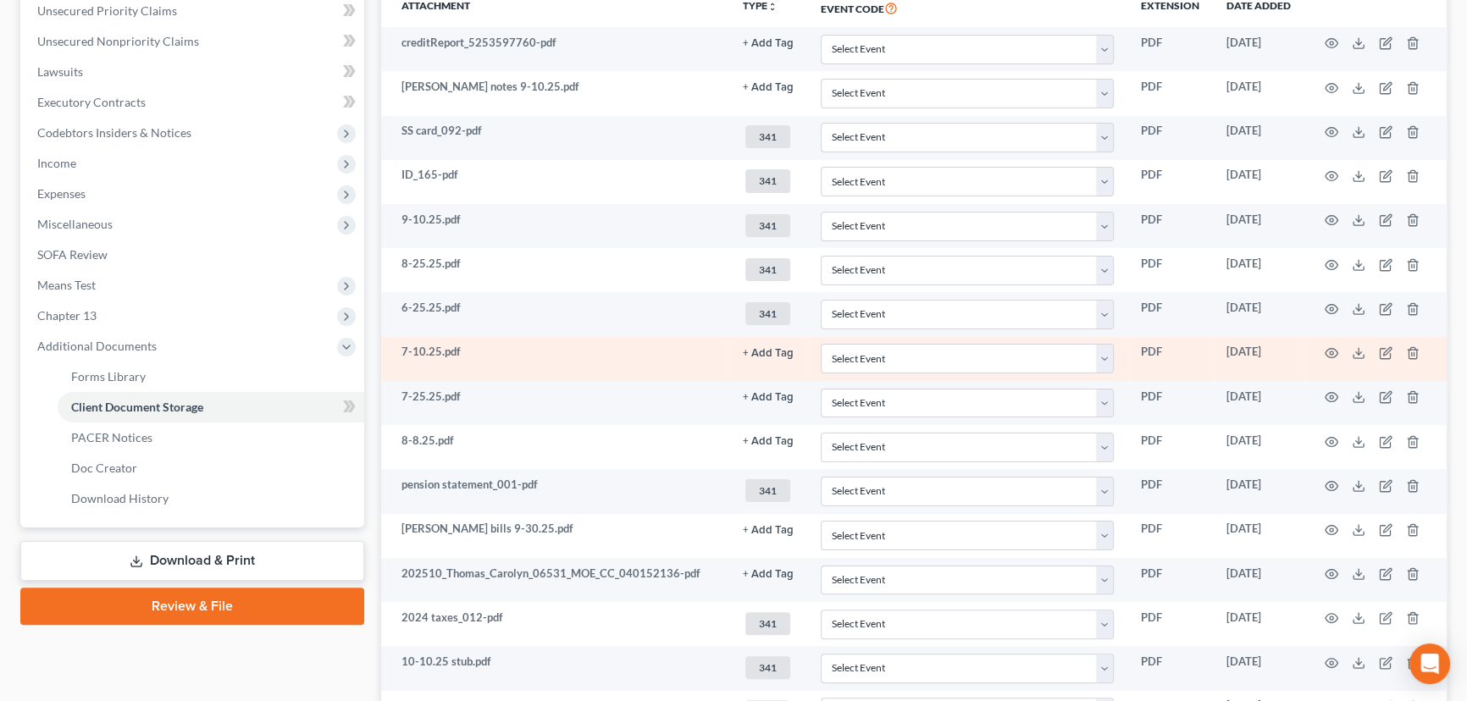
click at [775, 351] on button "+ Add Tag" at bounding box center [768, 353] width 51 height 11
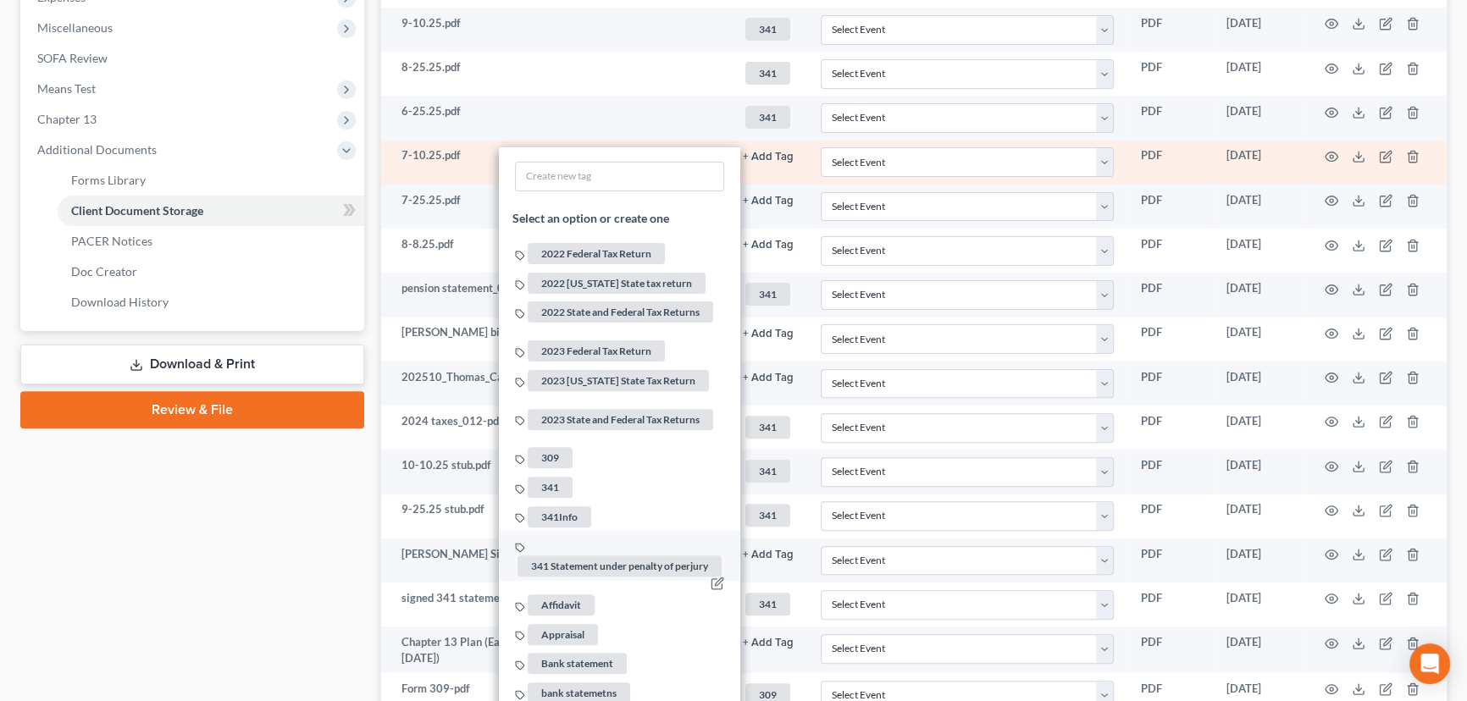
scroll to position [655, 0]
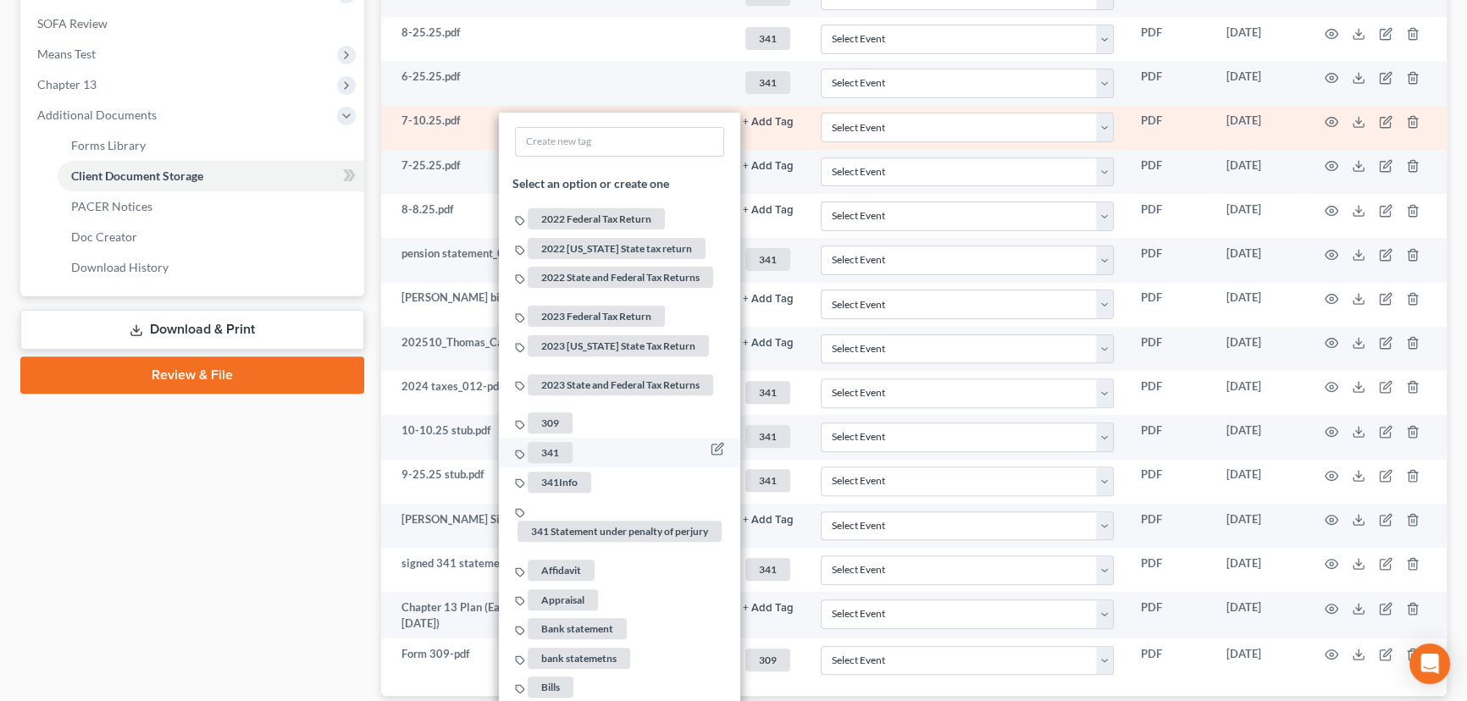
click at [550, 442] on span "341" at bounding box center [550, 452] width 45 height 21
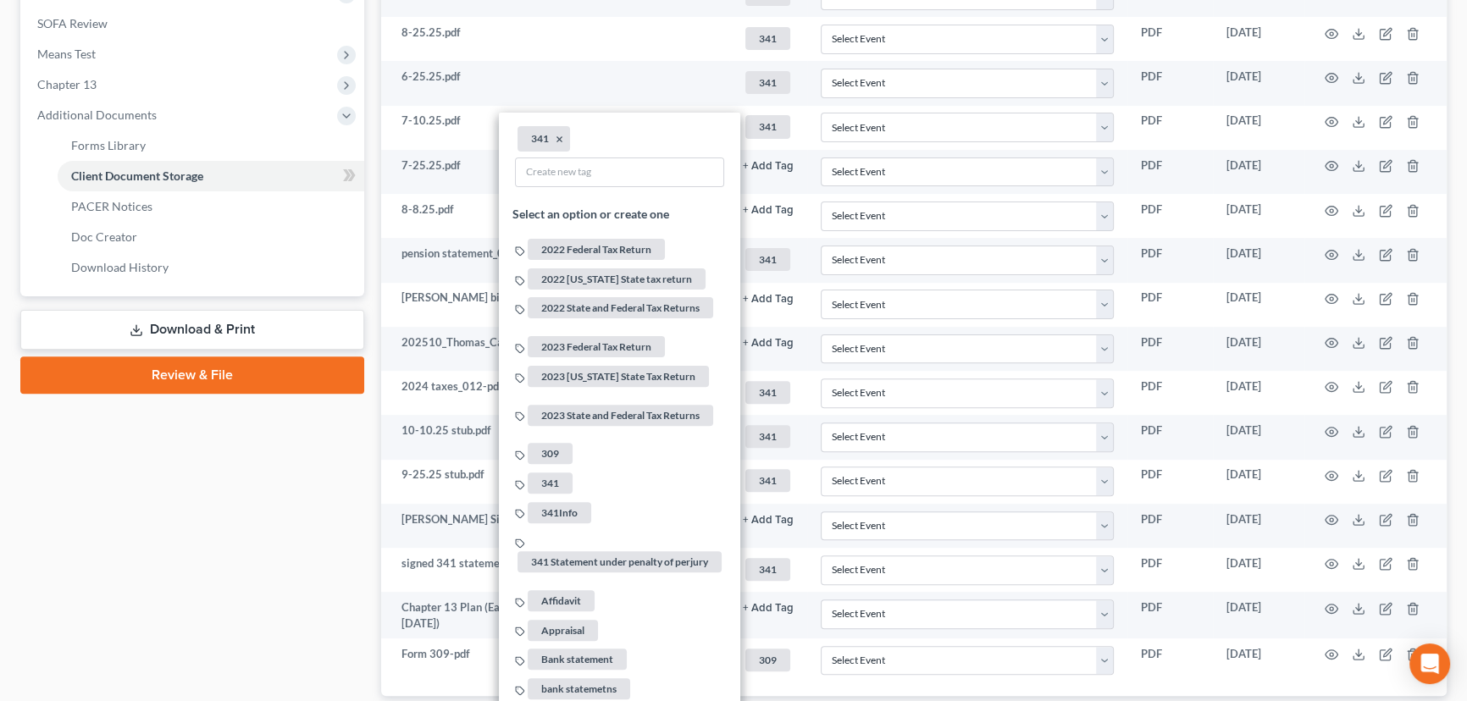
click at [298, 515] on div "Case Dashboard Payments Invoices Payments Payments Credit Report Client Profile" at bounding box center [192, 128] width 361 height 1243
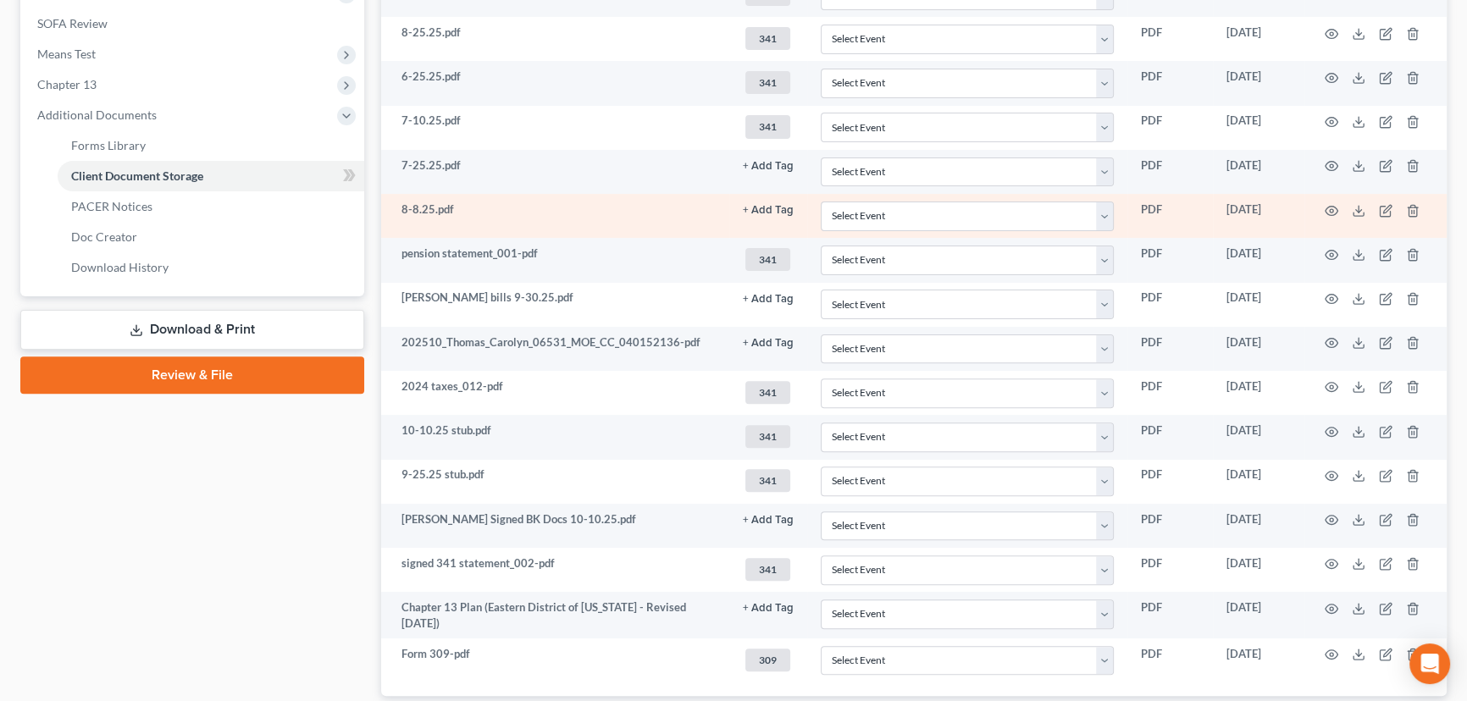
click at [777, 205] on button "+ Add Tag" at bounding box center [768, 210] width 51 height 11
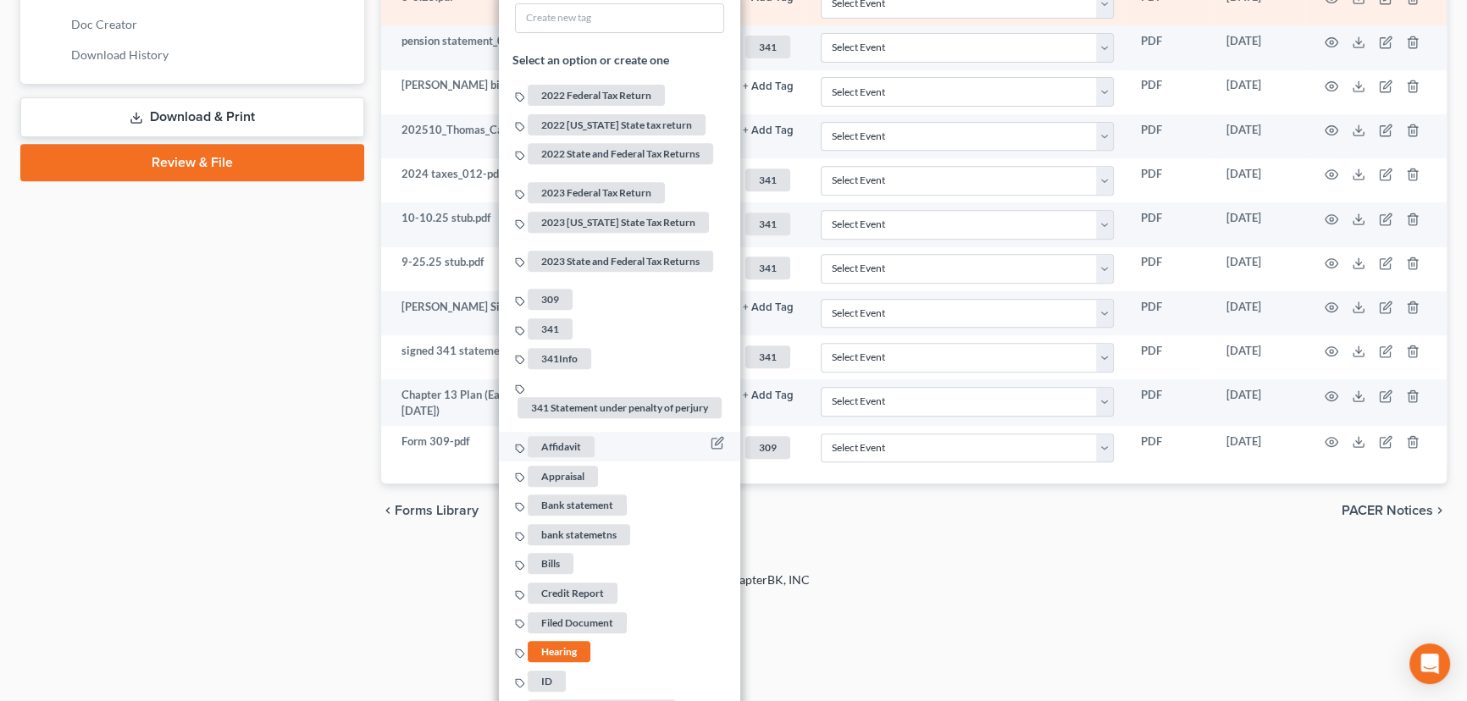
scroll to position [887, 0]
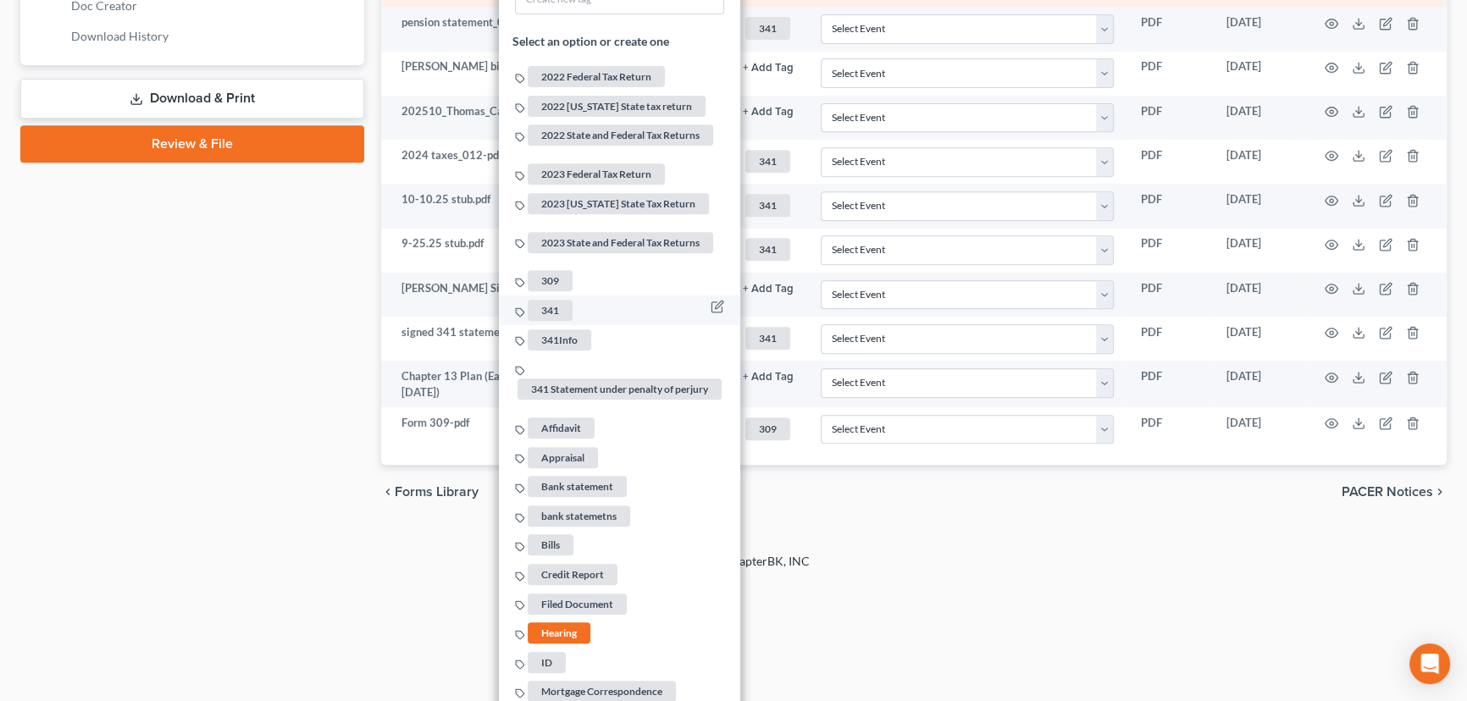
click at [550, 300] on span "341" at bounding box center [550, 310] width 45 height 21
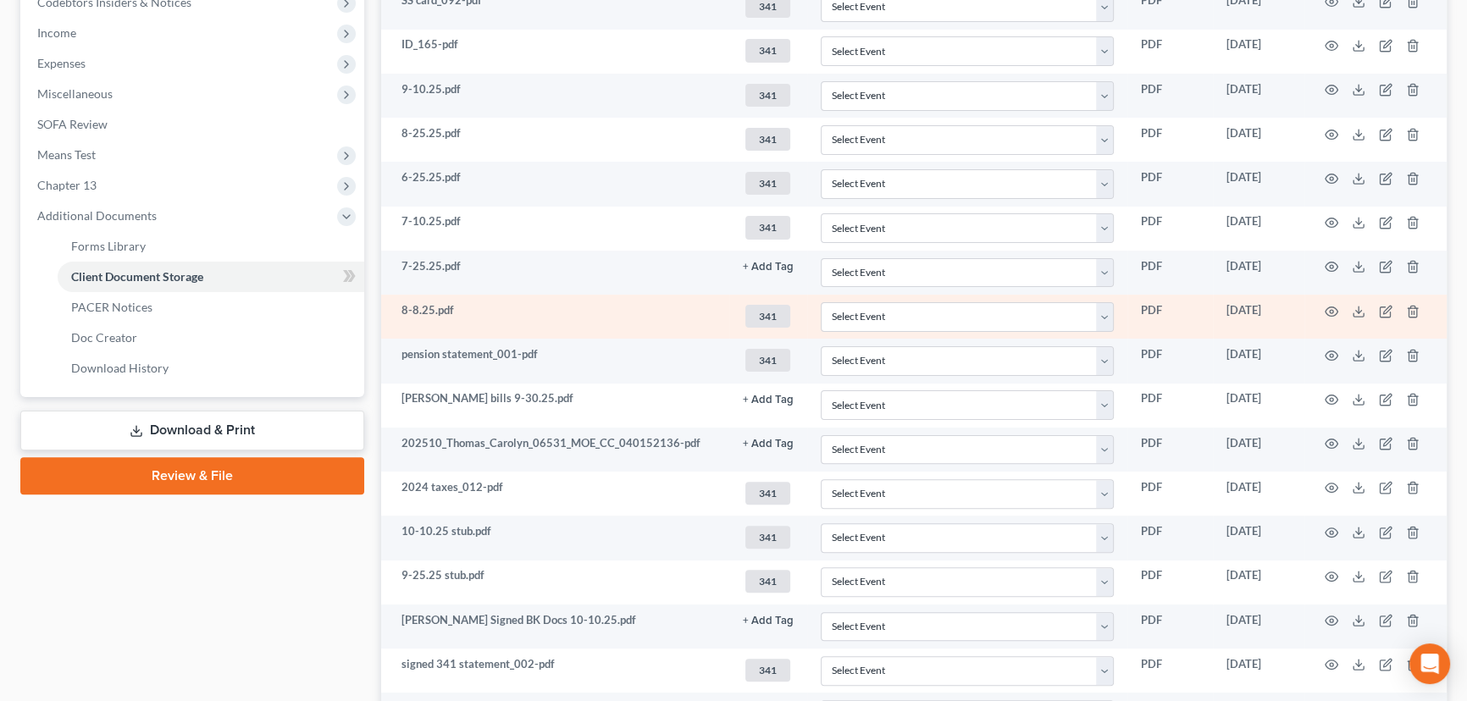
scroll to position [532, 0]
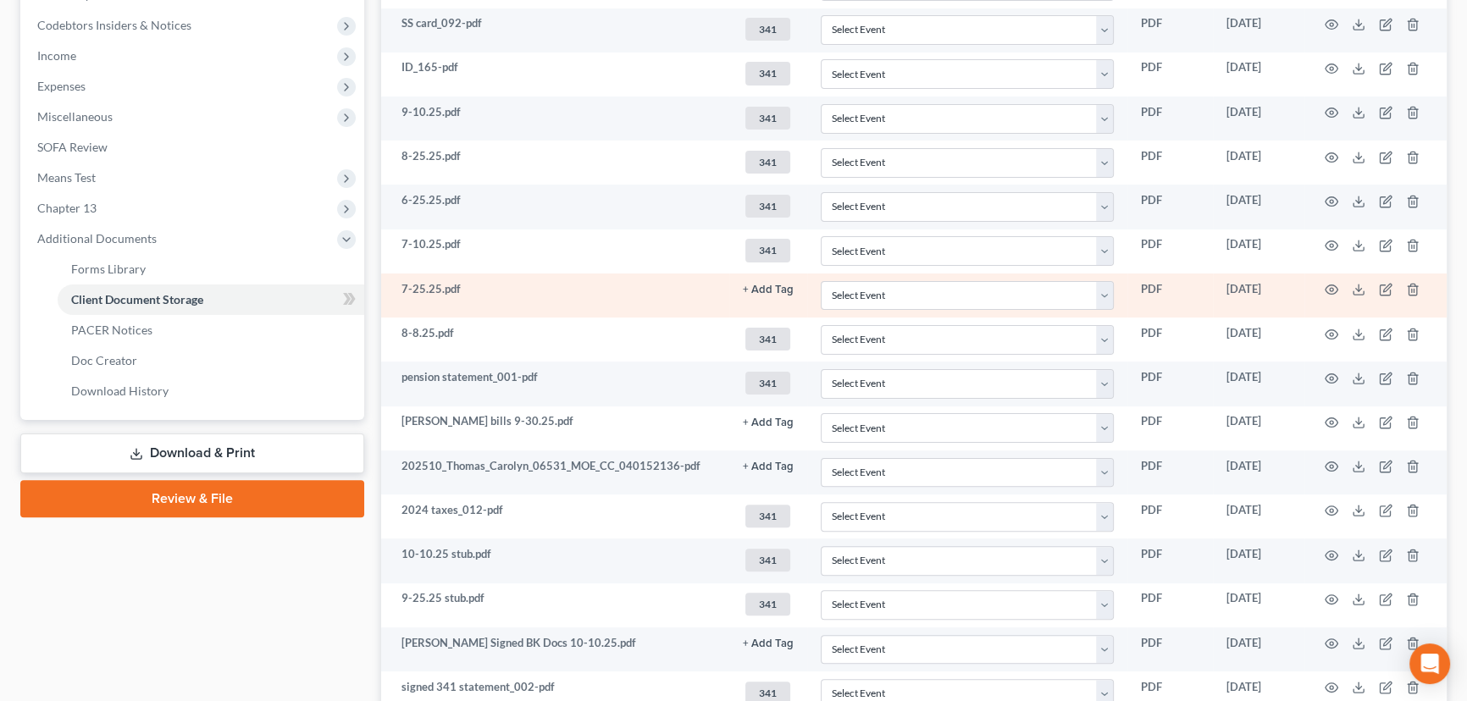
click at [760, 285] on button "+ Add Tag" at bounding box center [768, 290] width 51 height 11
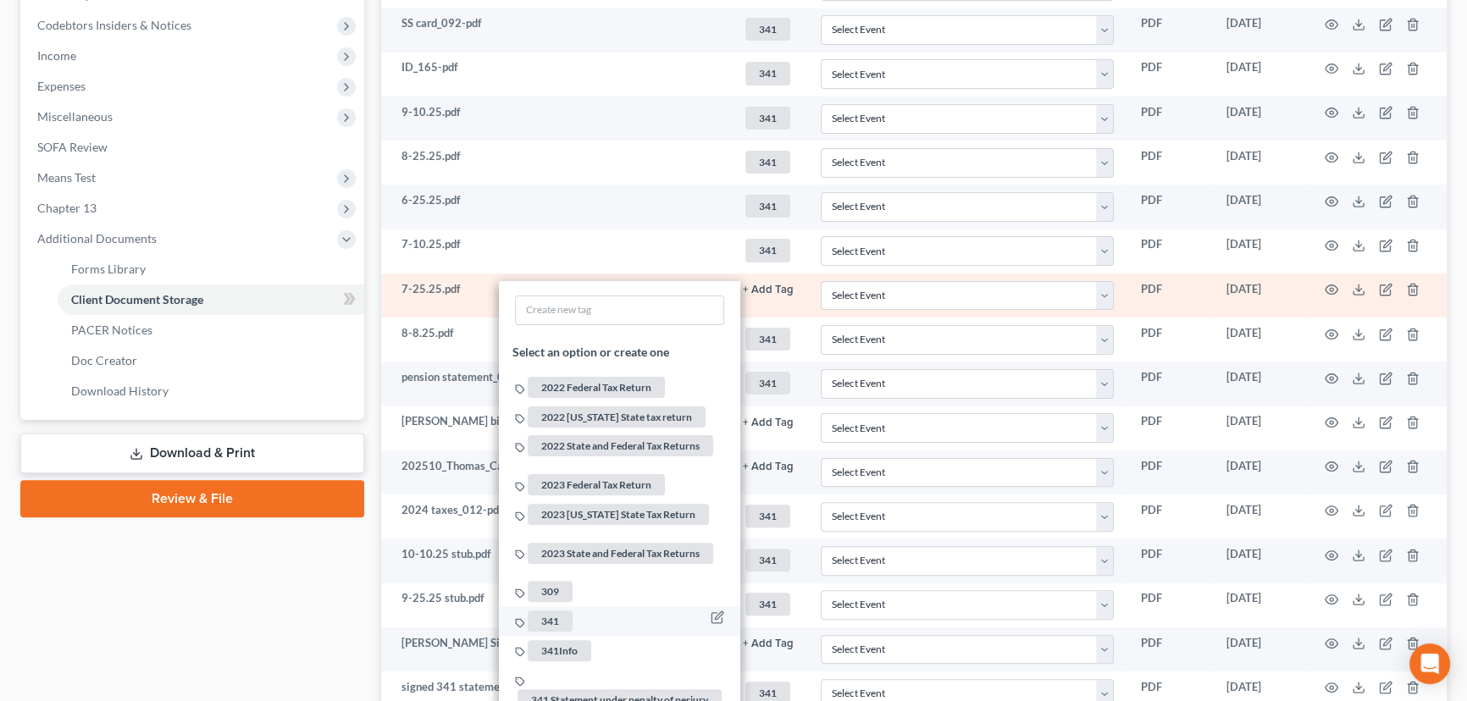
click at [558, 606] on li "341" at bounding box center [619, 621] width 241 height 30
click at [546, 611] on span "341" at bounding box center [550, 621] width 45 height 21
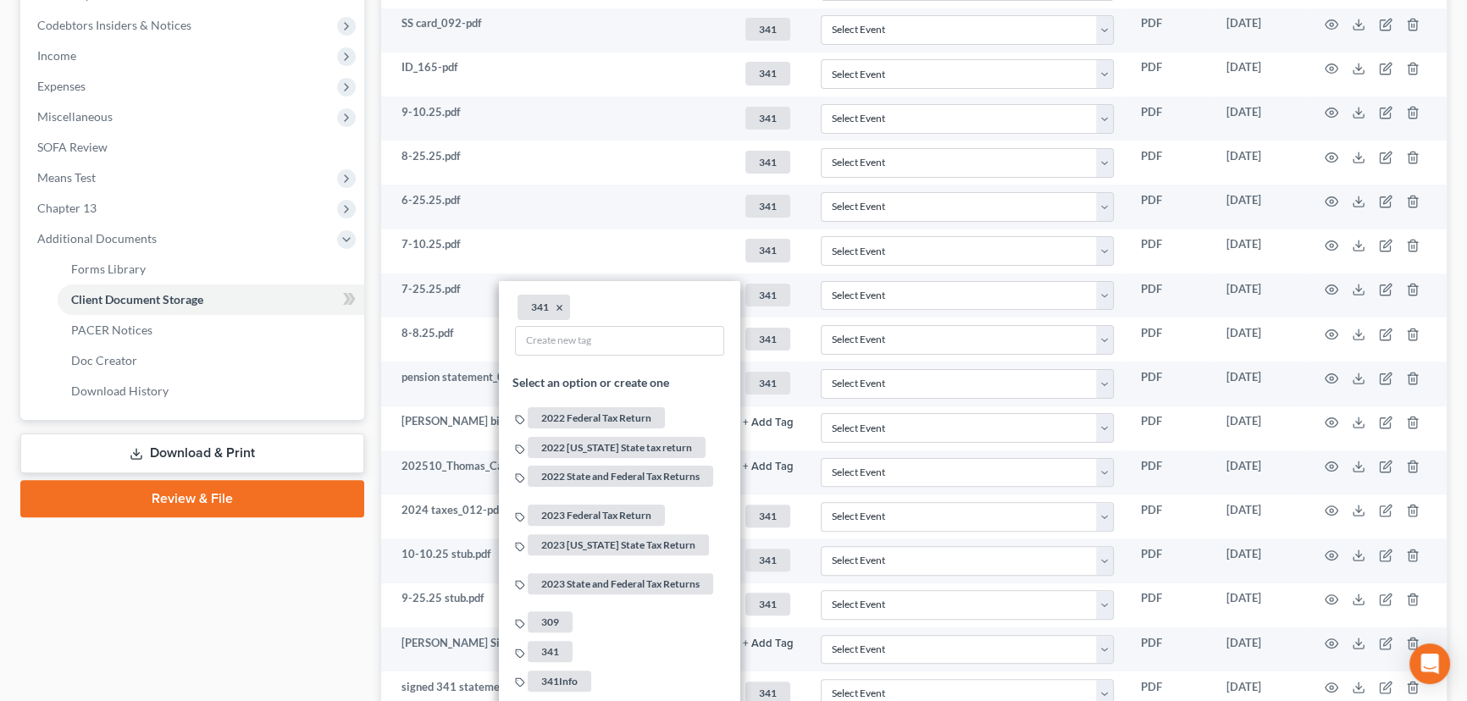
click at [181, 610] on div "Case Dashboard Payments Invoices Payments Payments Credit Report Client Profile" at bounding box center [192, 252] width 361 height 1243
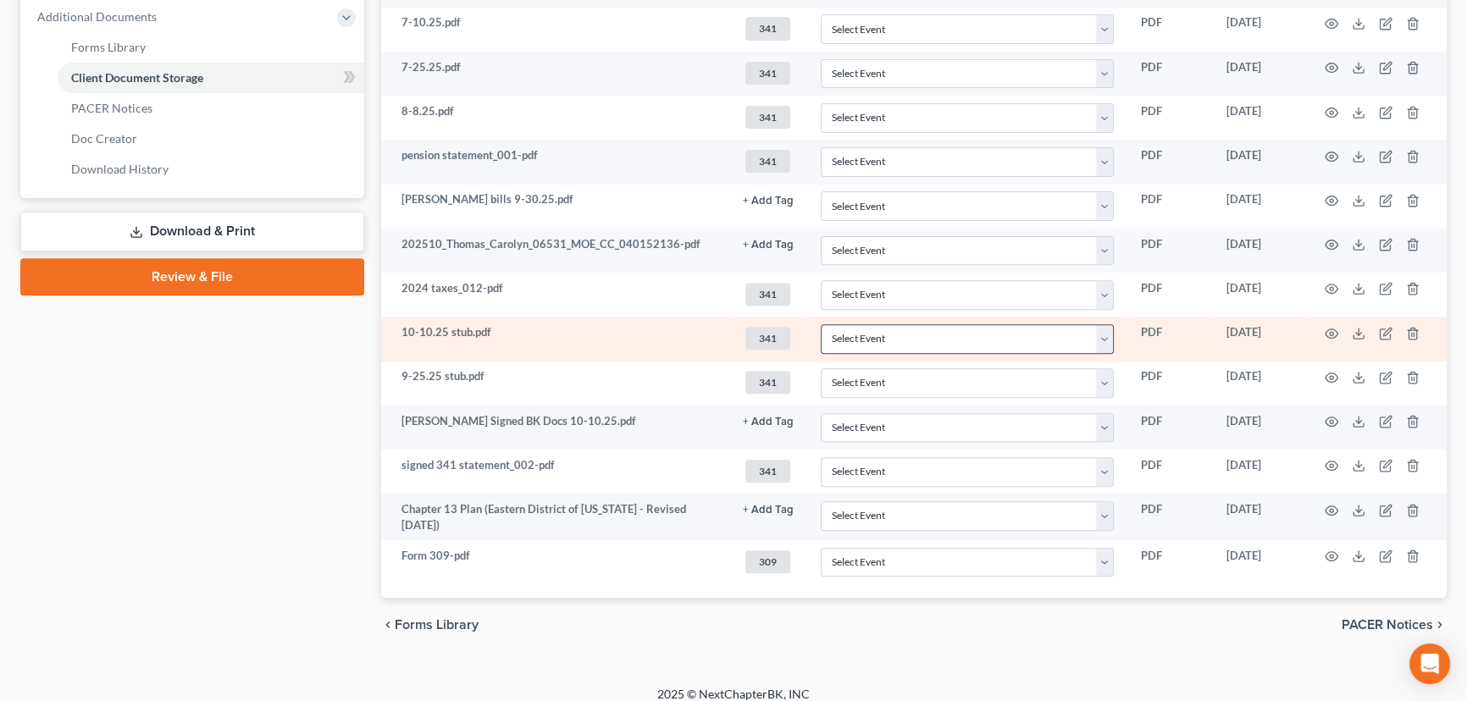
scroll to position [762, 0]
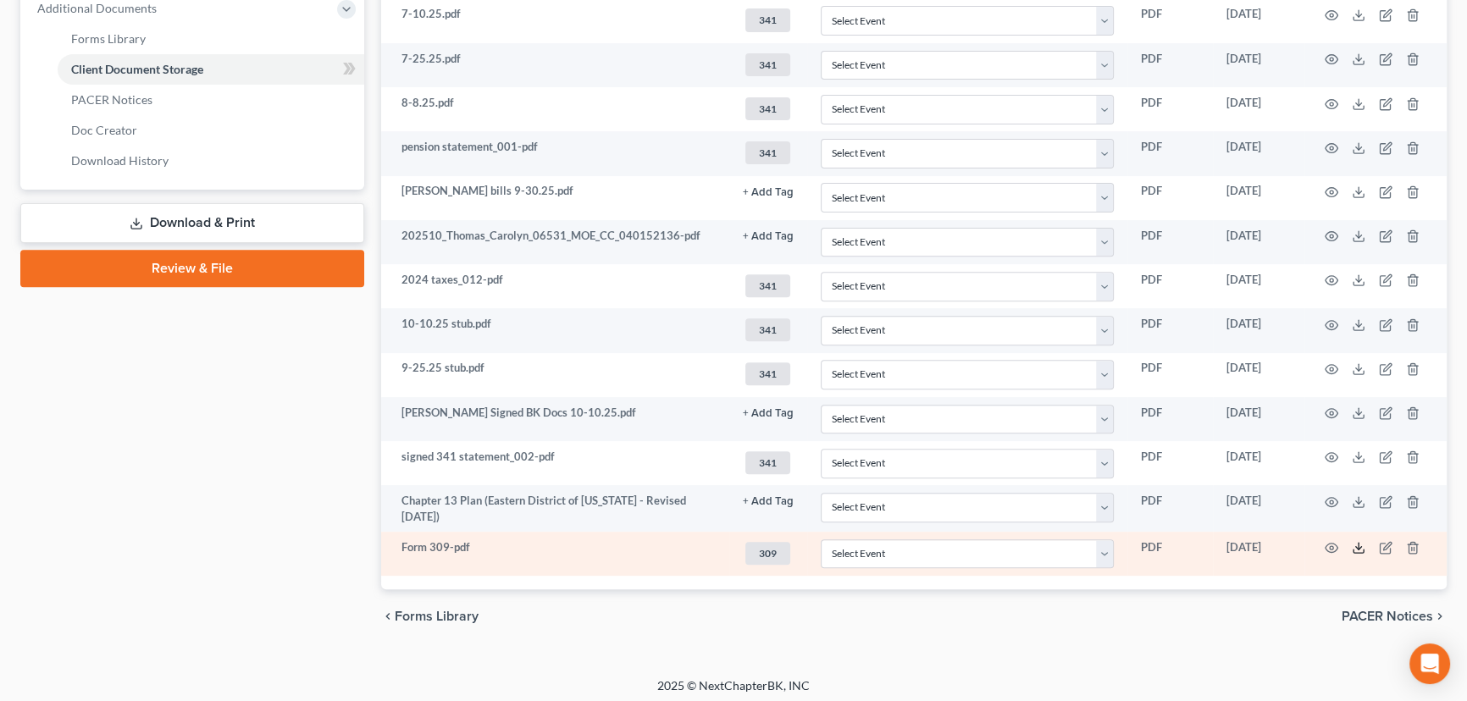
click at [1360, 547] on polyline at bounding box center [1359, 548] width 6 height 3
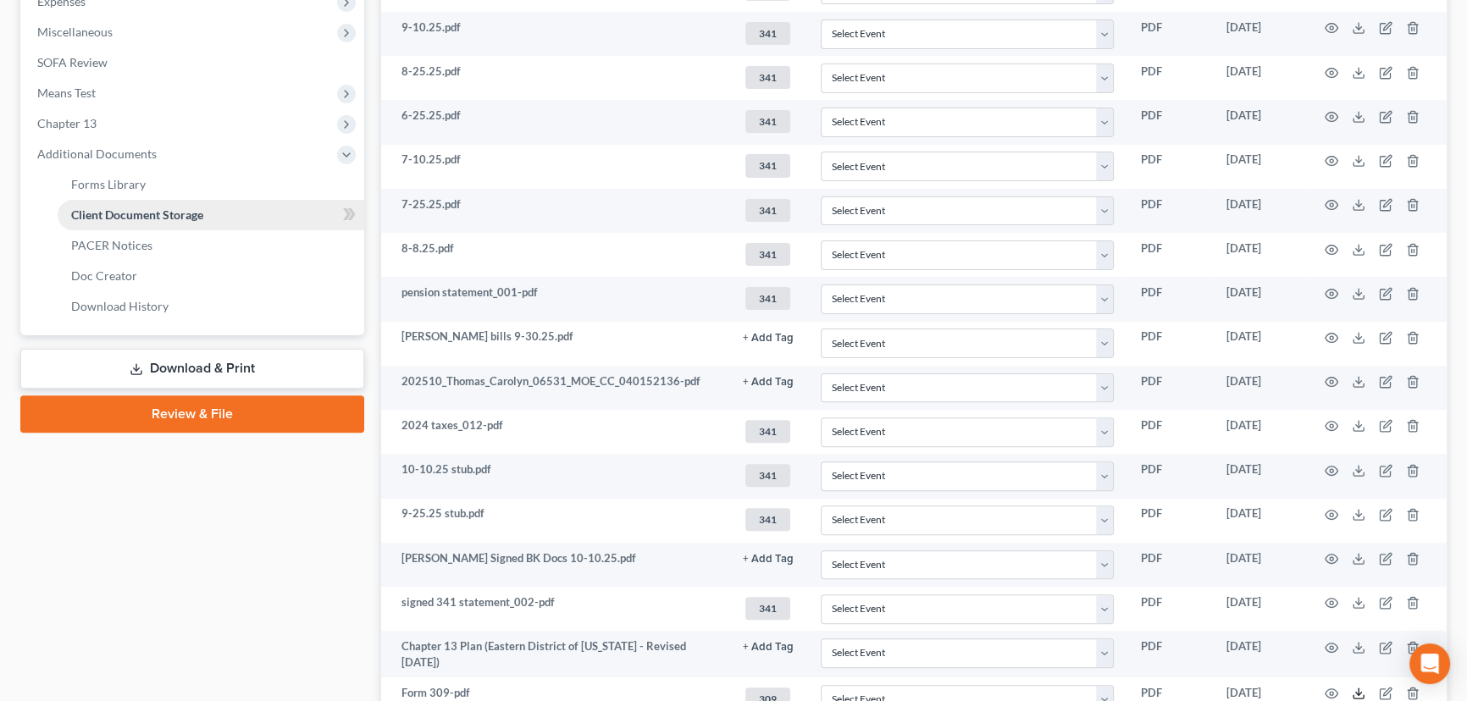
scroll to position [609, 0]
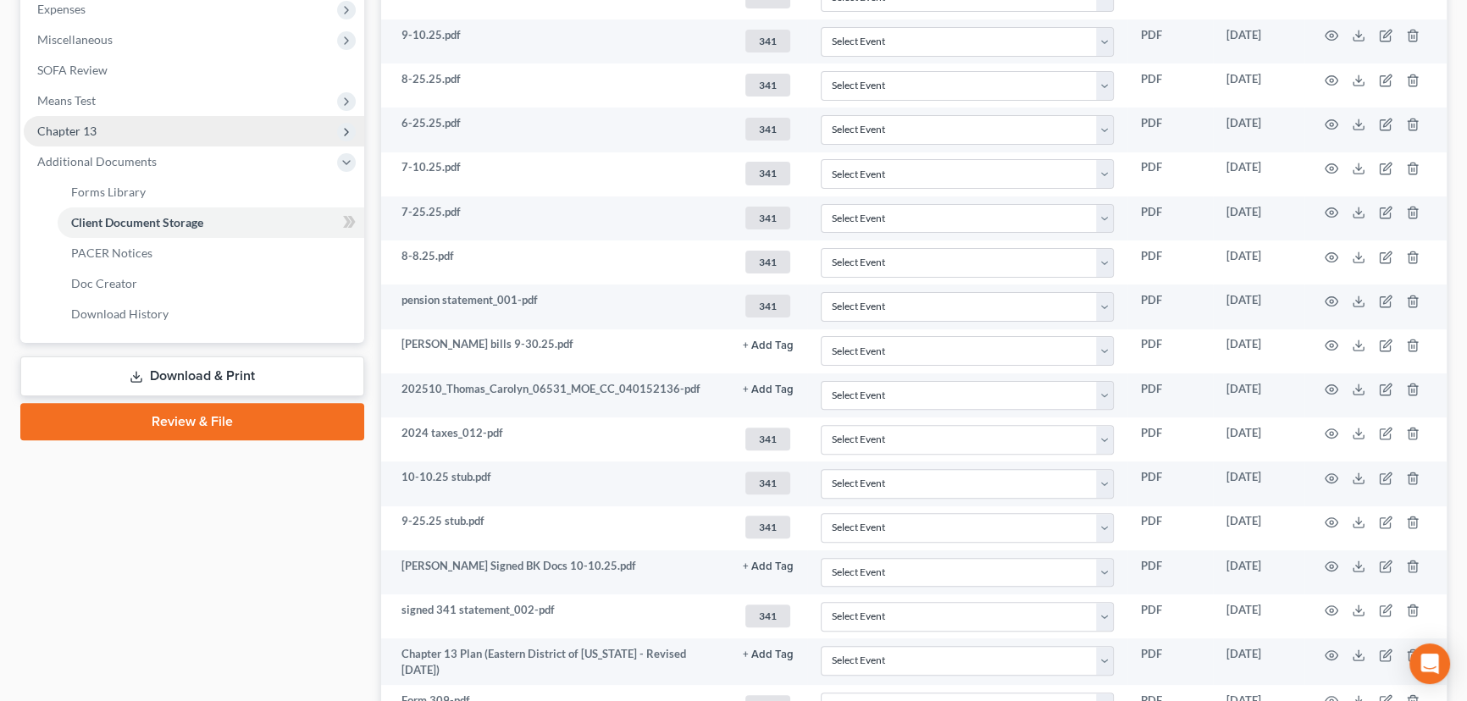
click at [82, 128] on span "Chapter 13" at bounding box center [66, 131] width 59 height 14
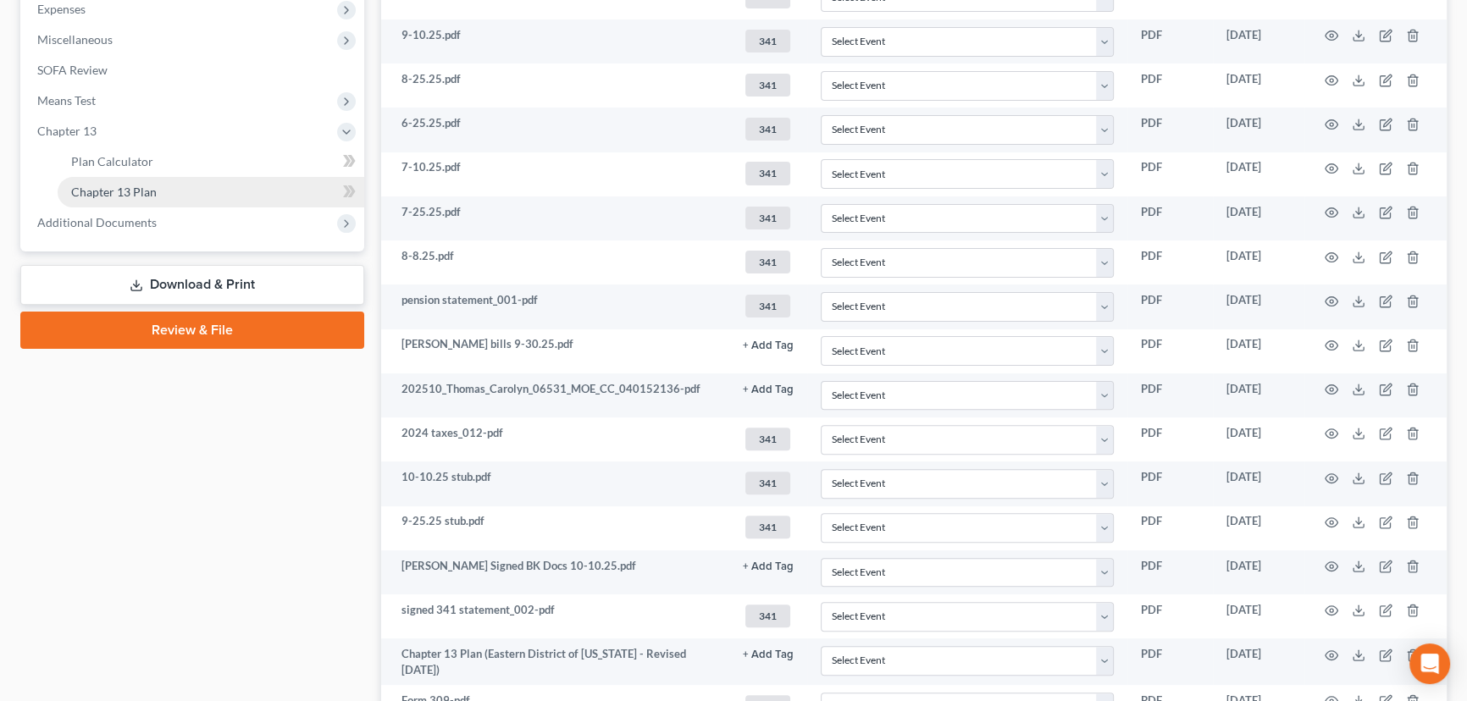
click at [125, 192] on span "Chapter 13 Plan" at bounding box center [114, 192] width 86 height 14
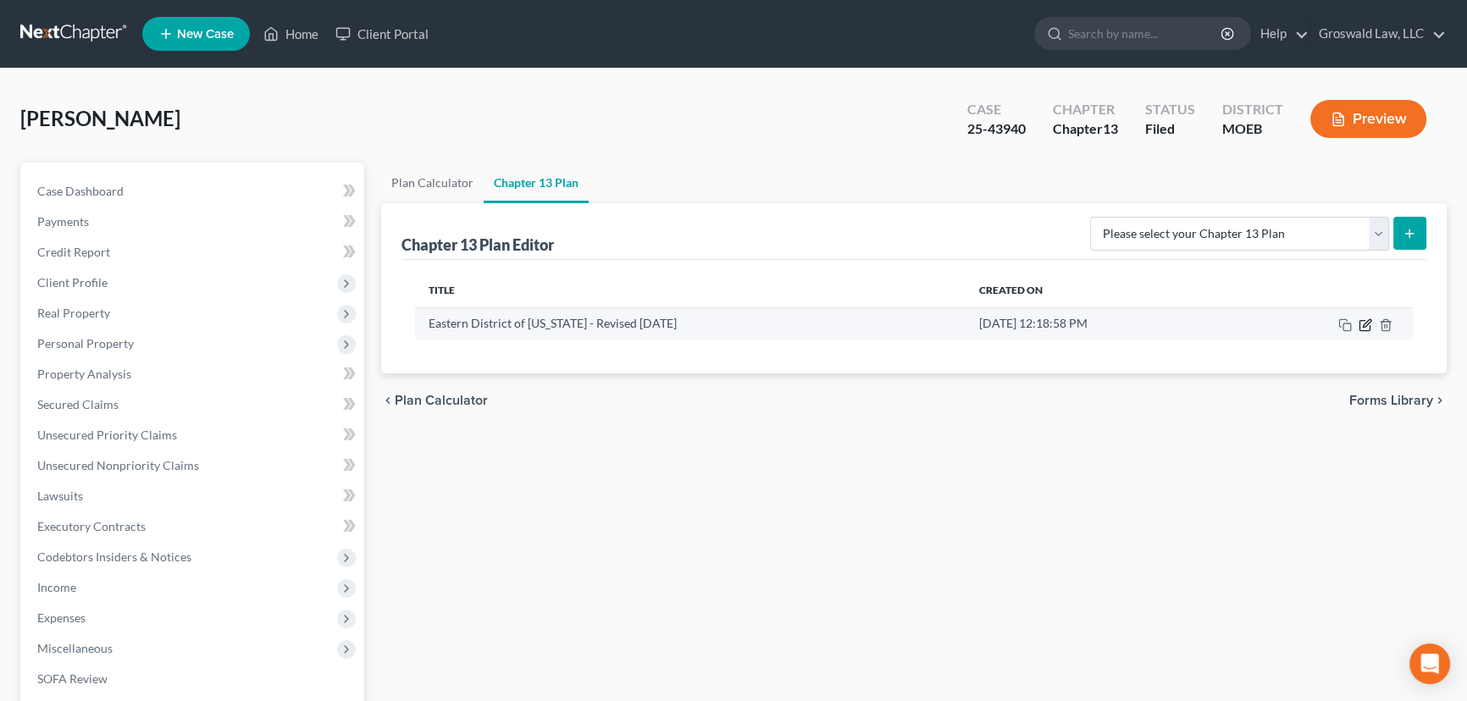
click at [1368, 323] on icon "button" at bounding box center [1365, 325] width 14 height 14
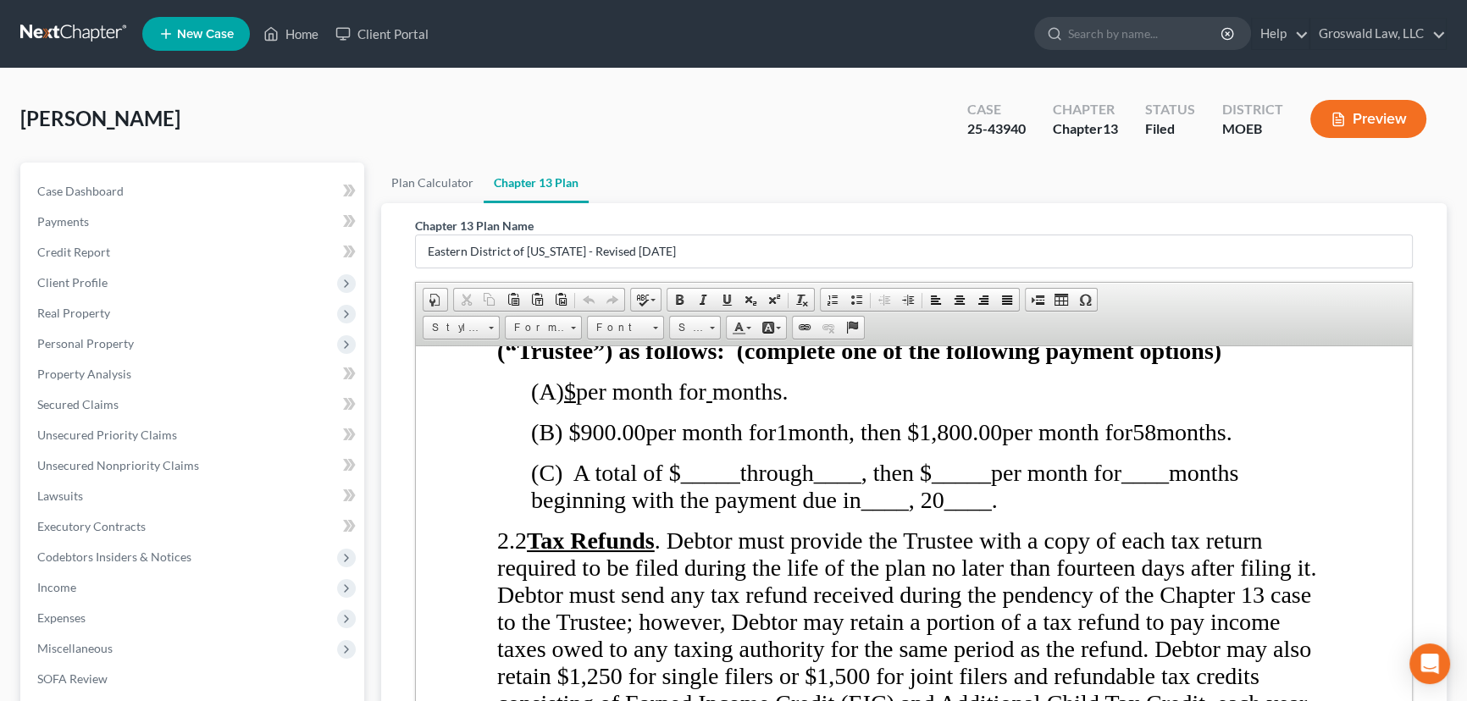
scroll to position [1462, 0]
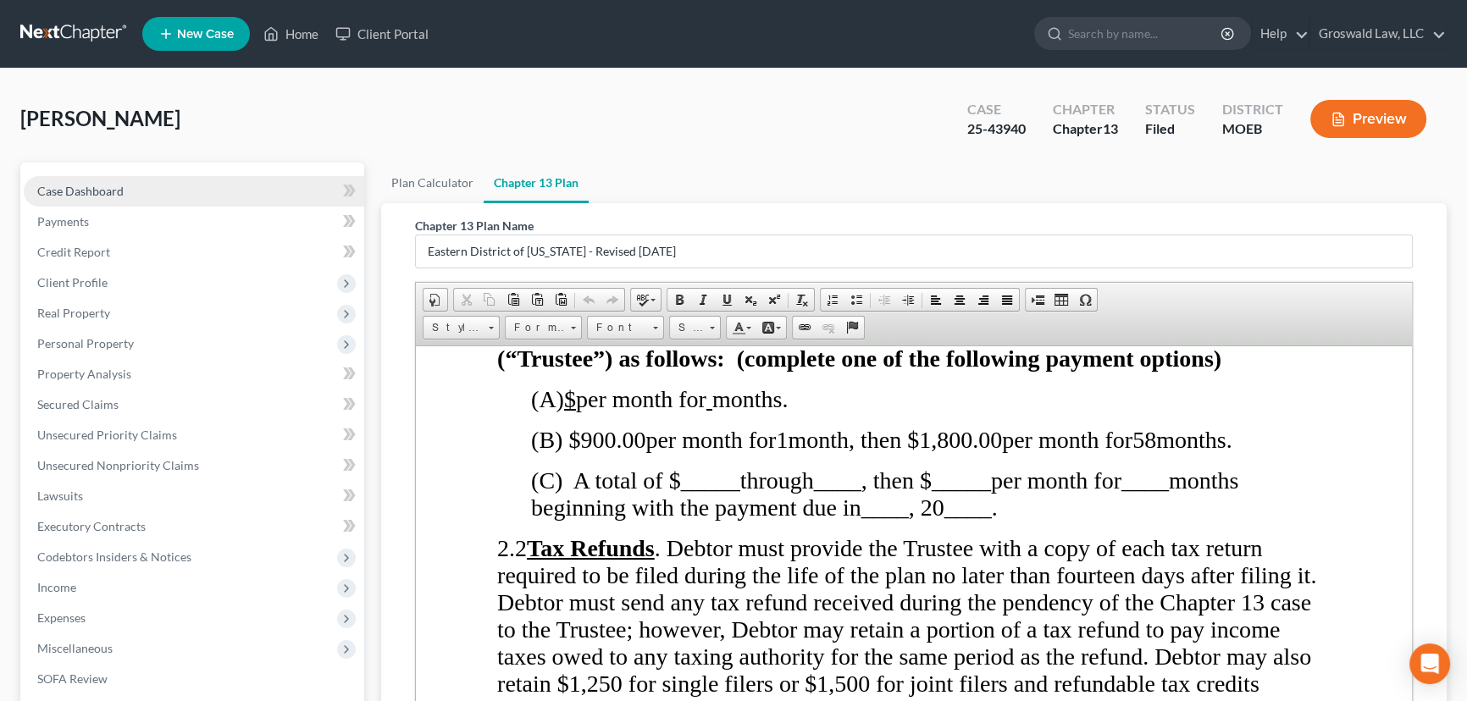
click at [189, 190] on link "Case Dashboard" at bounding box center [194, 191] width 340 height 30
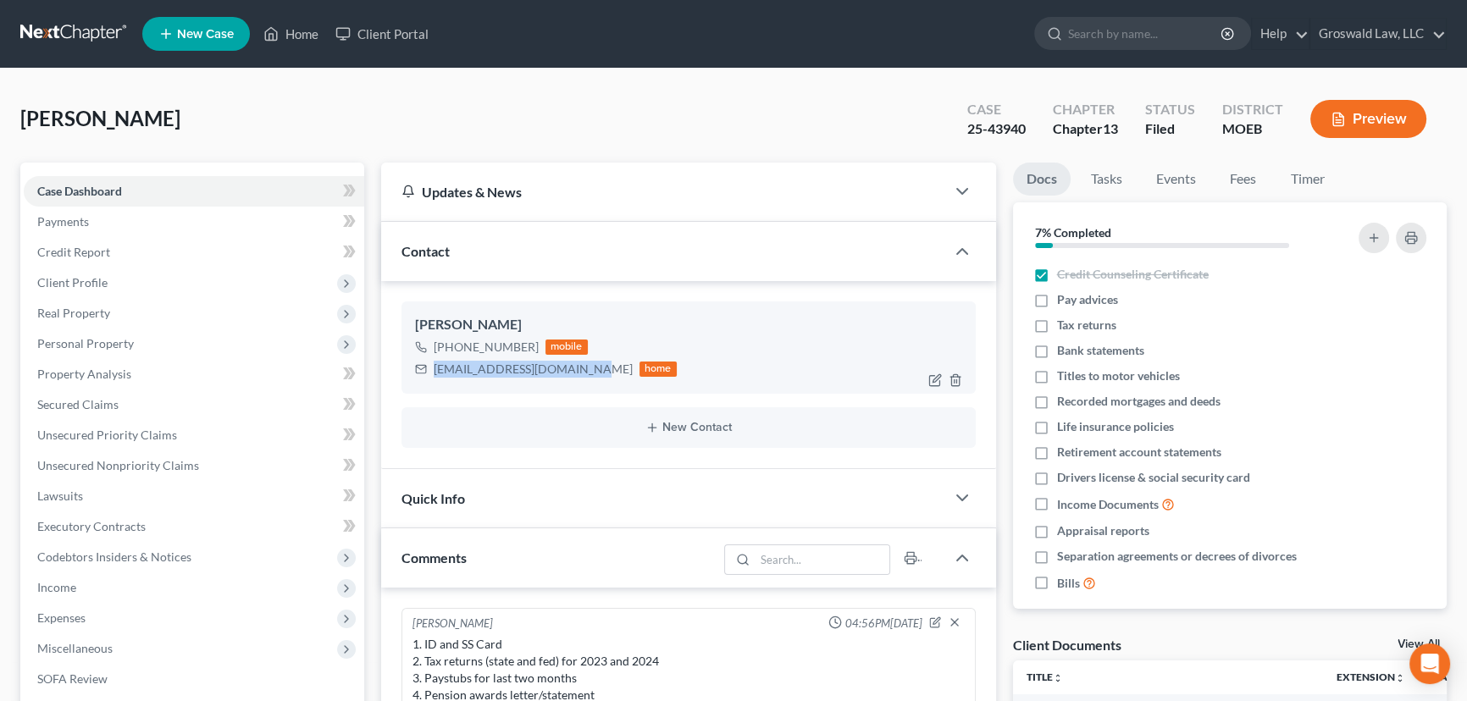
drag, startPoint x: 589, startPoint y: 366, endPoint x: 432, endPoint y: 365, distance: 156.7
click at [432, 365] on div "Carolynmanning2@gmail.com home" at bounding box center [546, 369] width 262 height 22
copy div "[EMAIL_ADDRESS][DOMAIN_NAME]"
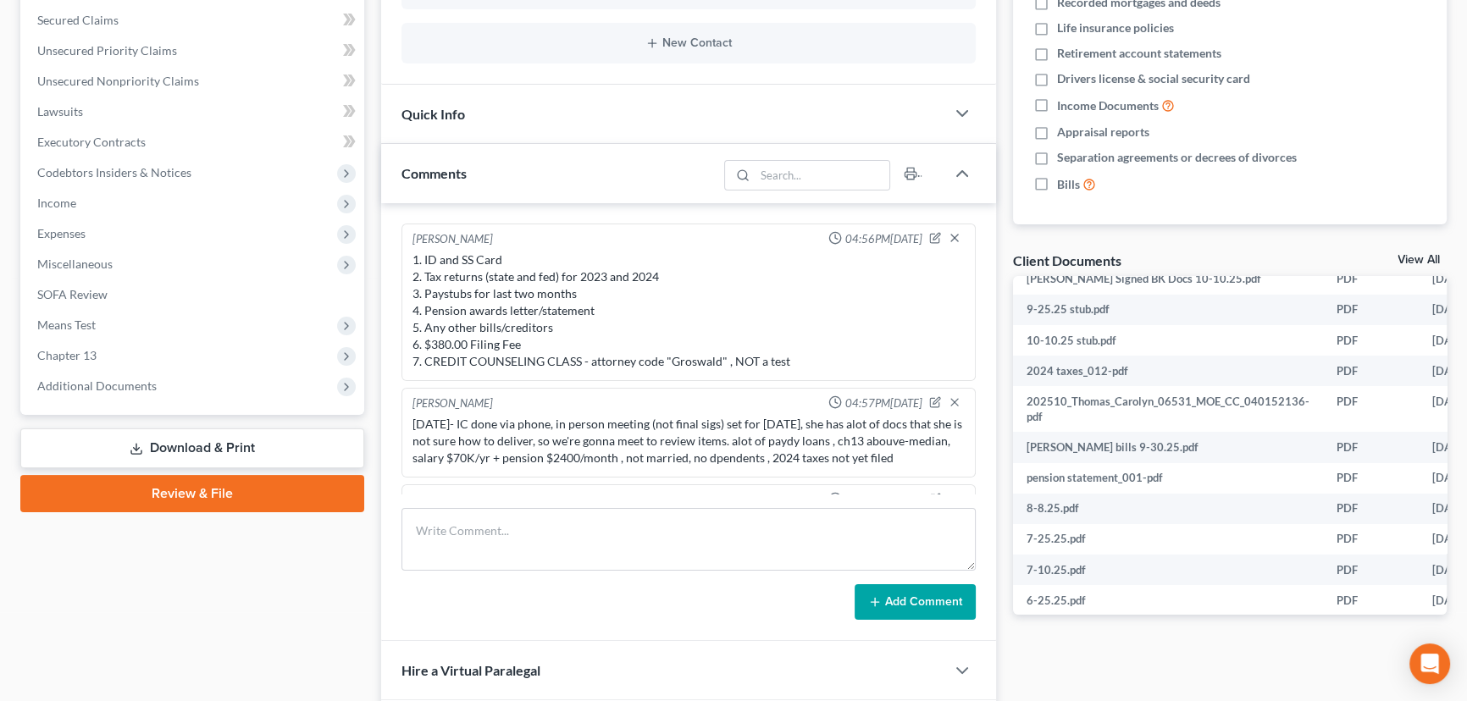
scroll to position [130, 0]
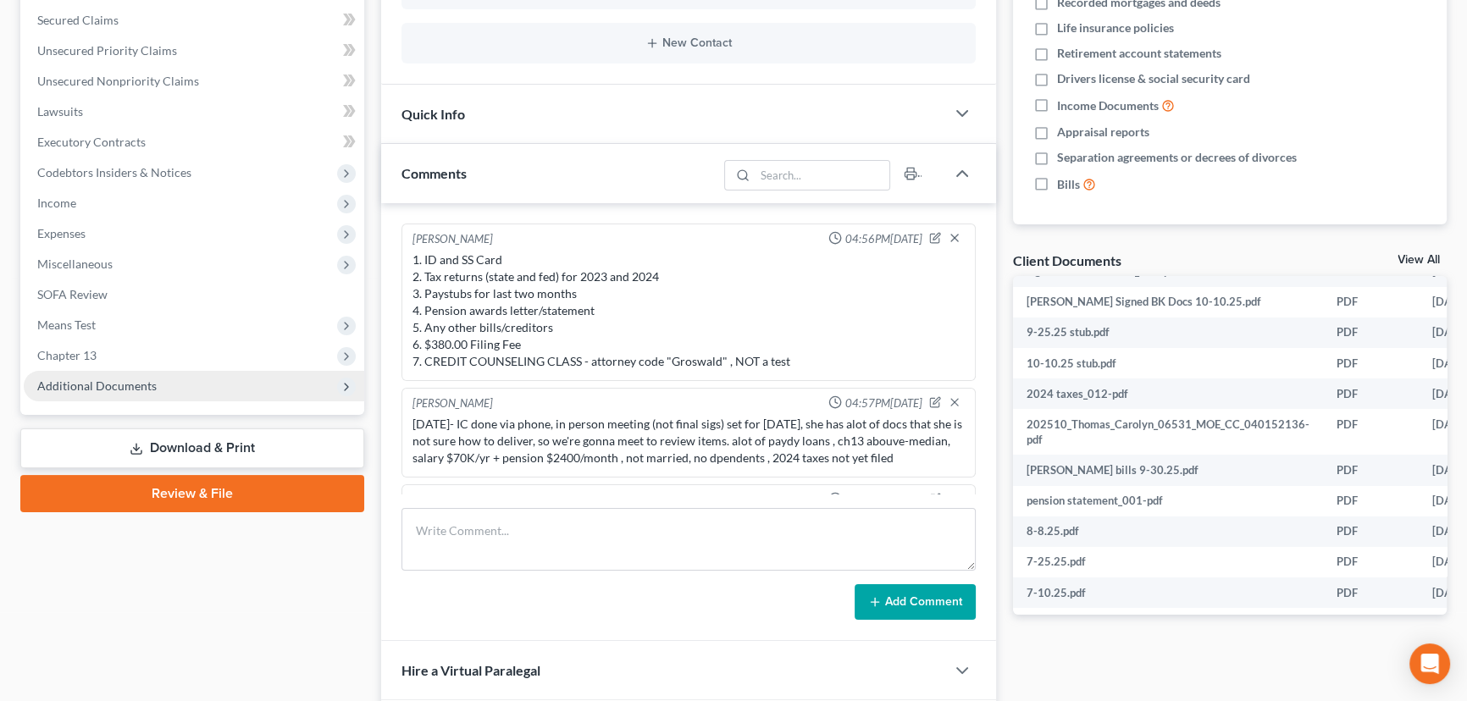
click at [119, 384] on span "Additional Documents" at bounding box center [96, 386] width 119 height 14
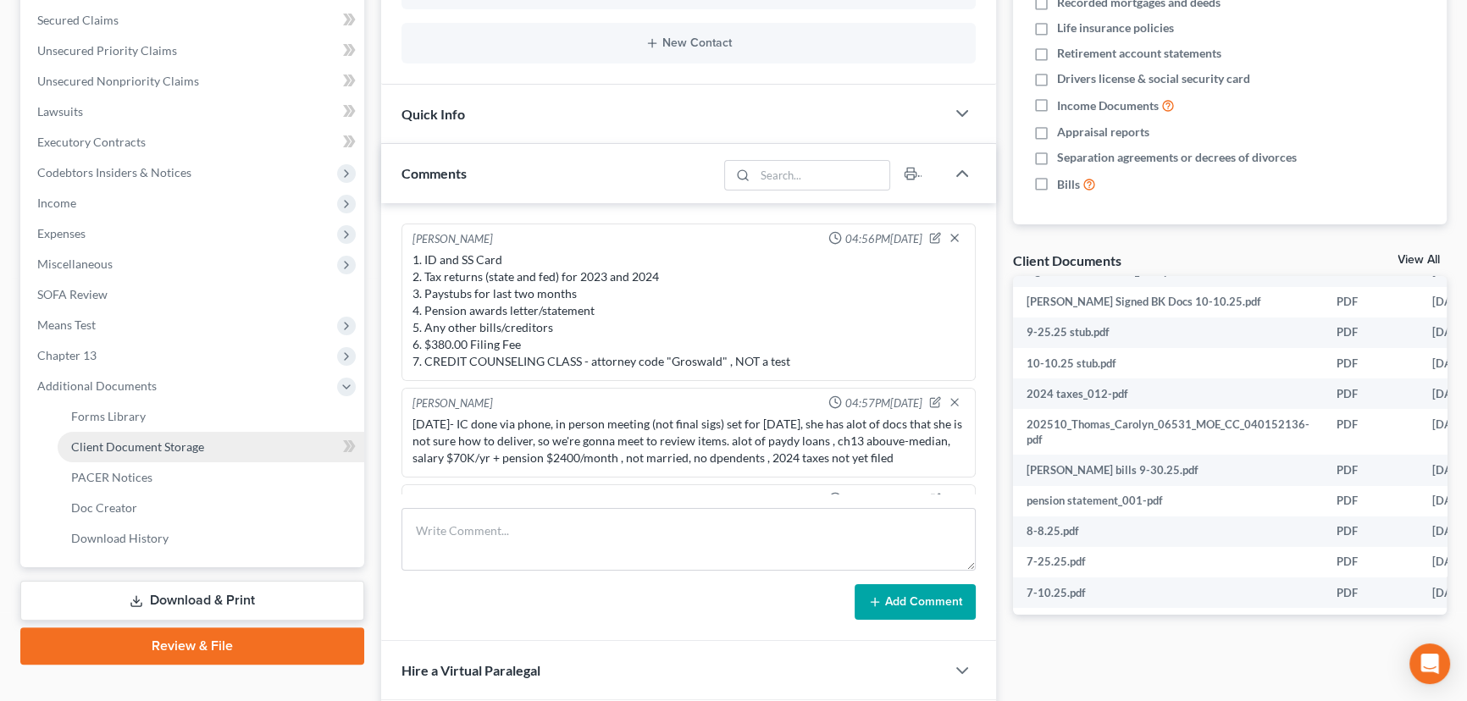
click at [155, 445] on span "Client Document Storage" at bounding box center [137, 446] width 133 height 14
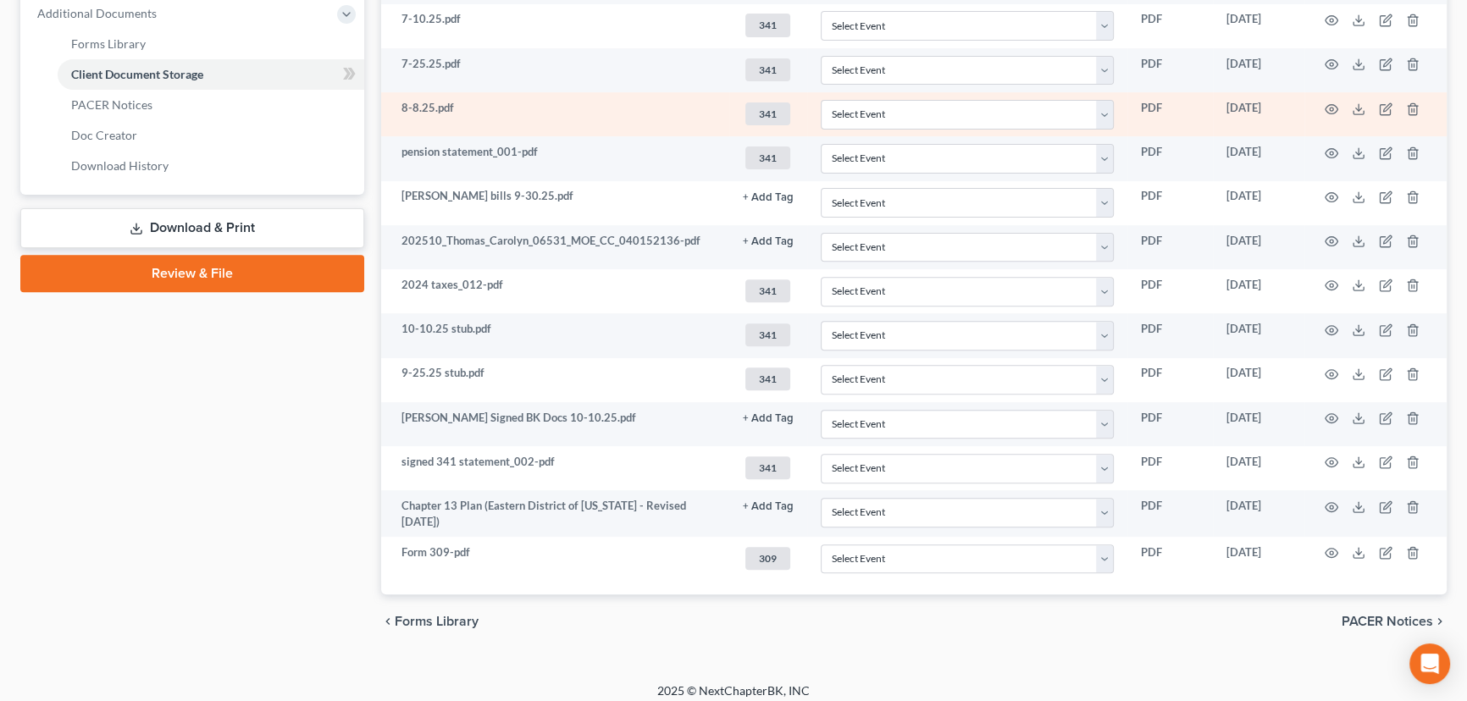
scroll to position [762, 0]
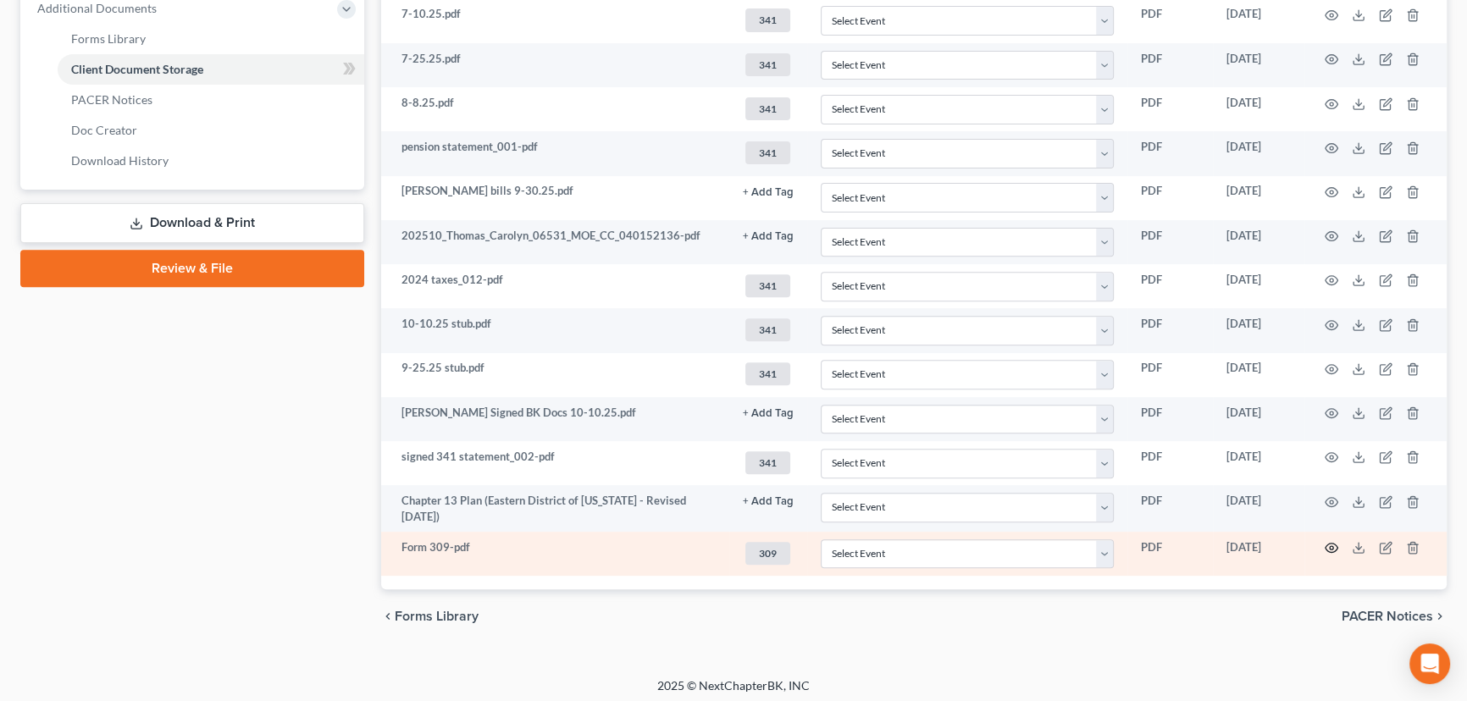
click at [1330, 544] on icon "button" at bounding box center [1331, 548] width 14 height 14
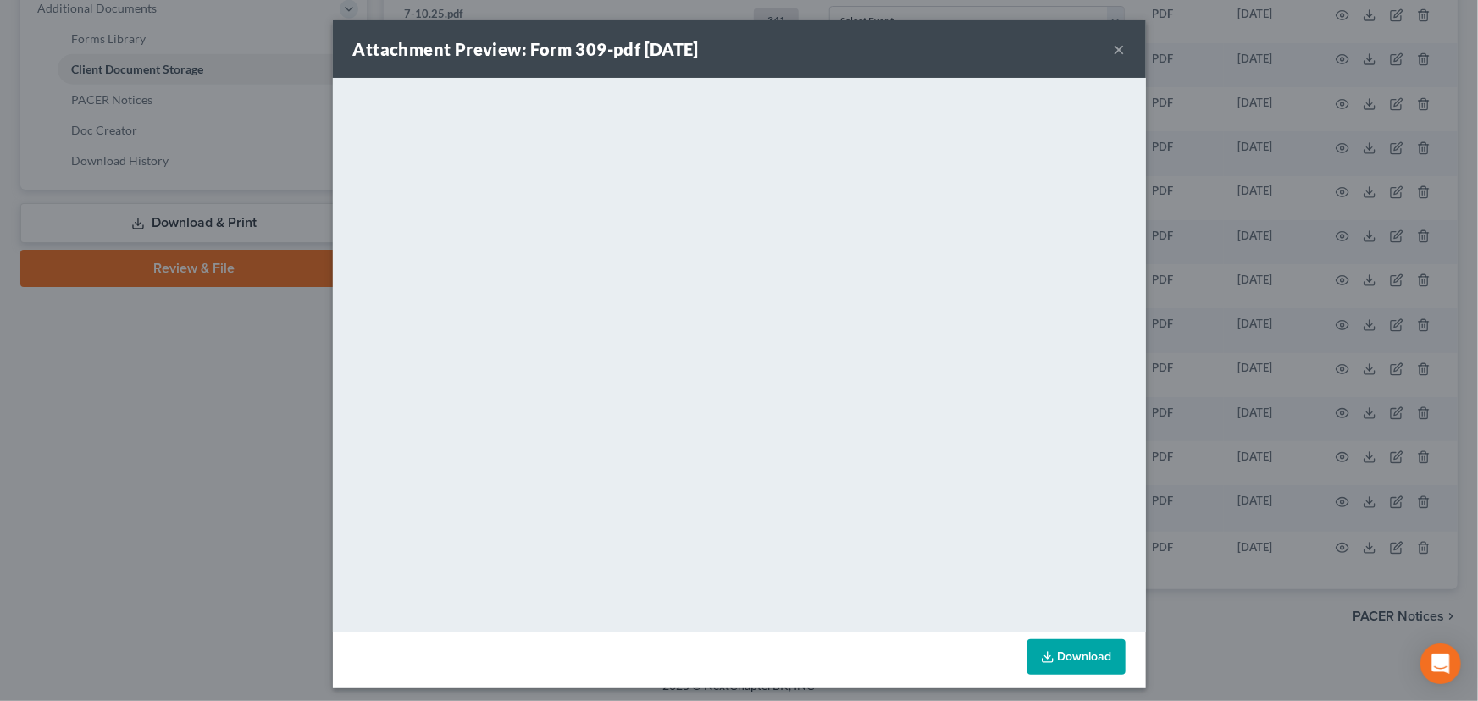
click at [1114, 49] on button "×" at bounding box center [1120, 49] width 12 height 20
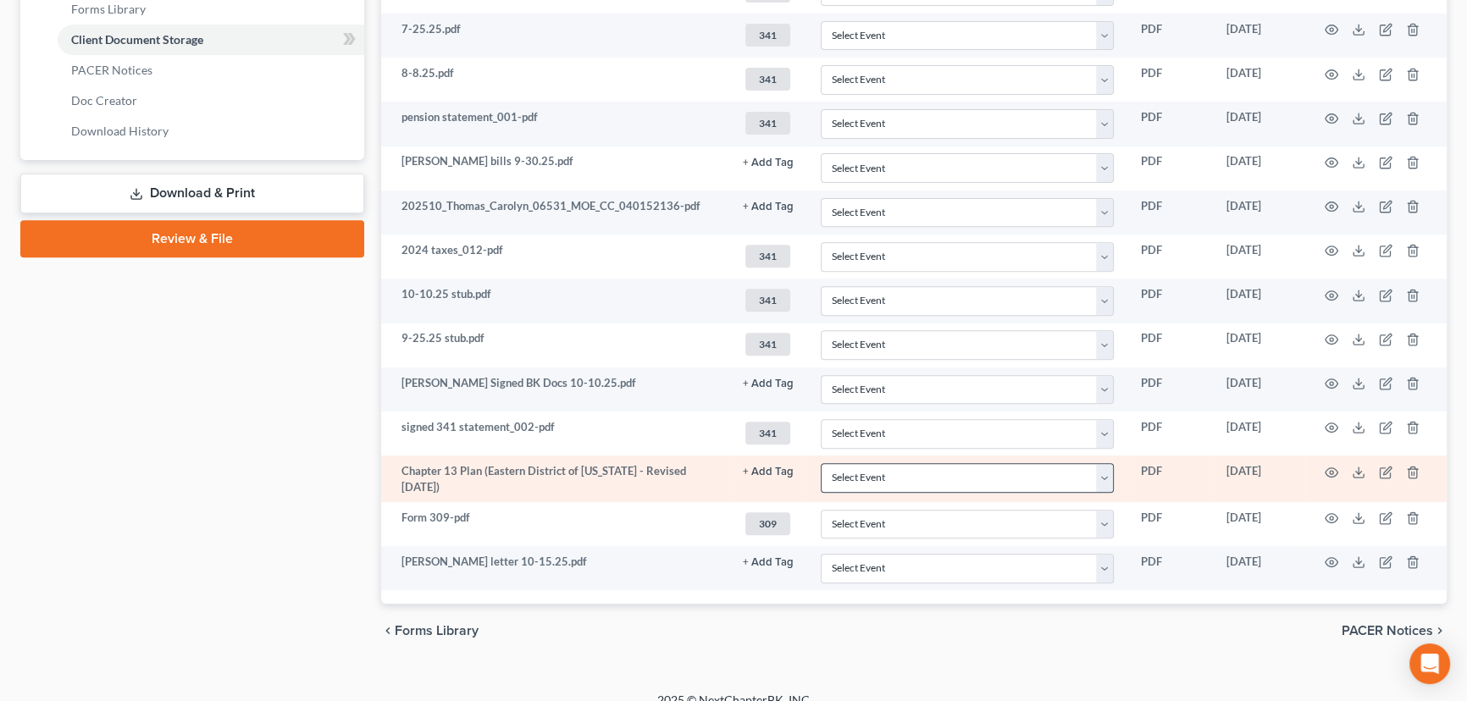
scroll to position [806, 0]
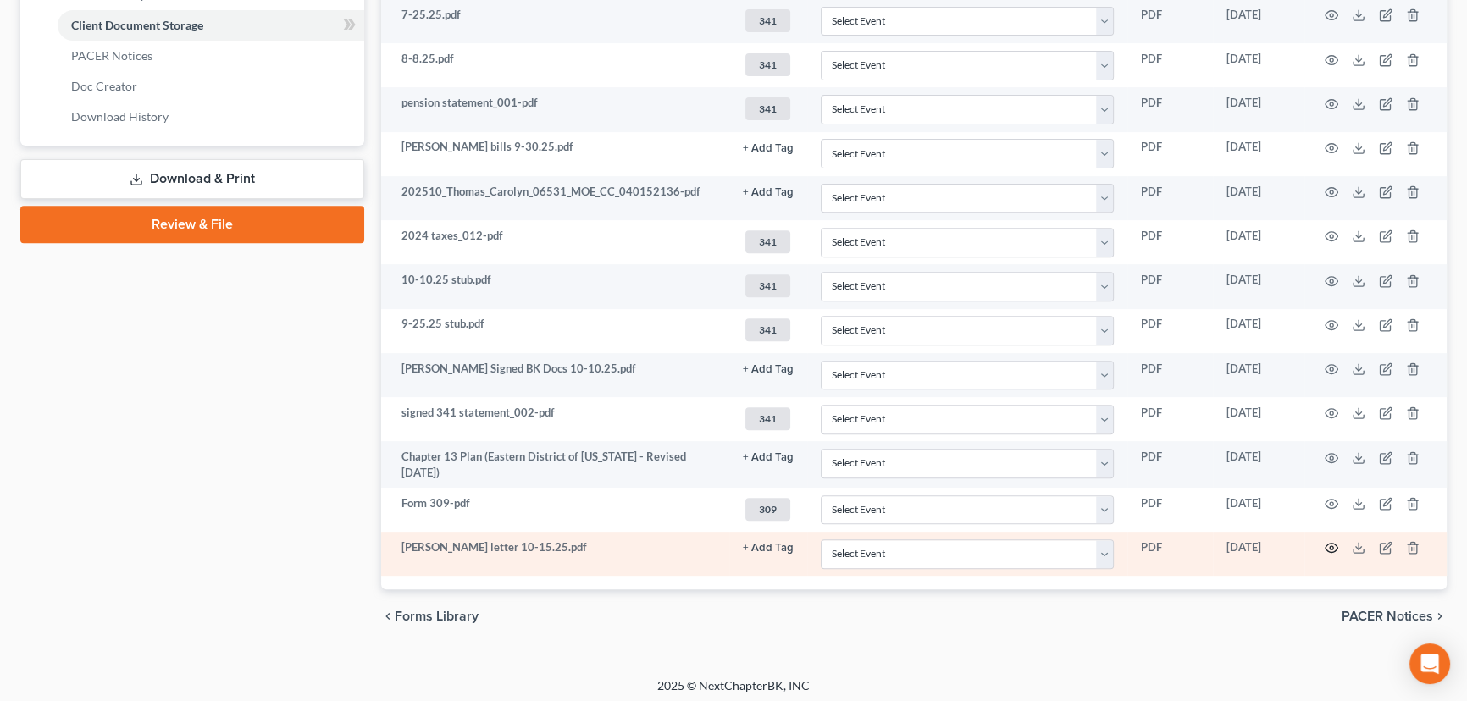
click at [1334, 541] on icon "button" at bounding box center [1331, 548] width 14 height 14
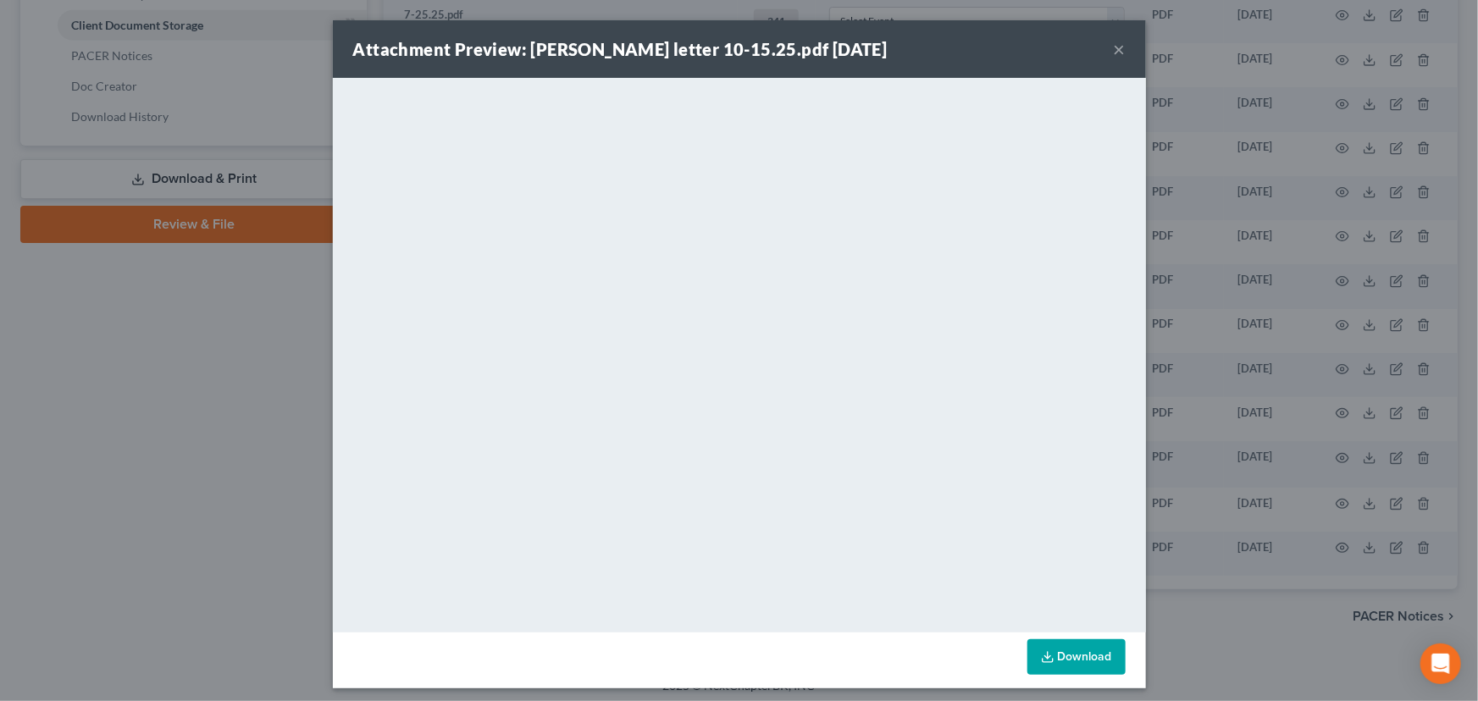
click at [1114, 44] on button "×" at bounding box center [1120, 49] width 12 height 20
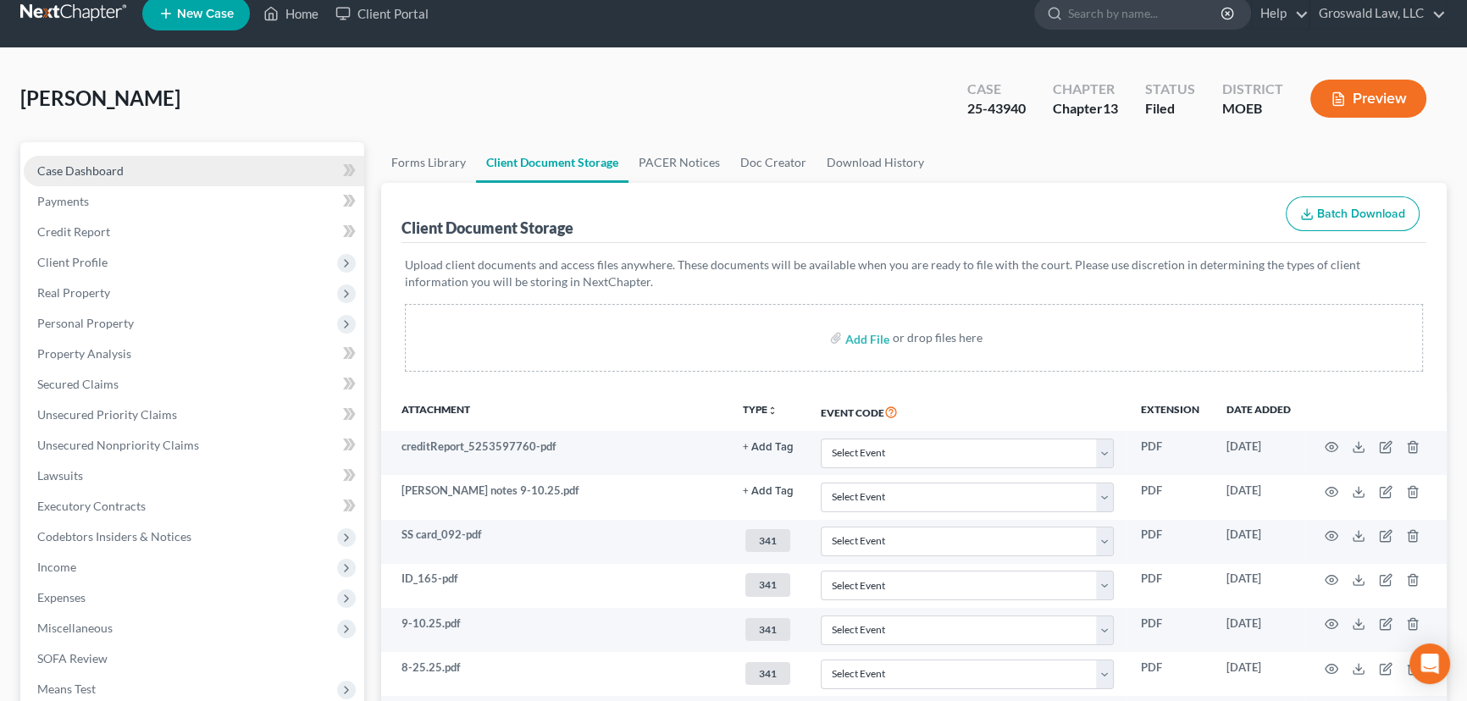
scroll to position [0, 0]
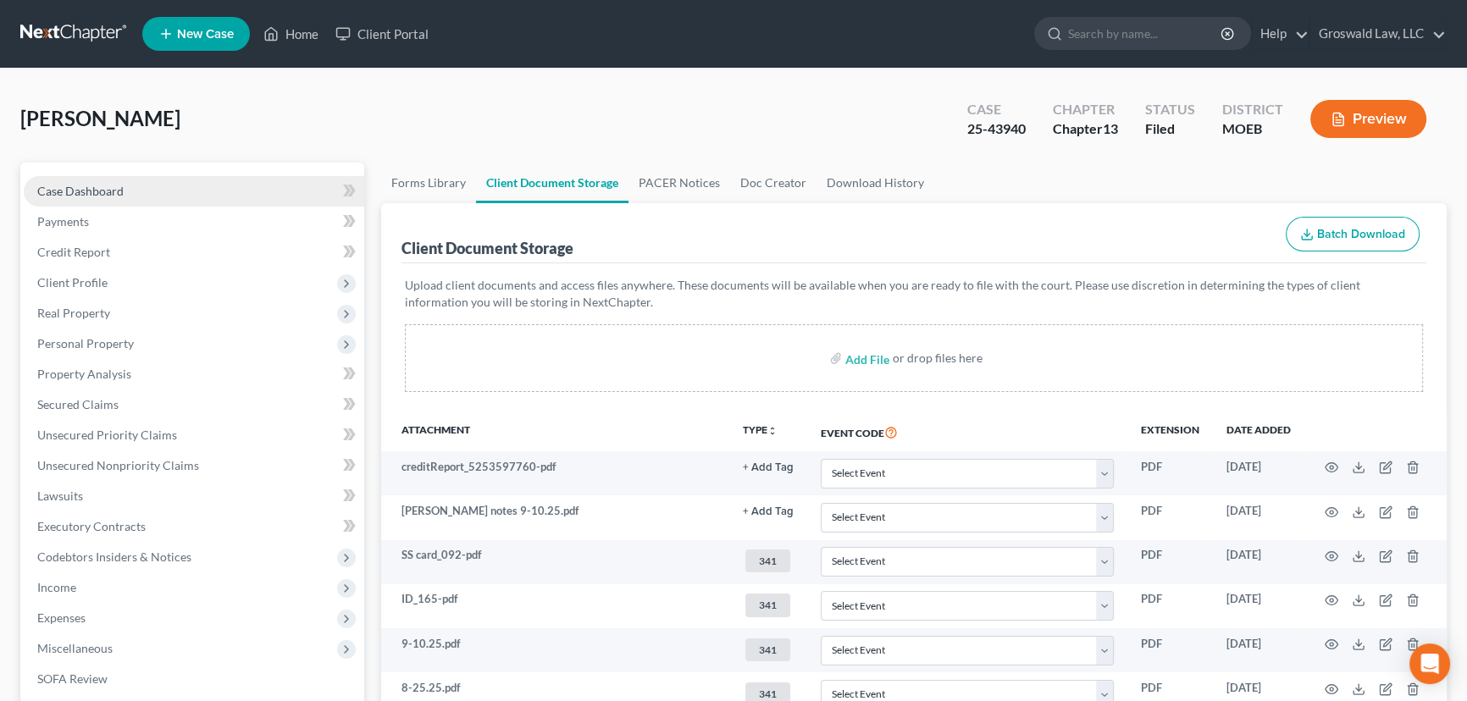
click at [134, 185] on link "Case Dashboard" at bounding box center [194, 191] width 340 height 30
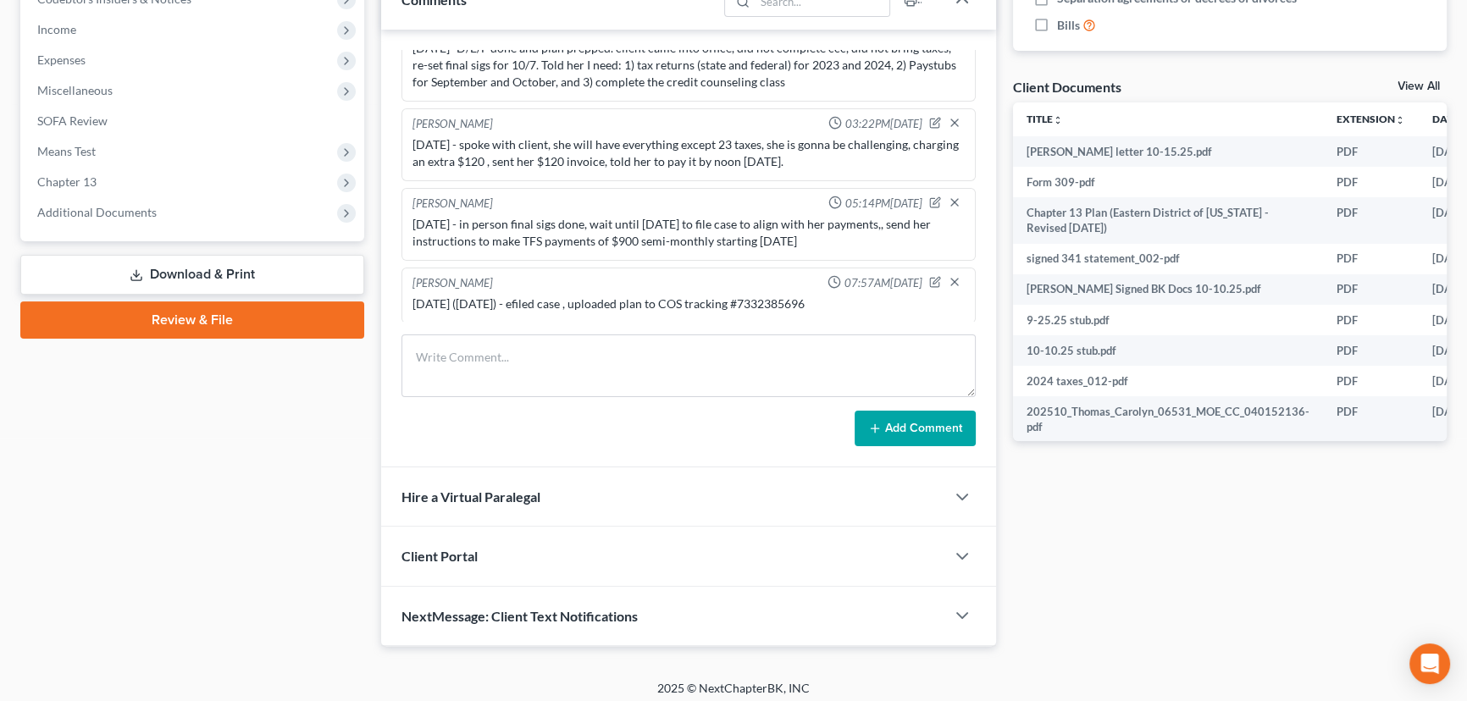
scroll to position [565, 0]
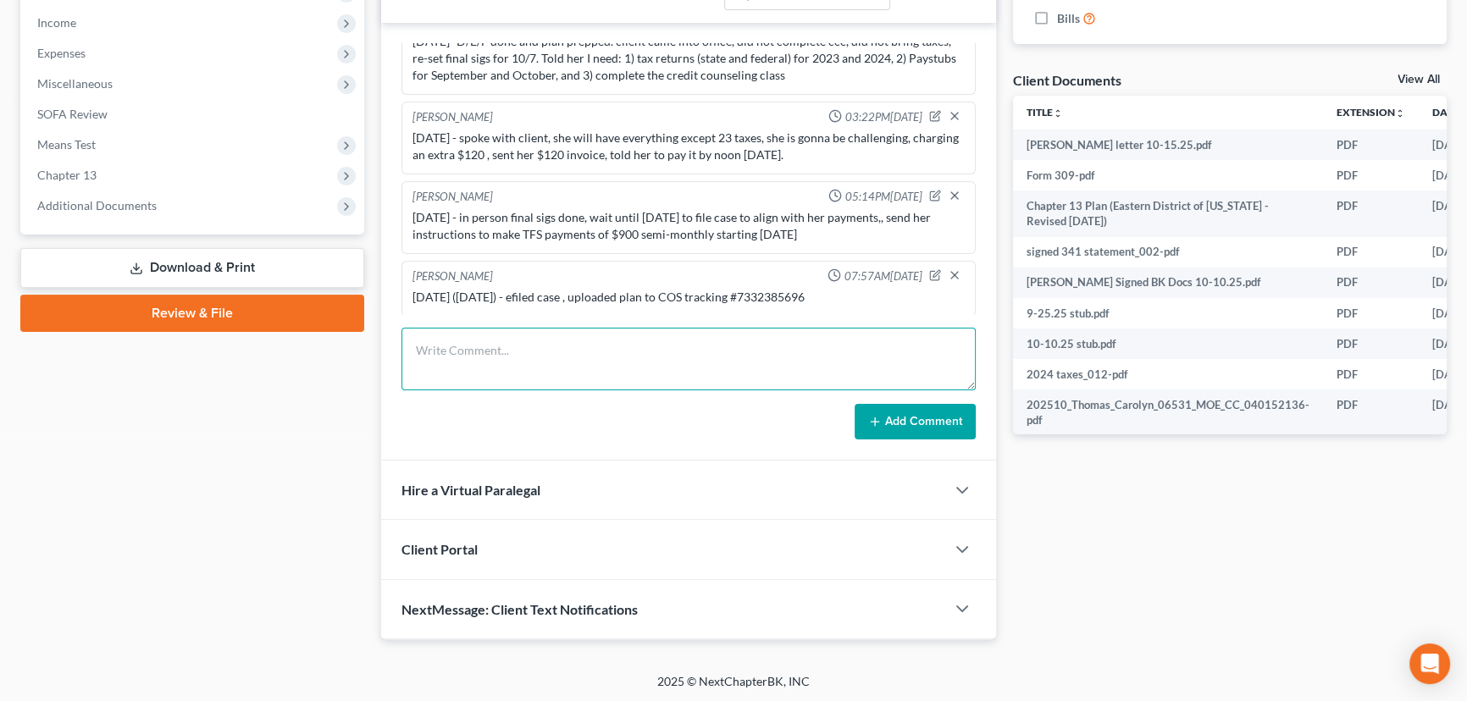
click at [576, 345] on textarea at bounding box center [688, 359] width 574 height 63
type textarea "10/15/25 - emailed andd mailed 341 letter"
click at [924, 426] on button "Add Comment" at bounding box center [914, 422] width 121 height 36
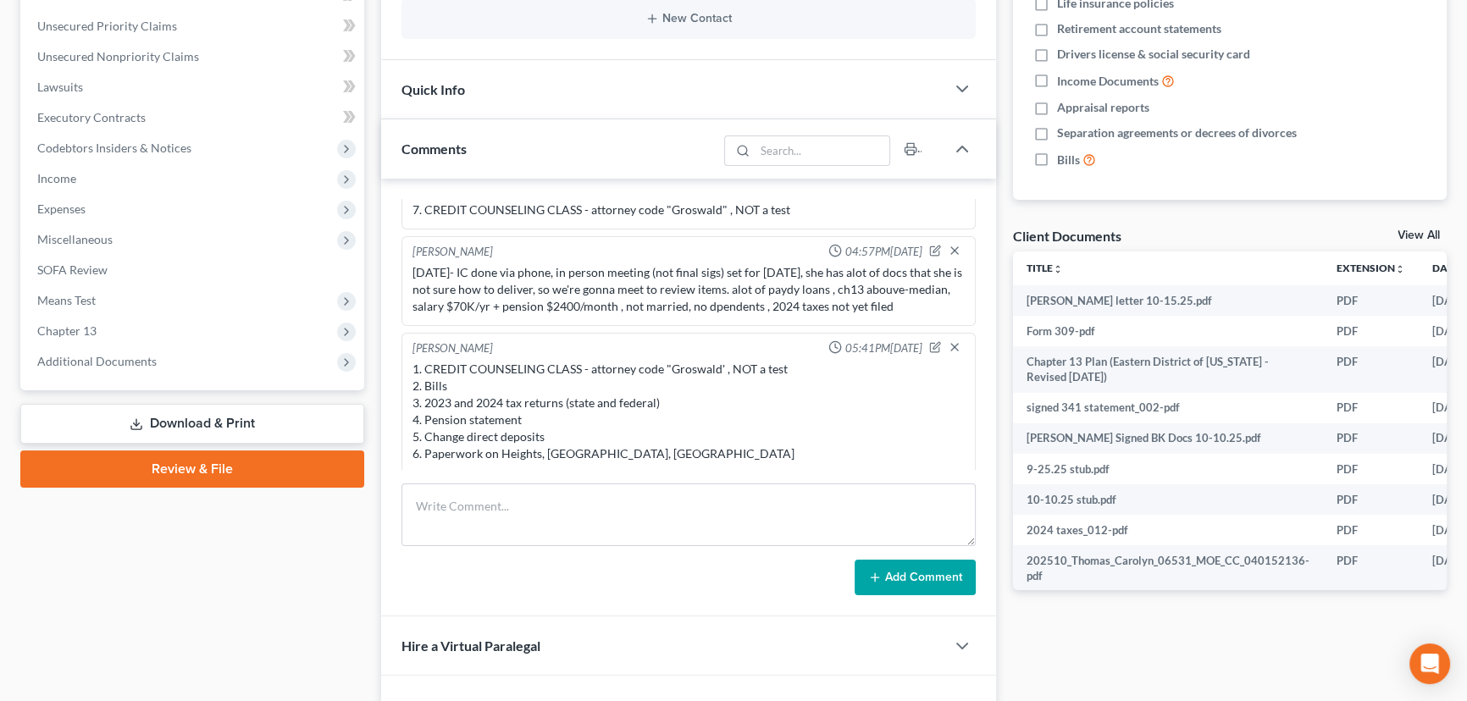
scroll to position [411, 0]
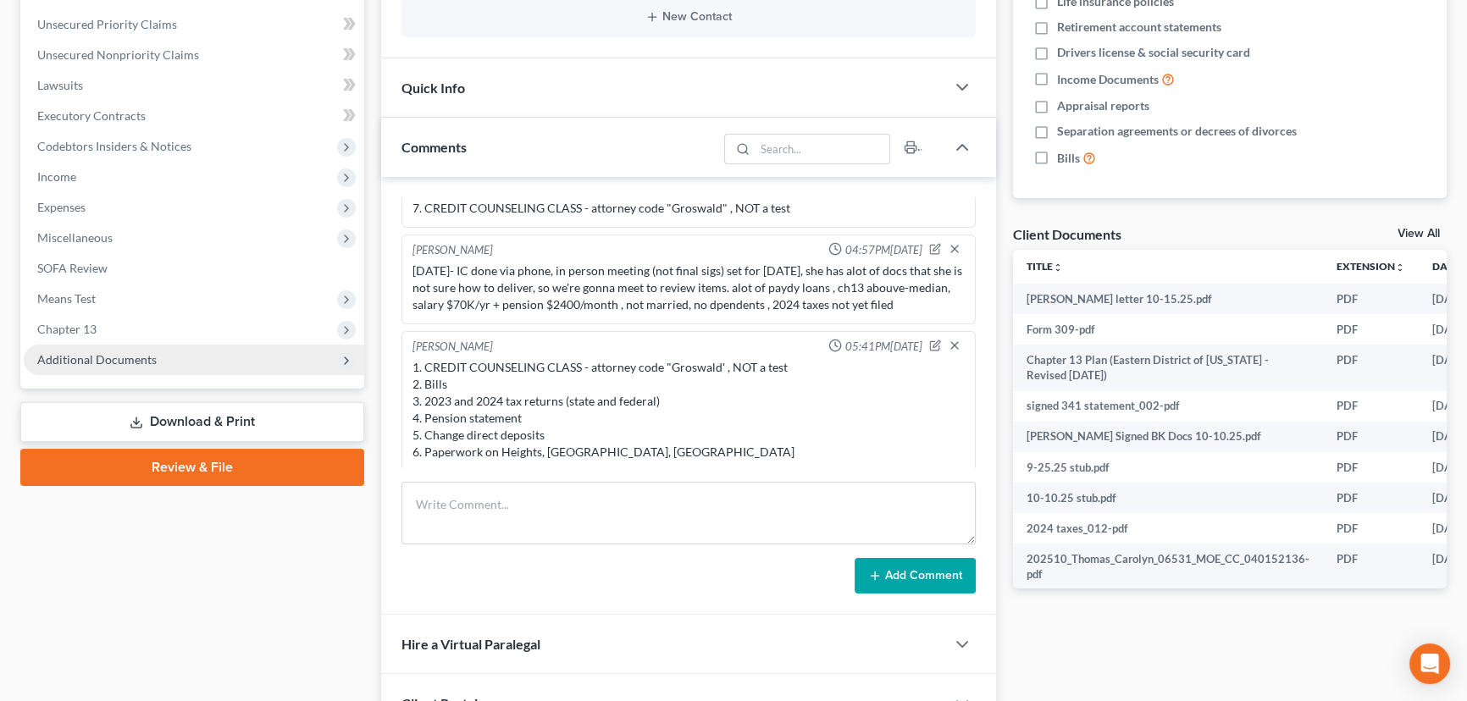
click at [150, 357] on span "Additional Documents" at bounding box center [96, 359] width 119 height 14
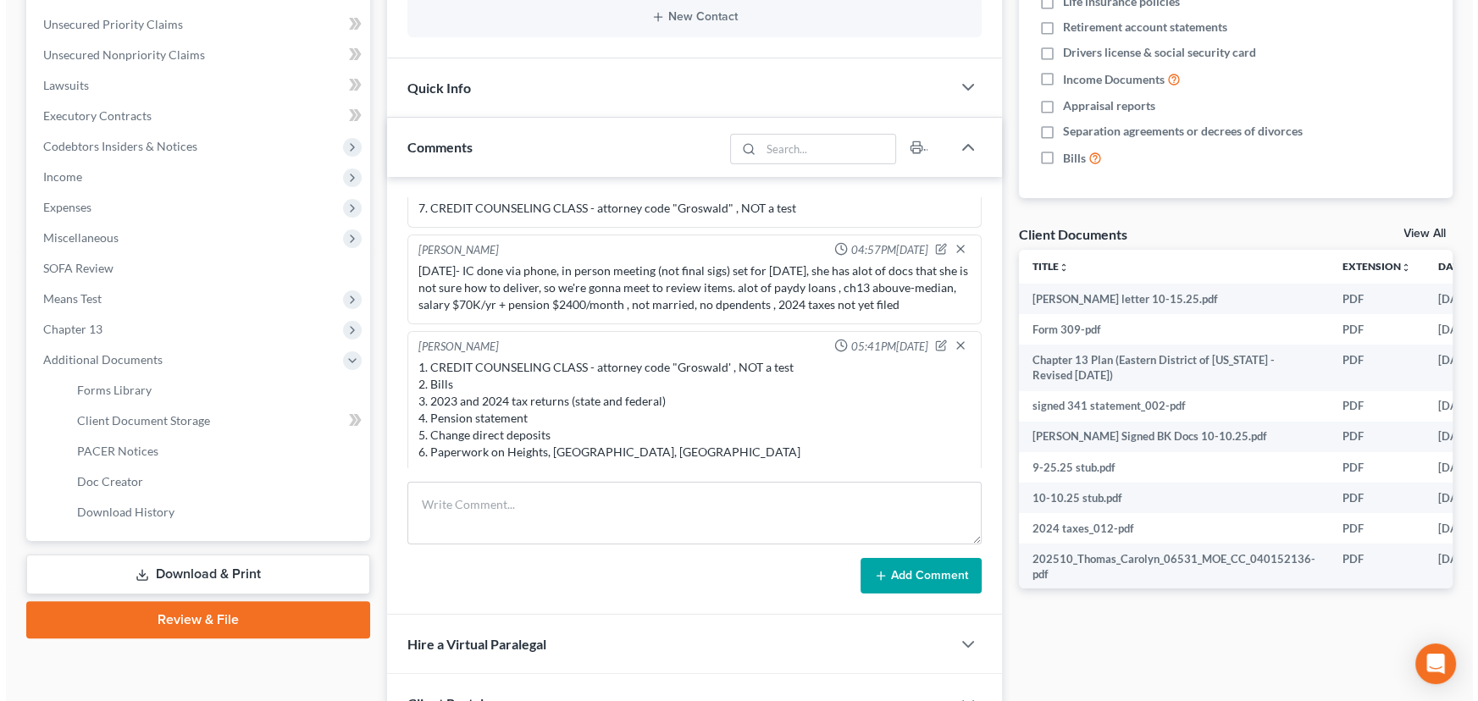
scroll to position [0, 119]
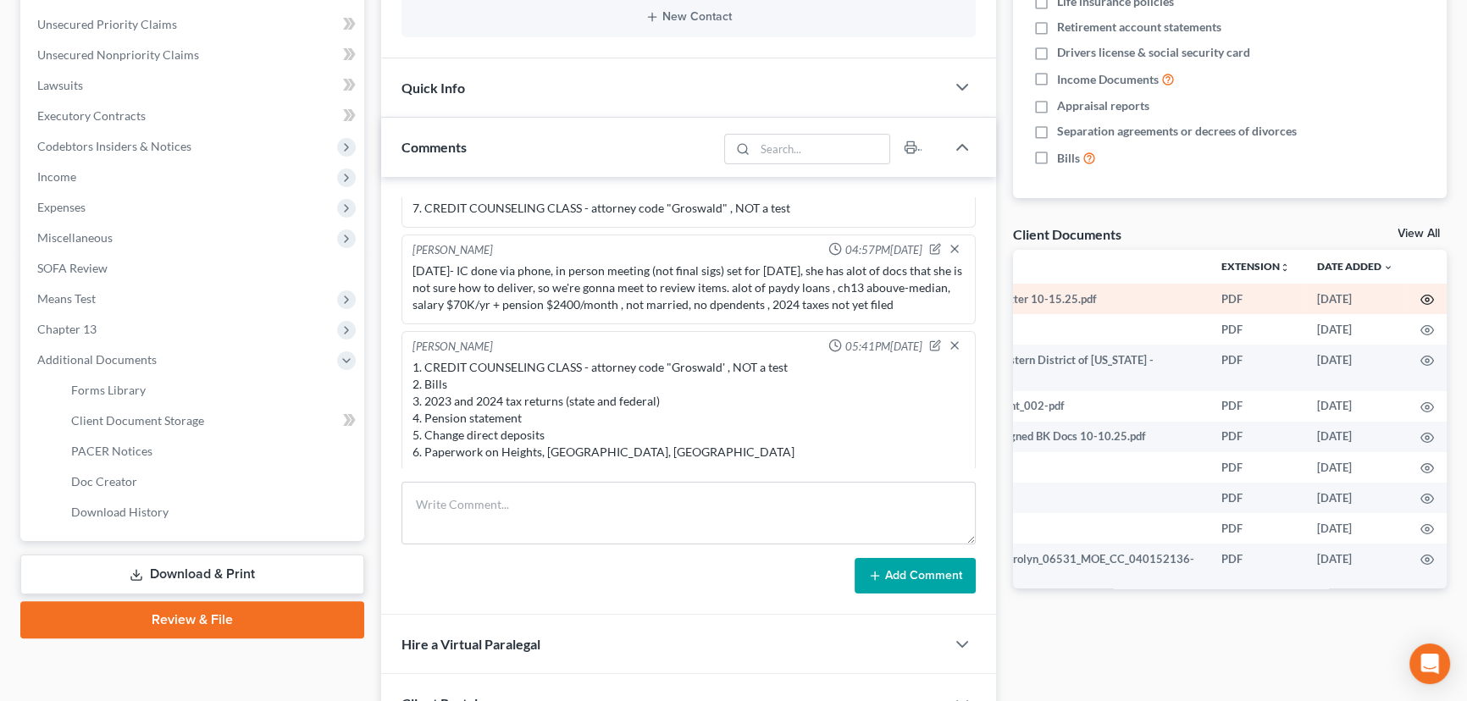
click at [1420, 296] on icon "button" at bounding box center [1427, 300] width 14 height 14
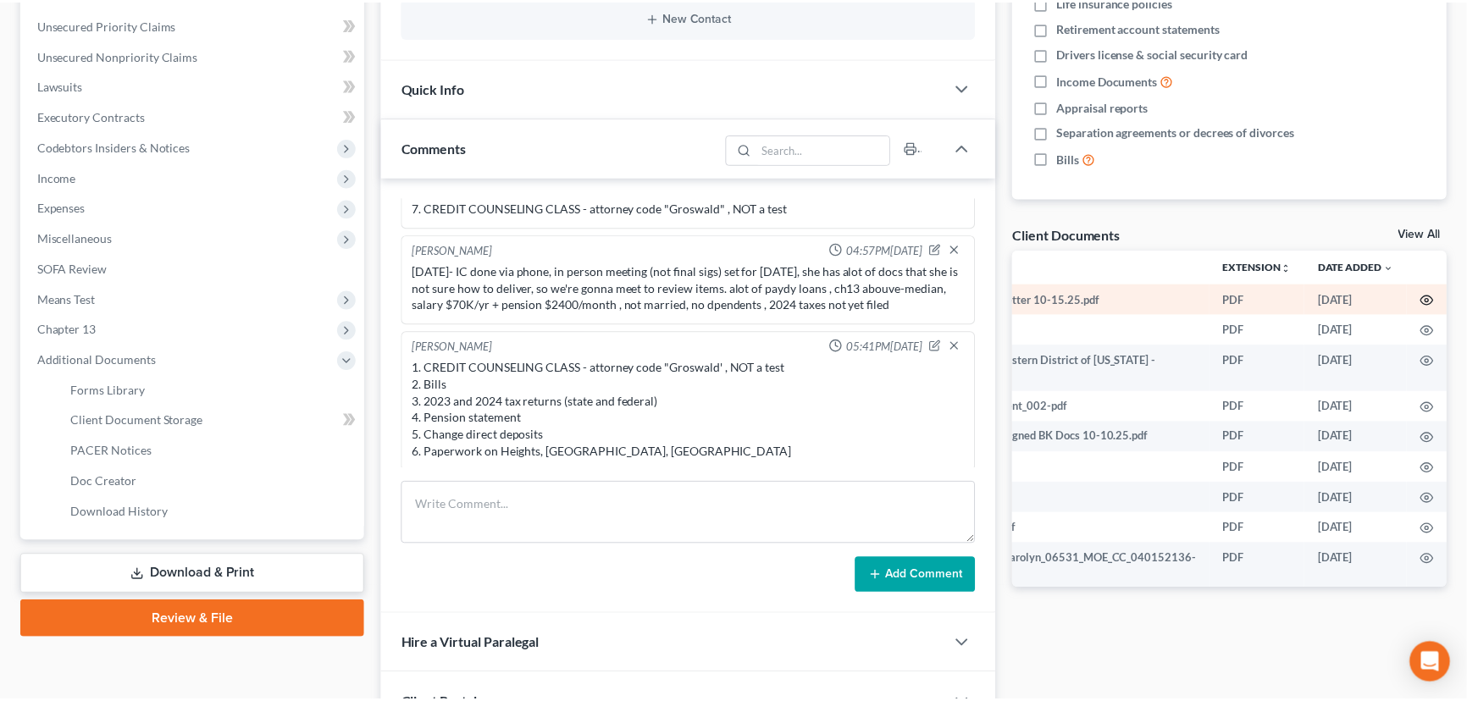
scroll to position [0, 117]
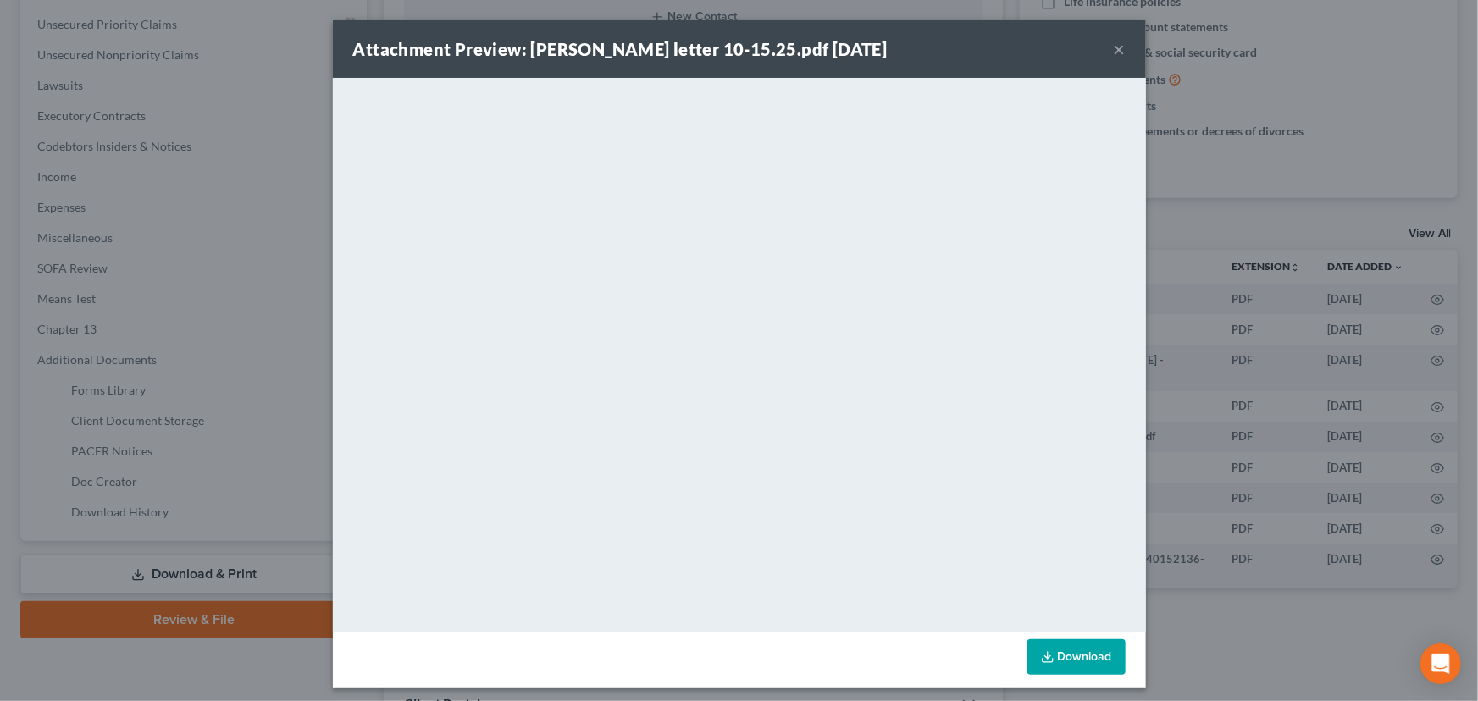
click at [1117, 50] on button "×" at bounding box center [1120, 49] width 12 height 20
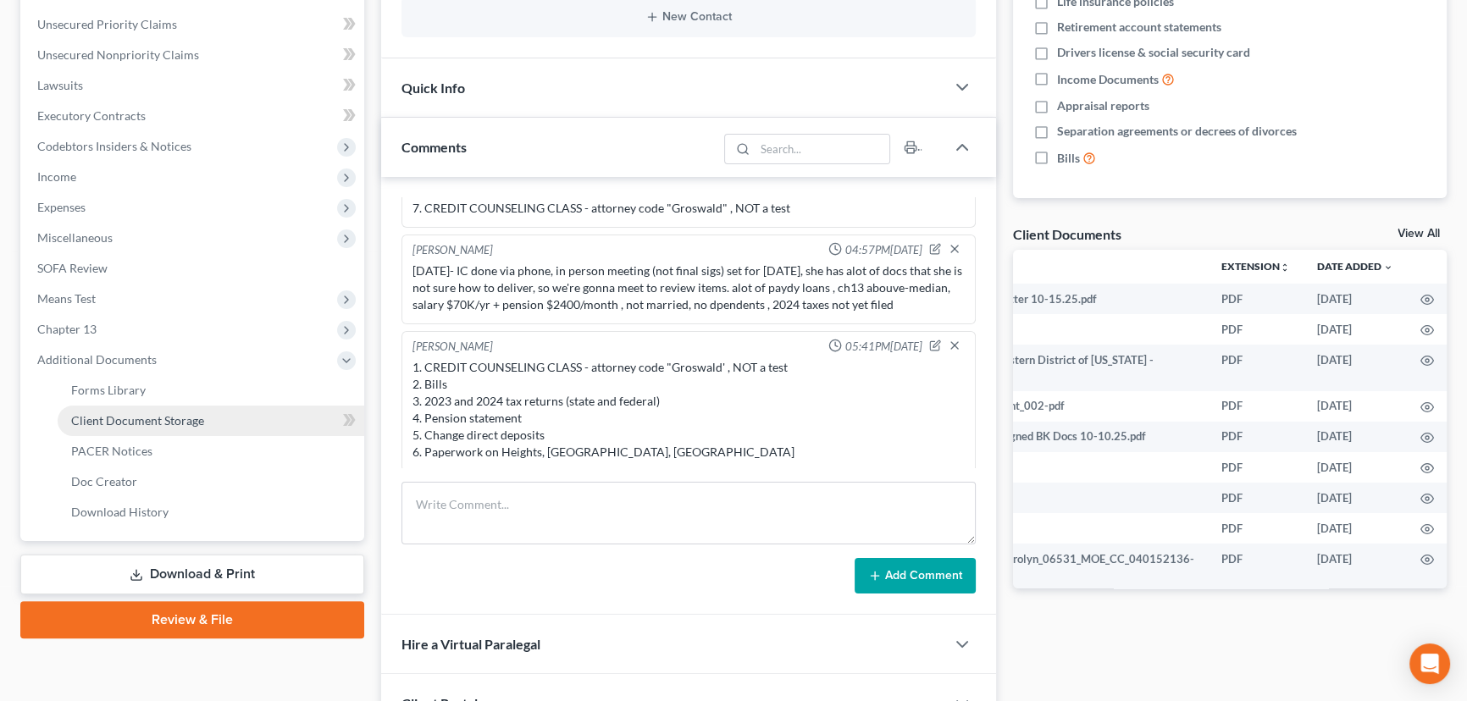
click at [237, 416] on link "Client Document Storage" at bounding box center [211, 421] width 307 height 30
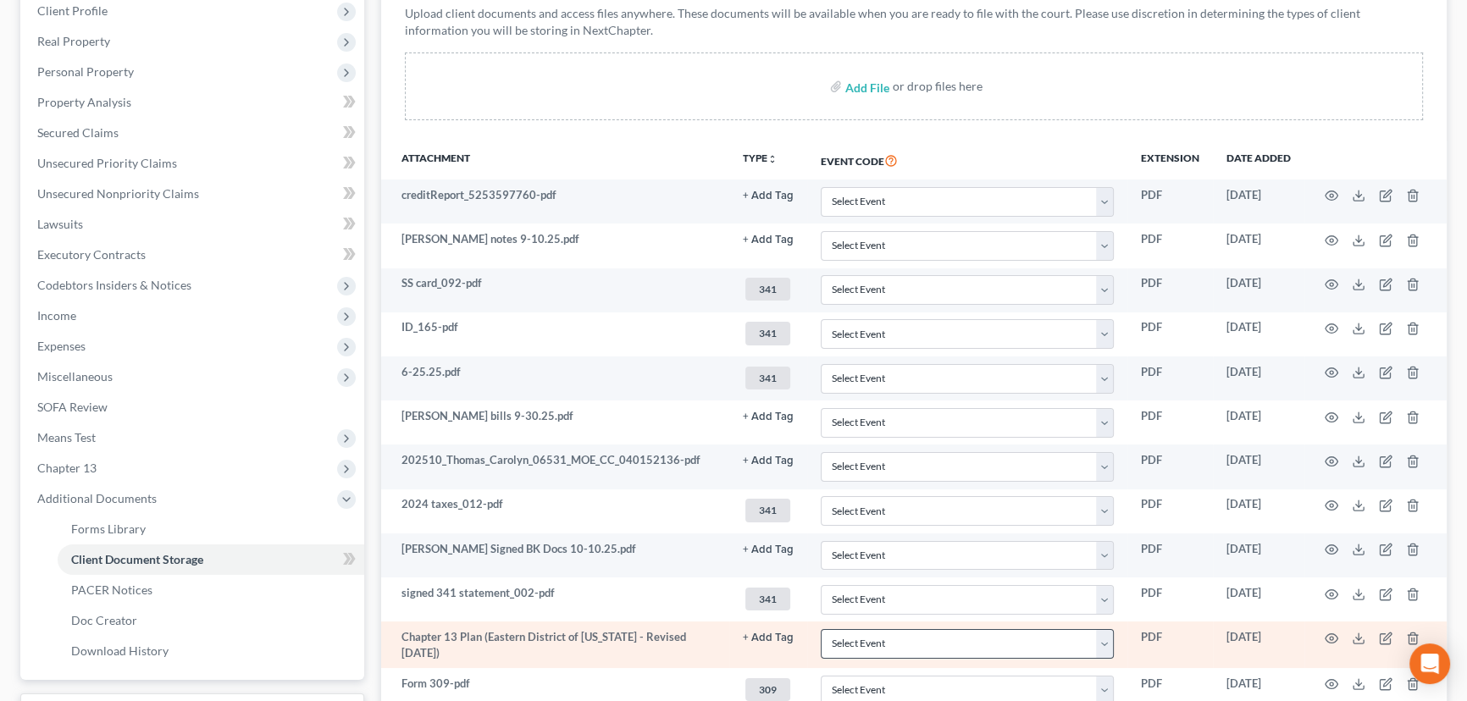
scroll to position [498, 0]
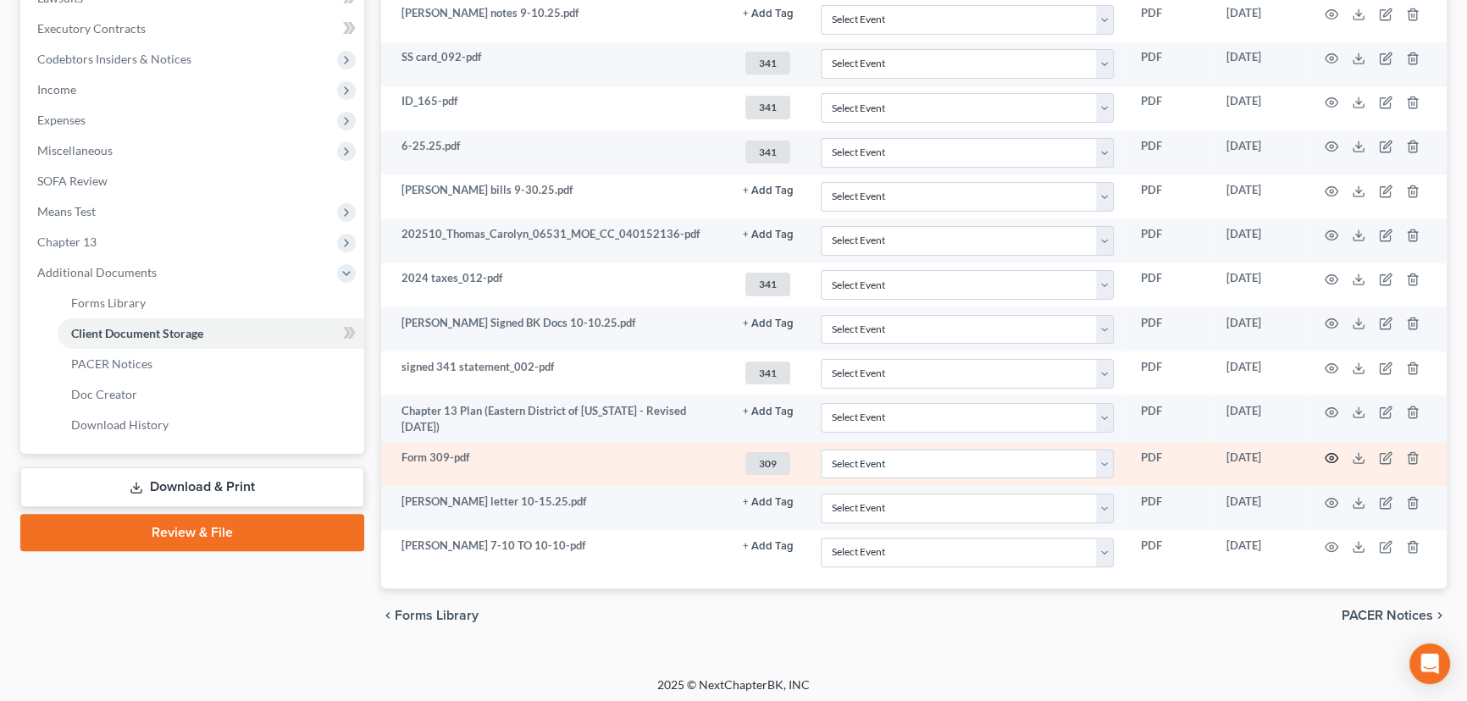
click at [1333, 451] on icon "button" at bounding box center [1331, 458] width 14 height 14
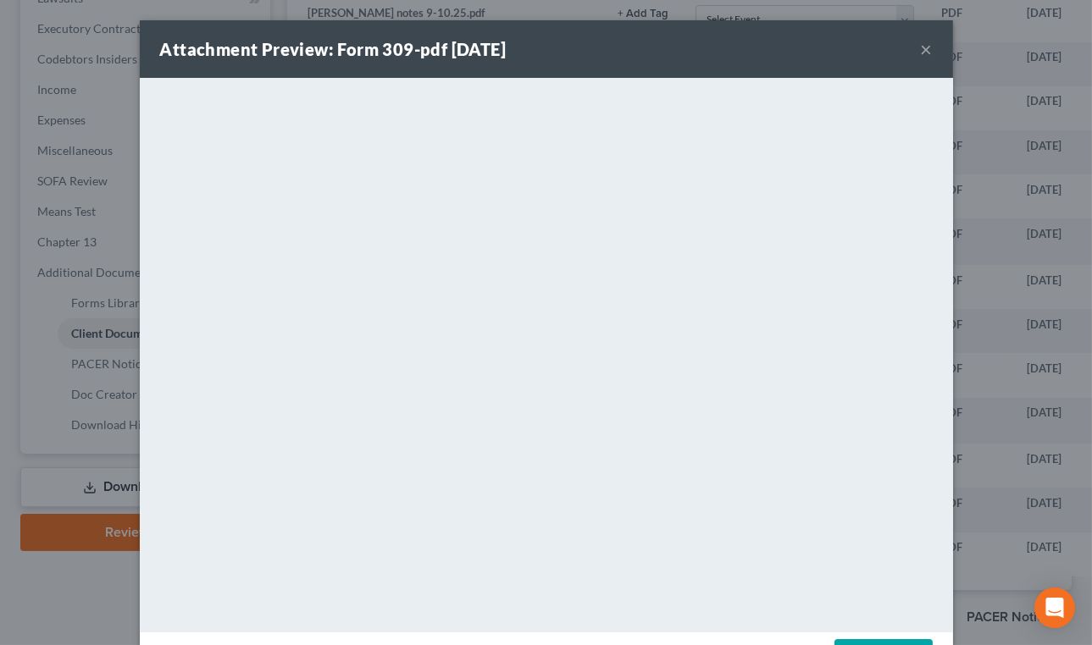
click at [920, 47] on button "×" at bounding box center [926, 49] width 12 height 20
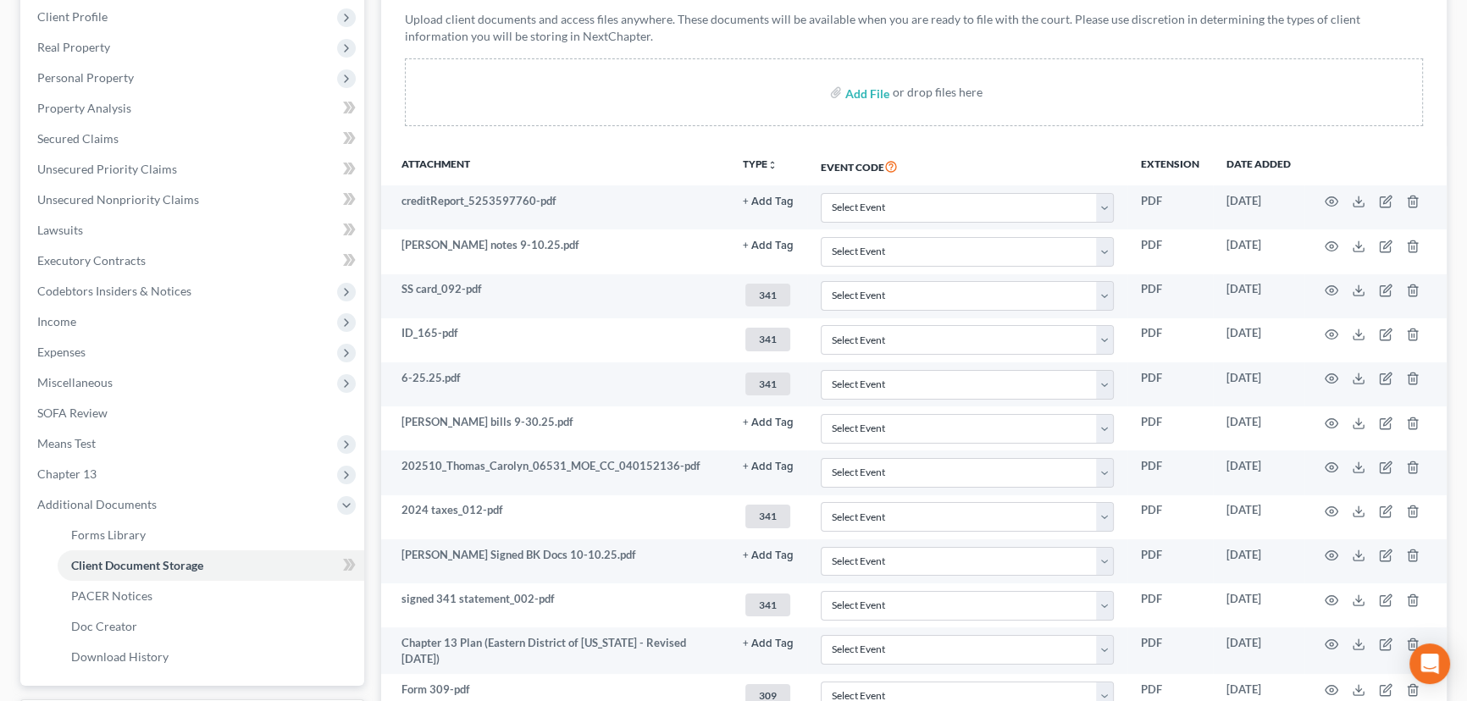
scroll to position [0, 0]
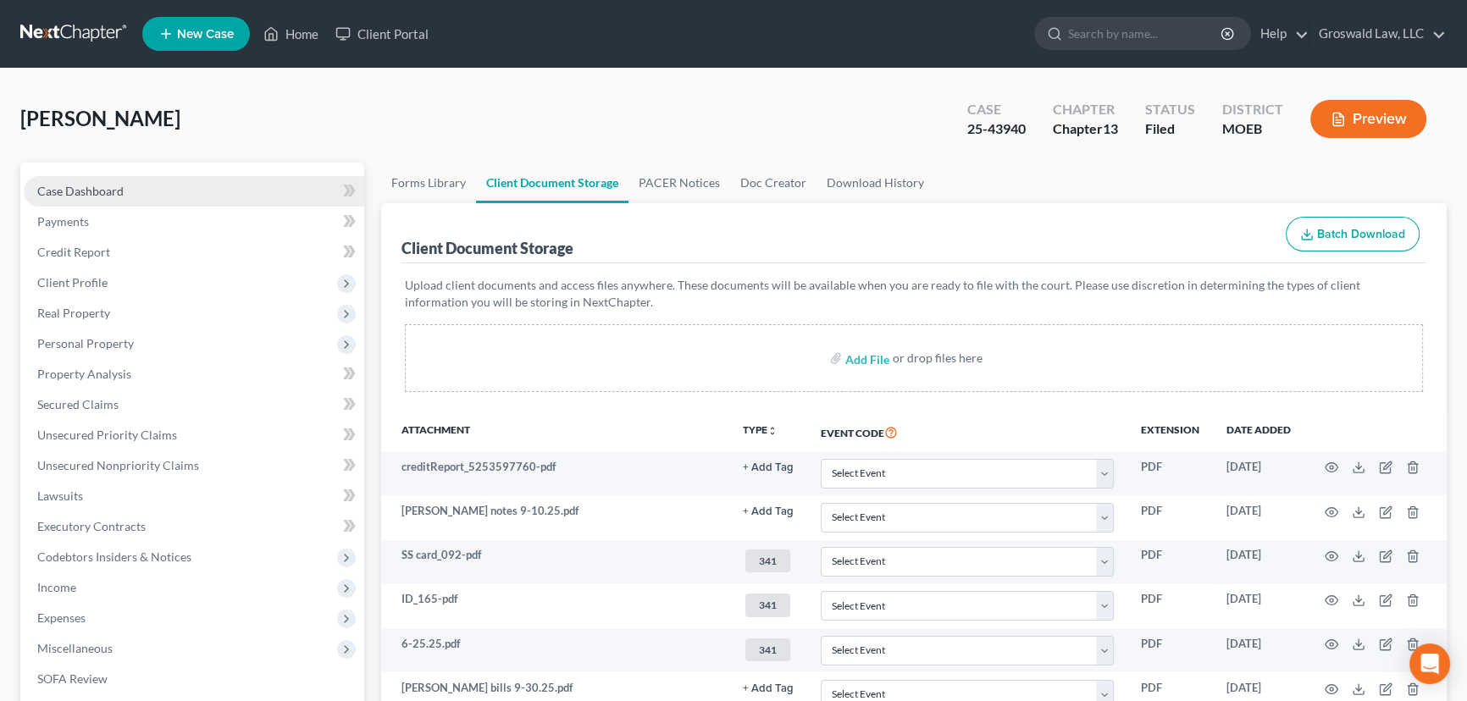
click at [112, 197] on link "Case Dashboard" at bounding box center [194, 191] width 340 height 30
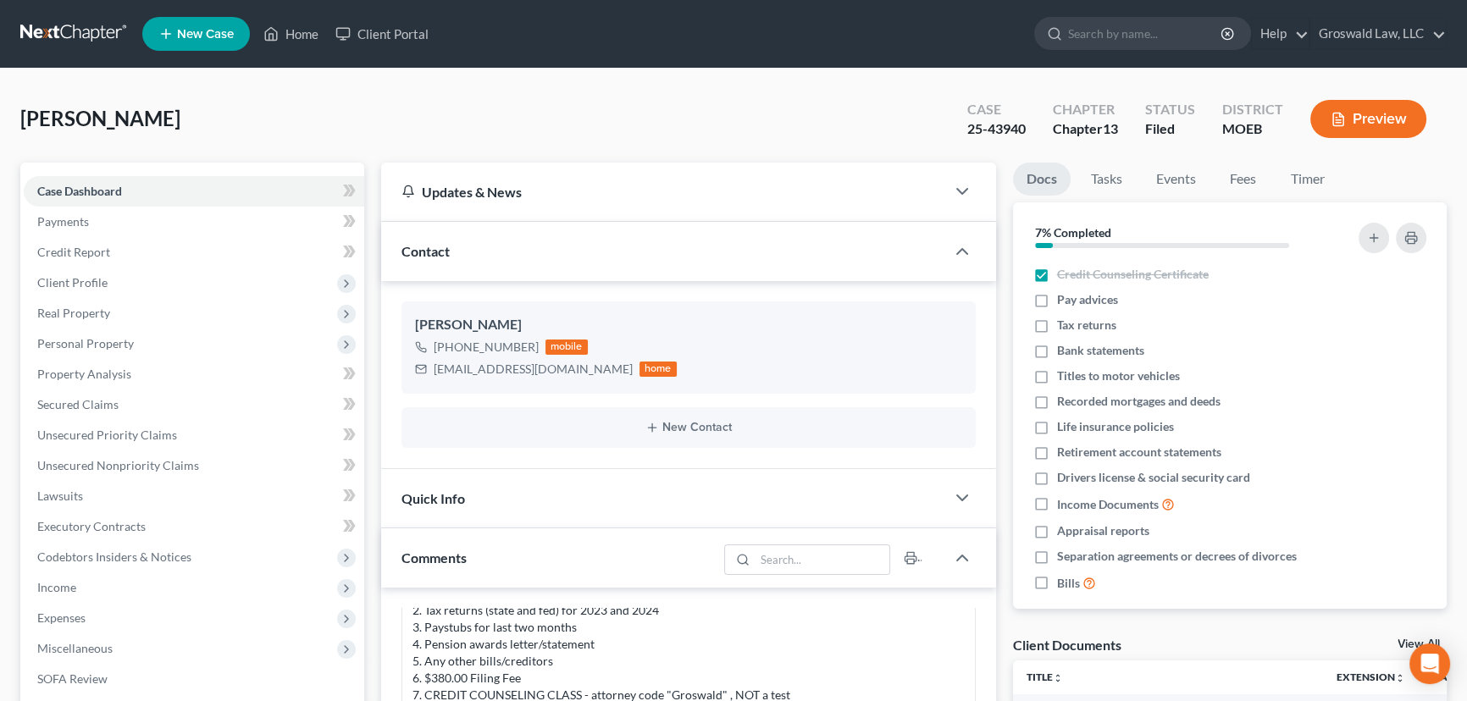
click at [194, 36] on span "New Case" at bounding box center [205, 34] width 57 height 13
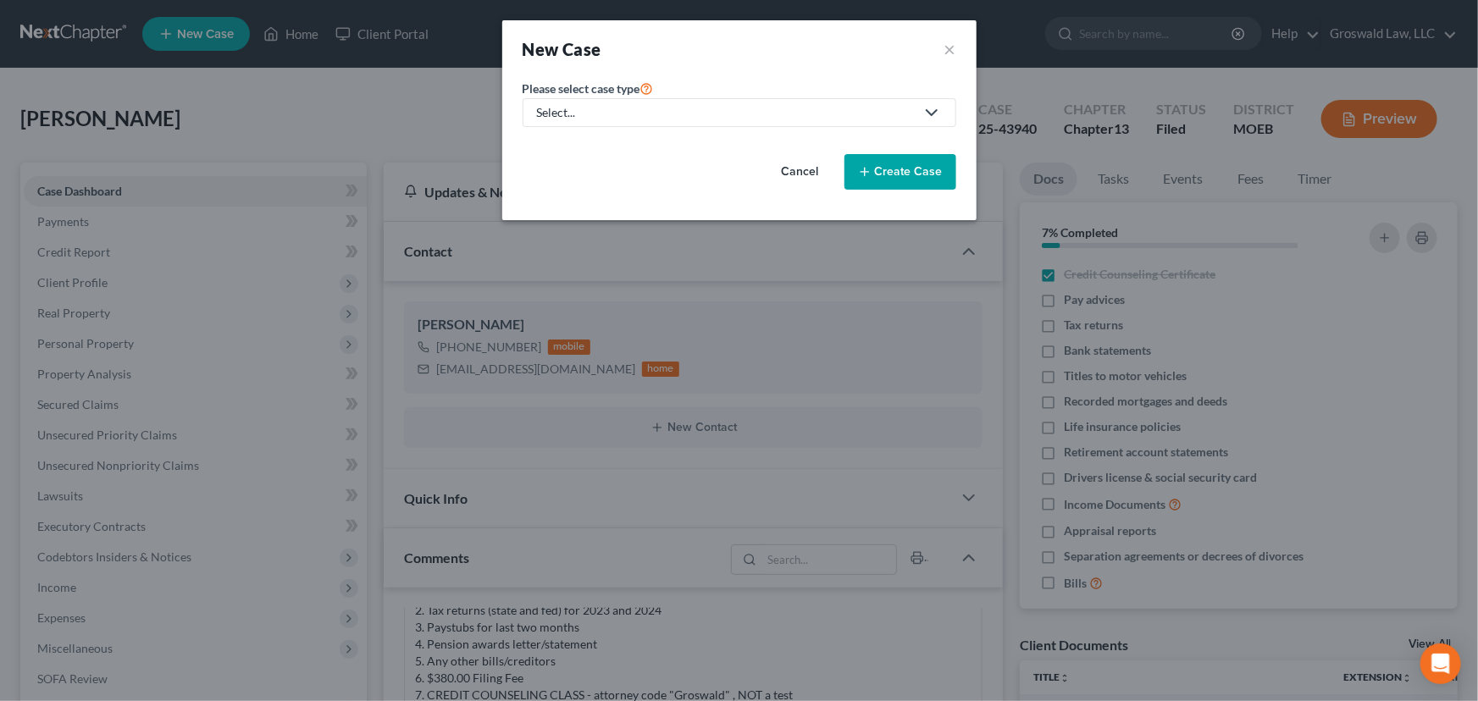
click at [621, 112] on div "Select..." at bounding box center [726, 112] width 378 height 17
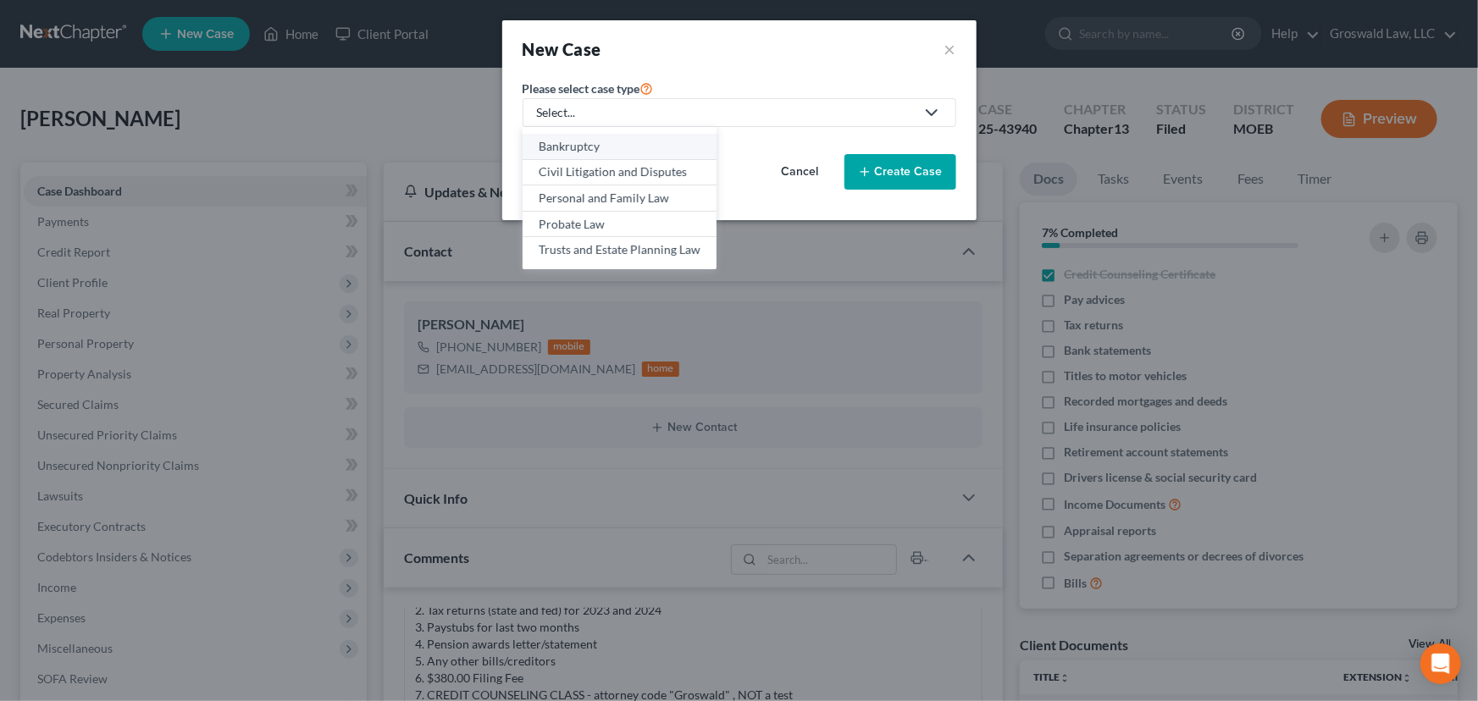
click at [583, 146] on div "Bankruptcy" at bounding box center [620, 146] width 162 height 17
select select "45"
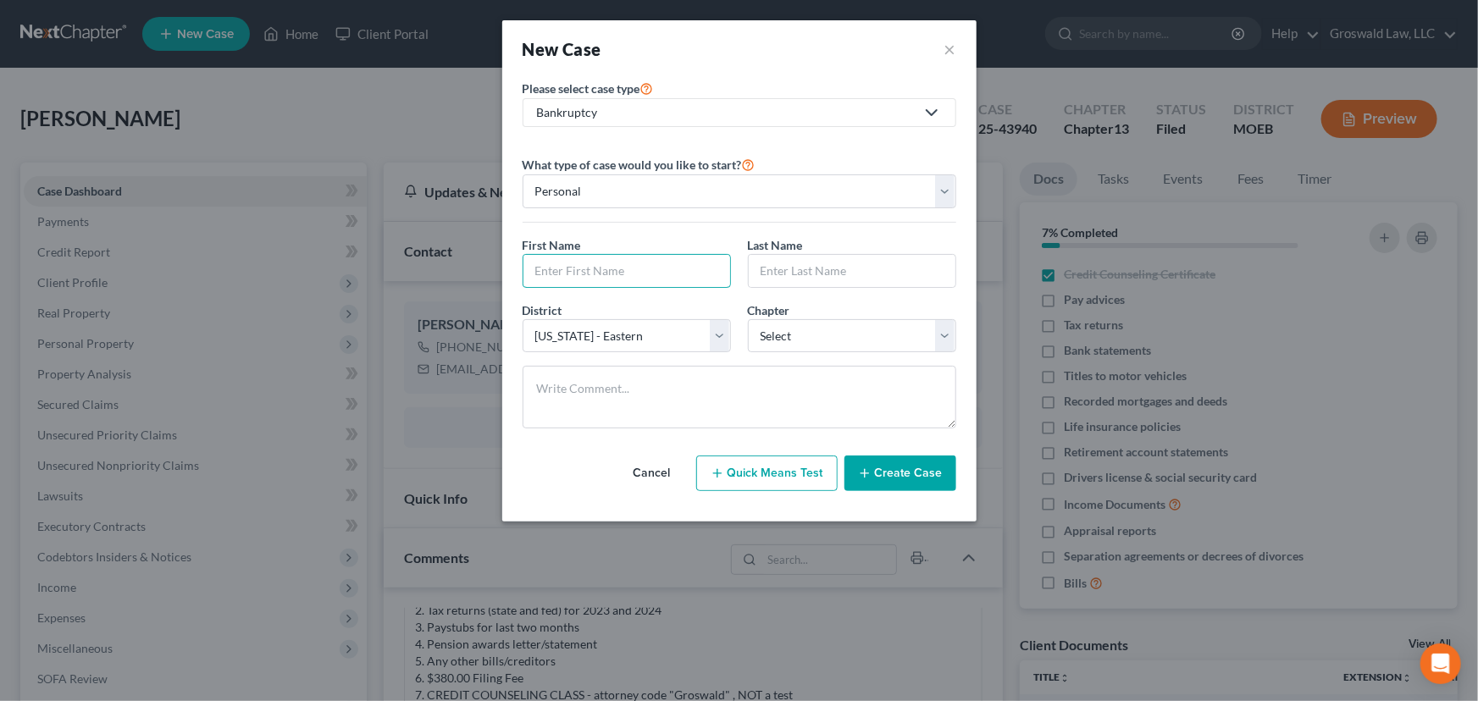
drag, startPoint x: 638, startPoint y: 267, endPoint x: 561, endPoint y: 227, distance: 86.7
click at [638, 266] on input "text" at bounding box center [626, 271] width 207 height 32
type input "Stephen"
type input "Hampton"
select select "45"
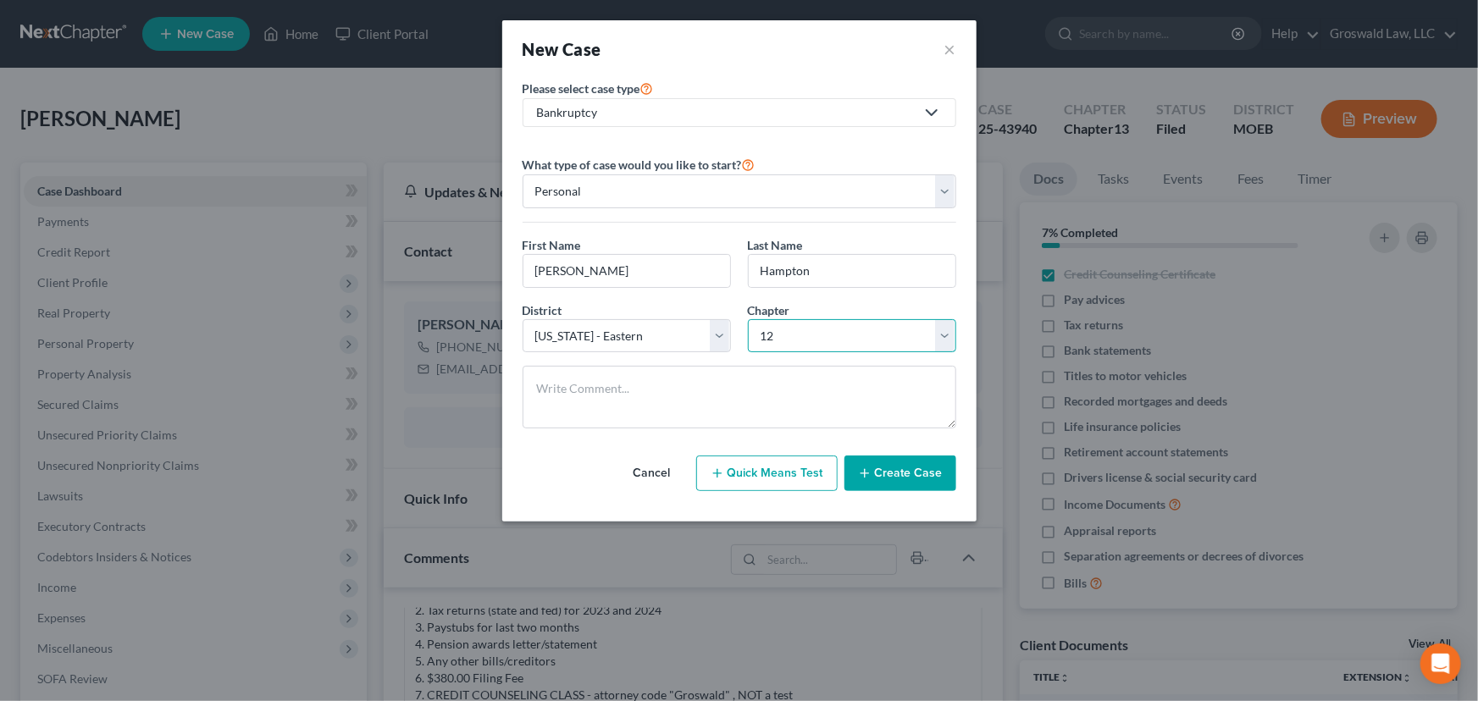
select select "3"
click at [889, 466] on button "Create Case" at bounding box center [900, 474] width 112 height 36
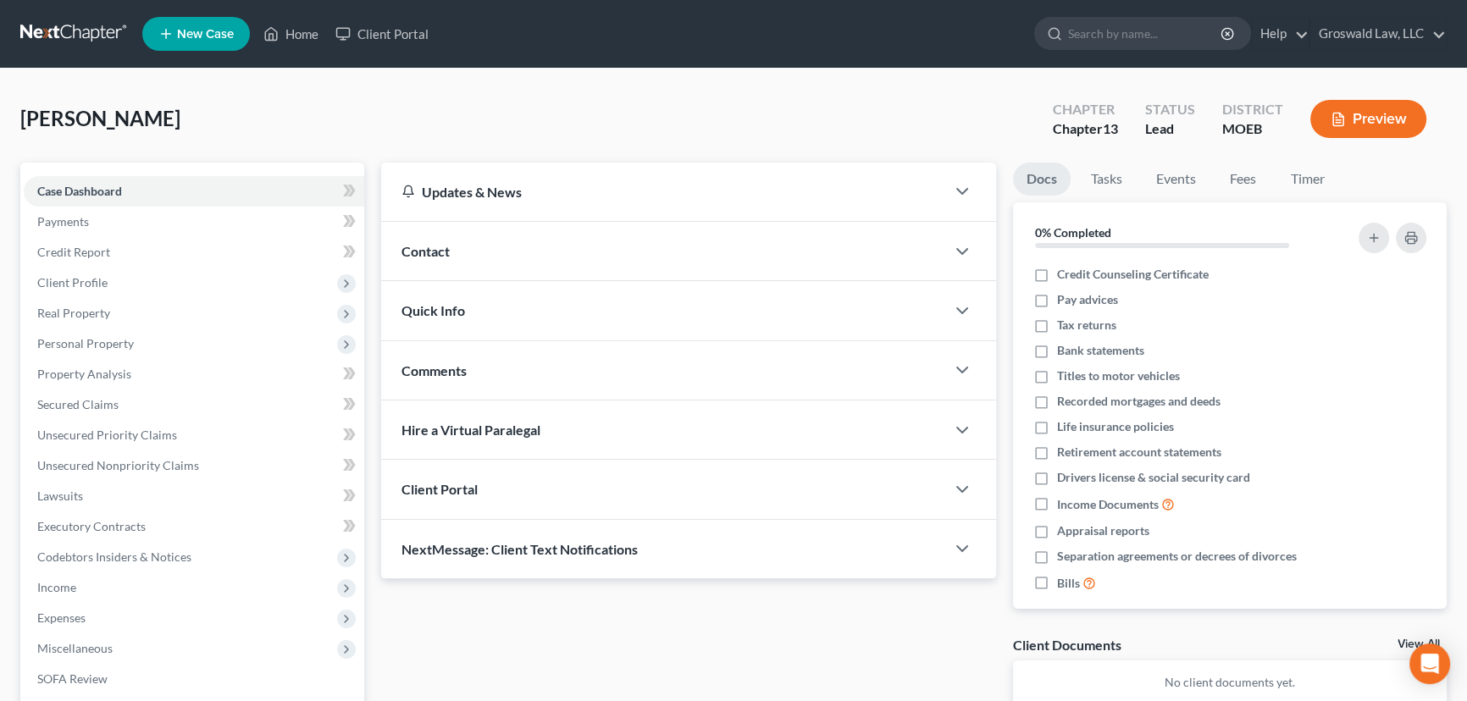
click at [578, 241] on div "Contact" at bounding box center [663, 251] width 564 height 58
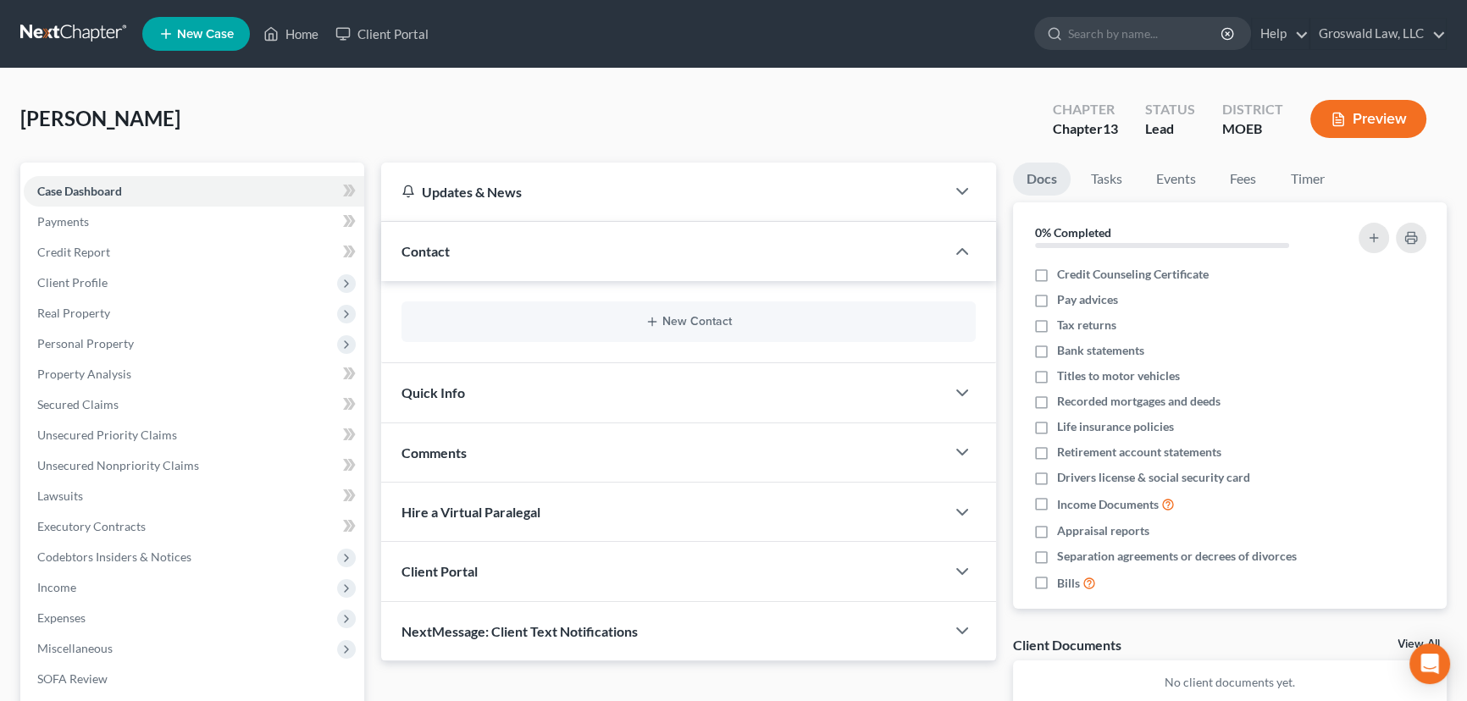
click at [625, 329] on div "New Contact" at bounding box center [688, 321] width 574 height 41
click at [655, 322] on icon "button" at bounding box center [652, 322] width 14 height 14
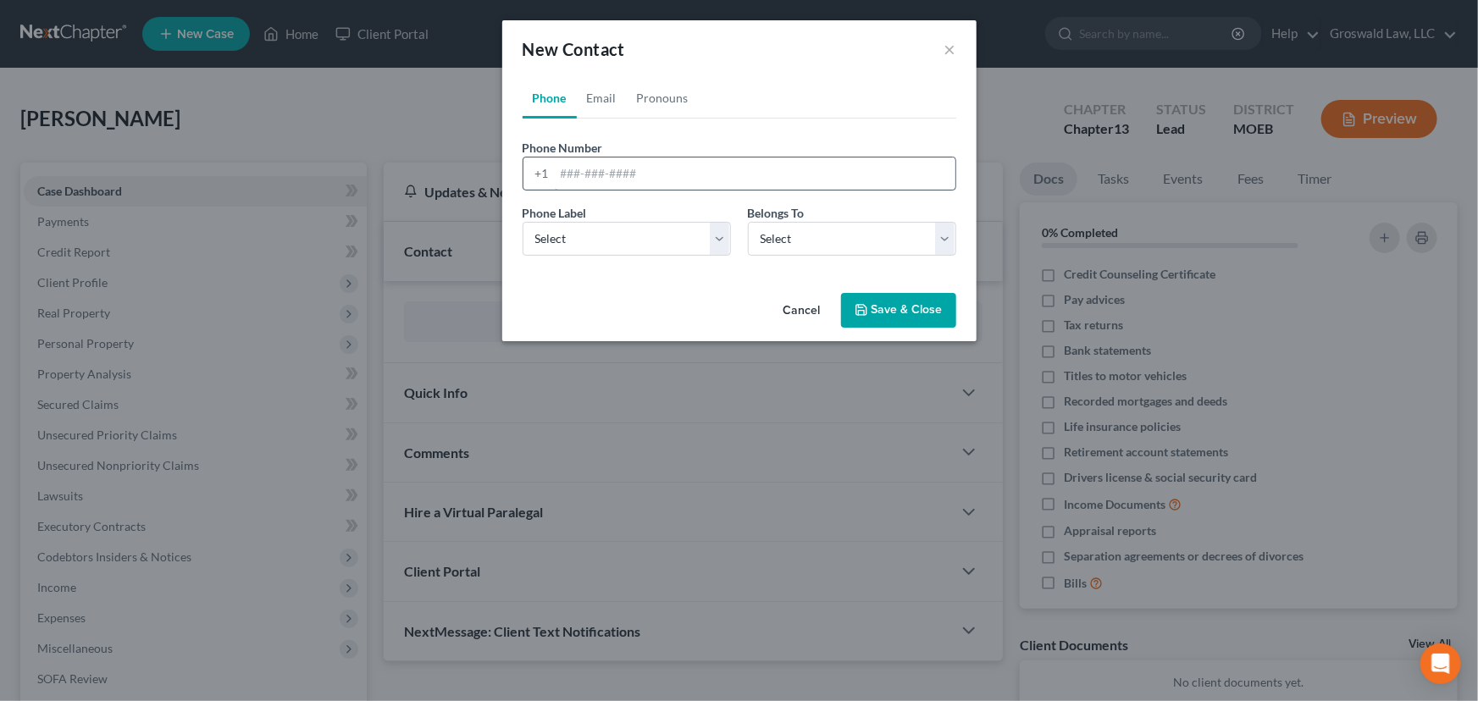
click at [622, 171] on input "tel" at bounding box center [755, 174] width 401 height 32
type input "314-717-2424"
select select "0"
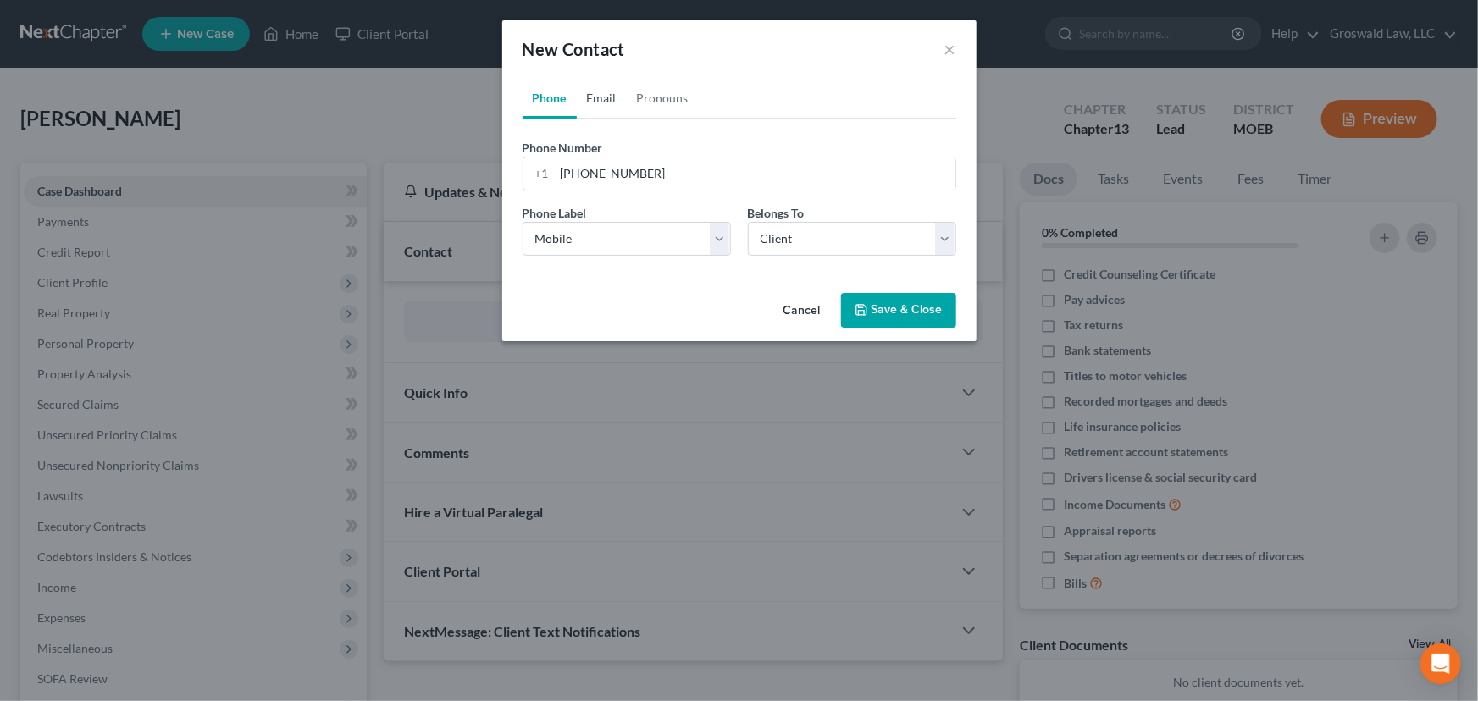
click at [624, 106] on link "Email" at bounding box center [602, 98] width 50 height 41
click at [661, 174] on input "email" at bounding box center [755, 174] width 401 height 32
type input "stevehampton23@gmail.com"
select select "0"
click at [917, 316] on button "Save & Close" at bounding box center [898, 311] width 115 height 36
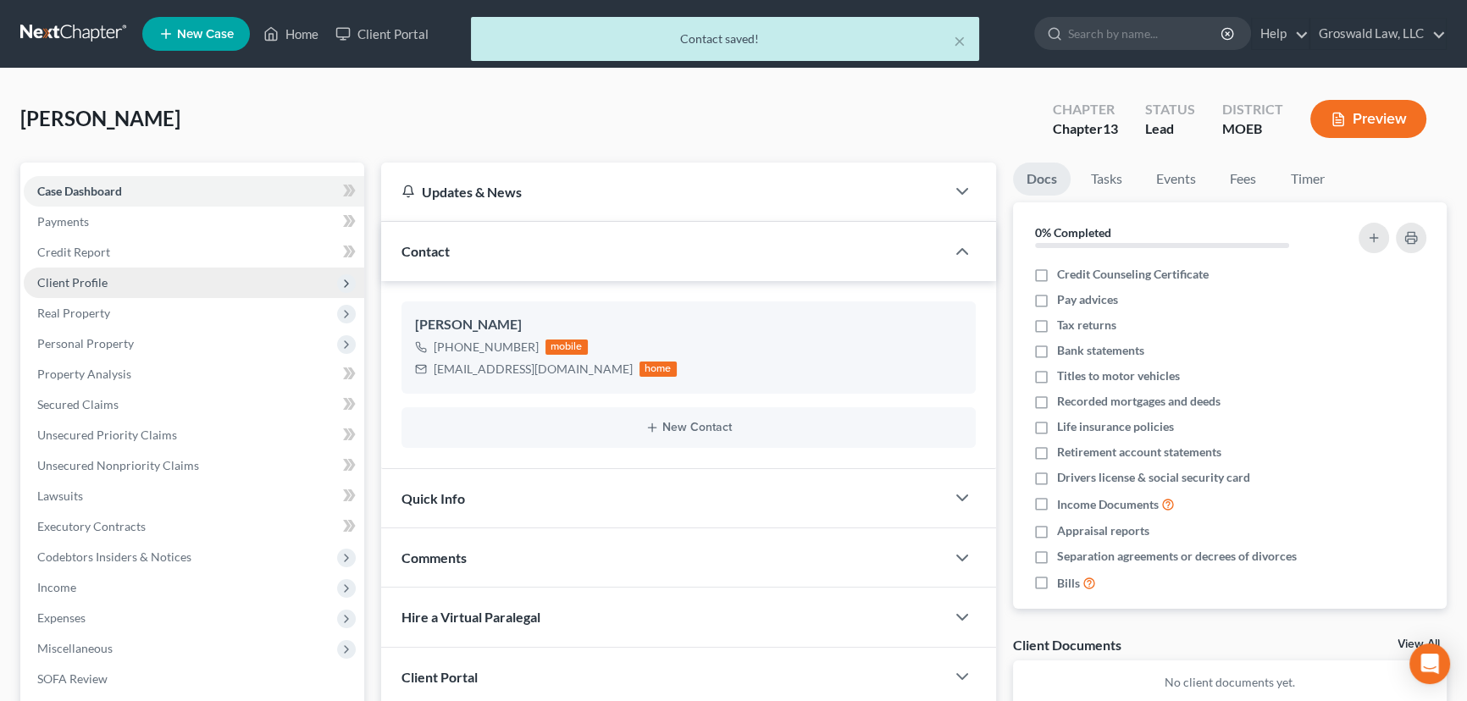
click at [124, 284] on span "Client Profile" at bounding box center [194, 283] width 340 height 30
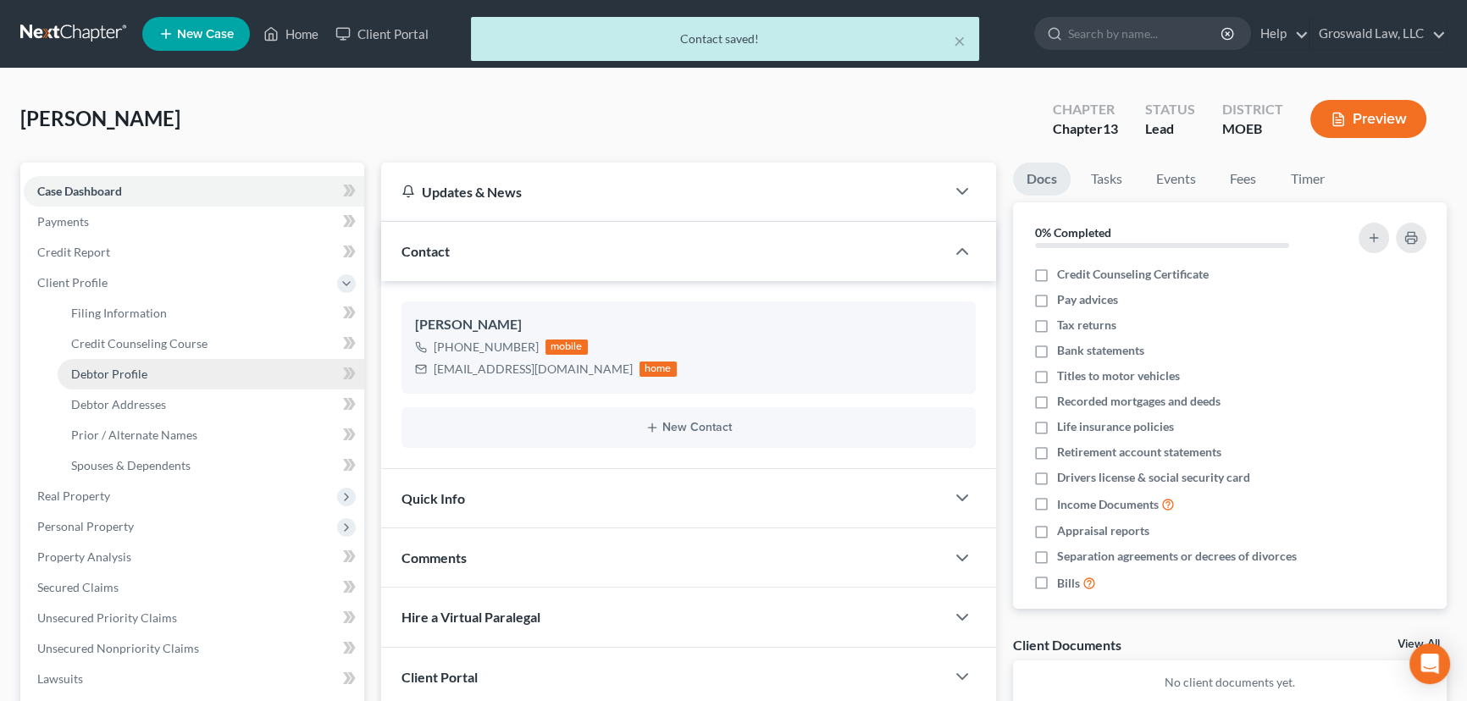
click at [170, 375] on link "Debtor Profile" at bounding box center [211, 374] width 307 height 30
select select "0"
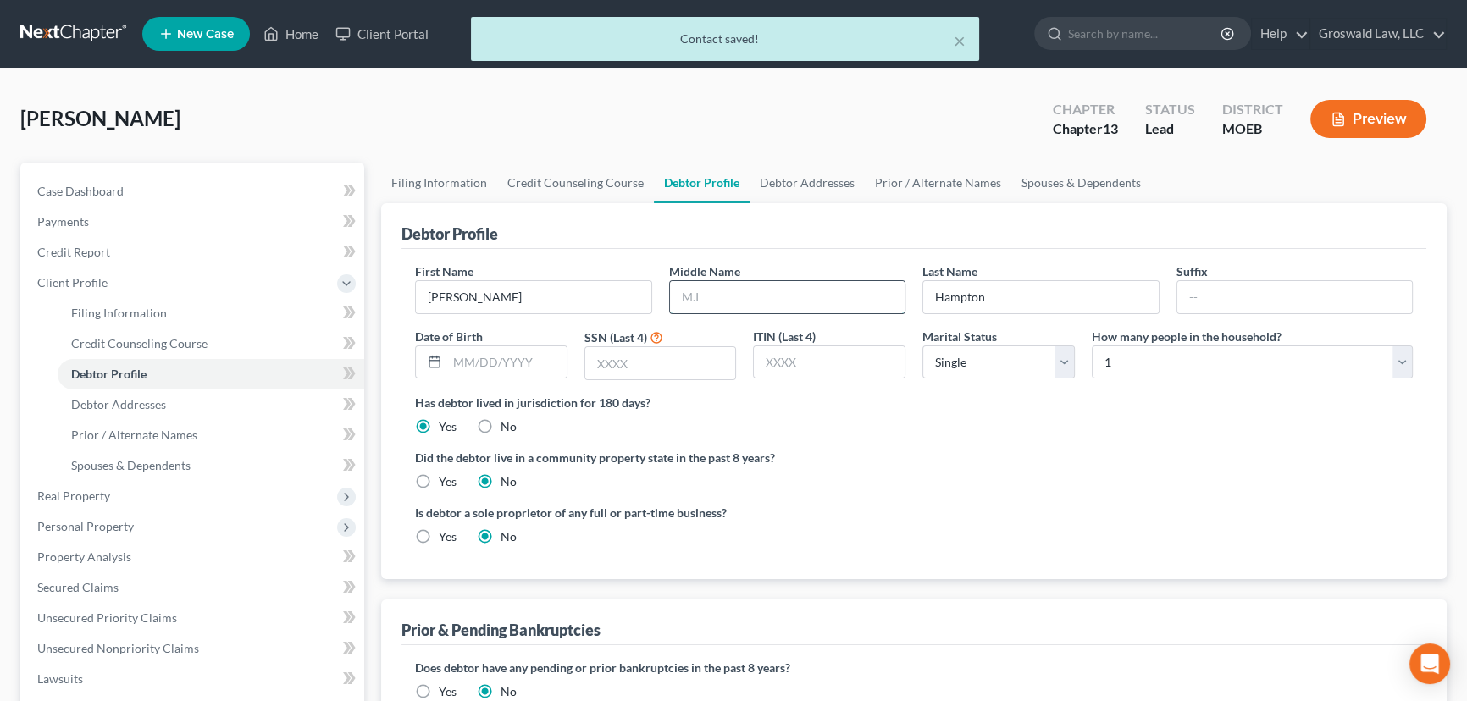
click at [683, 291] on input "text" at bounding box center [787, 297] width 235 height 32
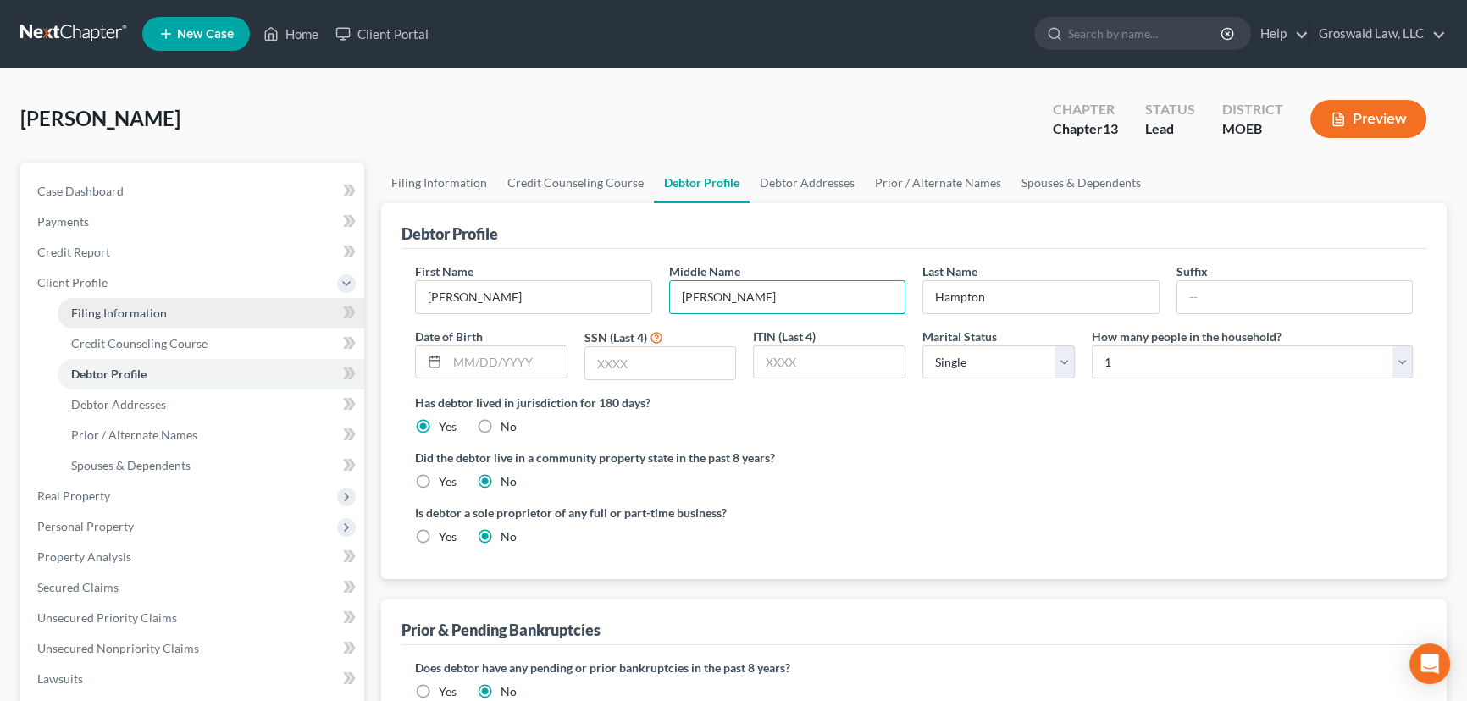
type input "Ray"
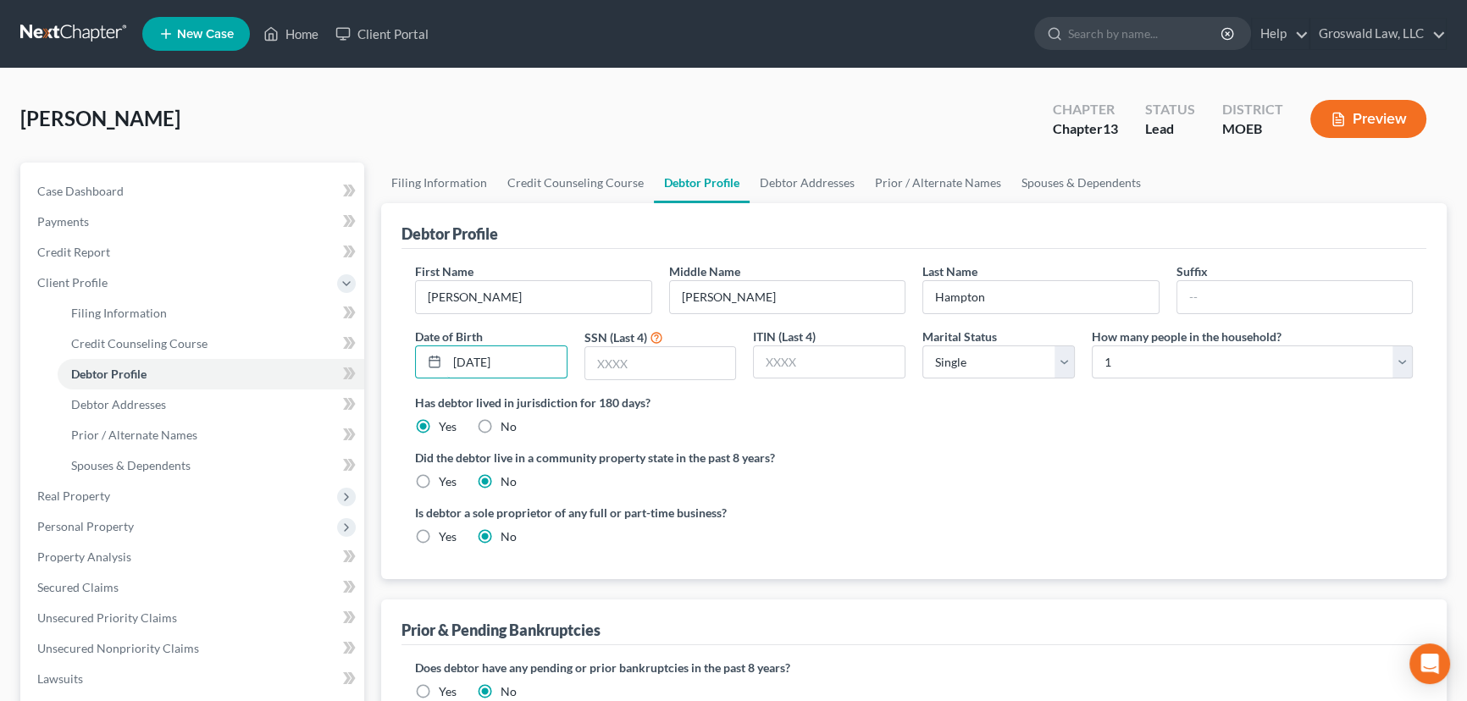
type input "01/28/1977"
click at [508, 281] on input "Stephen" at bounding box center [533, 297] width 235 height 32
type input "4597"
click at [949, 466] on div "Did the debtor live in a community property state in the past 8 years? Yes No" at bounding box center [914, 469] width 998 height 41
click at [792, 174] on link "Debtor Addresses" at bounding box center [806, 183] width 115 height 41
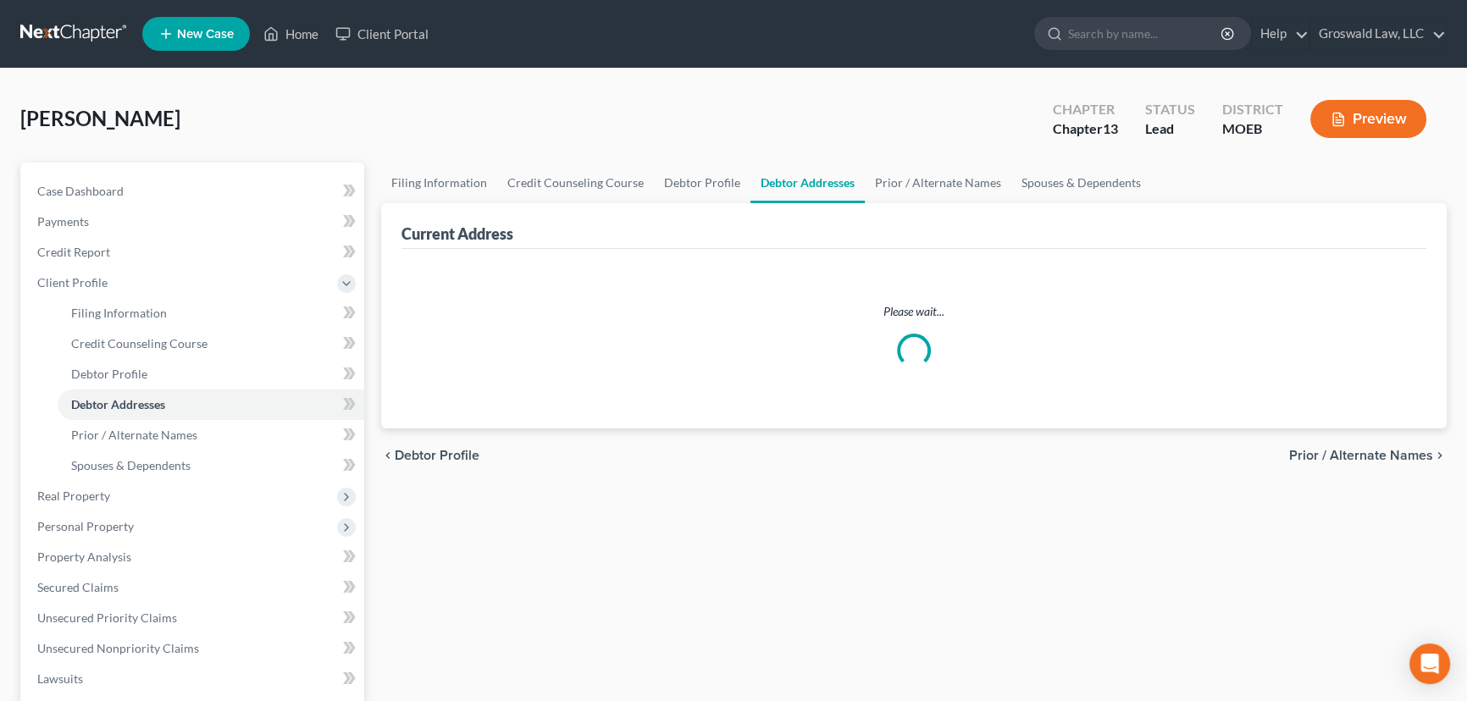
select select "0"
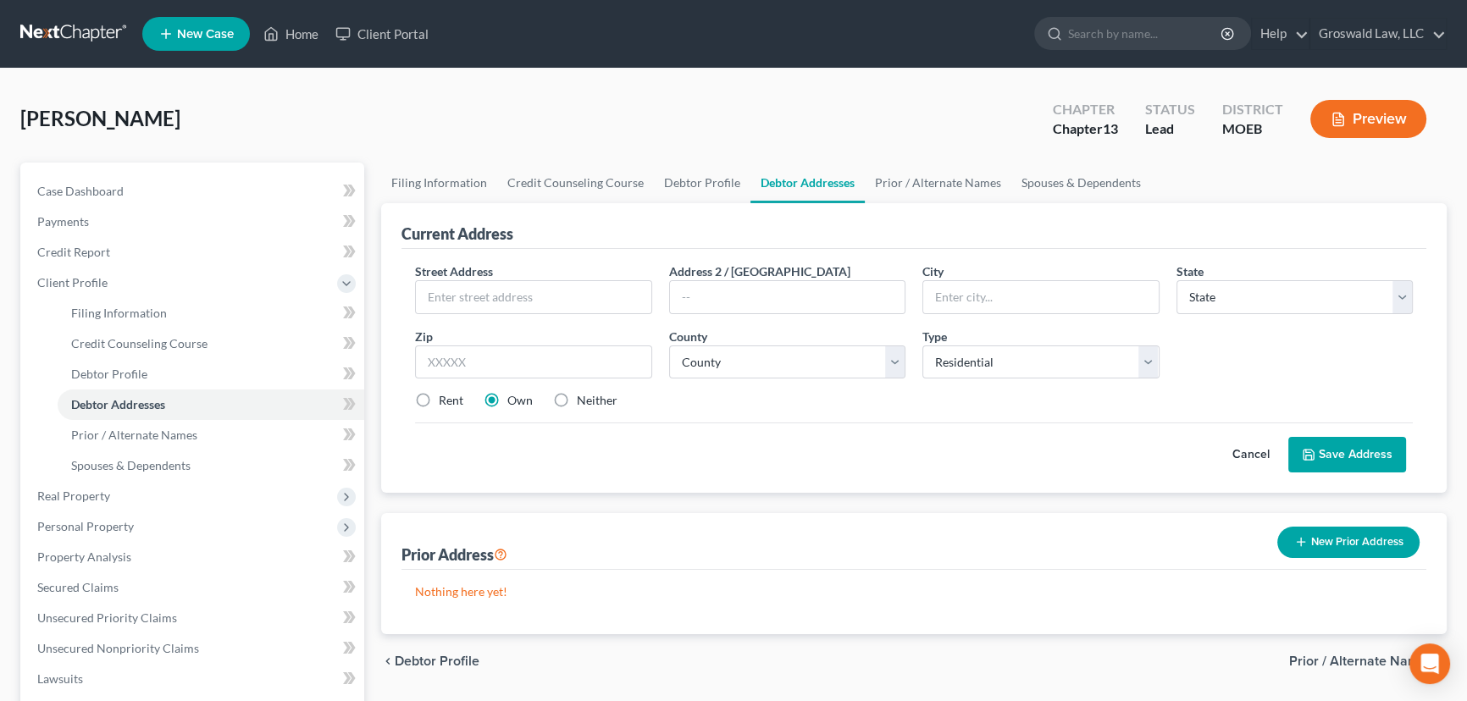
click at [577, 401] on label "Neither" at bounding box center [597, 400] width 41 height 17
click at [583, 401] on input "Neither" at bounding box center [588, 397] width 11 height 11
radio input "true"
click at [519, 300] on input "text" at bounding box center [533, 297] width 235 height 32
click at [482, 403] on div "Rent Own Neither" at bounding box center [913, 400] width 1014 height 17
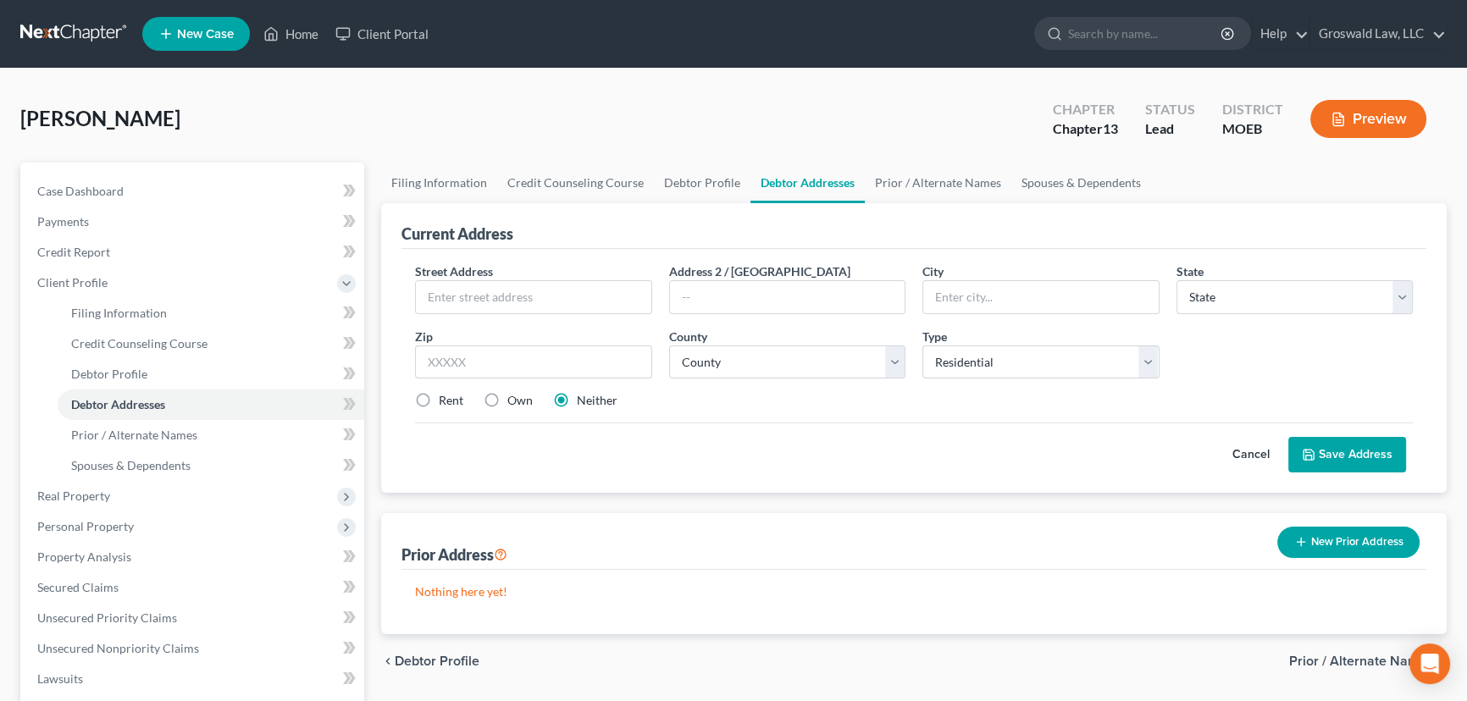
click at [507, 401] on label "Own" at bounding box center [519, 400] width 25 height 17
click at [514, 401] on input "Own" at bounding box center [519, 397] width 11 height 11
radio input "true"
click at [507, 307] on input "text" at bounding box center [533, 297] width 235 height 32
type input "2436 Pinehurst Drive"
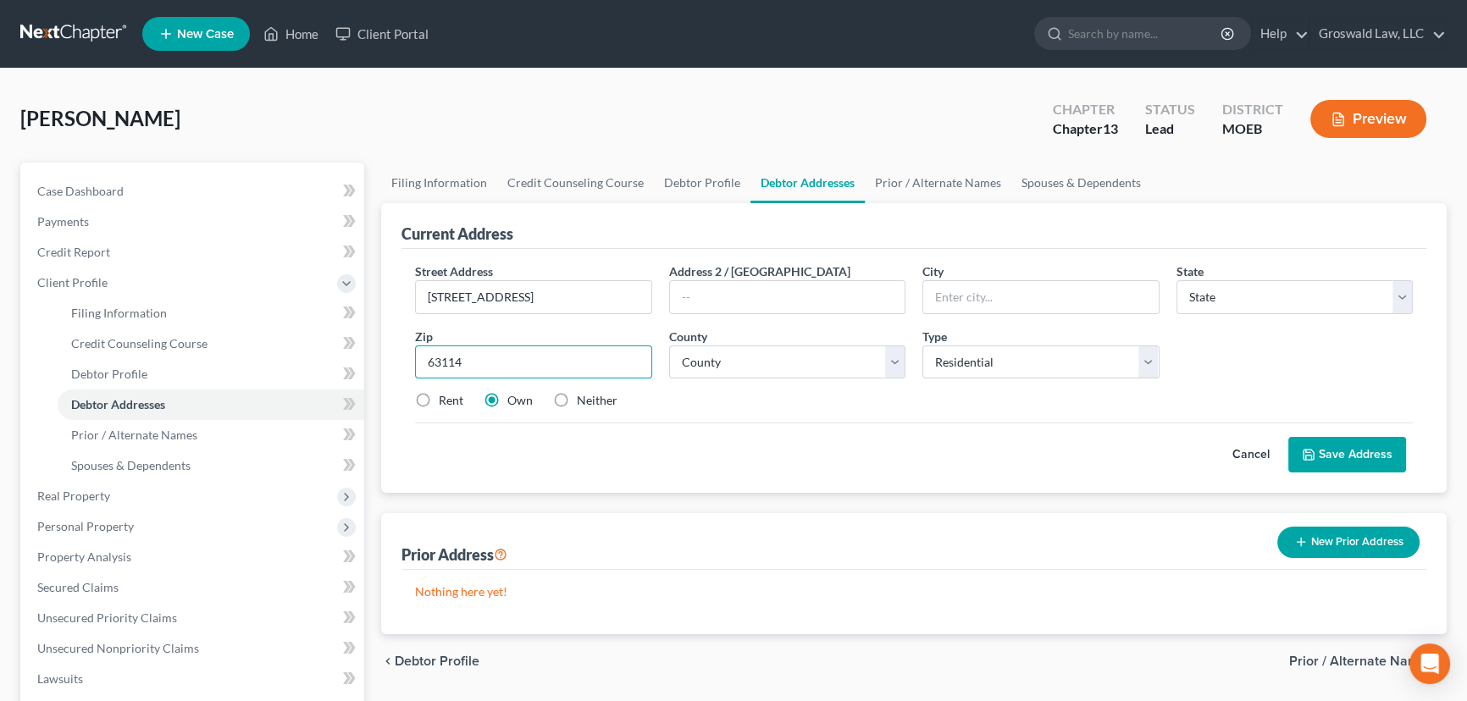
type input "63114"
type input "Saint Louis"
select select "26"
select select "100"
click at [1368, 455] on button "Save Address" at bounding box center [1347, 455] width 118 height 36
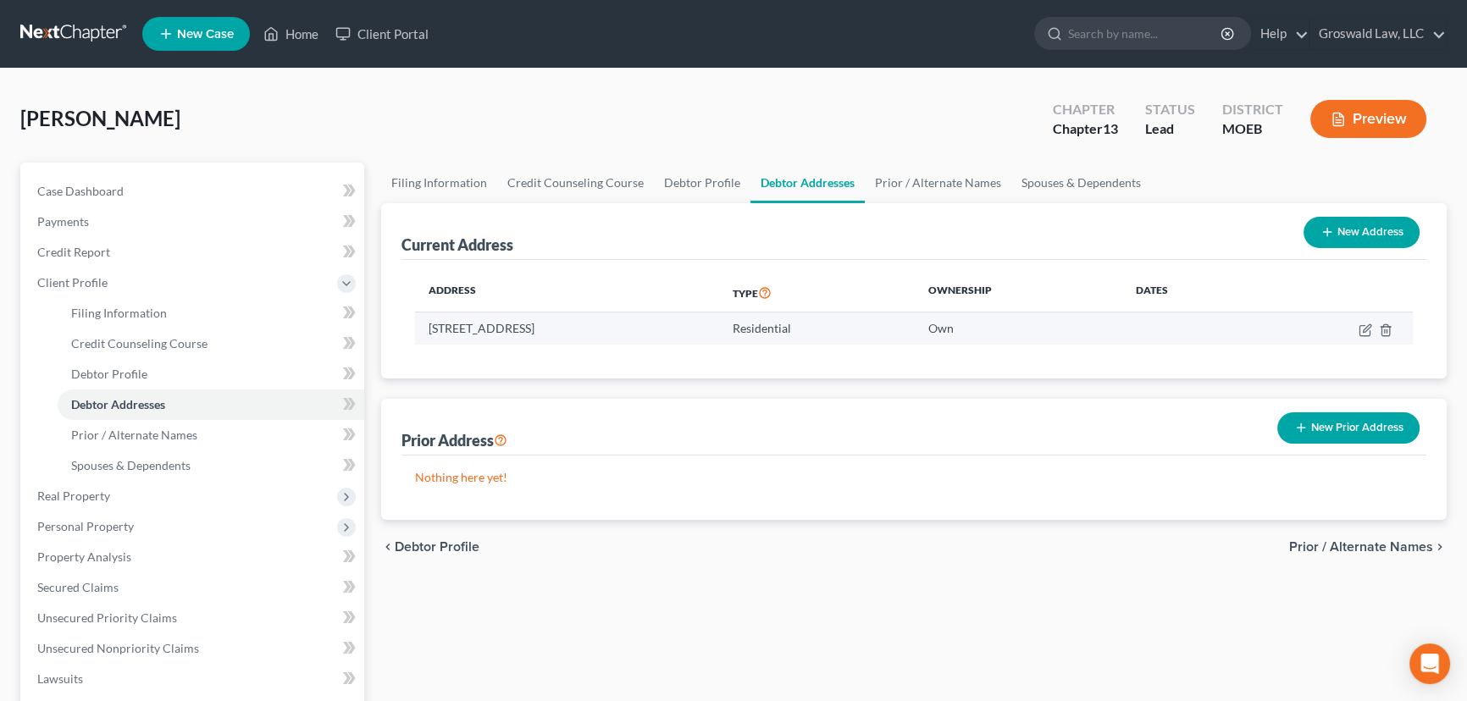
click at [450, 329] on td "2436 Pinehurst Drive, Saint Louis, MO 63114" at bounding box center [567, 328] width 304 height 32
copy td "2436"
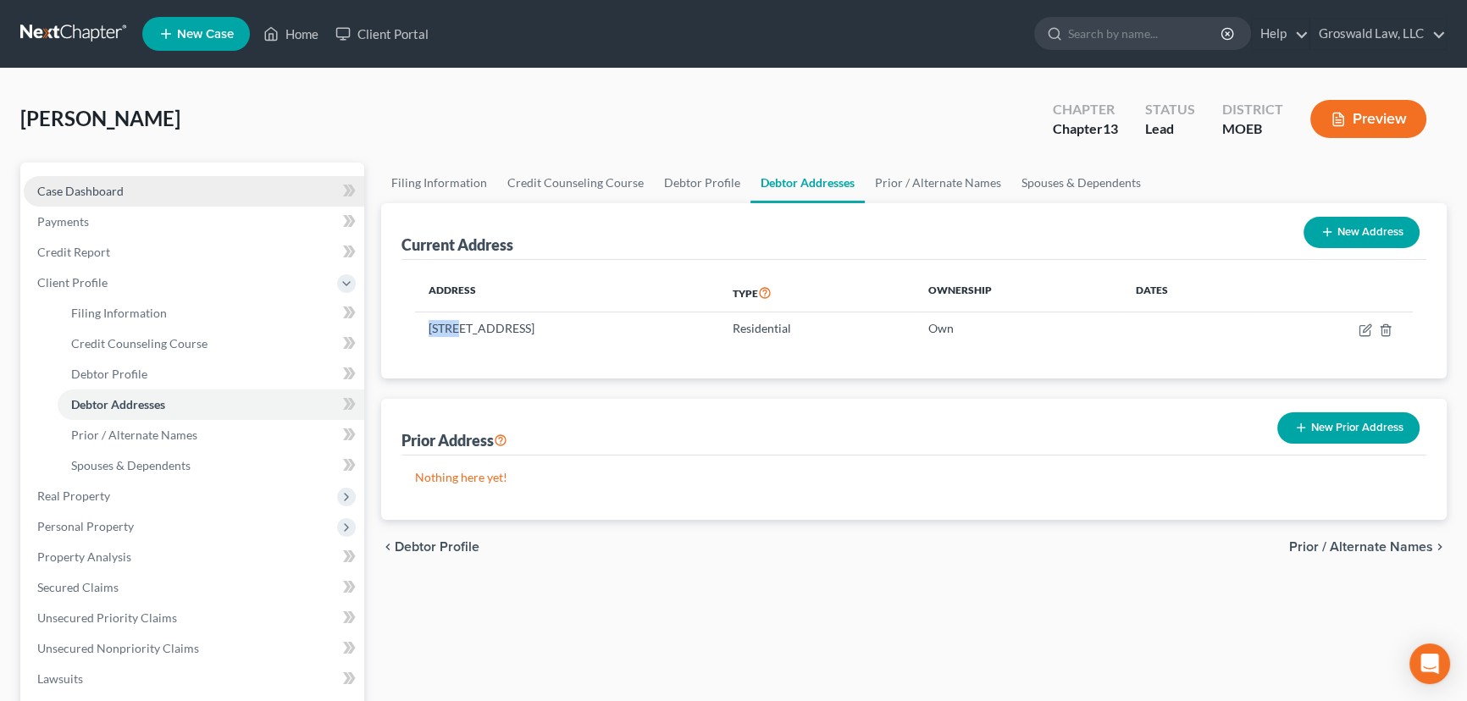
click at [170, 190] on link "Case Dashboard" at bounding box center [194, 191] width 340 height 30
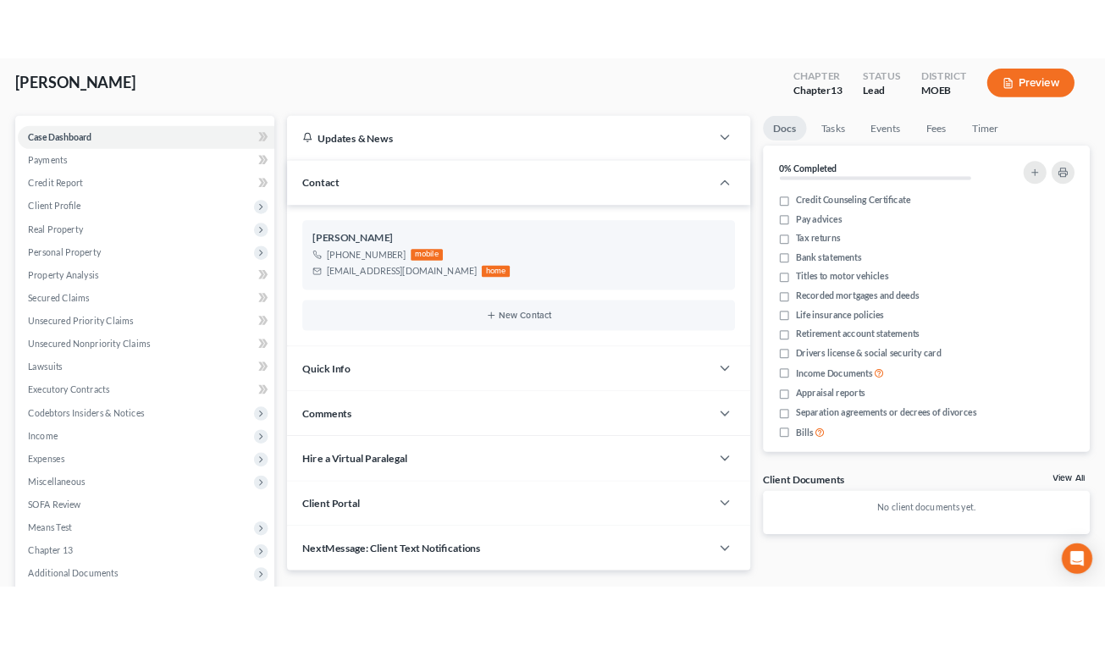
scroll to position [257, 0]
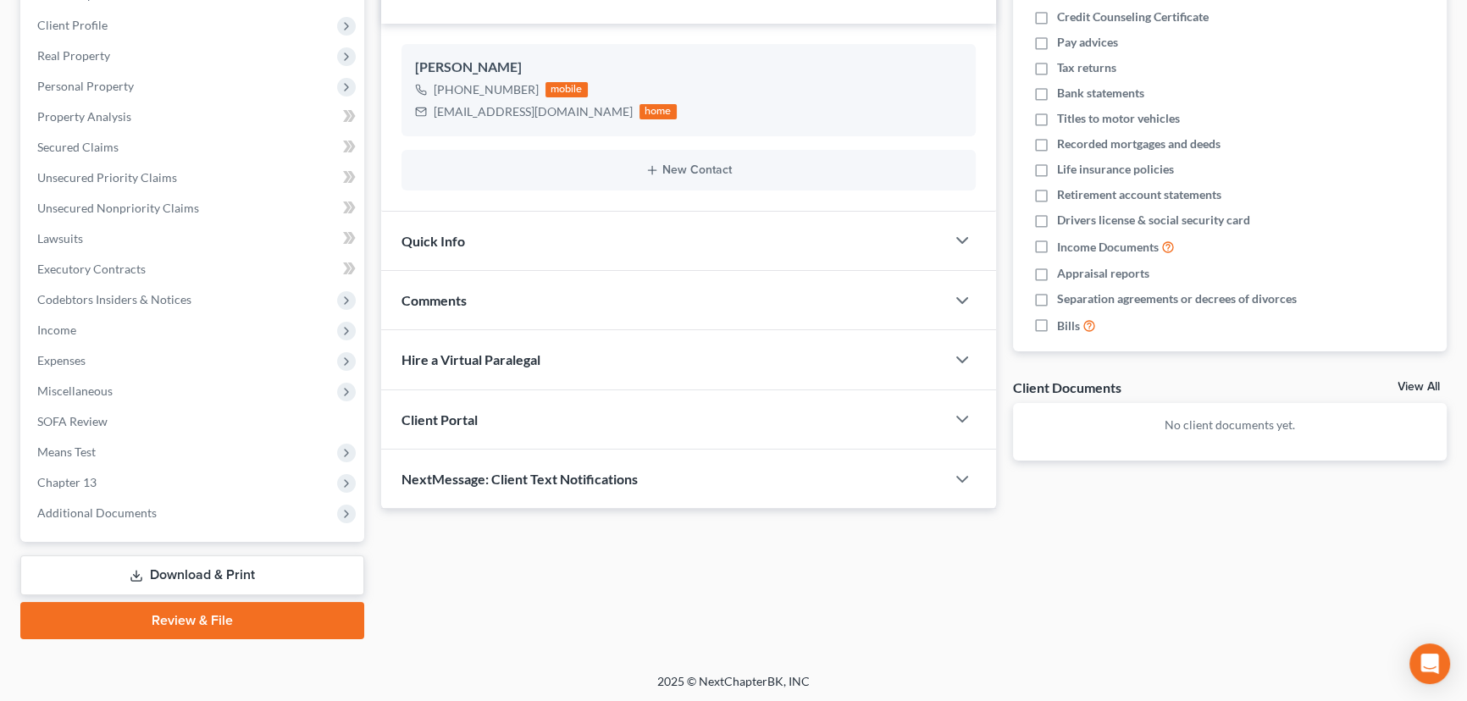
click at [544, 308] on div "Comments" at bounding box center [663, 300] width 564 height 58
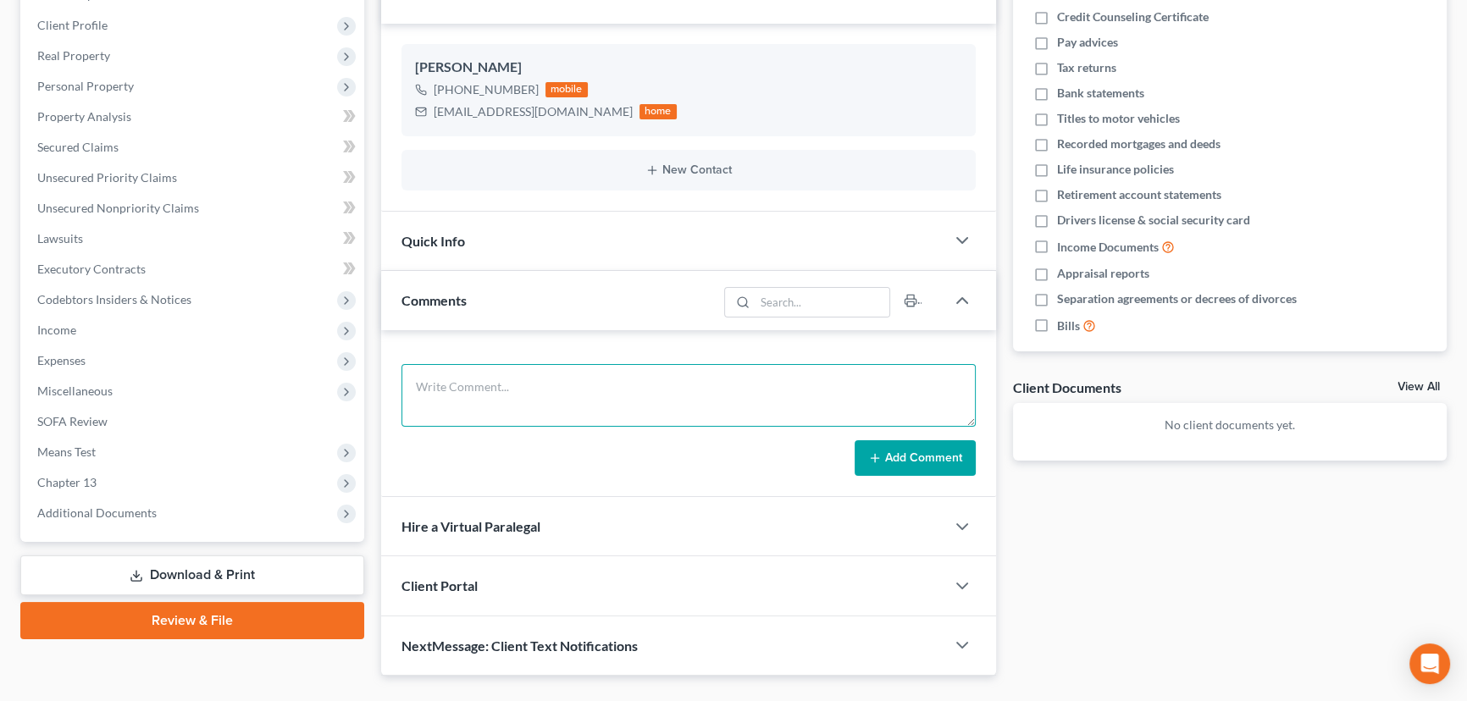
drag, startPoint x: 535, startPoint y: 373, endPoint x: 555, endPoint y: 351, distance: 29.4
click at [544, 364] on textarea at bounding box center [688, 395] width 574 height 63
type textarea "10/15/25 - spoke via phone, far behind on mortgage, no income, cannot help"
click at [915, 457] on button "Add Comment" at bounding box center [914, 458] width 121 height 36
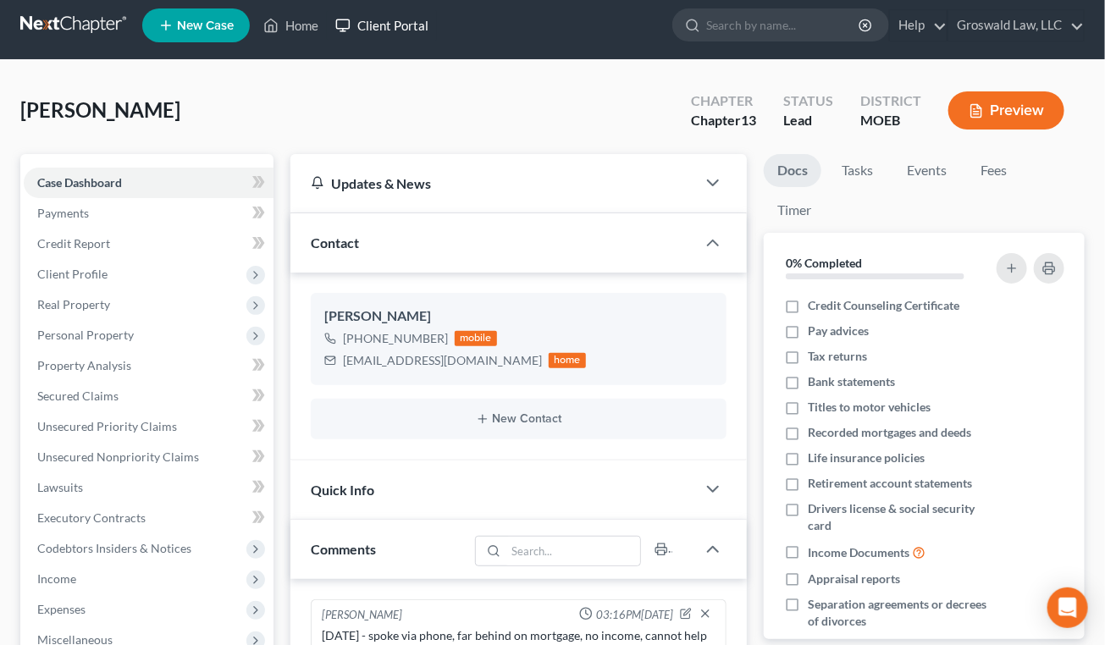
scroll to position [0, 0]
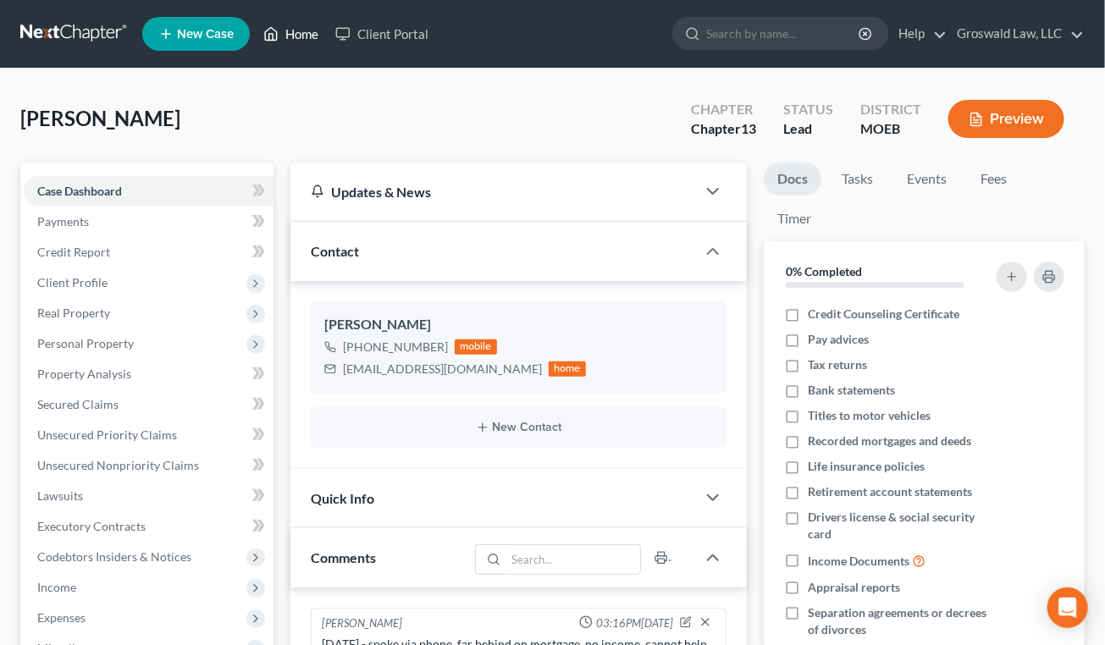
click at [315, 31] on link "Home" at bounding box center [291, 34] width 72 height 30
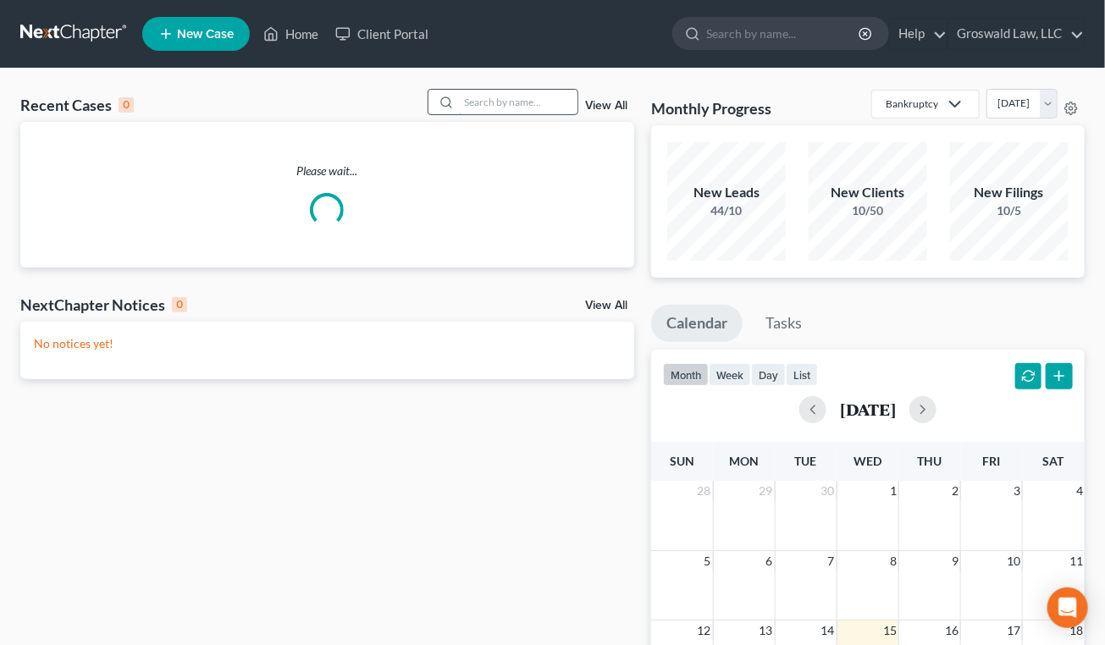
click at [548, 96] on input "search" at bounding box center [518, 102] width 119 height 25
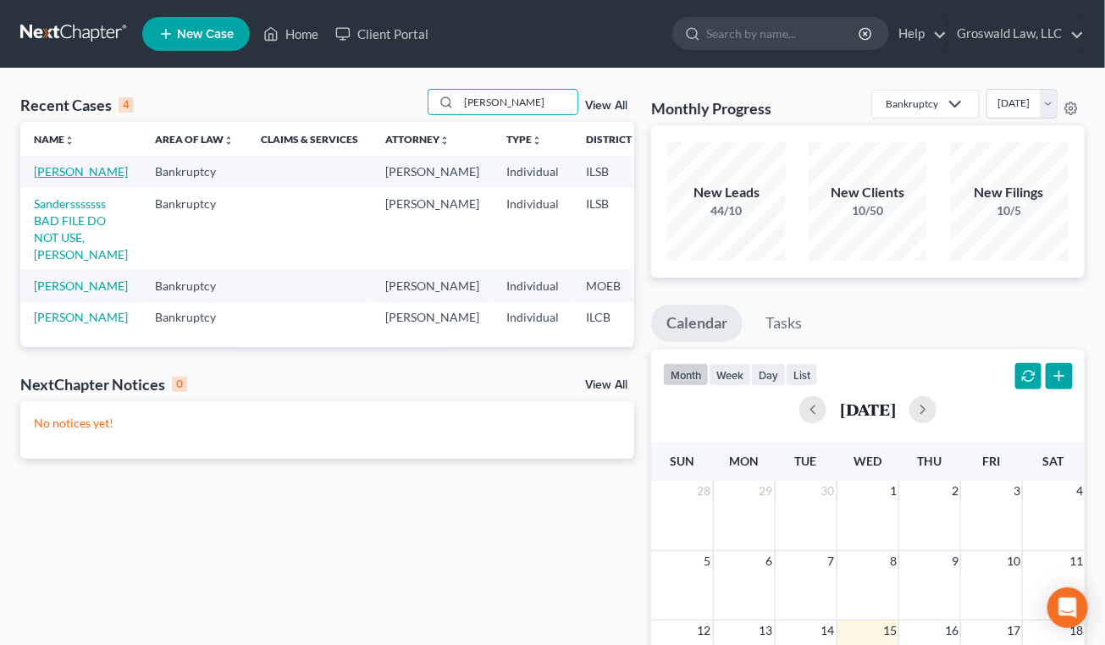
type input "sanders"
click at [41, 174] on link "Sanders, Tonya" at bounding box center [81, 171] width 94 height 14
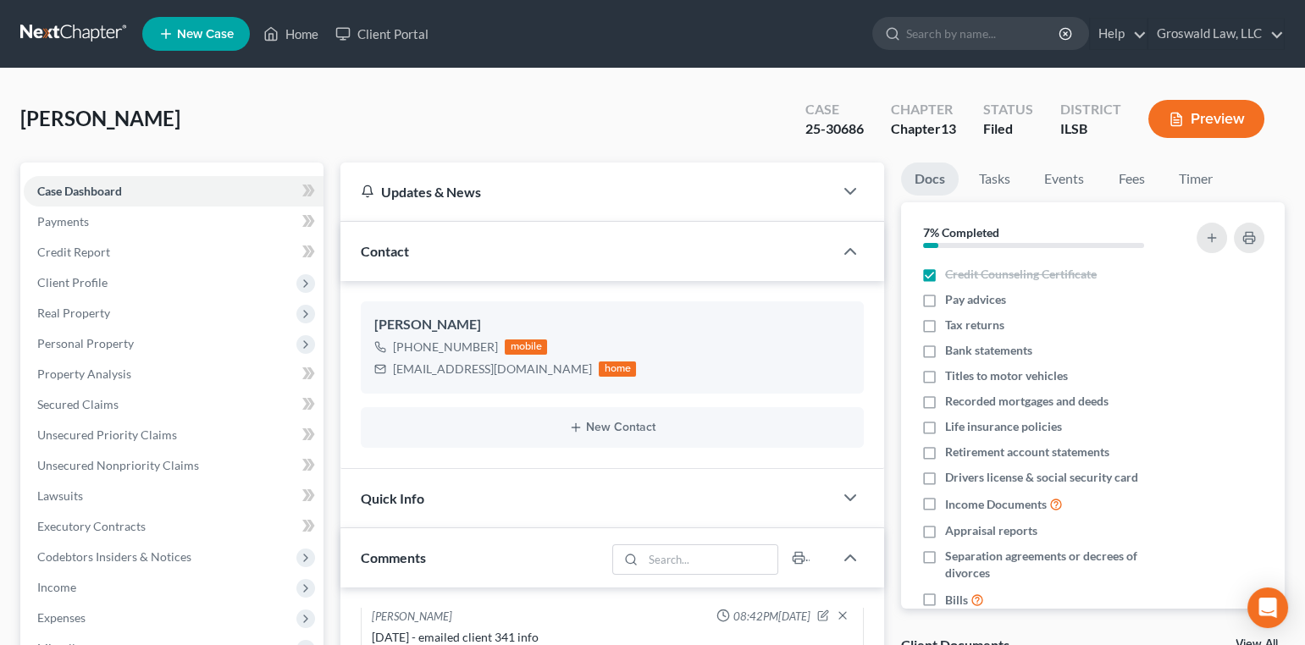
scroll to position [1788, 0]
click at [289, 38] on link "Home" at bounding box center [291, 34] width 72 height 30
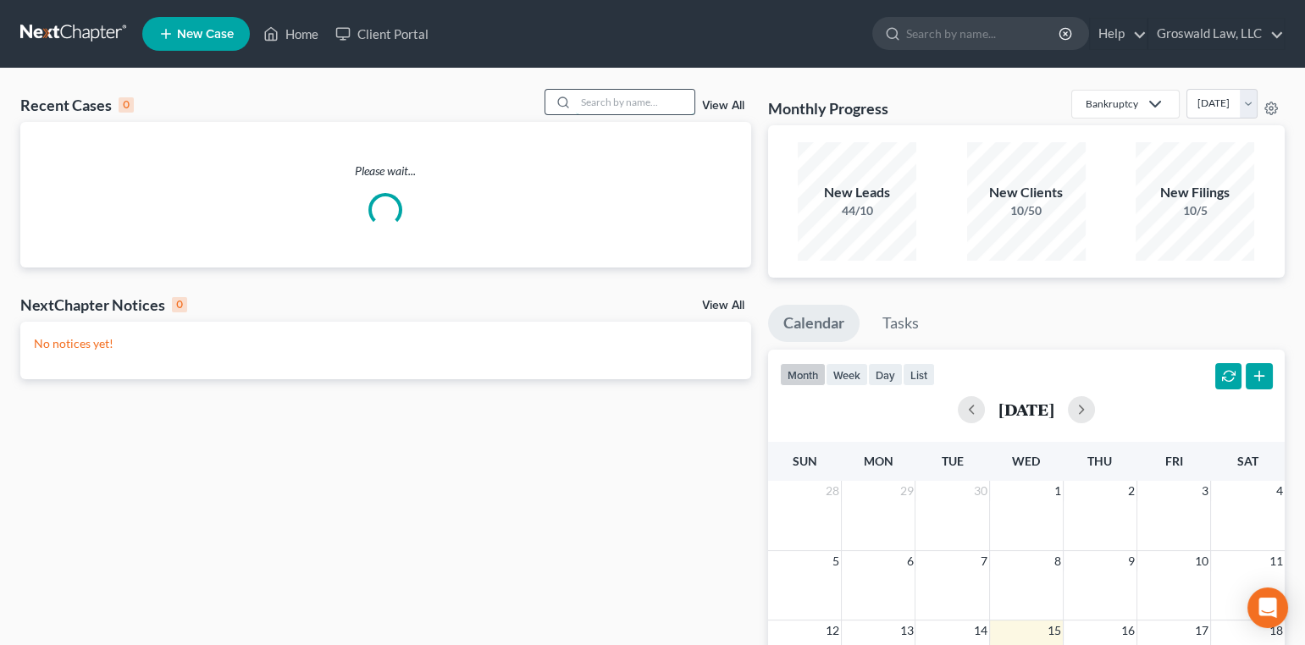
click at [622, 103] on input "search" at bounding box center [635, 102] width 119 height 25
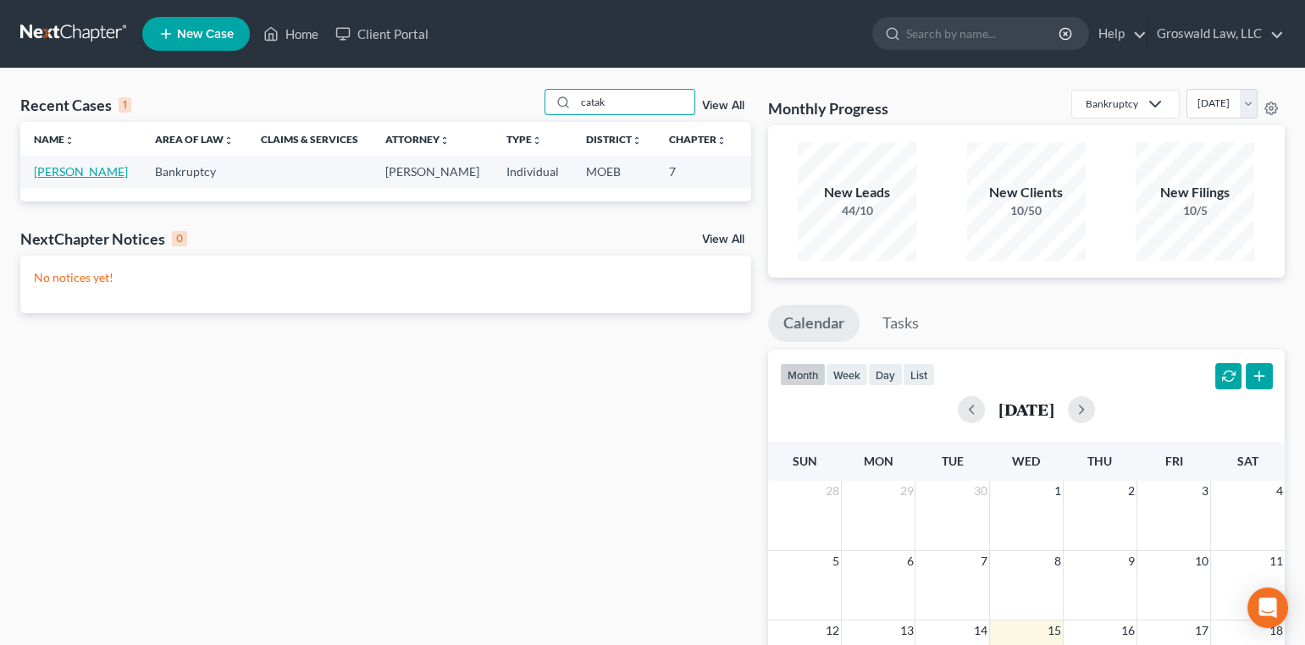
type input "catak"
click at [65, 179] on link "[PERSON_NAME]" at bounding box center [81, 171] width 94 height 14
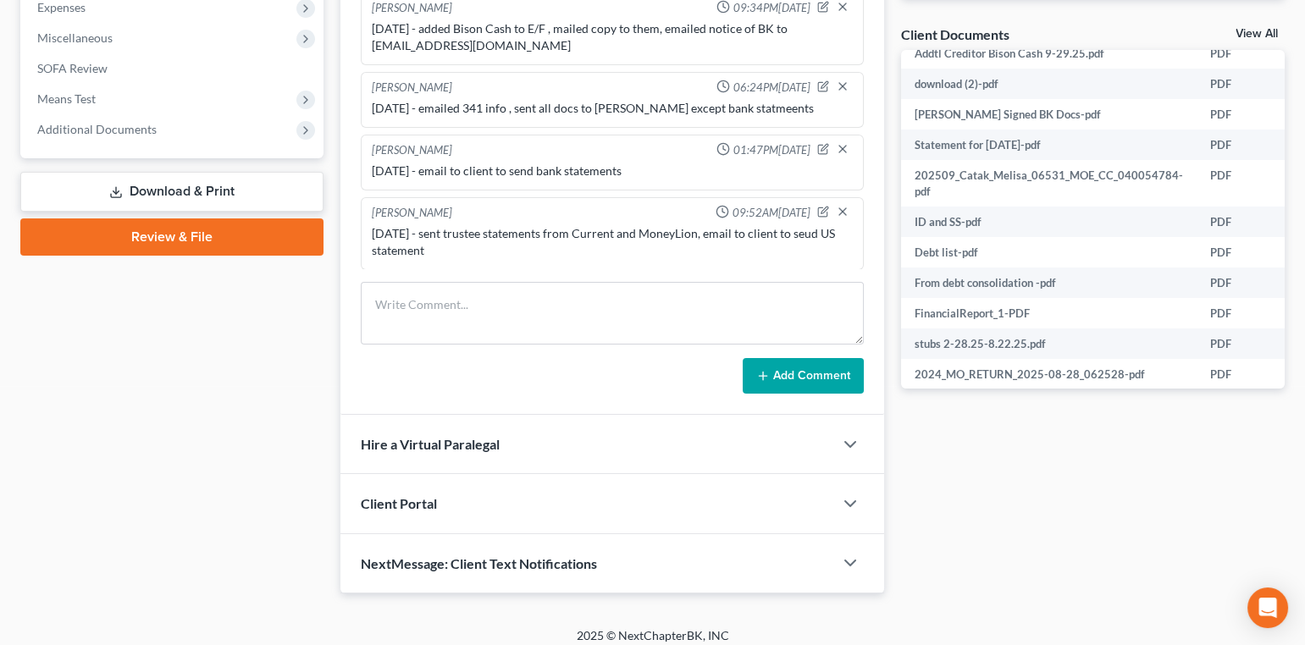
scroll to position [616, 0]
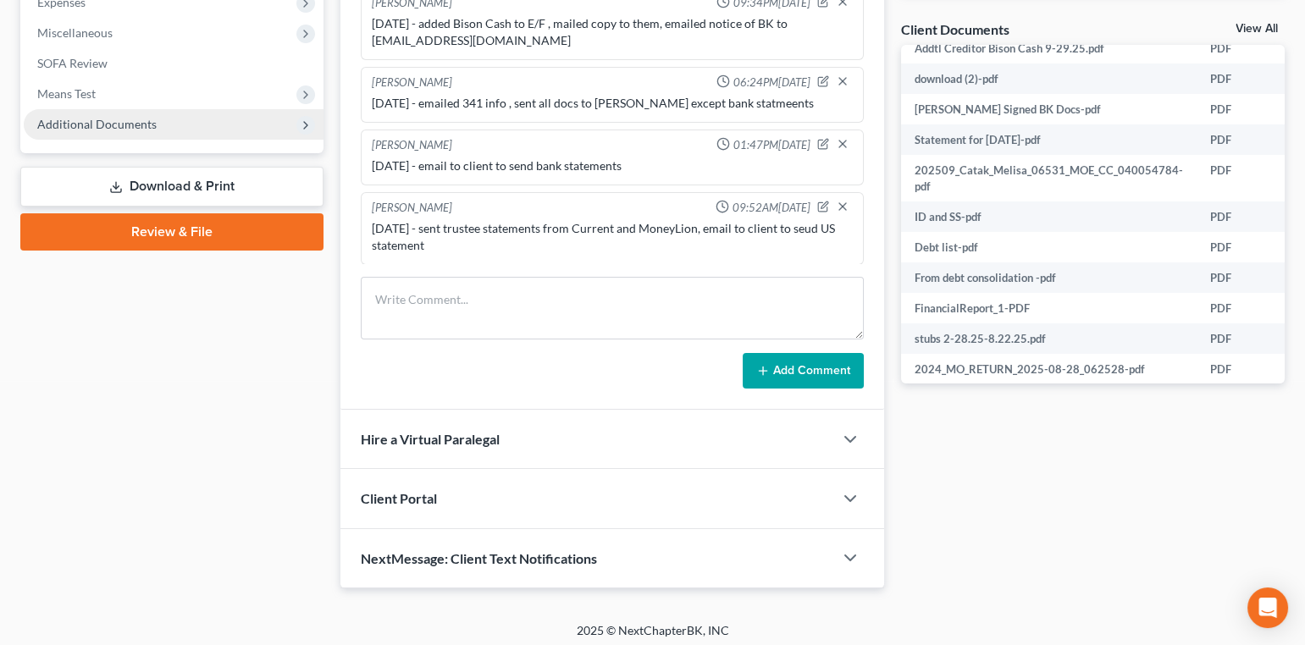
click at [127, 124] on span "Additional Documents" at bounding box center [96, 124] width 119 height 14
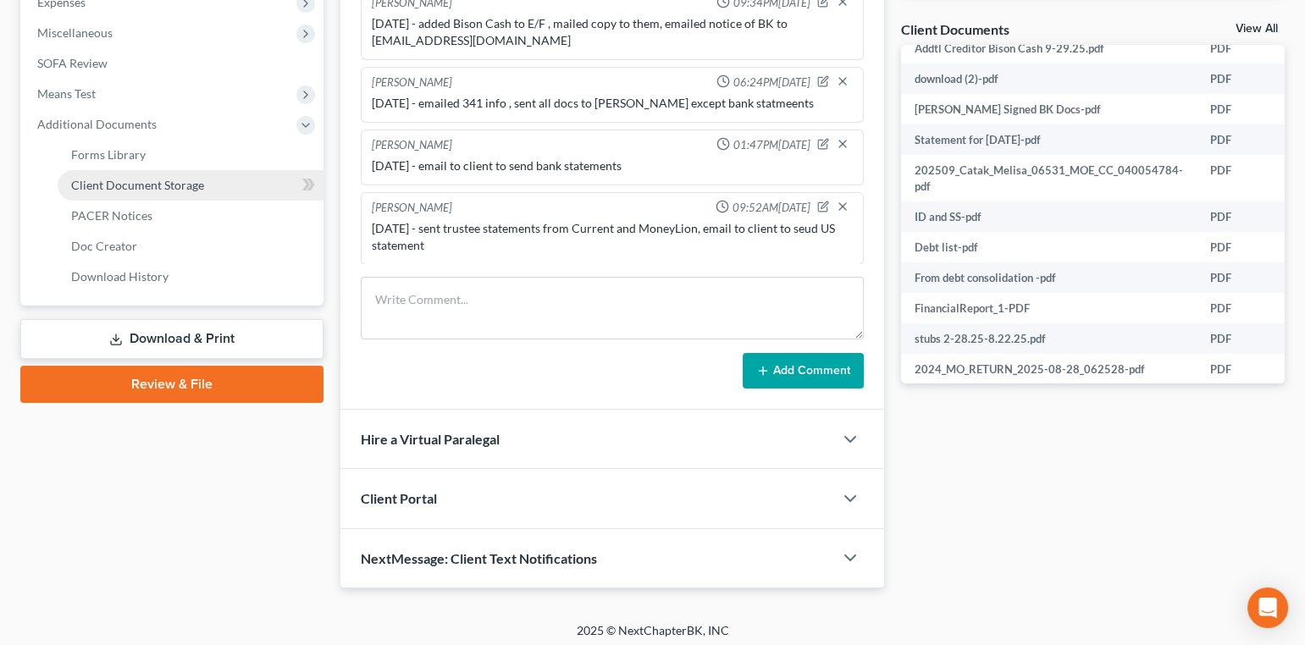
click at [200, 191] on link "Client Document Storage" at bounding box center [191, 185] width 266 height 30
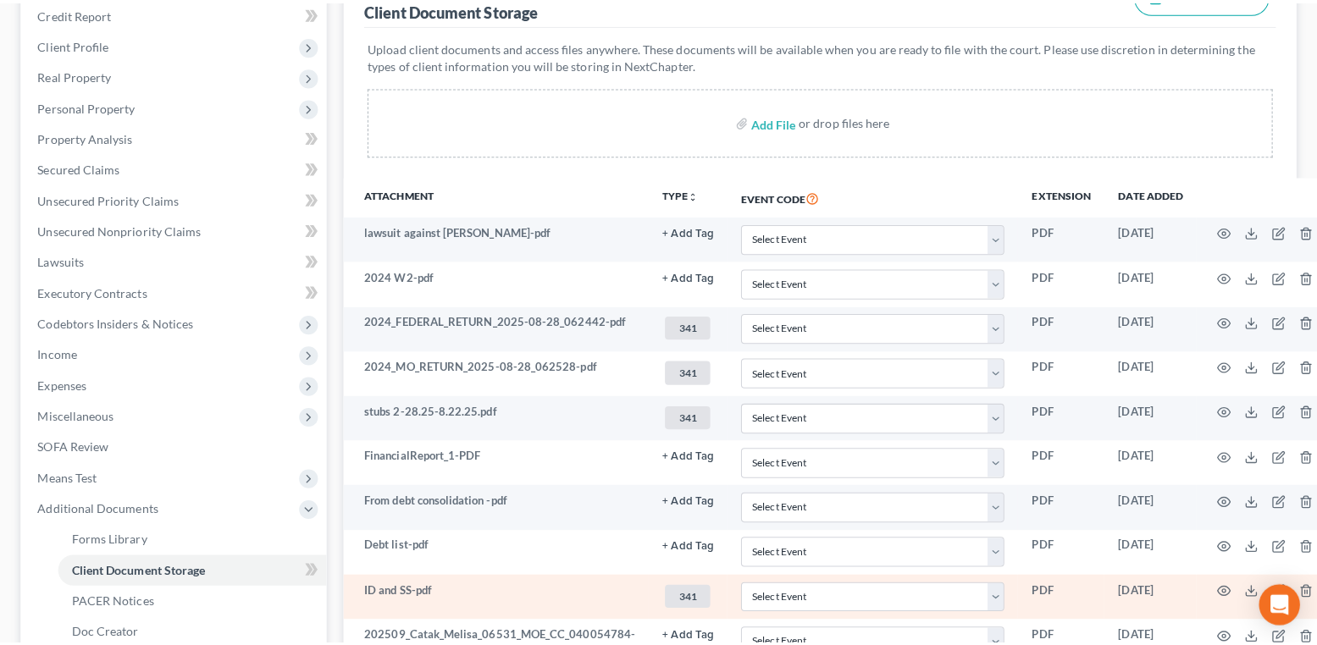
scroll to position [227, 0]
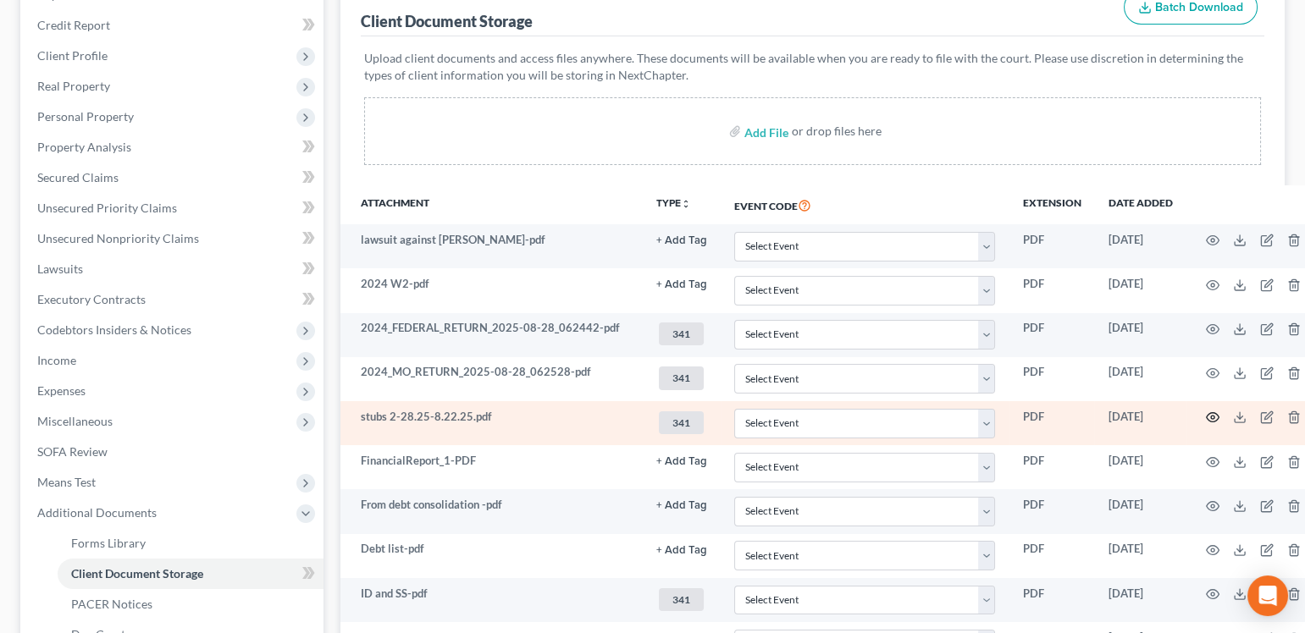
click at [1207, 419] on icon "button" at bounding box center [1213, 417] width 13 height 9
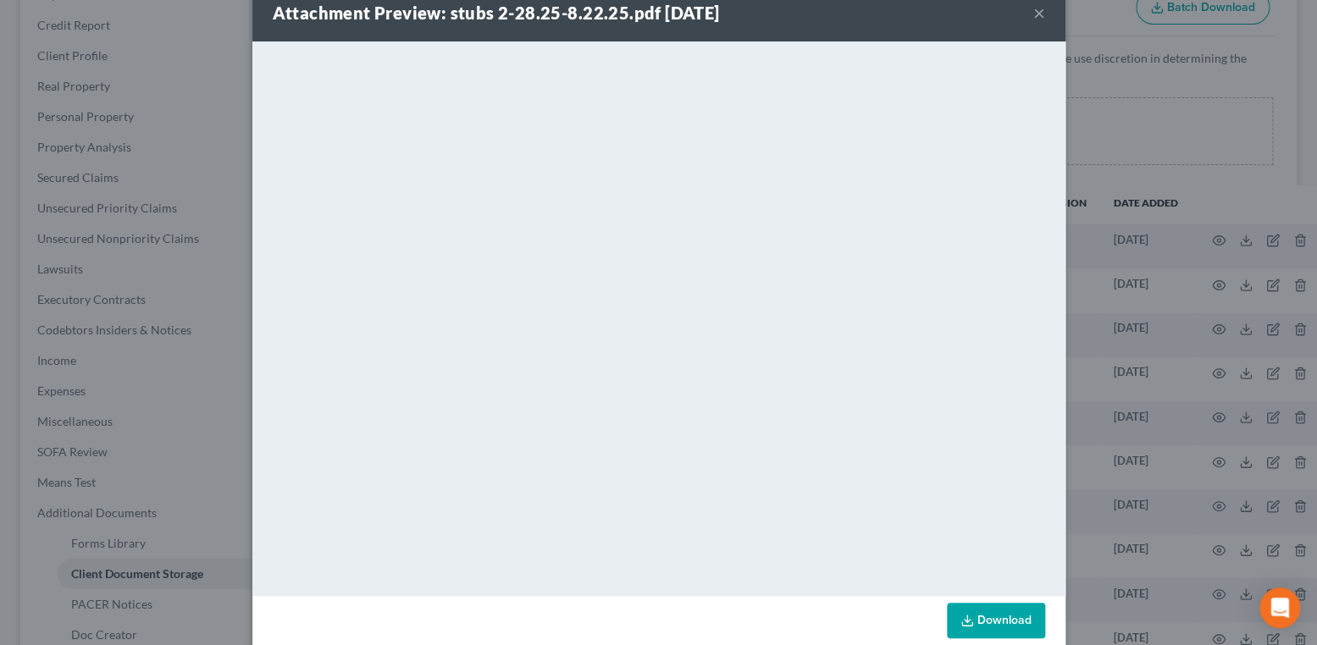
scroll to position [63, 0]
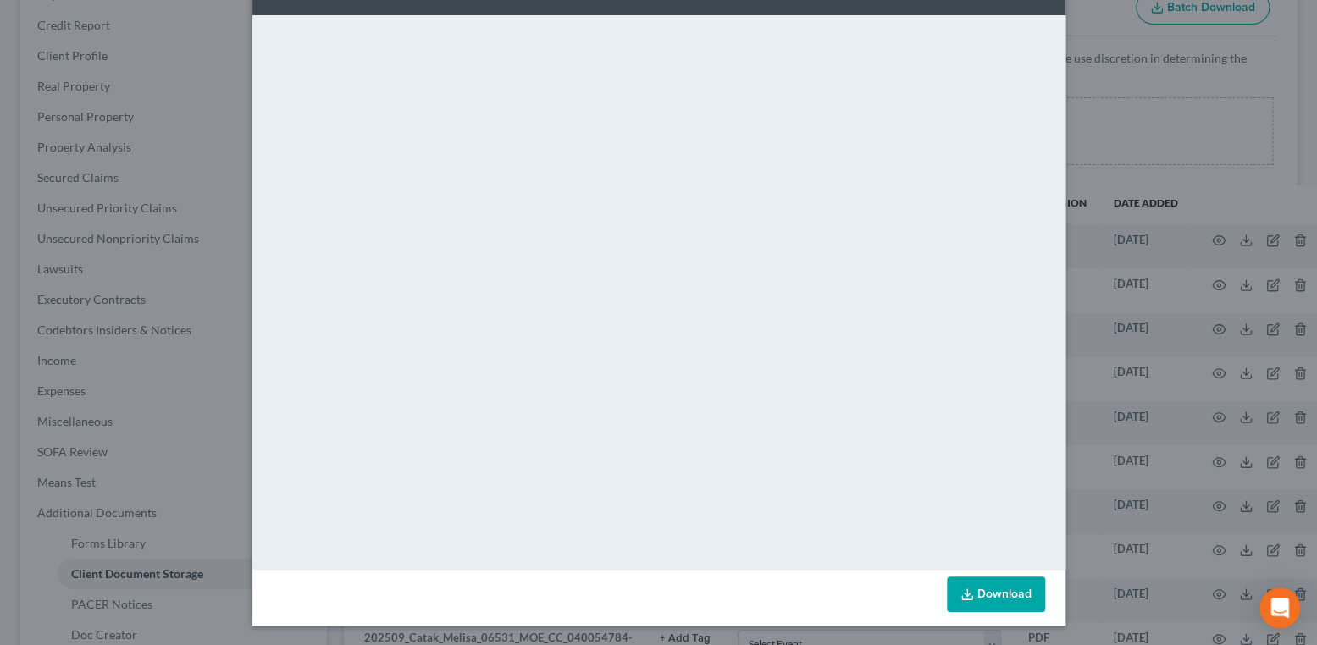
click at [994, 588] on link "Download" at bounding box center [996, 595] width 98 height 36
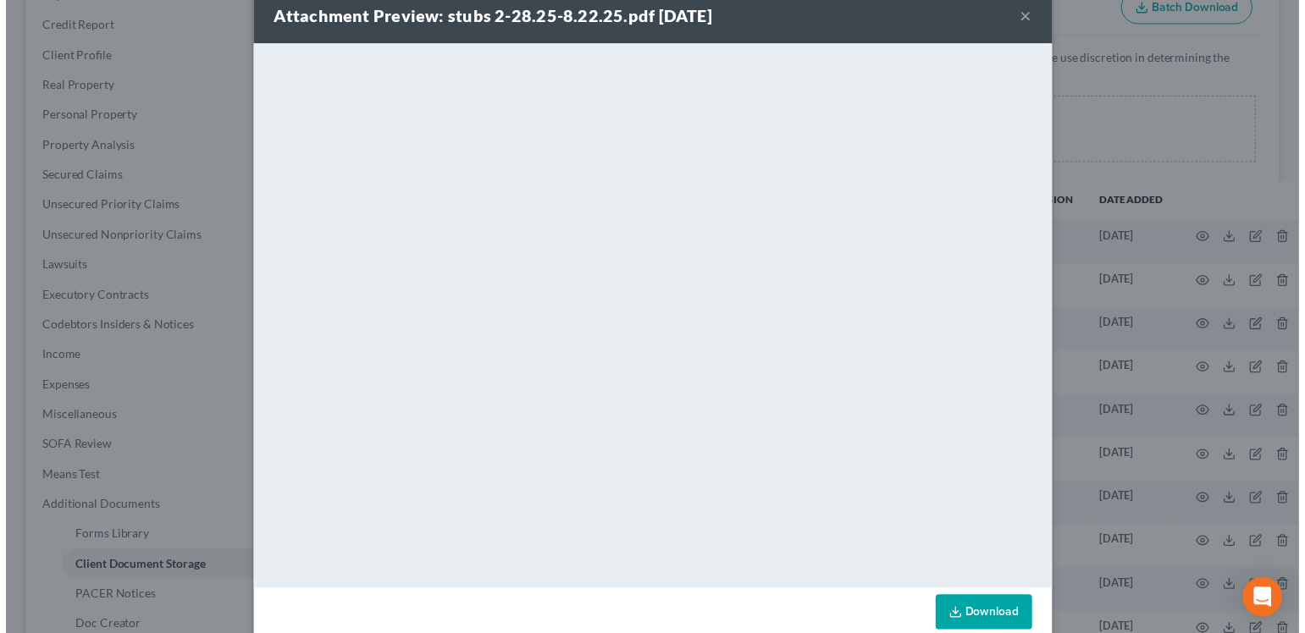
scroll to position [0, 0]
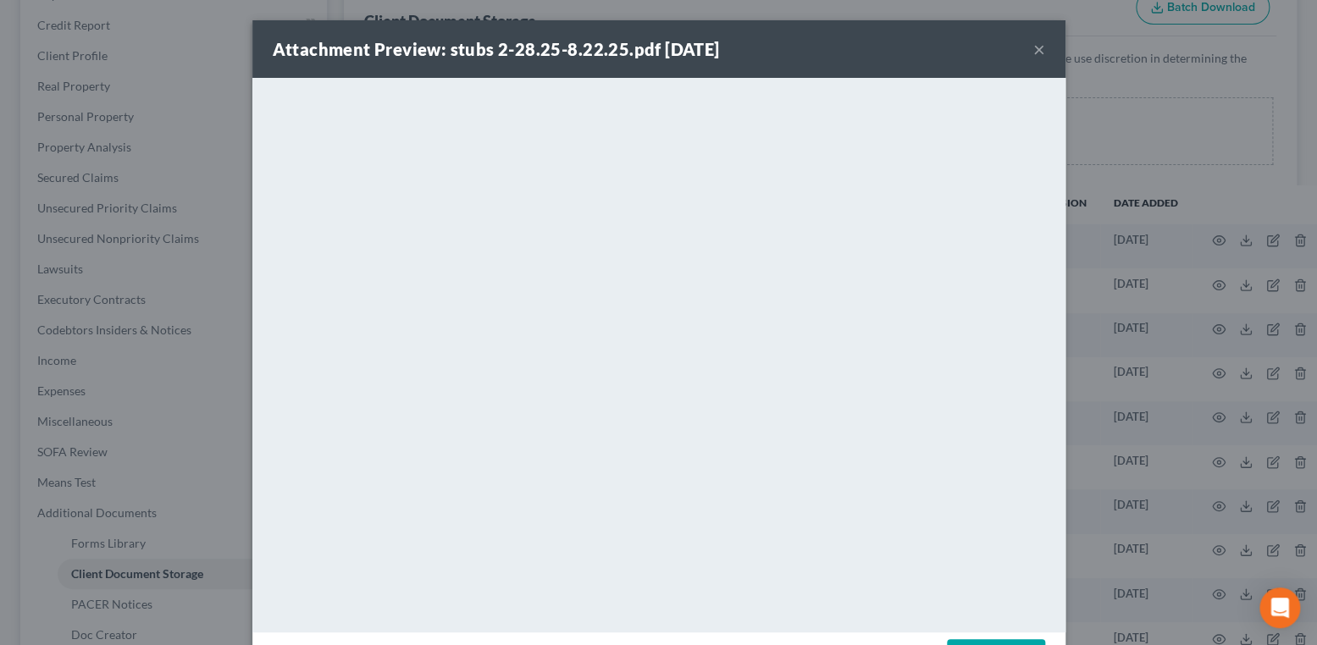
click at [1033, 50] on button "×" at bounding box center [1039, 49] width 12 height 20
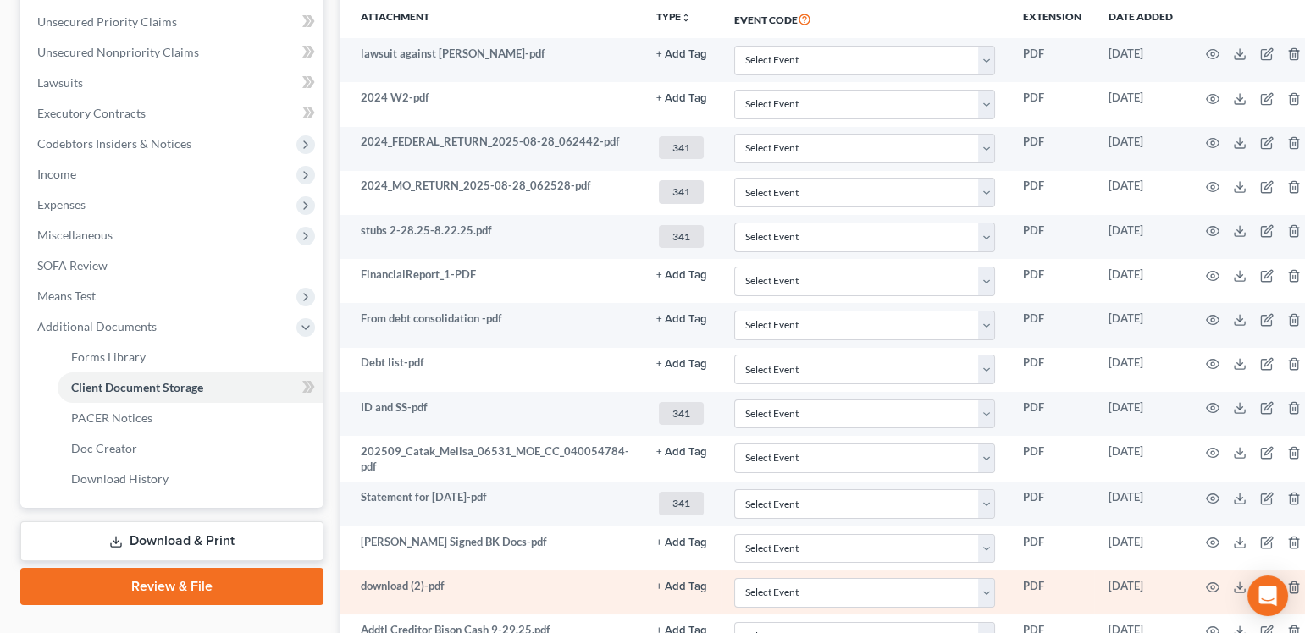
scroll to position [611, 0]
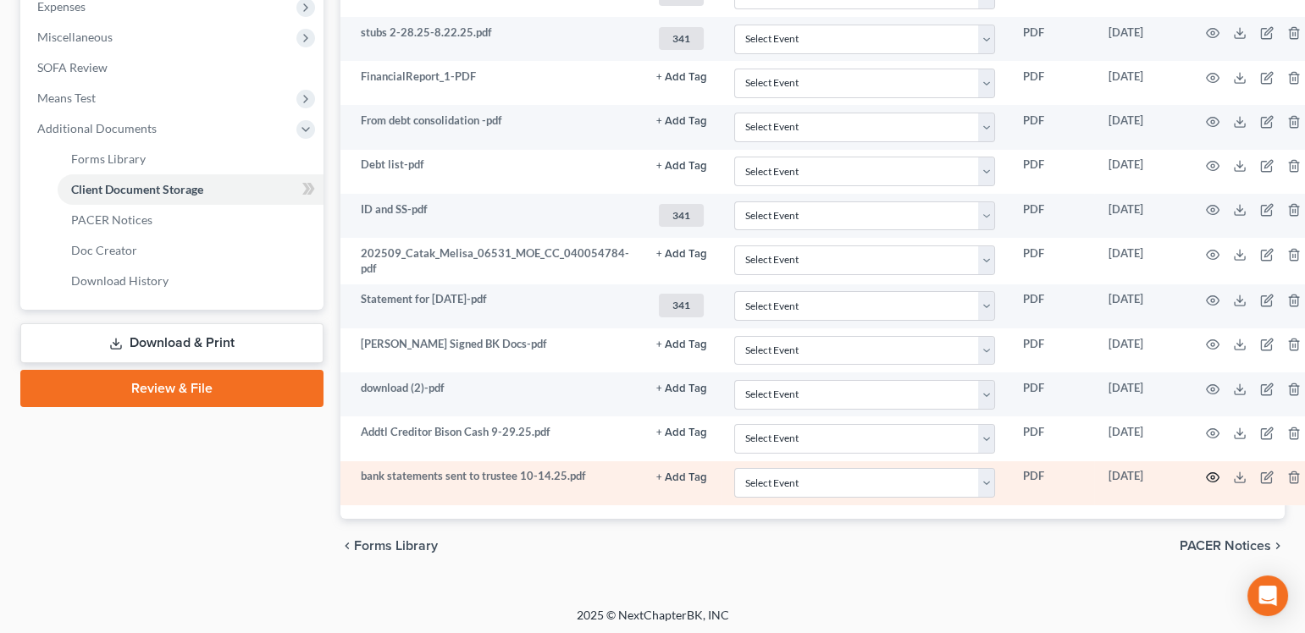
click at [1206, 471] on icon "button" at bounding box center [1213, 478] width 14 height 14
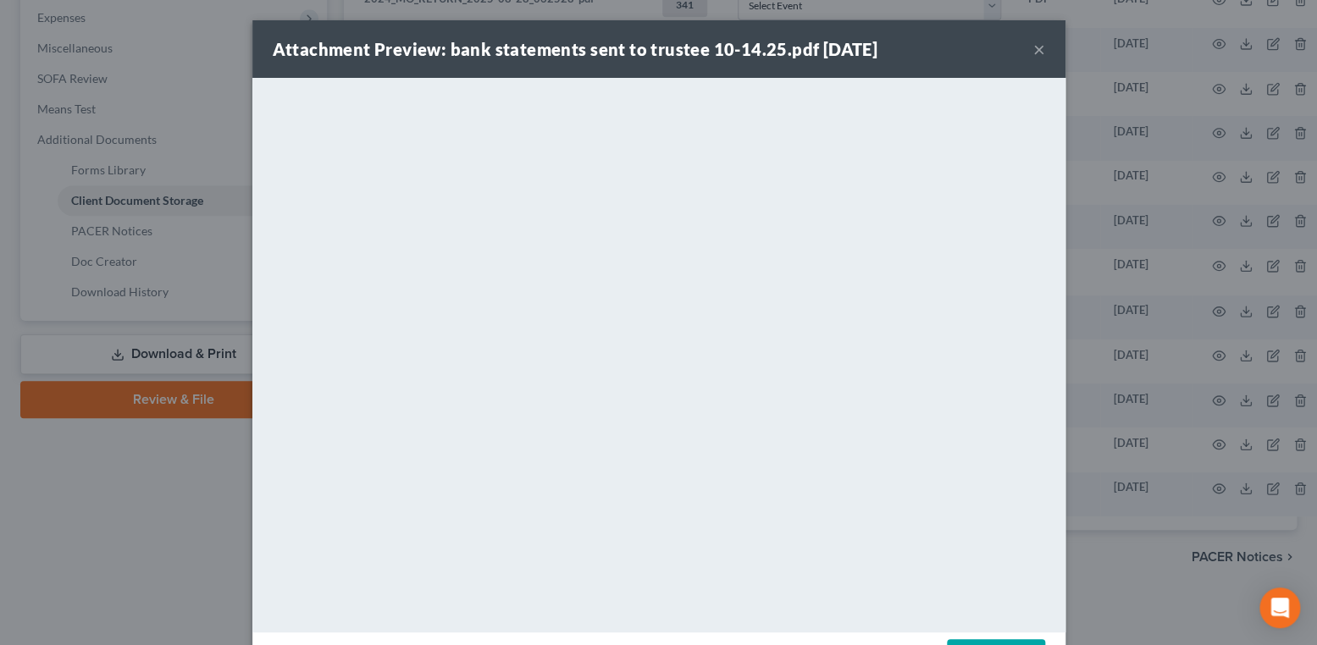
click at [1033, 49] on button "×" at bounding box center [1039, 49] width 12 height 20
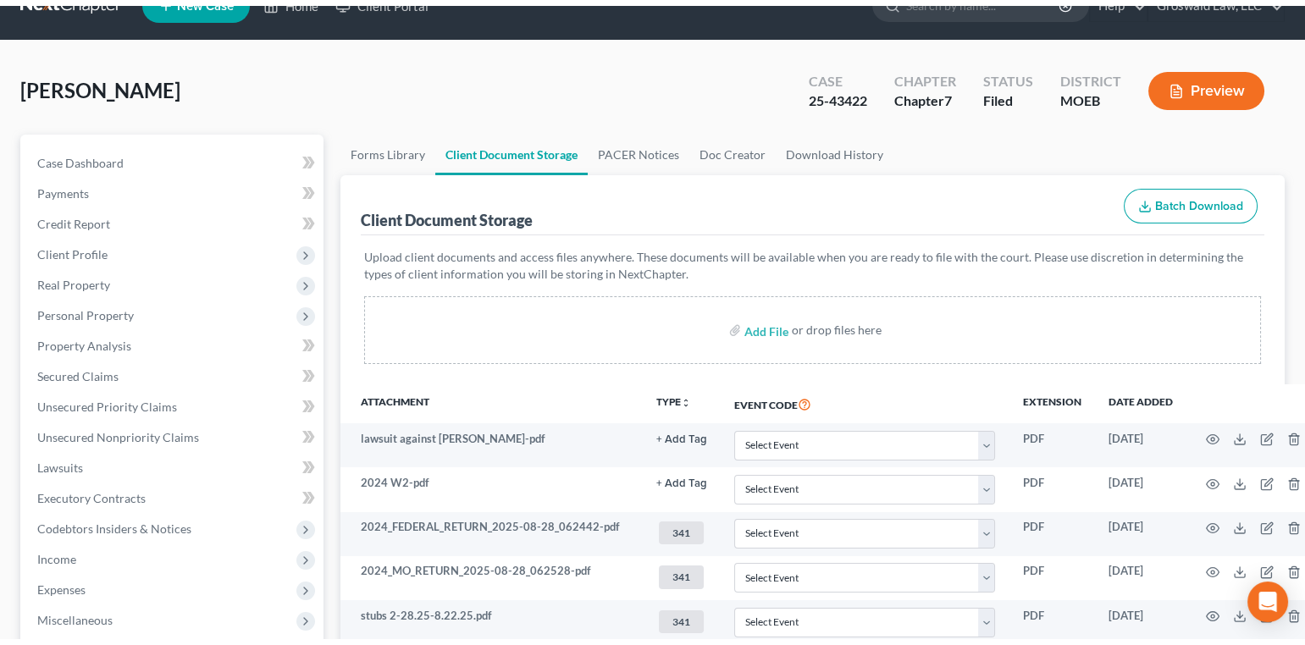
scroll to position [0, 0]
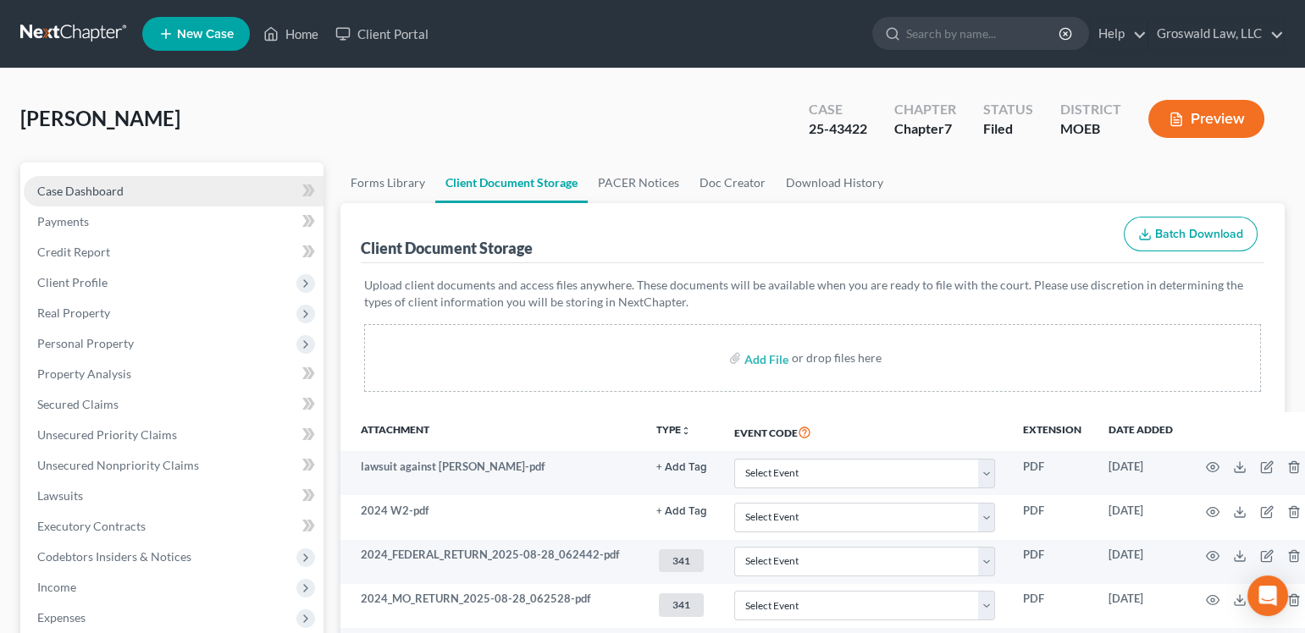
click at [86, 185] on span "Case Dashboard" at bounding box center [80, 191] width 86 height 14
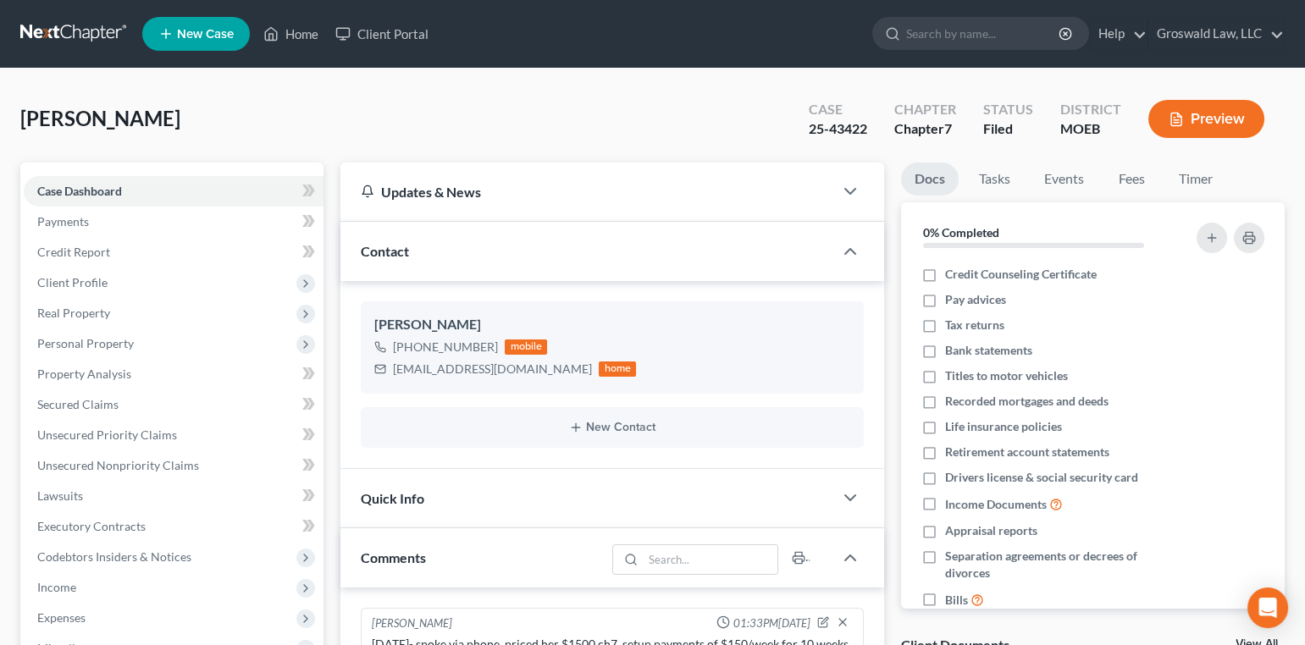
scroll to position [466, 0]
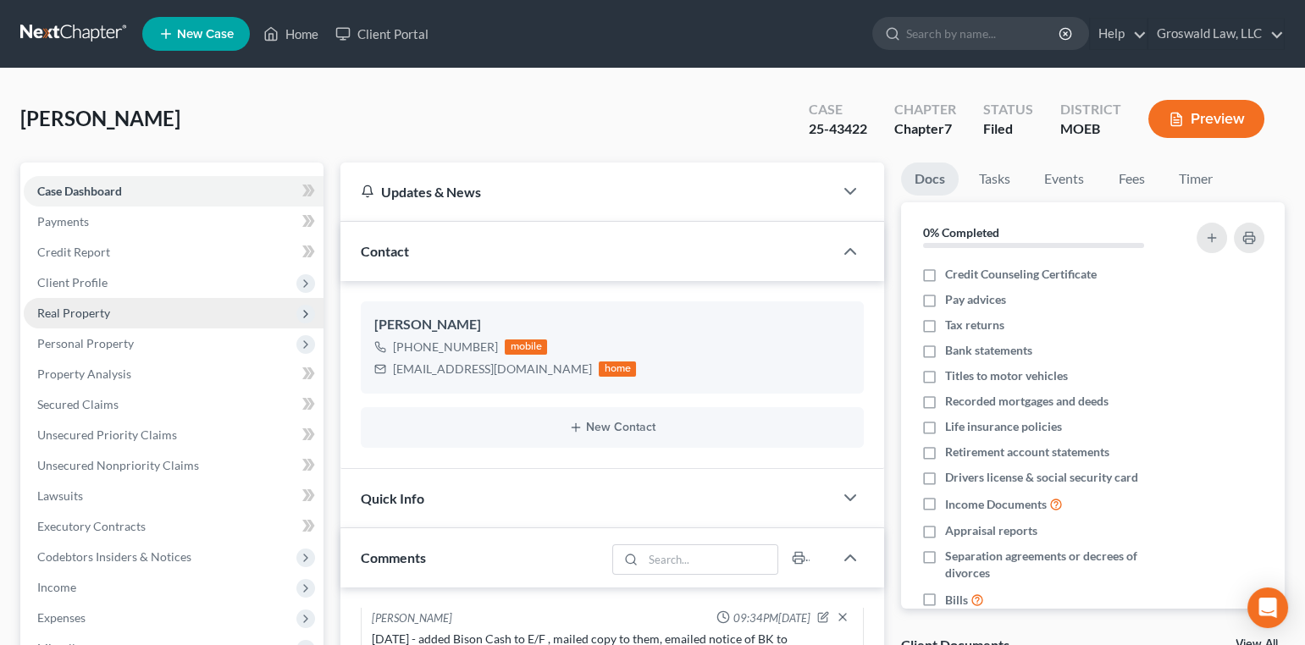
click at [127, 308] on span "Real Property" at bounding box center [174, 313] width 300 height 30
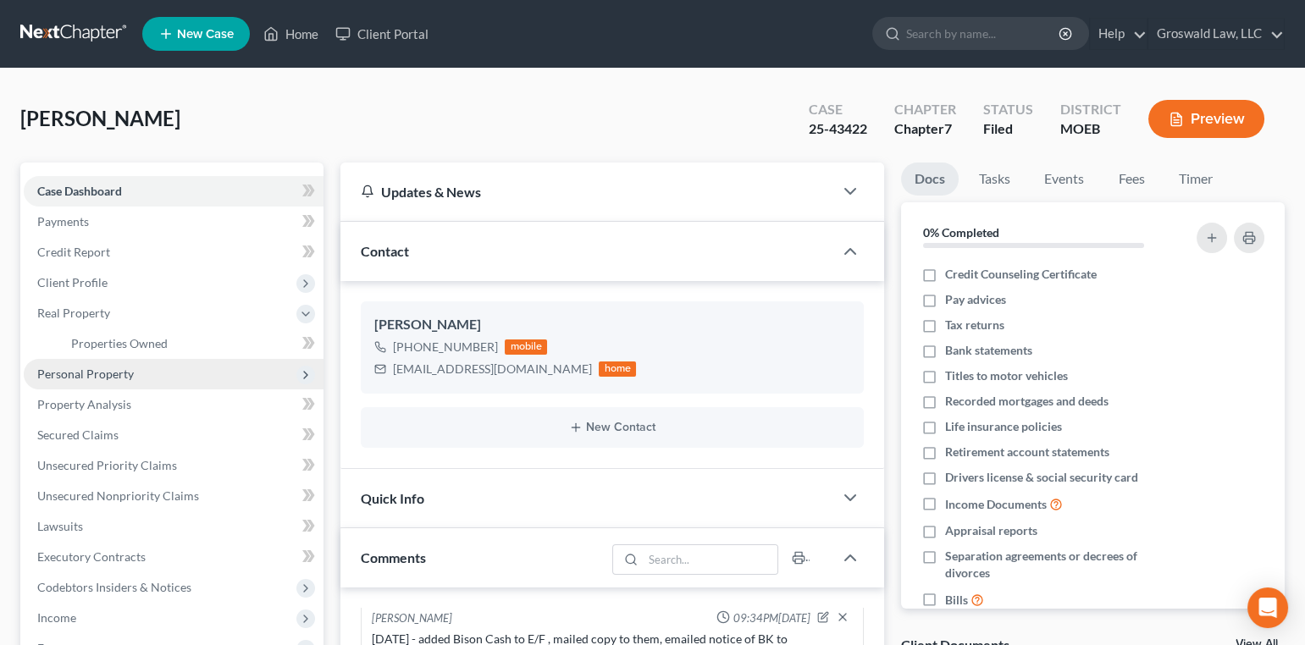
click at [118, 362] on span "Personal Property" at bounding box center [174, 374] width 300 height 30
click at [135, 376] on span "Vehicles Owned" at bounding box center [113, 374] width 85 height 14
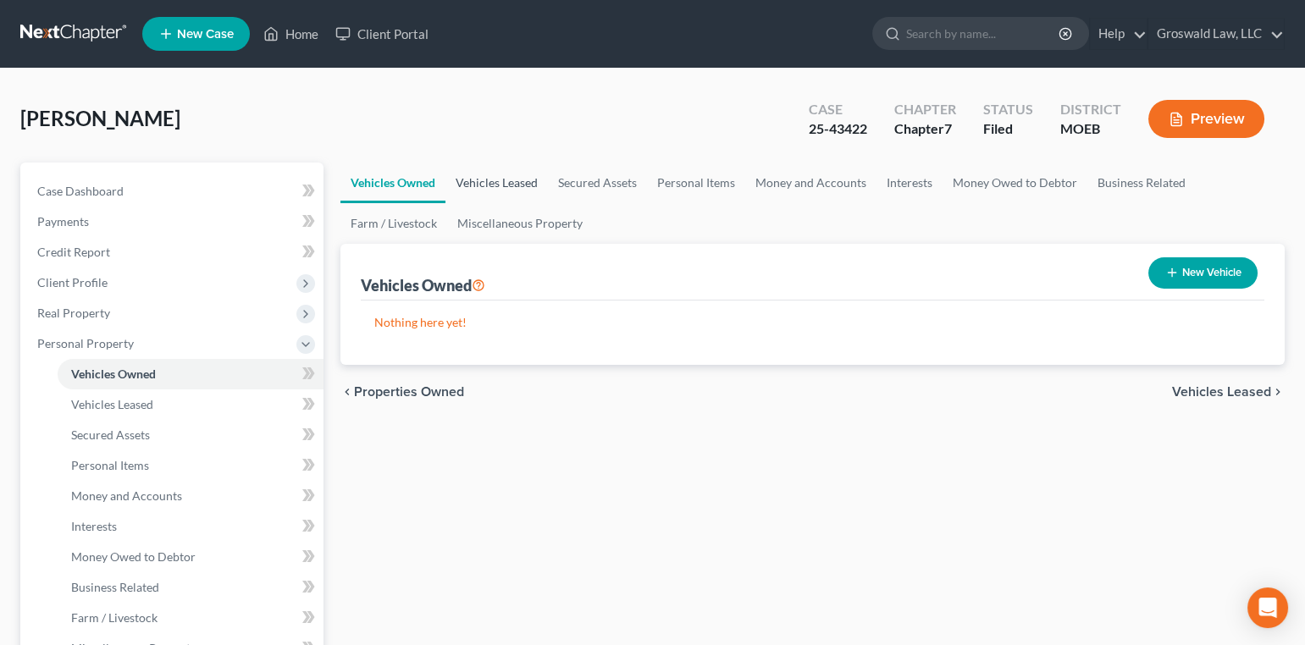
click at [522, 183] on link "Vehicles Leased" at bounding box center [496, 183] width 102 height 41
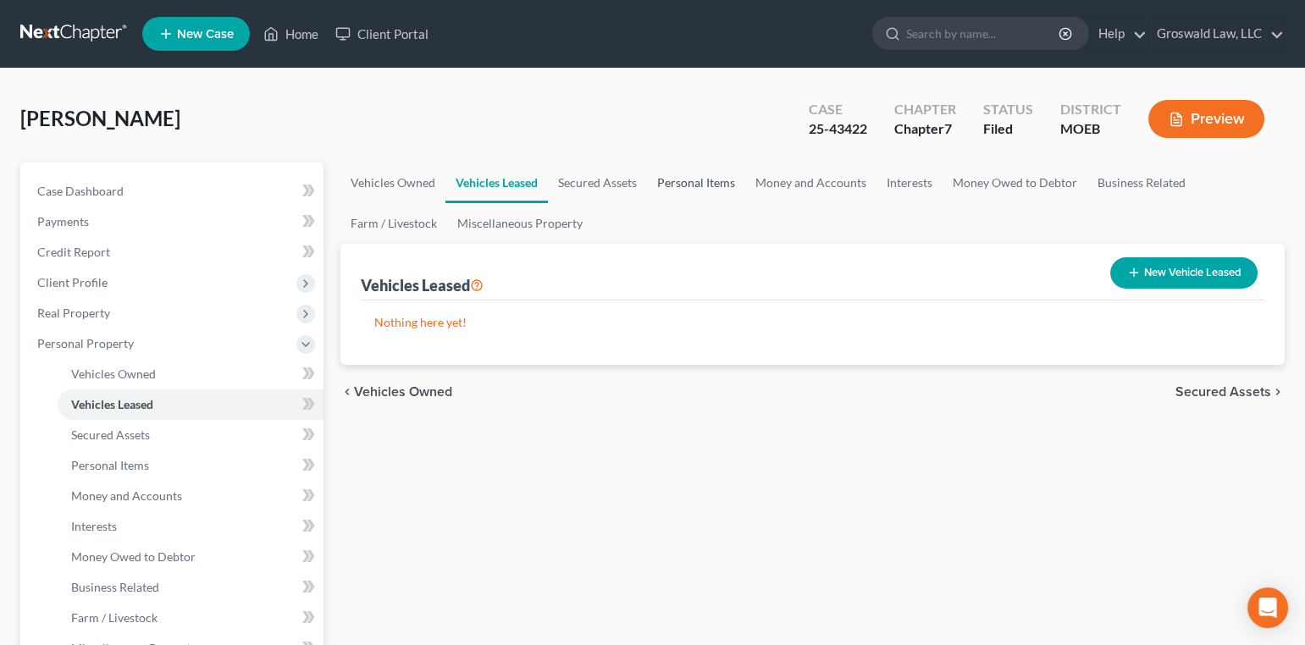
click at [702, 184] on link "Personal Items" at bounding box center [696, 183] width 98 height 41
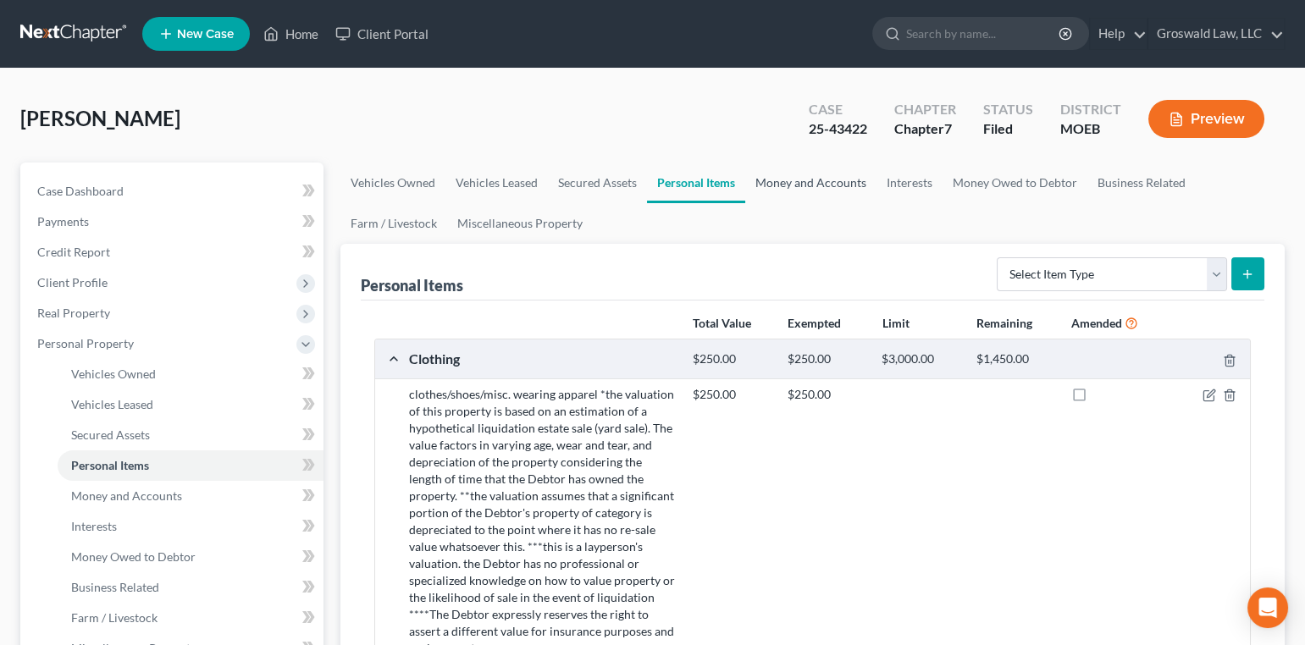
click at [792, 182] on link "Money and Accounts" at bounding box center [810, 183] width 131 height 41
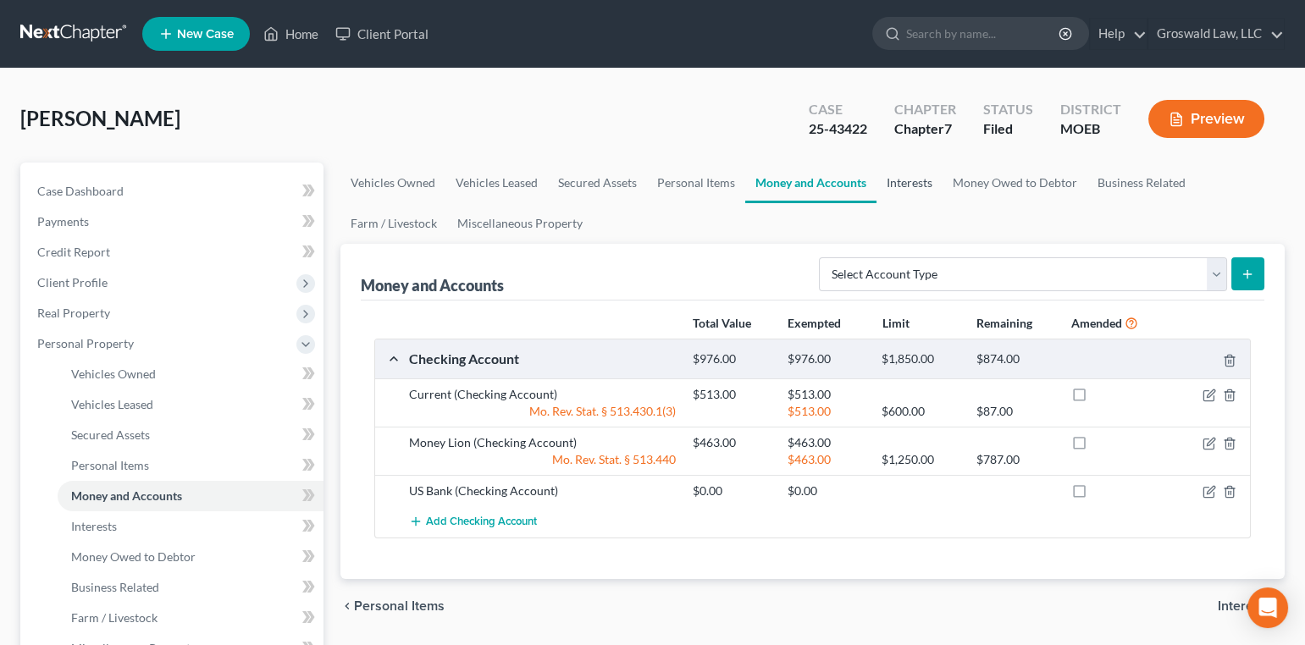
click at [909, 186] on link "Interests" at bounding box center [909, 183] width 66 height 41
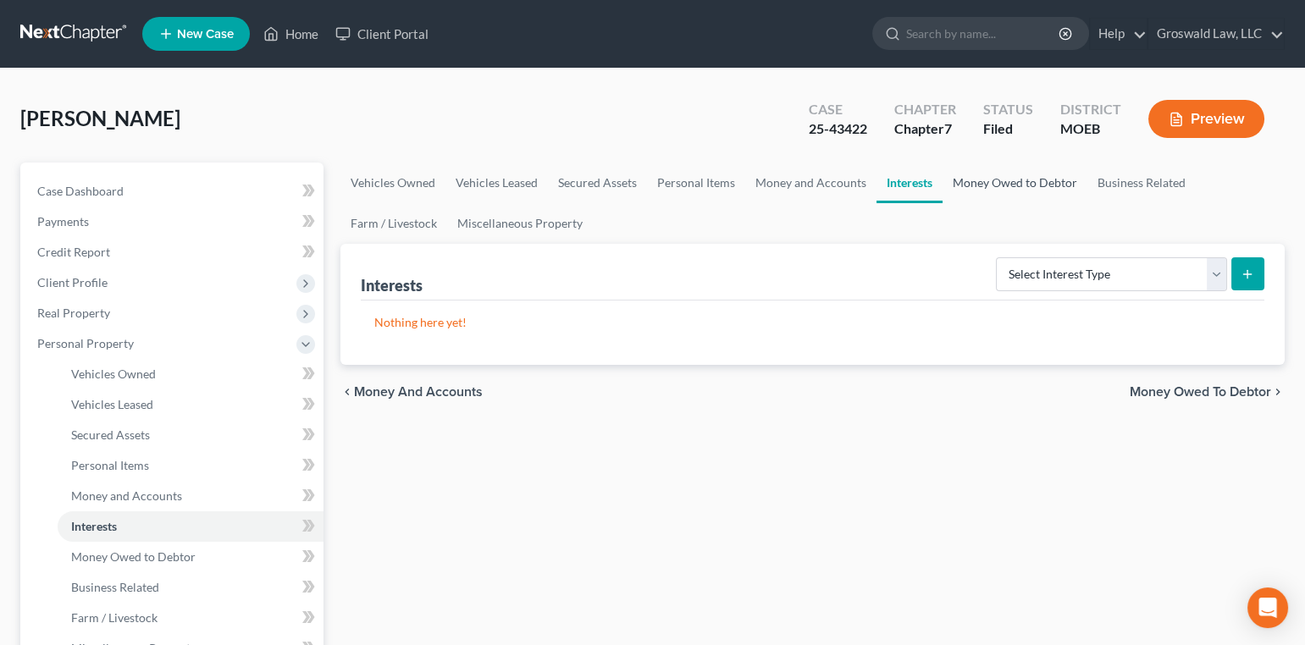
click at [972, 180] on link "Money Owed to Debtor" at bounding box center [1014, 183] width 145 height 41
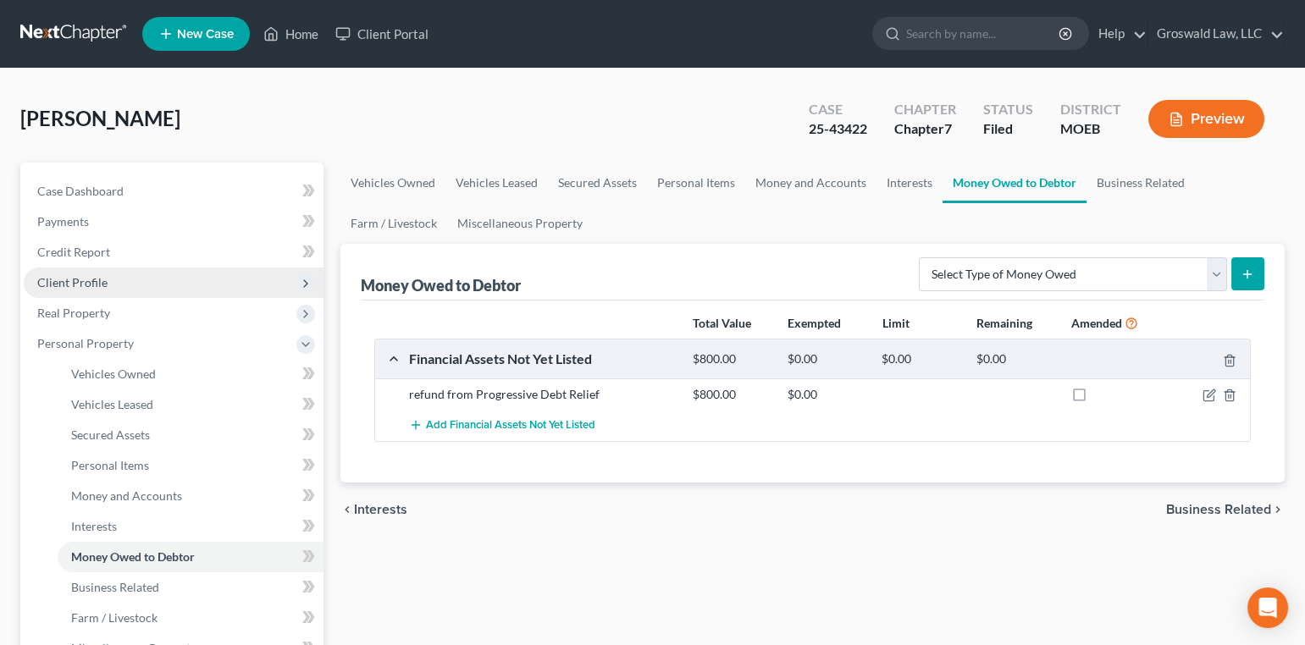
click at [114, 283] on span "Client Profile" at bounding box center [174, 283] width 300 height 30
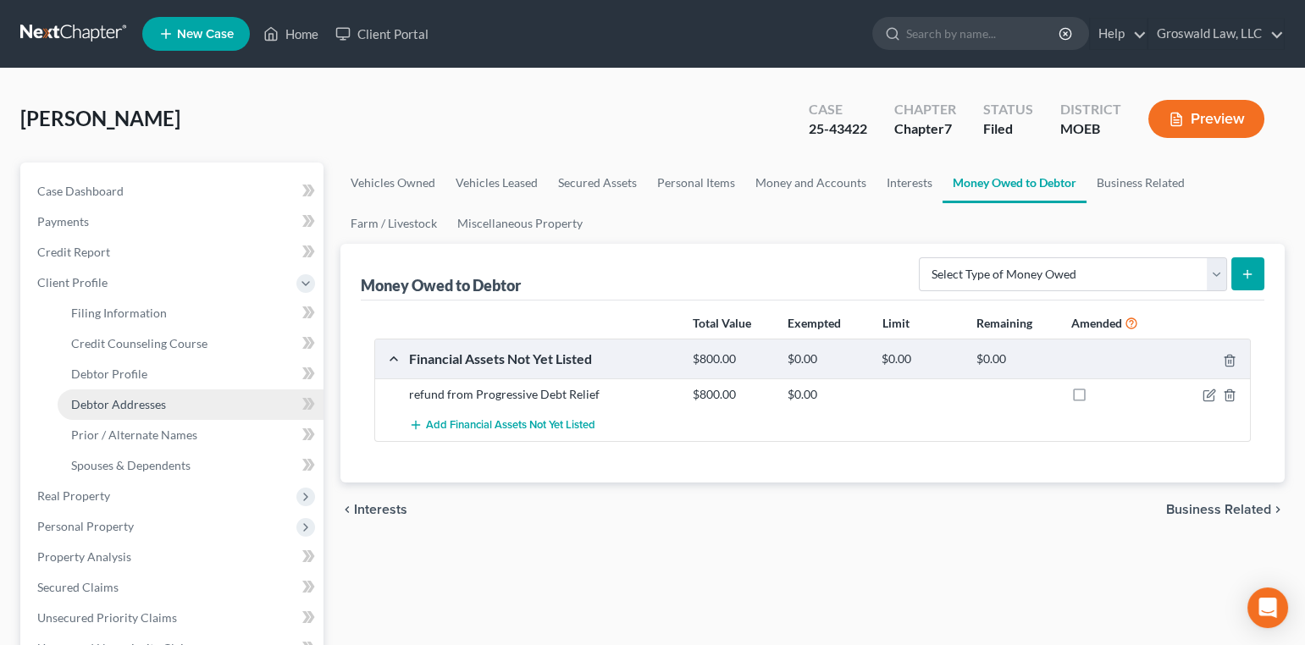
click at [119, 395] on link "Debtor Addresses" at bounding box center [191, 405] width 266 height 30
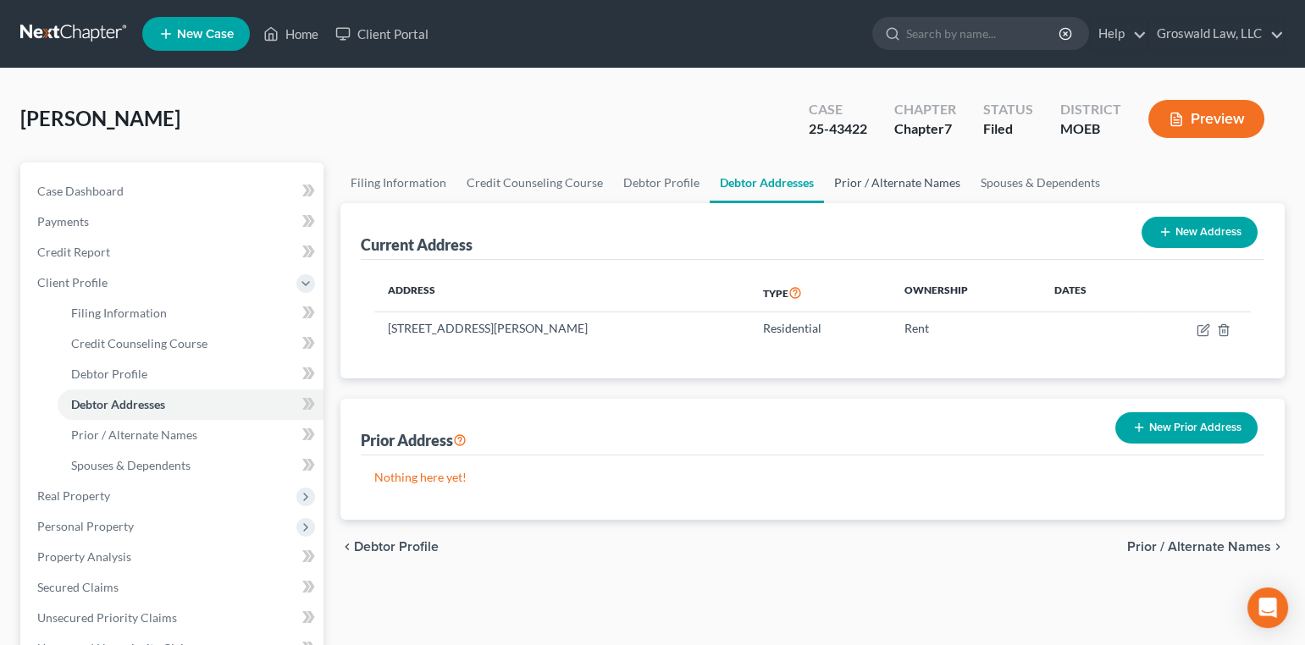
click at [856, 180] on link "Prior / Alternate Names" at bounding box center [897, 183] width 146 height 41
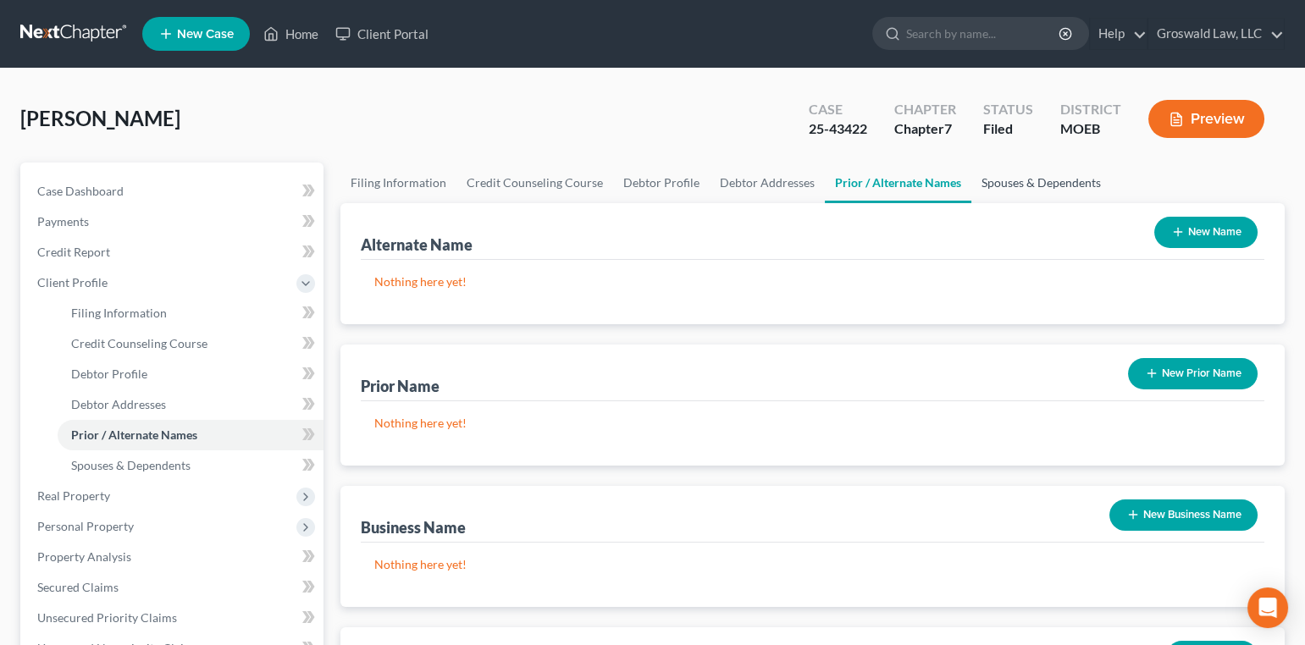
click at [981, 185] on link "Spouses & Dependents" at bounding box center [1041, 183] width 140 height 41
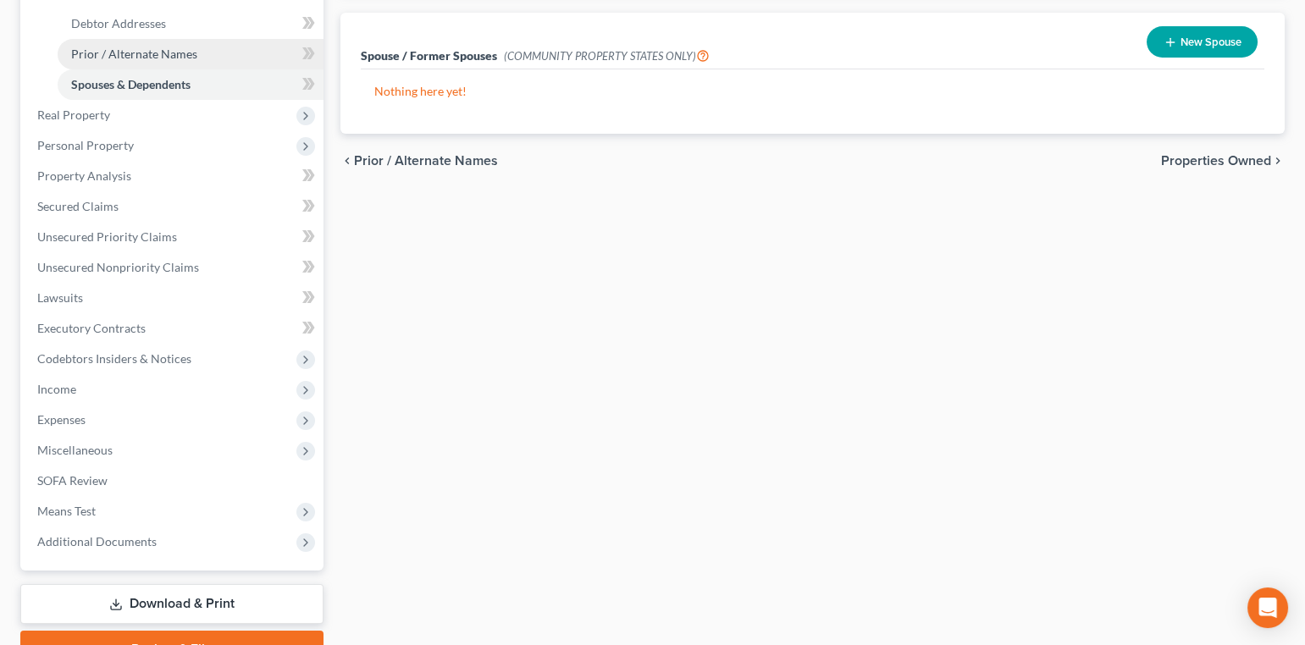
scroll to position [384, 0]
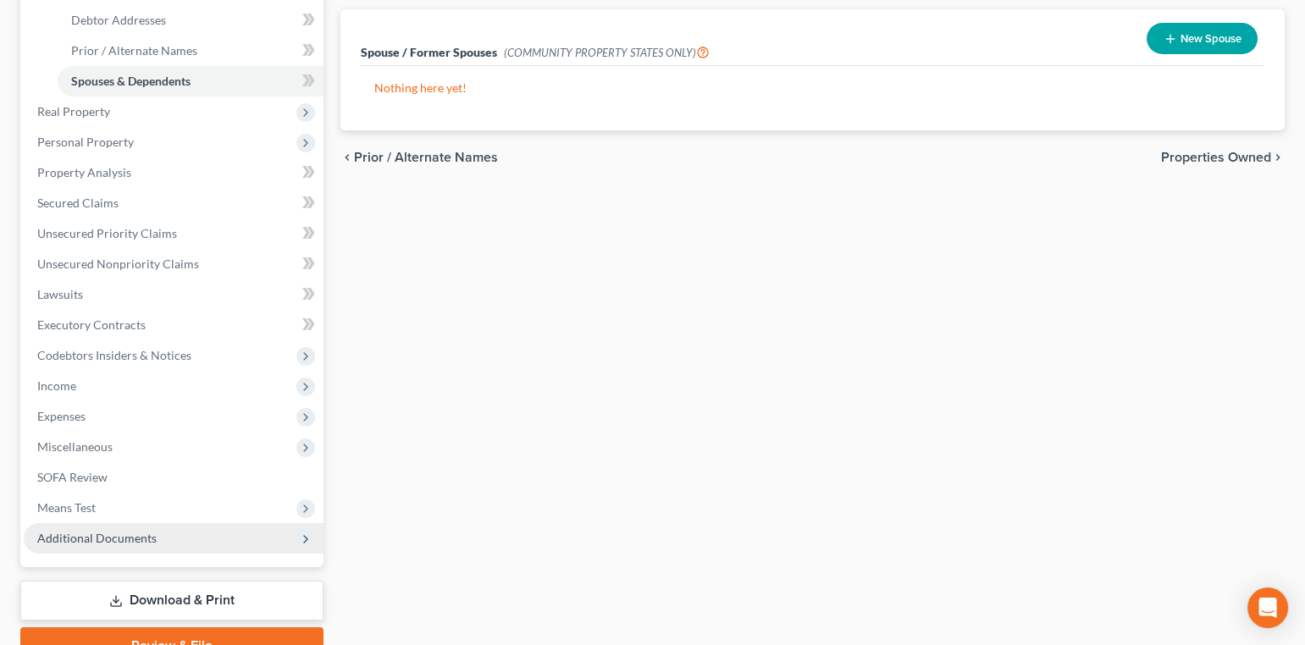
click at [137, 540] on span "Additional Documents" at bounding box center [96, 538] width 119 height 14
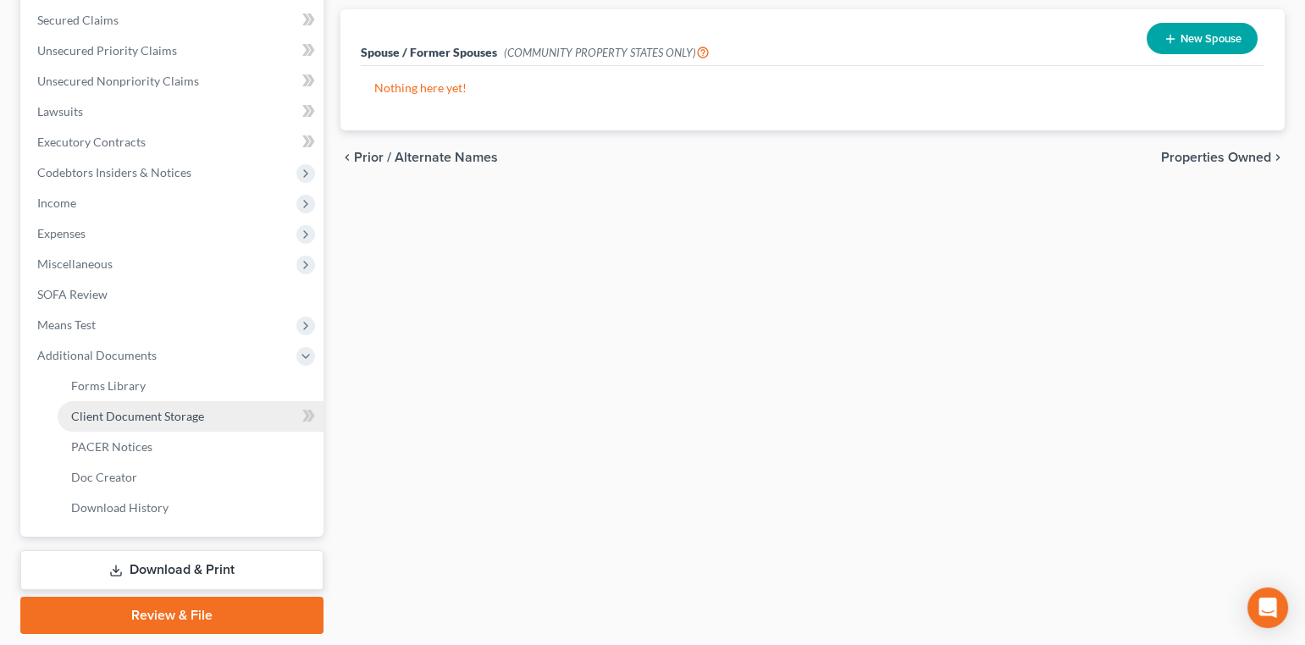
click at [164, 416] on span "Client Document Storage" at bounding box center [137, 416] width 133 height 14
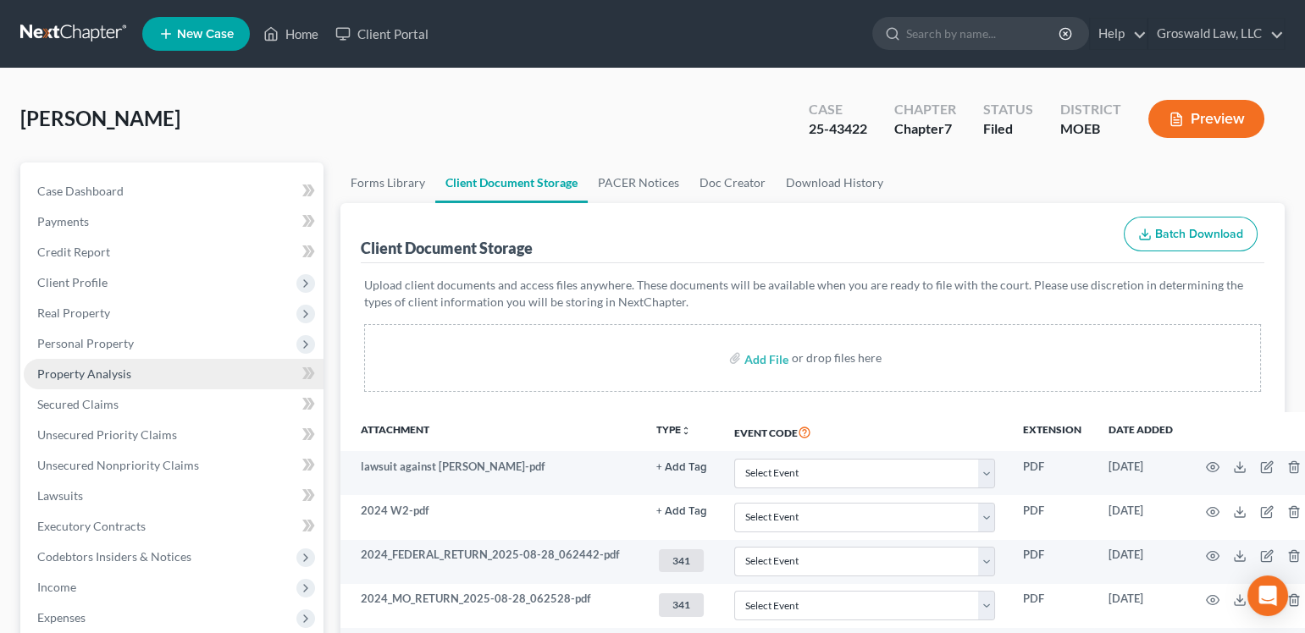
click at [113, 370] on span "Property Analysis" at bounding box center [84, 374] width 94 height 14
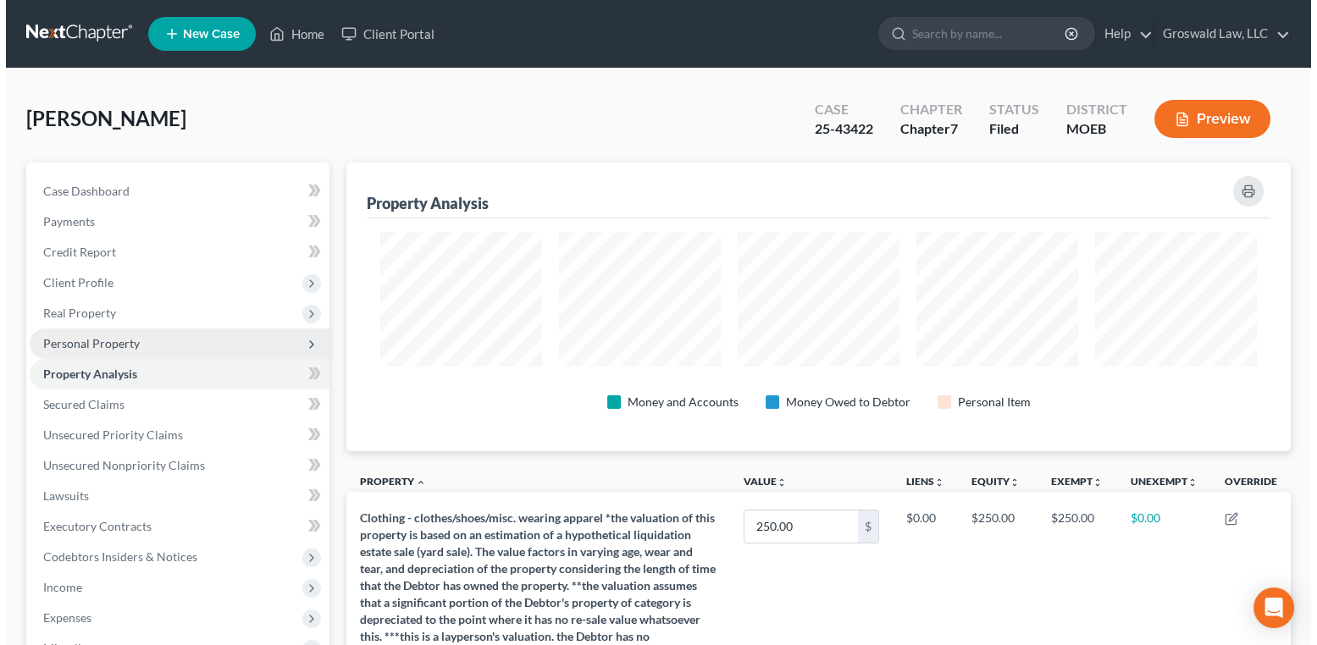
scroll to position [288, 943]
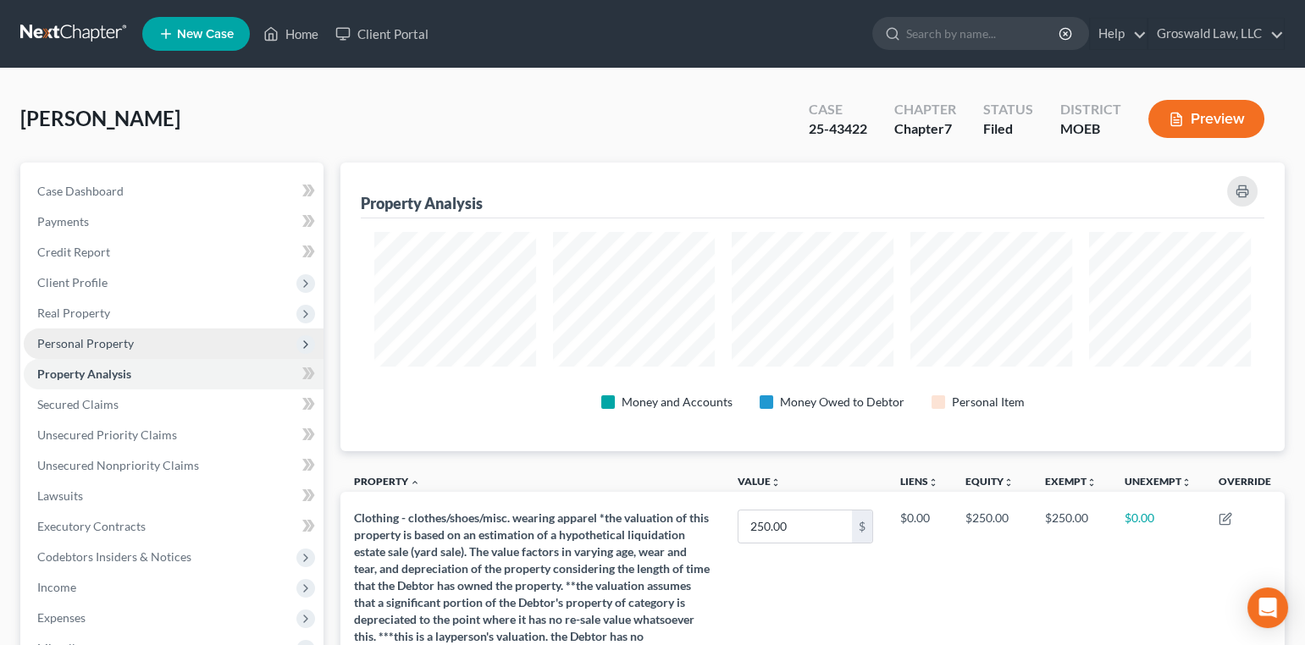
click at [82, 346] on span "Personal Property" at bounding box center [85, 343] width 97 height 14
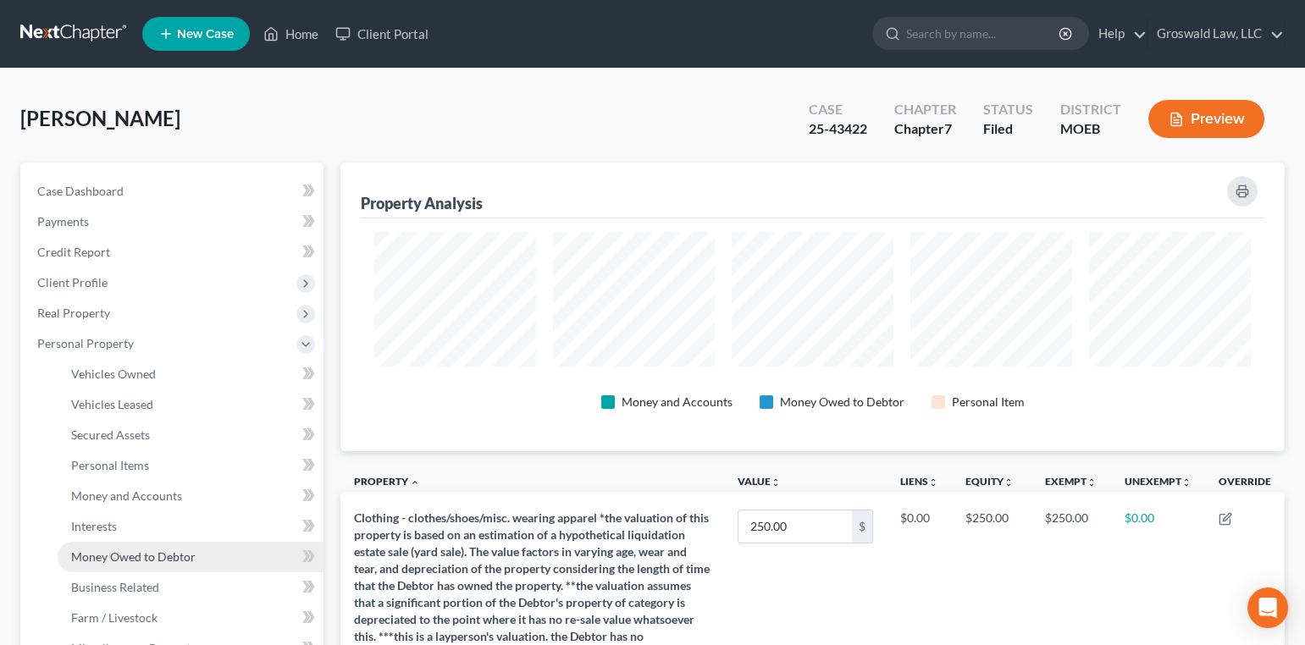
click at [114, 547] on link "Money Owed to Debtor" at bounding box center [191, 557] width 266 height 30
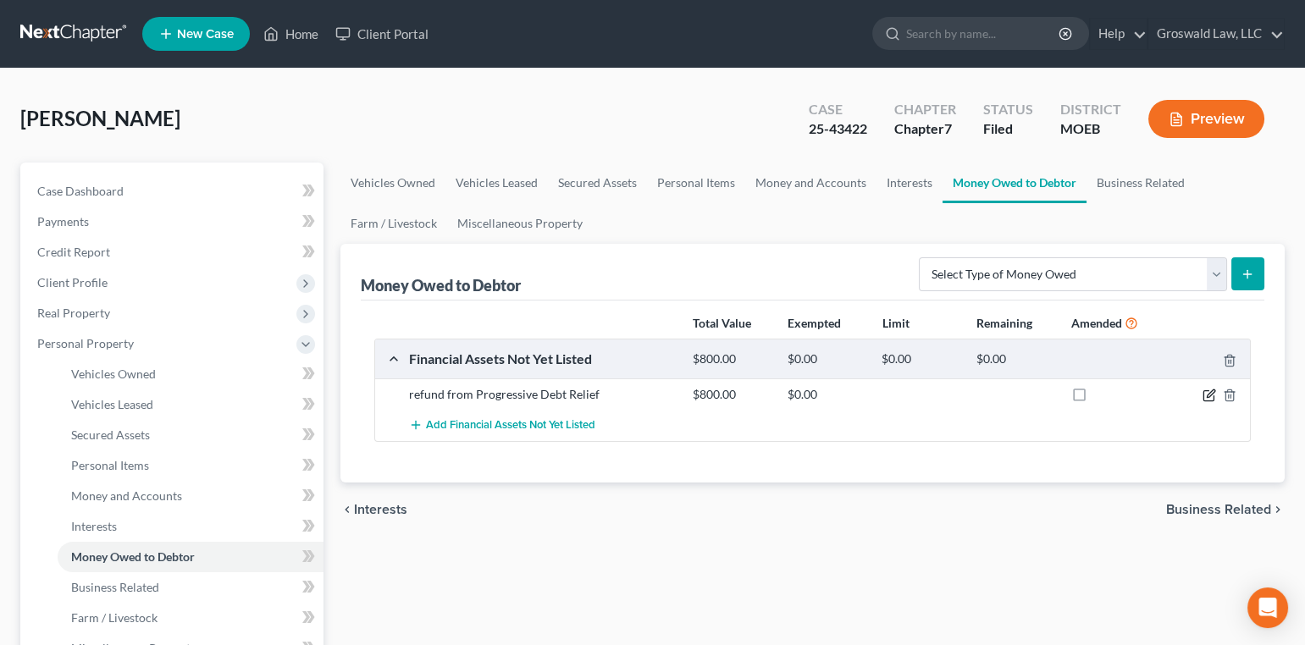
click at [1206, 391] on icon "button" at bounding box center [1208, 396] width 10 height 10
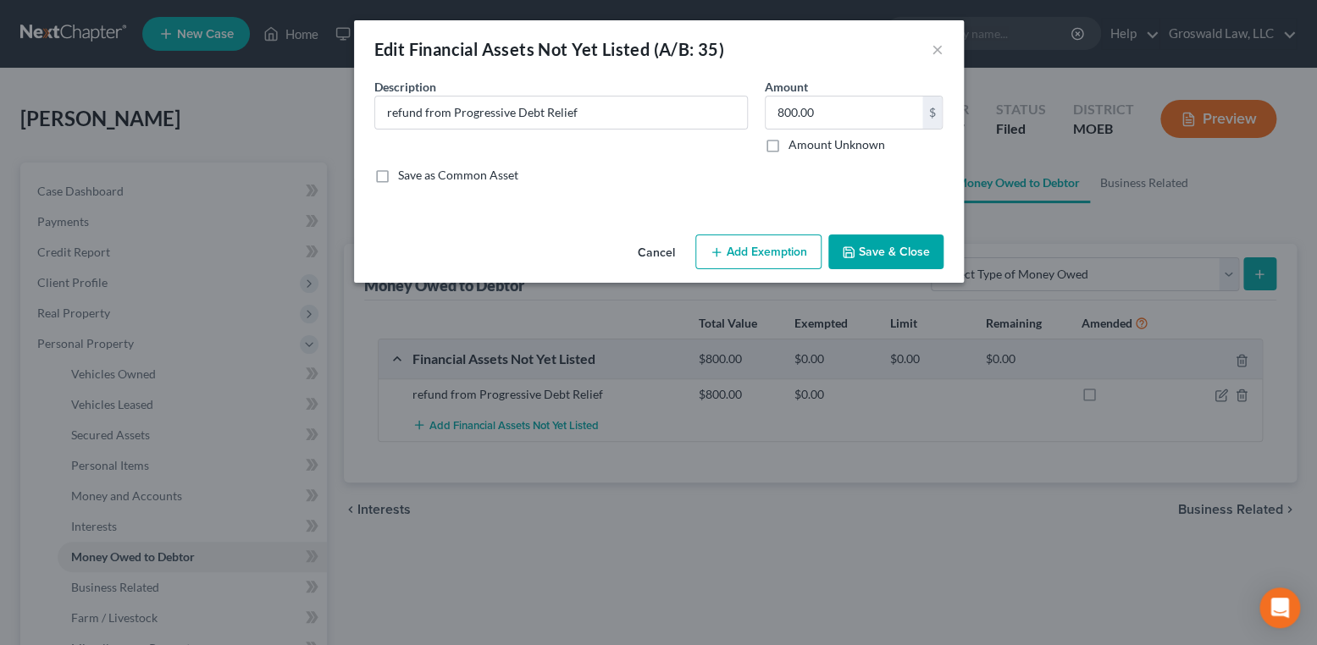
click at [736, 254] on button "Add Exemption" at bounding box center [758, 253] width 126 height 36
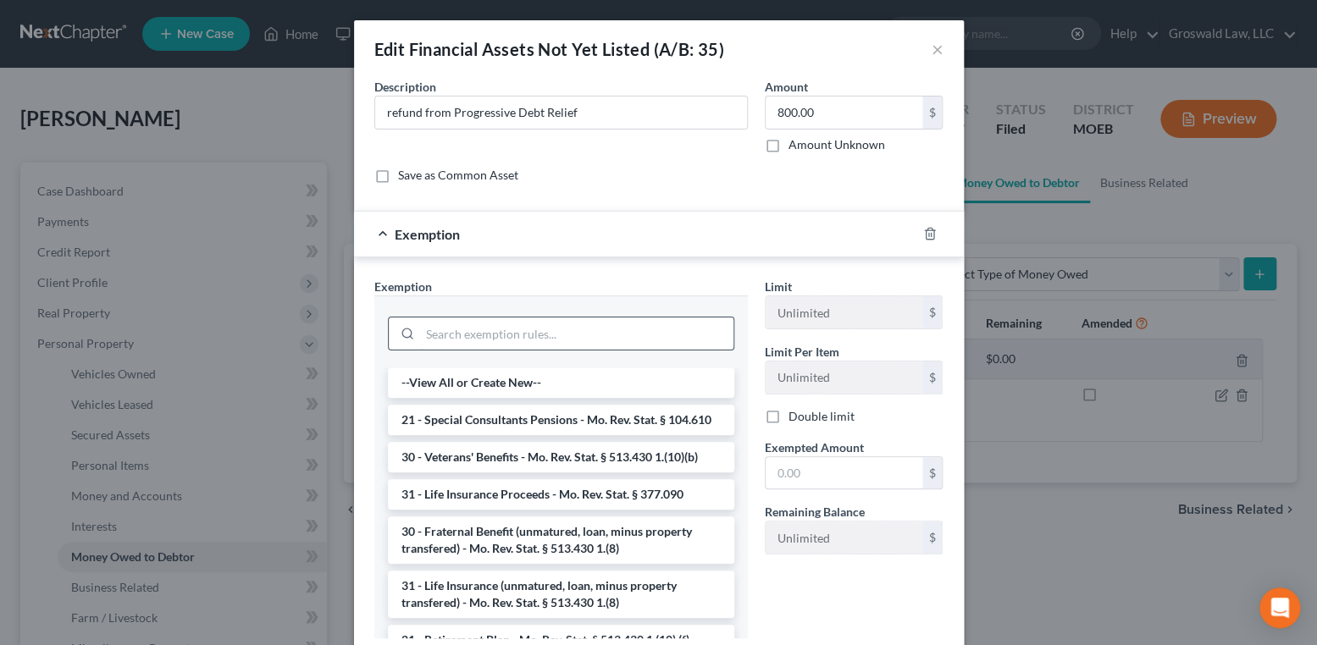
click at [510, 329] on input "search" at bounding box center [576, 334] width 313 height 32
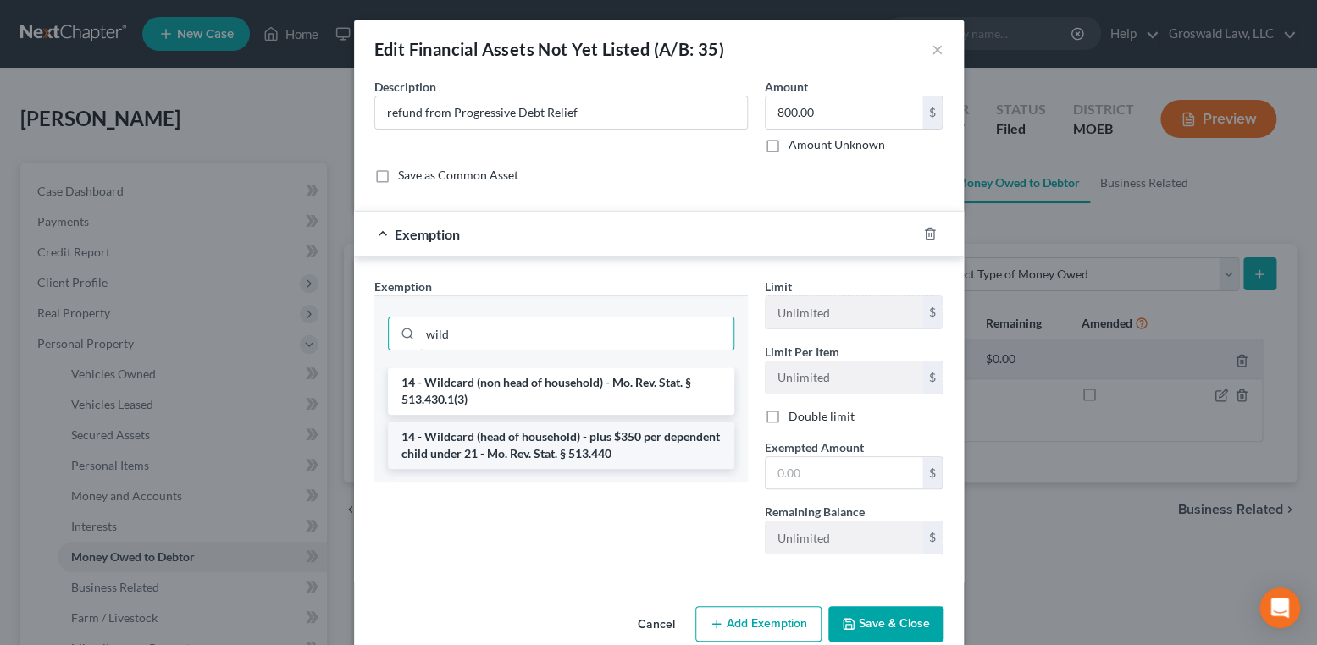
type input "wild"
click at [550, 434] on li "14 - Wildcard (head of household) - plus $350 per dependent child under 21 - Mo…" at bounding box center [561, 445] width 346 height 47
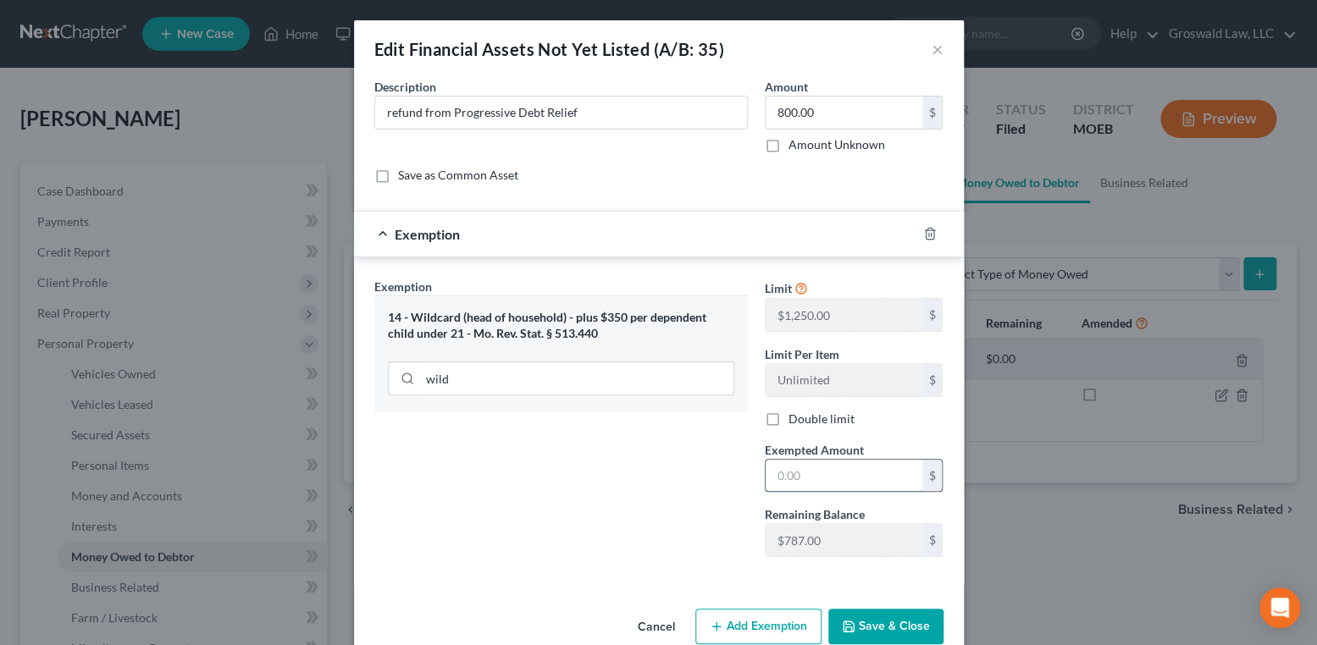
click at [811, 484] on input "text" at bounding box center [844, 476] width 157 height 32
type input "8"
type input "787"
drag, startPoint x: 821, startPoint y: 479, endPoint x: 702, endPoint y: 480, distance: 118.6
click at [702, 480] on div "Exemption Set must be selected for CA. Exemption * 14 - Wildcard (head of house…" at bounding box center [659, 425] width 586 height 294
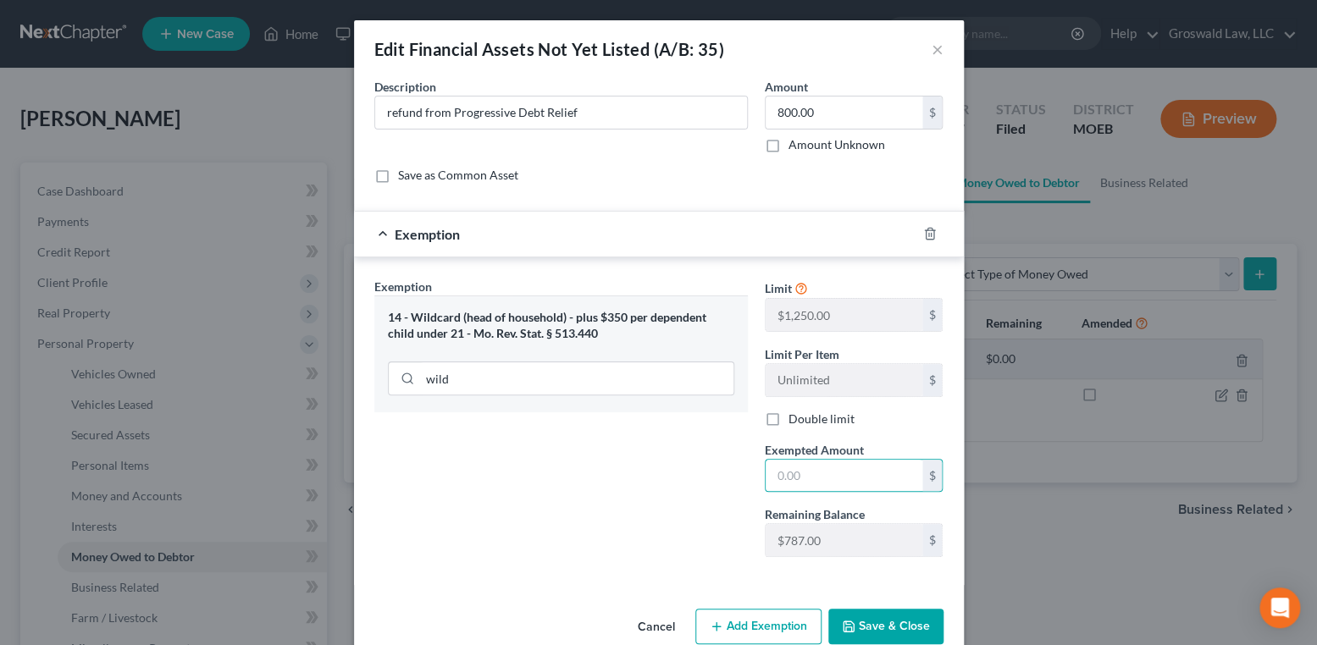
click at [640, 625] on button "Cancel" at bounding box center [656, 628] width 64 height 34
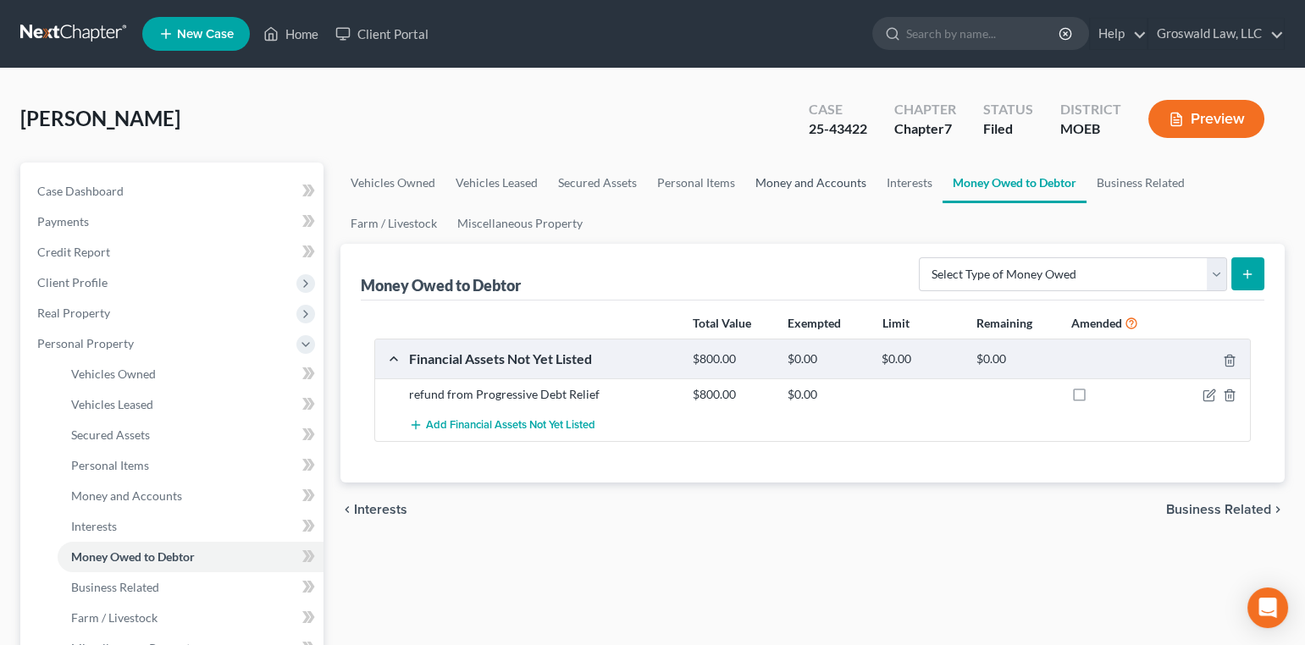
click at [815, 178] on link "Money and Accounts" at bounding box center [810, 183] width 131 height 41
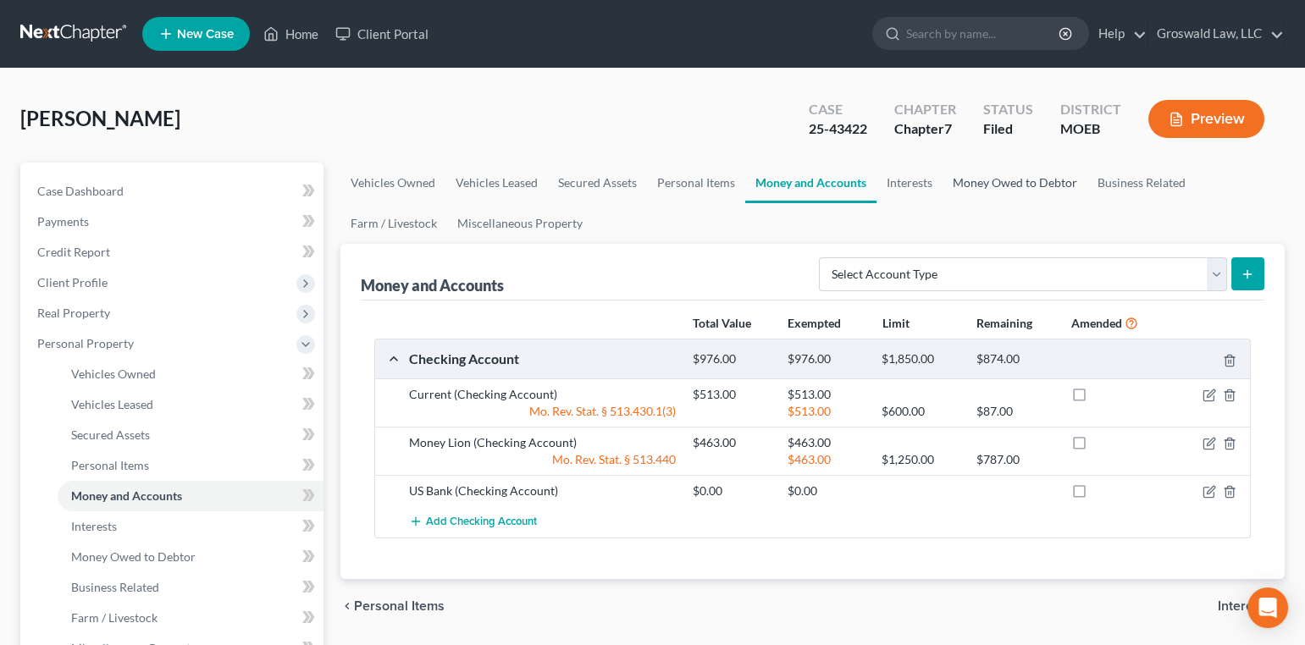
click at [988, 174] on link "Money Owed to Debtor" at bounding box center [1014, 183] width 145 height 41
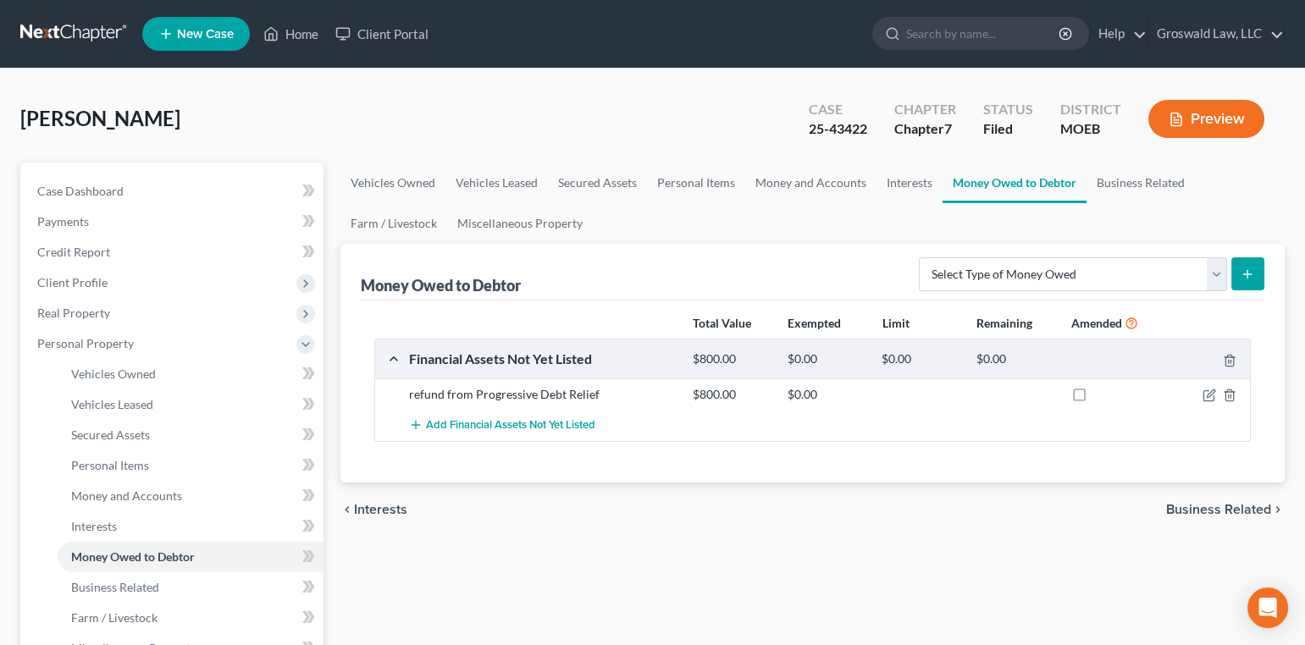
click at [1194, 128] on button "Preview" at bounding box center [1206, 119] width 116 height 38
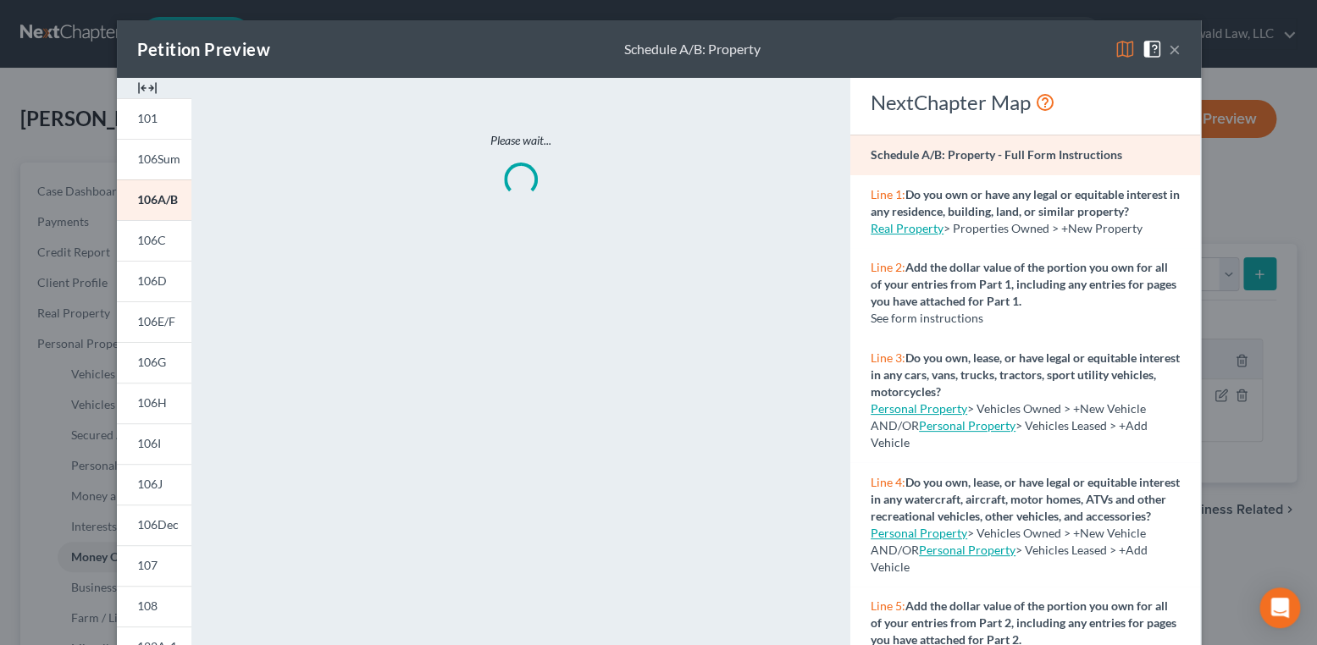
click at [139, 88] on img at bounding box center [147, 88] width 20 height 20
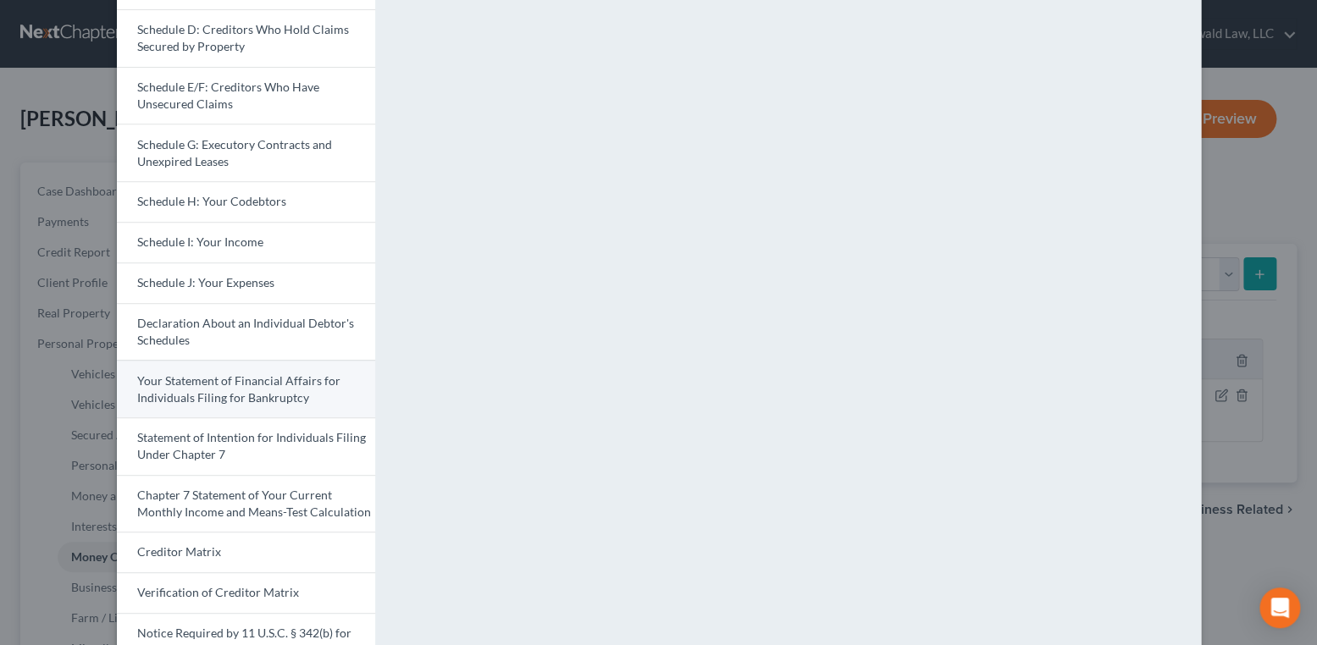
scroll to position [422, 0]
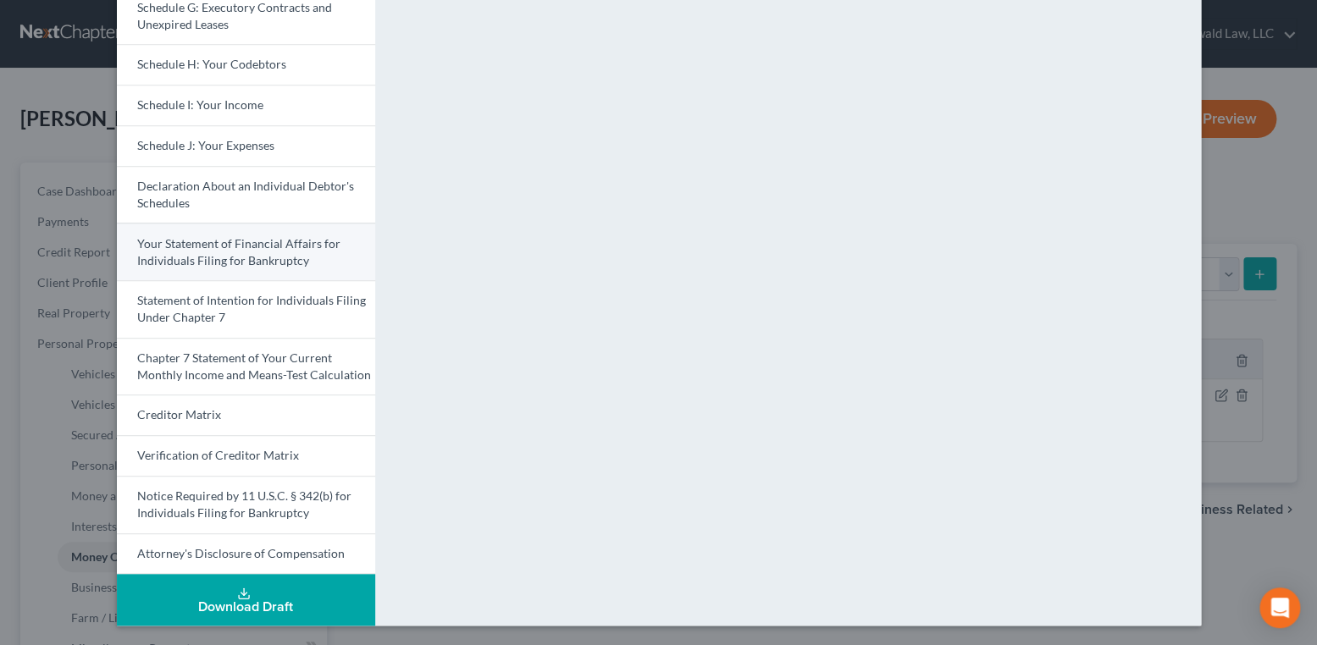
click at [261, 240] on span "Your Statement of Financial Affairs for Individuals Filing for Bankruptcy" at bounding box center [238, 251] width 203 height 31
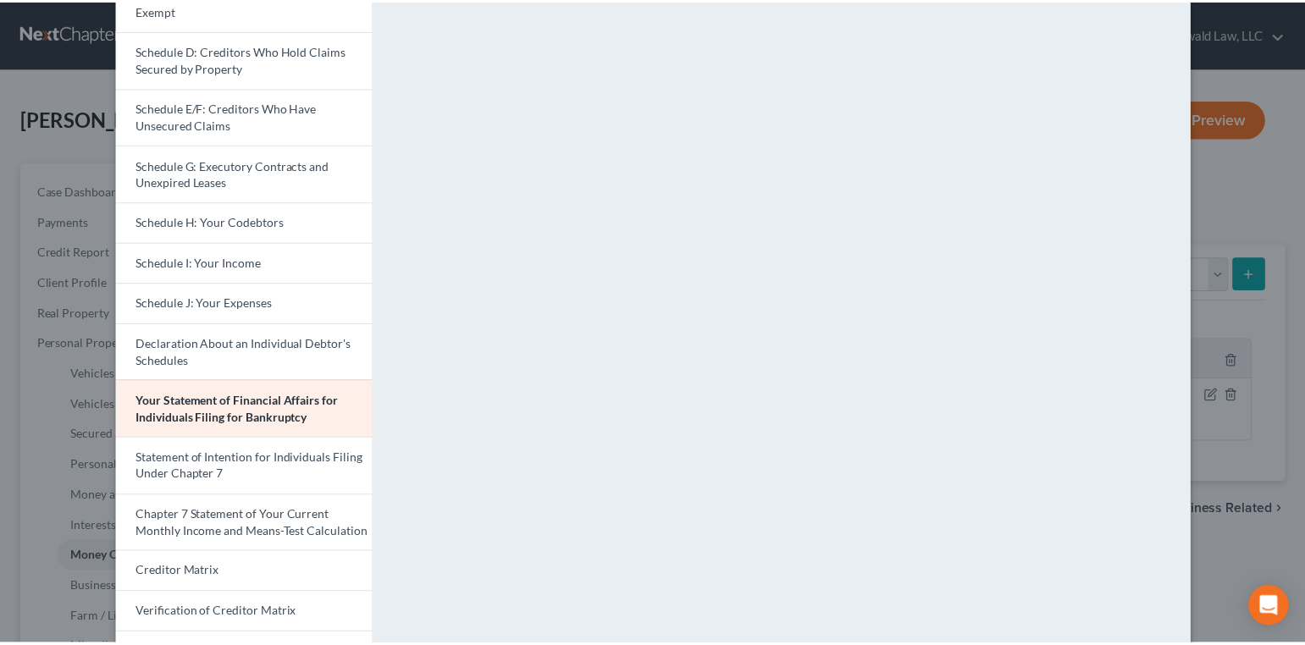
scroll to position [0, 0]
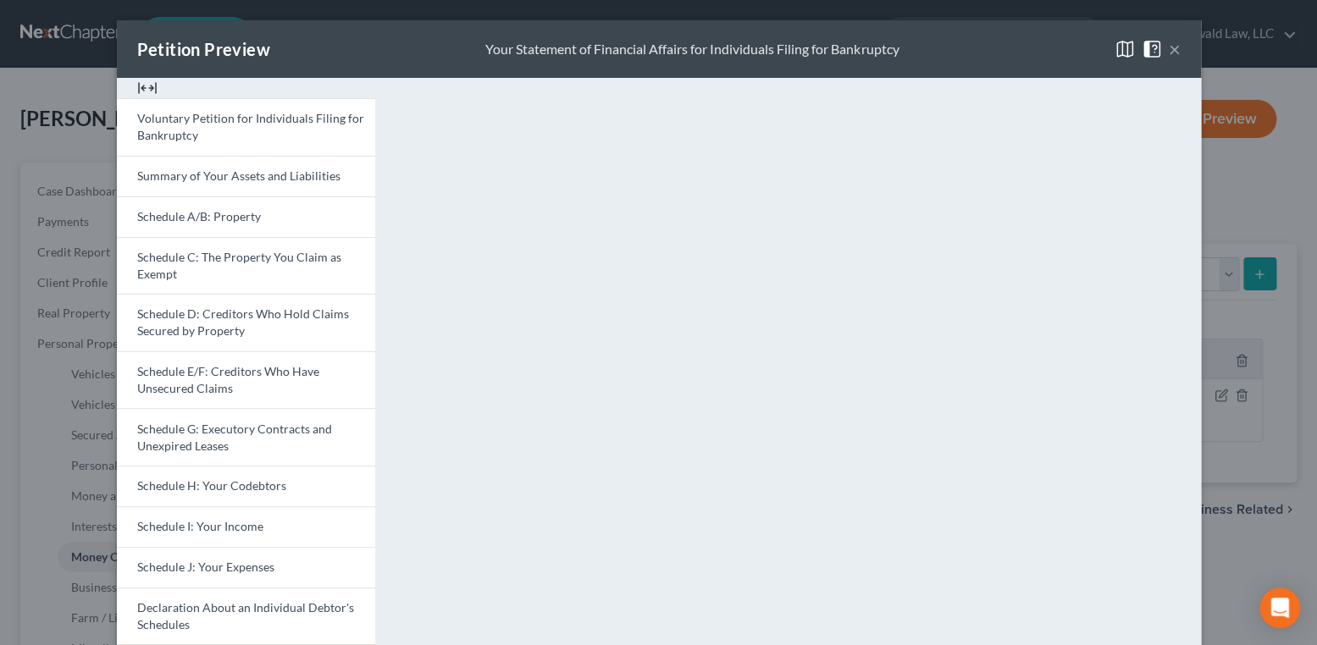
click at [1169, 55] on button "×" at bounding box center [1175, 49] width 12 height 20
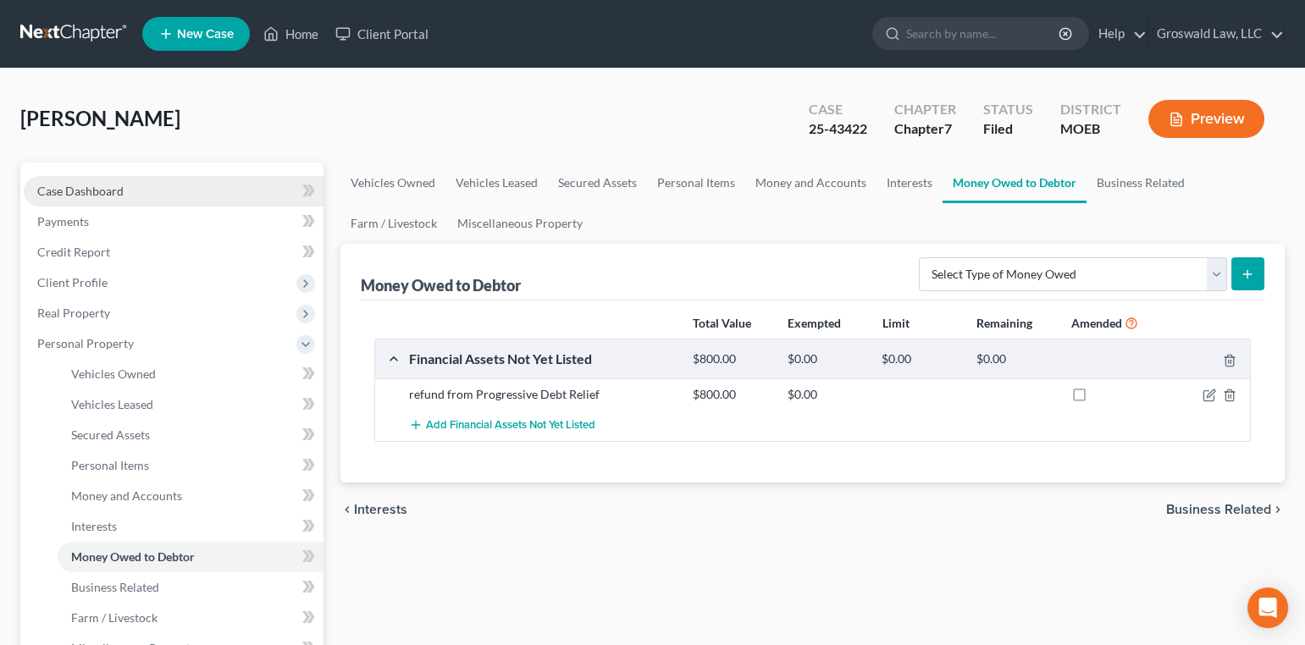
click at [38, 193] on span "Case Dashboard" at bounding box center [80, 191] width 86 height 14
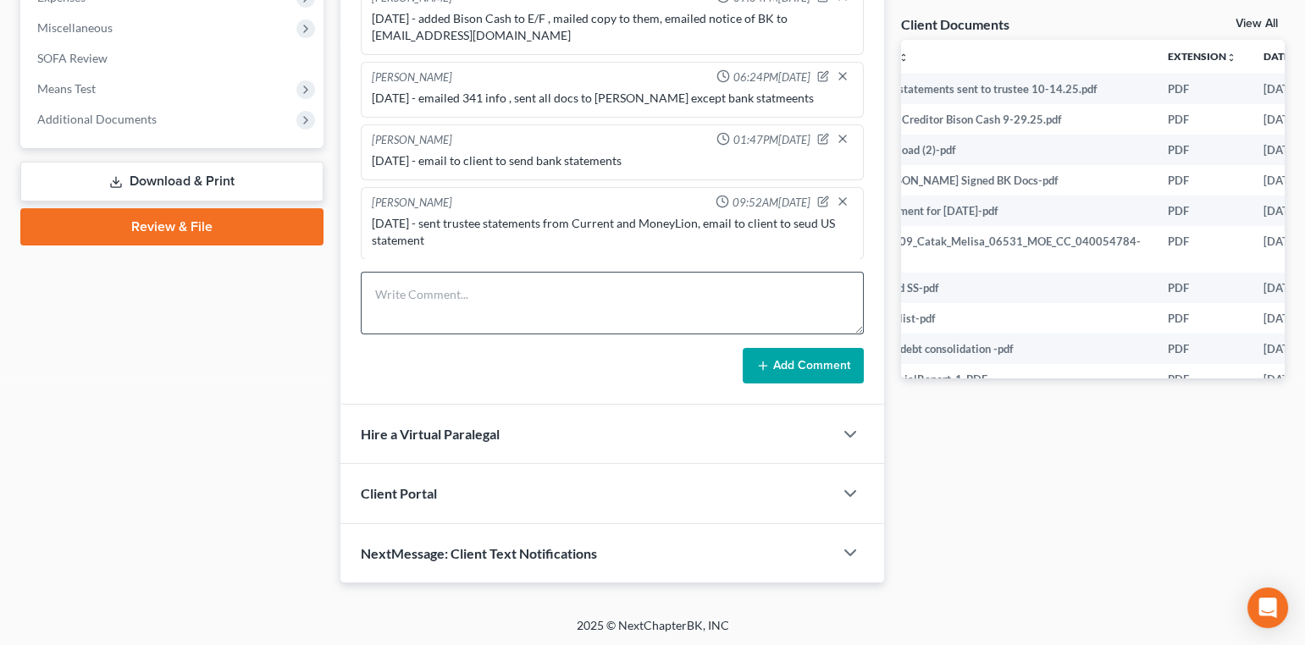
scroll to position [0, 31]
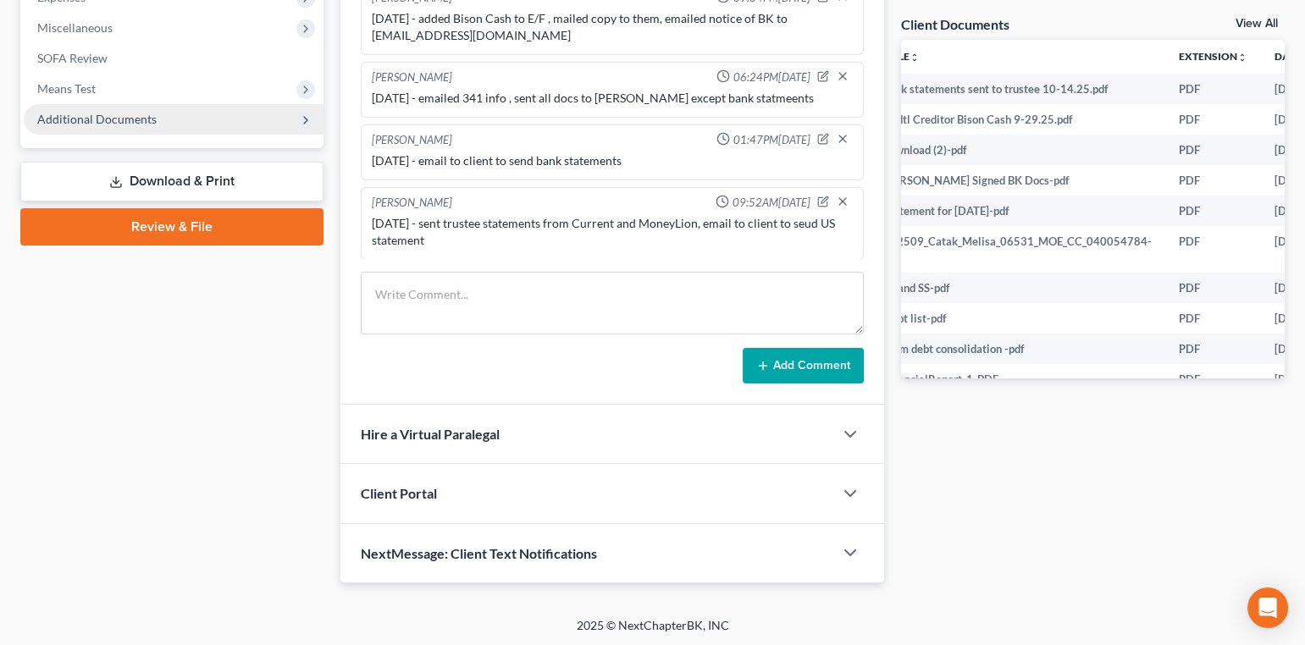
click at [79, 124] on span "Additional Documents" at bounding box center [96, 119] width 119 height 14
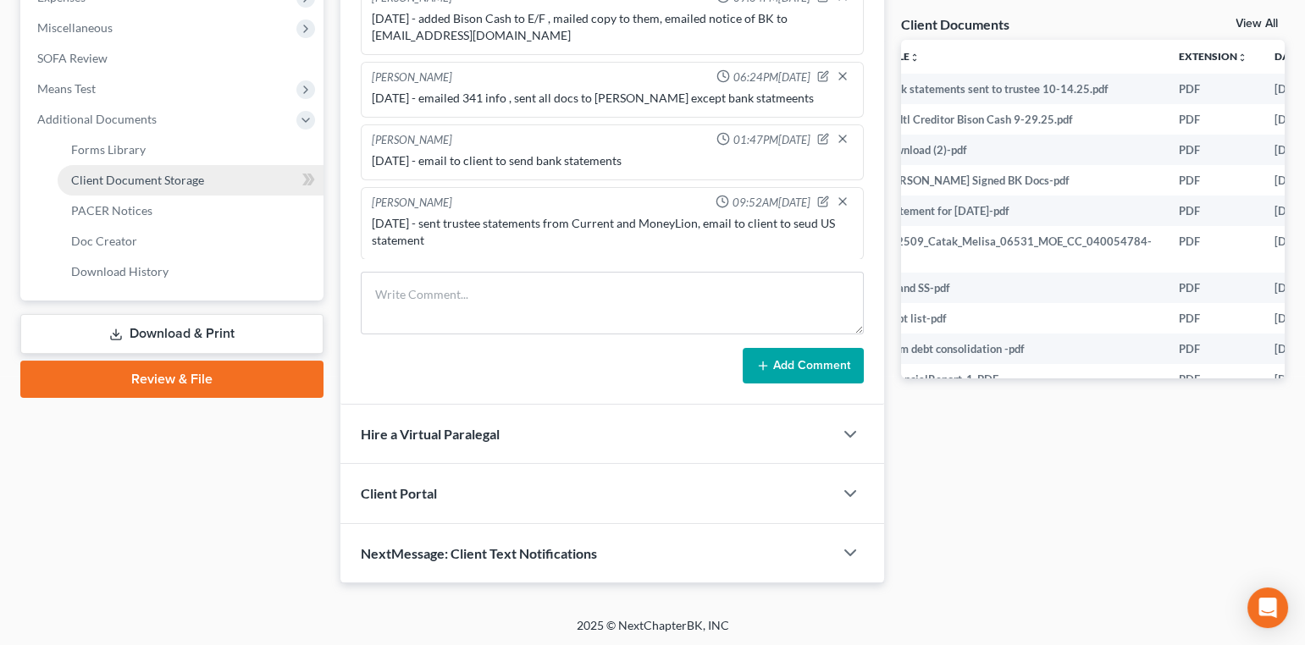
click at [119, 178] on span "Client Document Storage" at bounding box center [137, 180] width 133 height 14
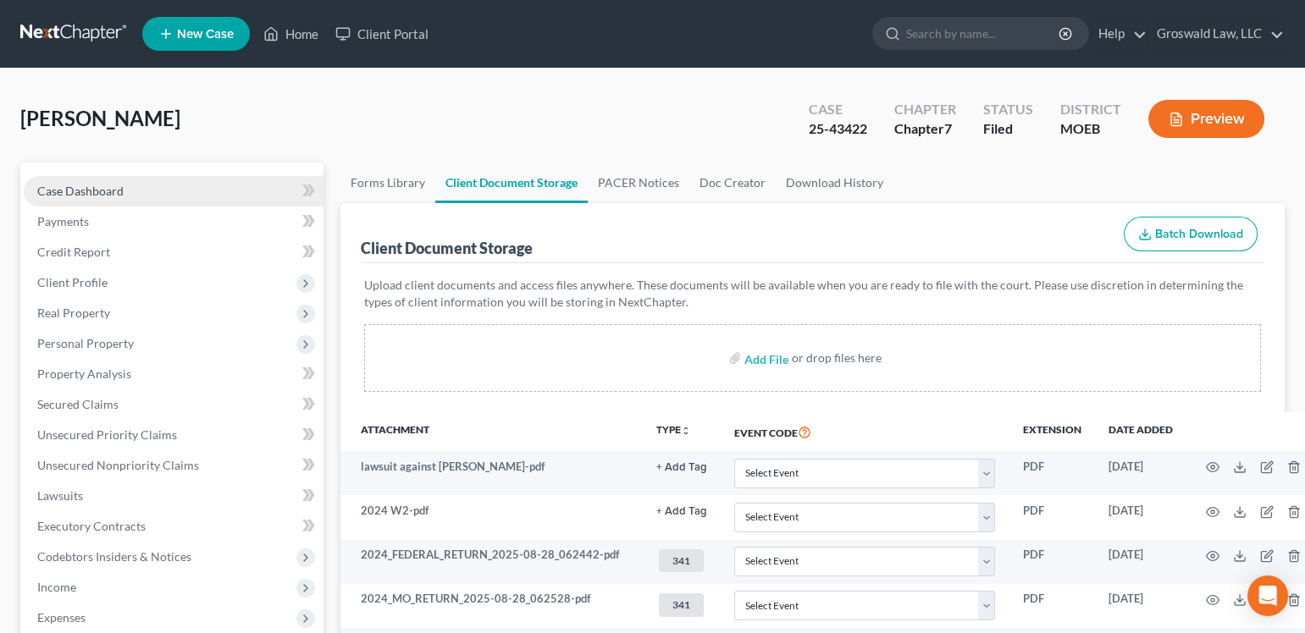
click at [85, 196] on link "Case Dashboard" at bounding box center [174, 191] width 300 height 30
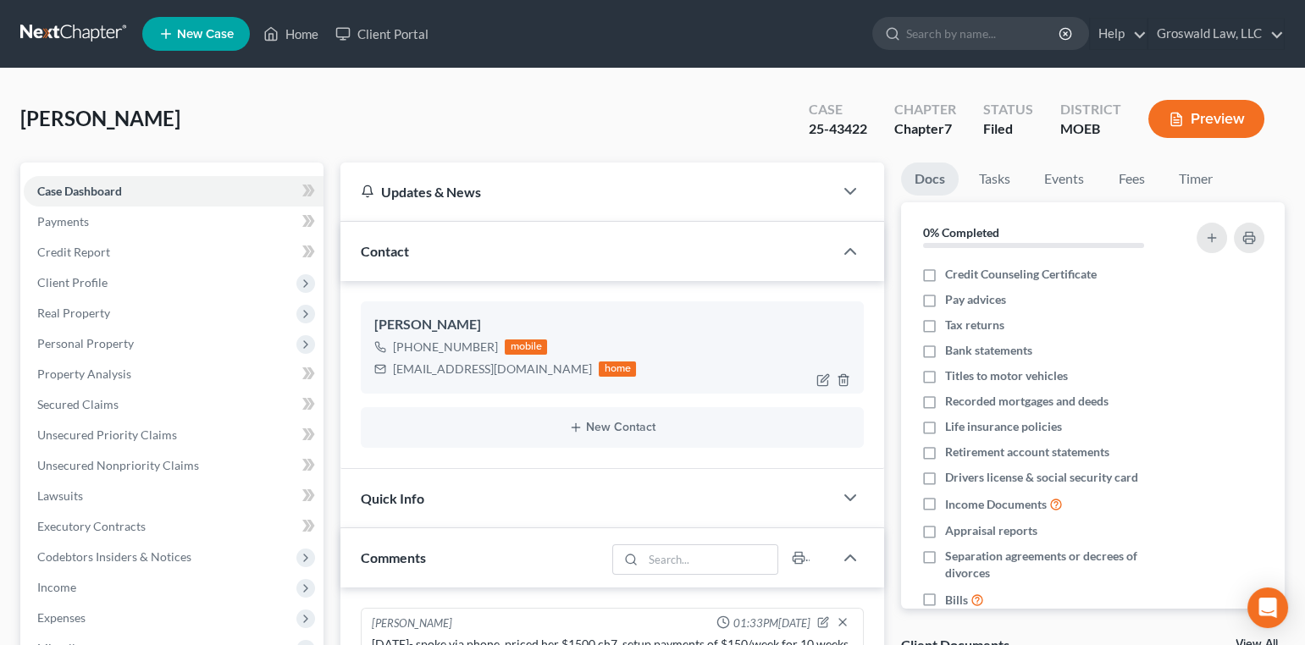
scroll to position [466, 0]
drag, startPoint x: 531, startPoint y: 369, endPoint x: 392, endPoint y: 373, distance: 138.9
click at [392, 373] on div "catakmelisa93@gmail.com home" at bounding box center [505, 369] width 262 height 22
copy div "catakmelisa93@gmail.com"
drag, startPoint x: 286, startPoint y: 40, endPoint x: 193, endPoint y: 70, distance: 98.0
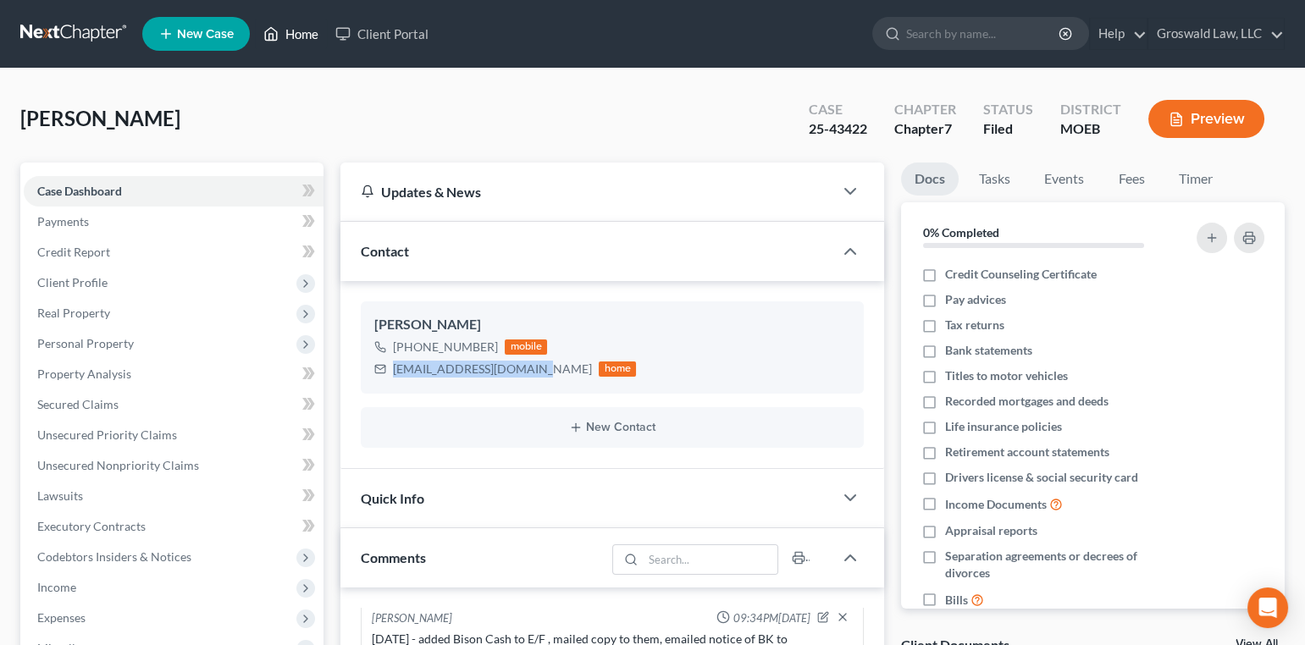
click at [286, 40] on link "Home" at bounding box center [291, 34] width 72 height 30
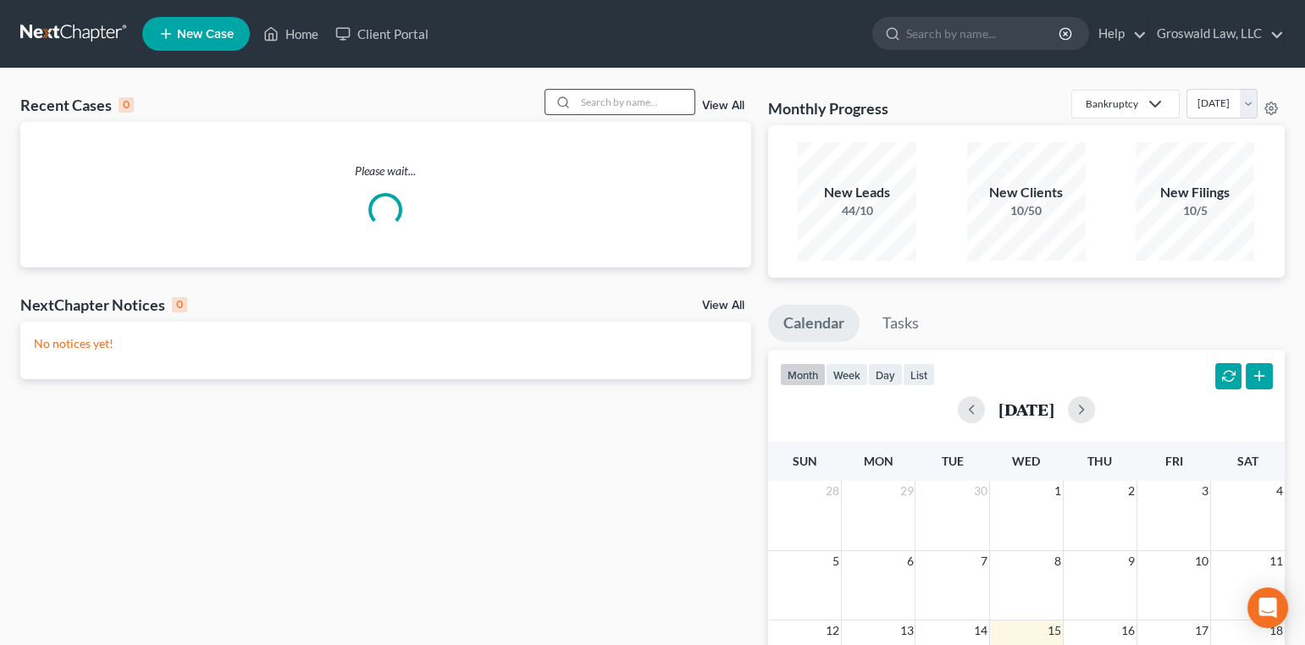
click at [632, 108] on input "search" at bounding box center [635, 102] width 119 height 25
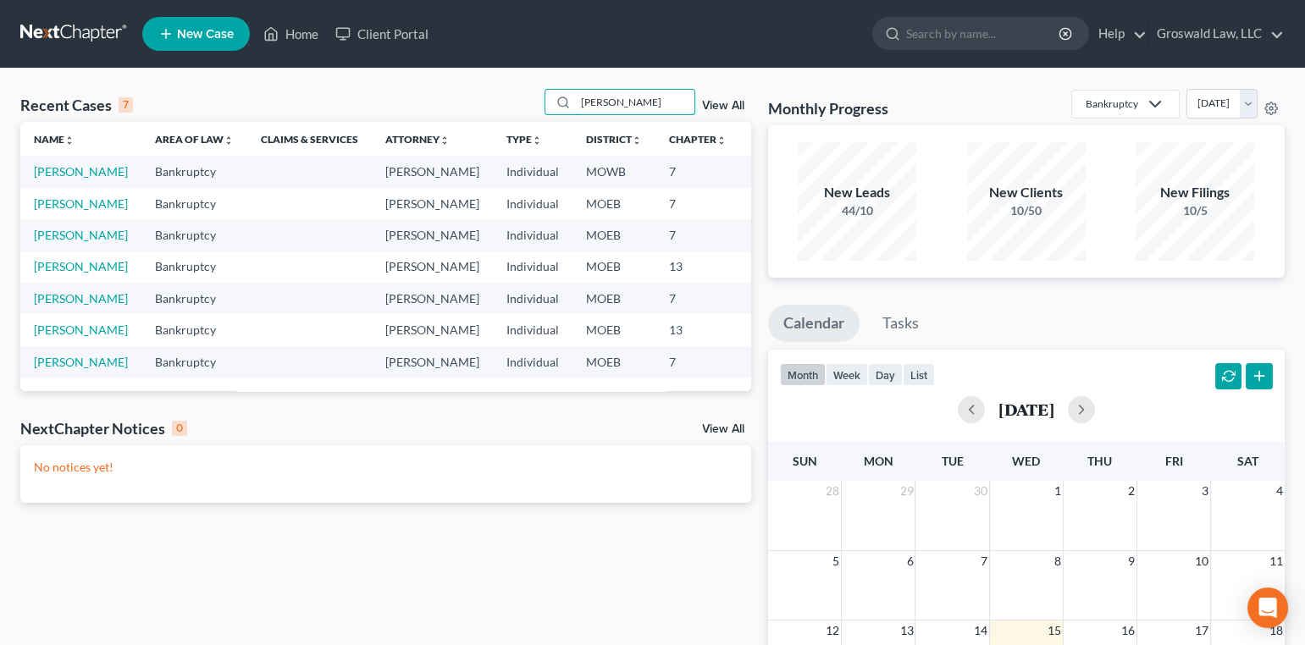
type input "richardson"
click at [61, 187] on td "Richardson, Morgan" at bounding box center [80, 171] width 121 height 31
click at [61, 179] on link "Richardson, Morgan" at bounding box center [81, 171] width 94 height 14
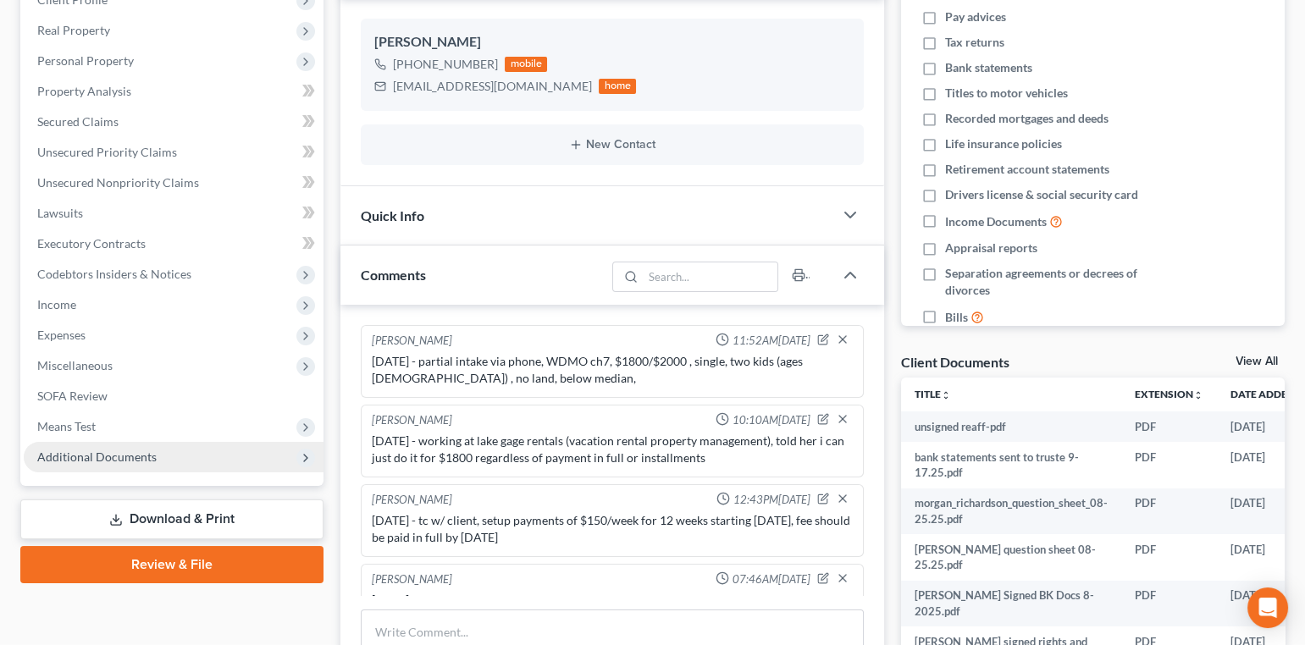
scroll to position [1080, 0]
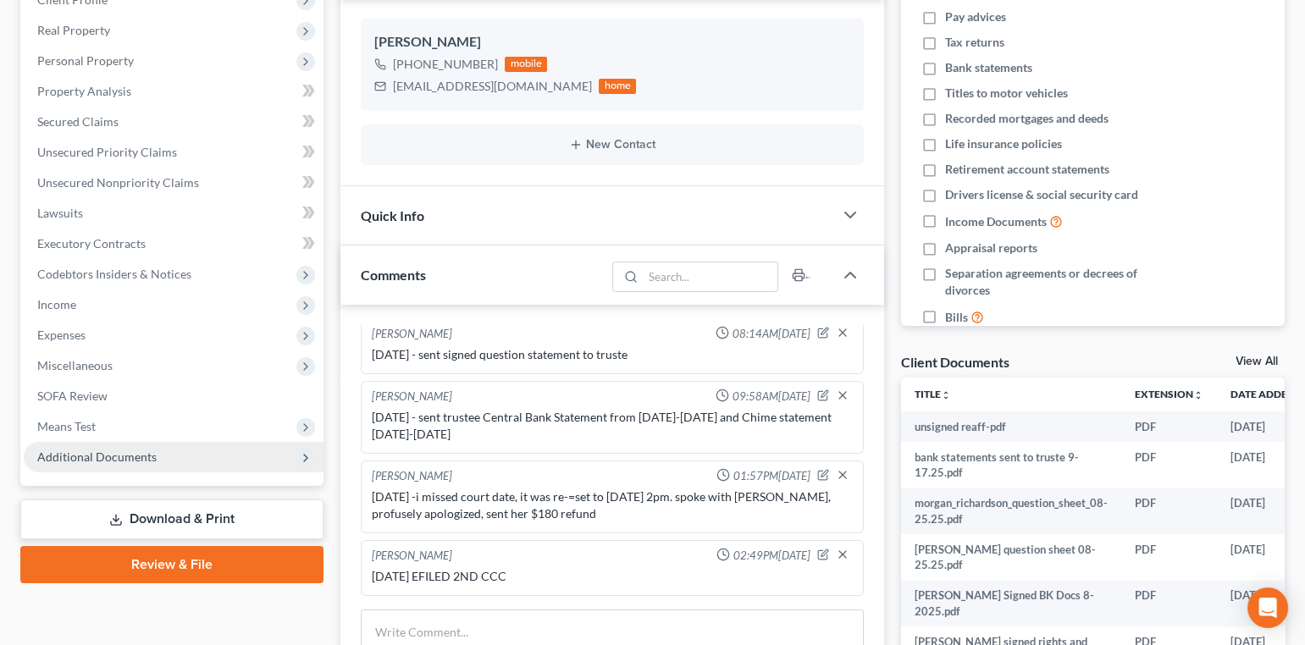
click at [188, 460] on span "Additional Documents" at bounding box center [174, 457] width 300 height 30
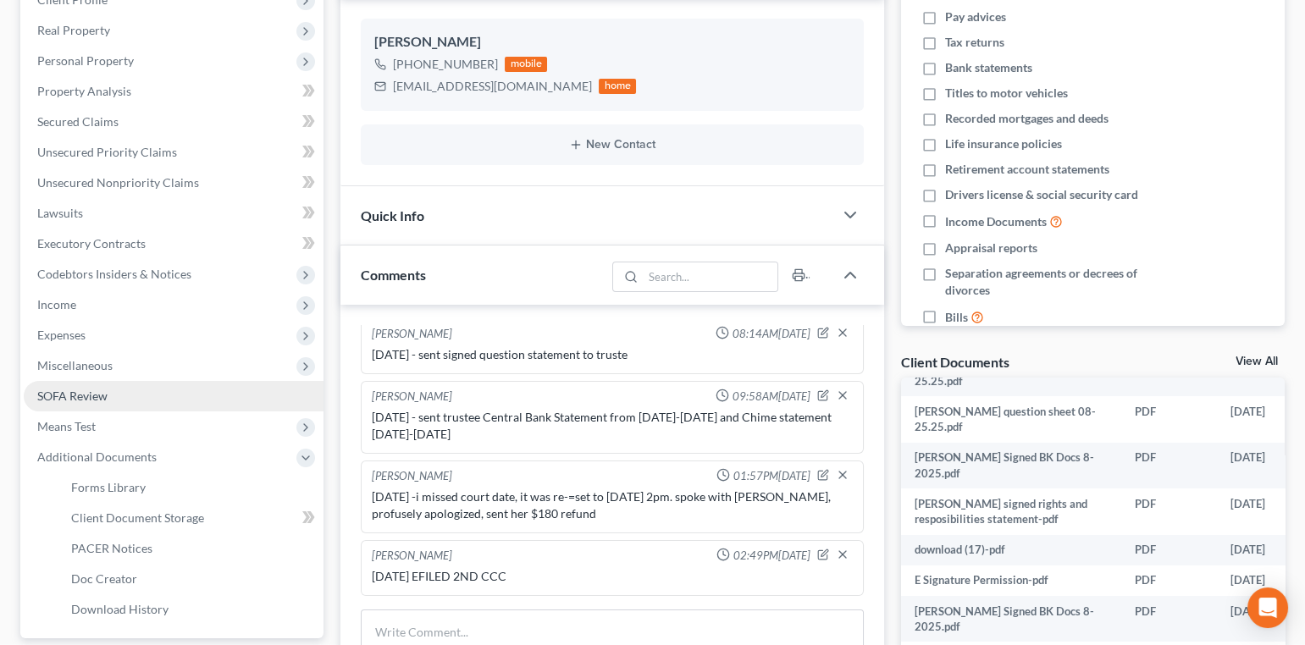
scroll to position [153, 0]
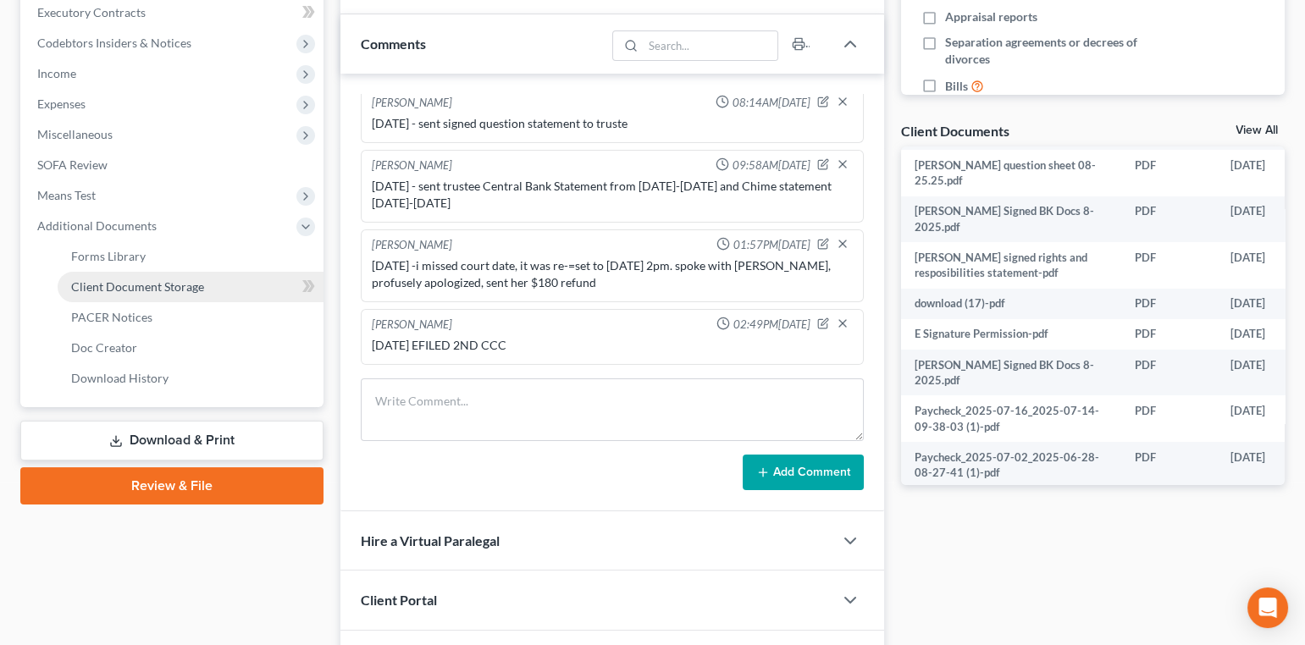
click at [180, 285] on span "Client Document Storage" at bounding box center [137, 286] width 133 height 14
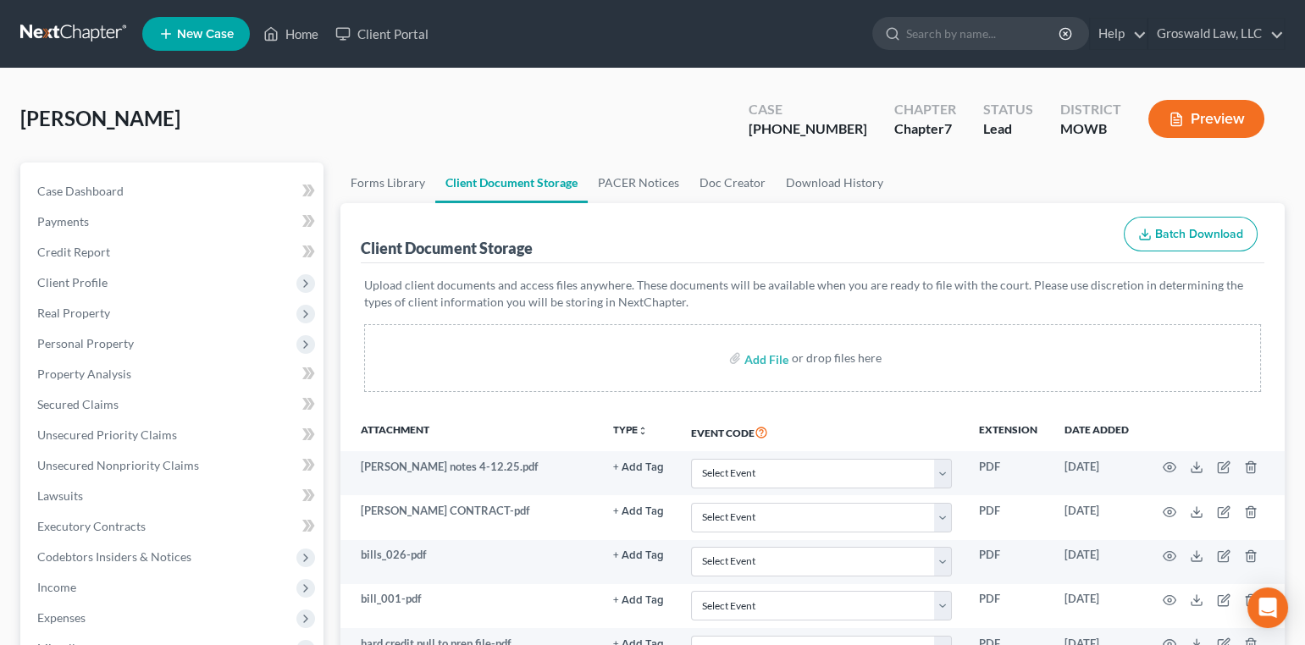
scroll to position [76, 0]
